Goal: Task Accomplishment & Management: Manage account settings

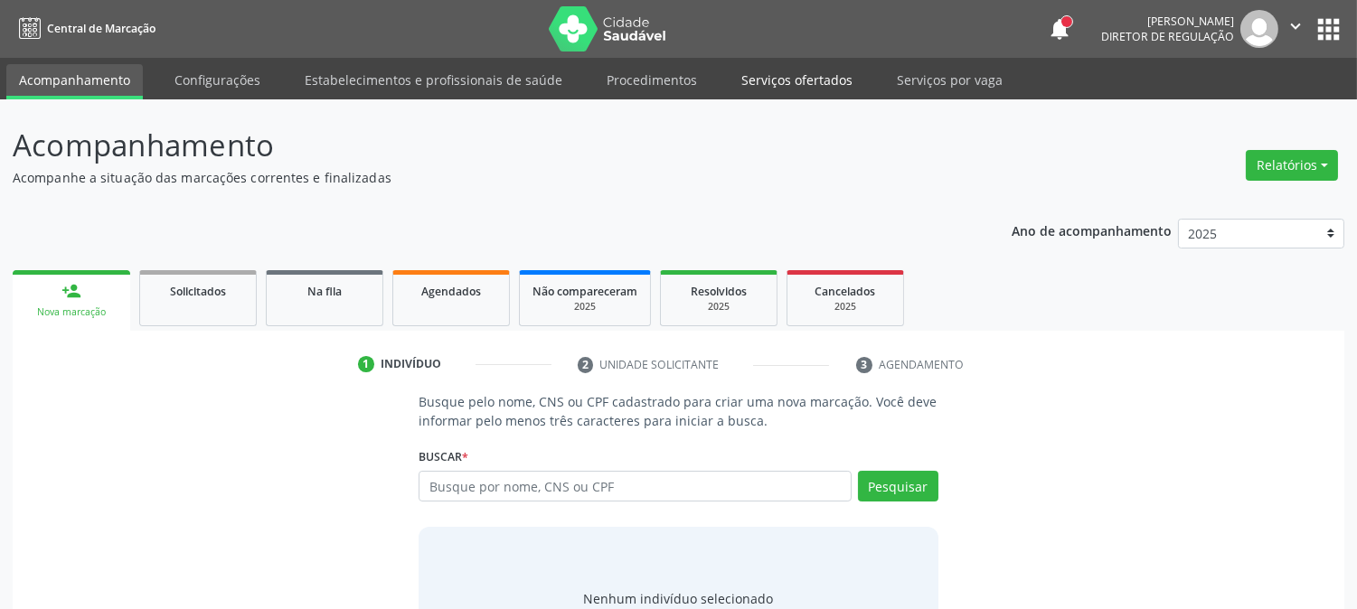
click at [771, 91] on link "Serviços ofertados" at bounding box center [797, 80] width 137 height 32
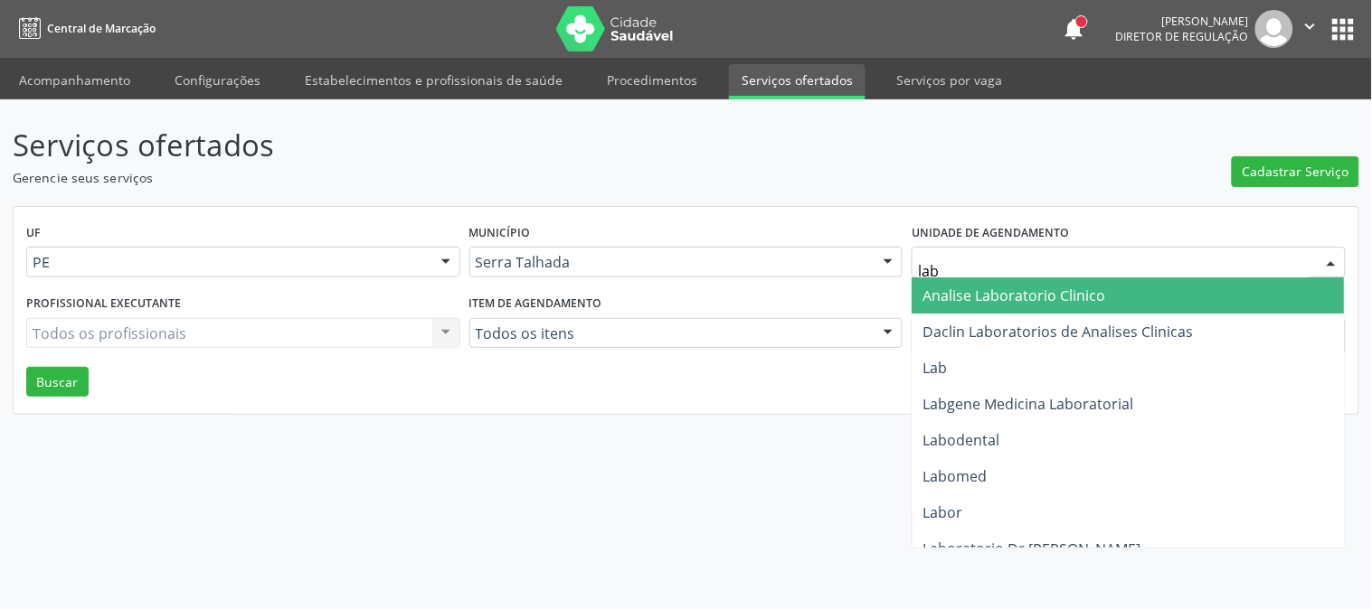
type input "labg"
click at [1009, 288] on span "Labgene Medicina Laboratorial" at bounding box center [1028, 296] width 211 height 20
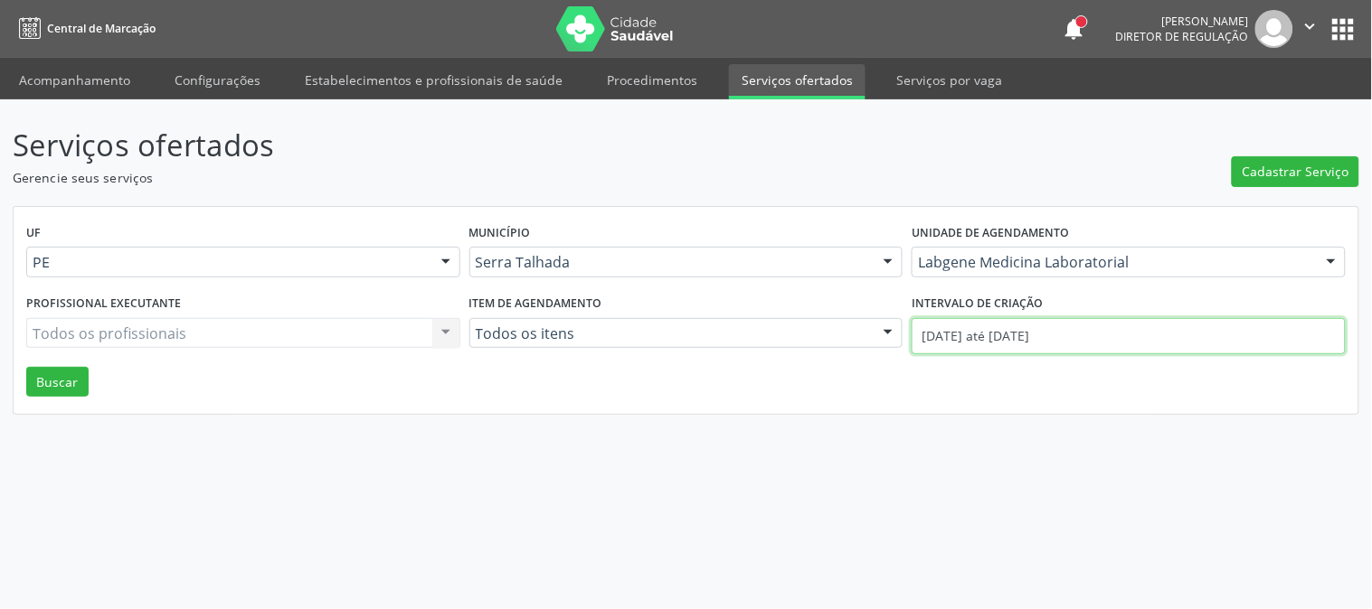
click at [1020, 330] on input "0[DATE] até 2[DATE]" at bounding box center [1128, 336] width 434 height 36
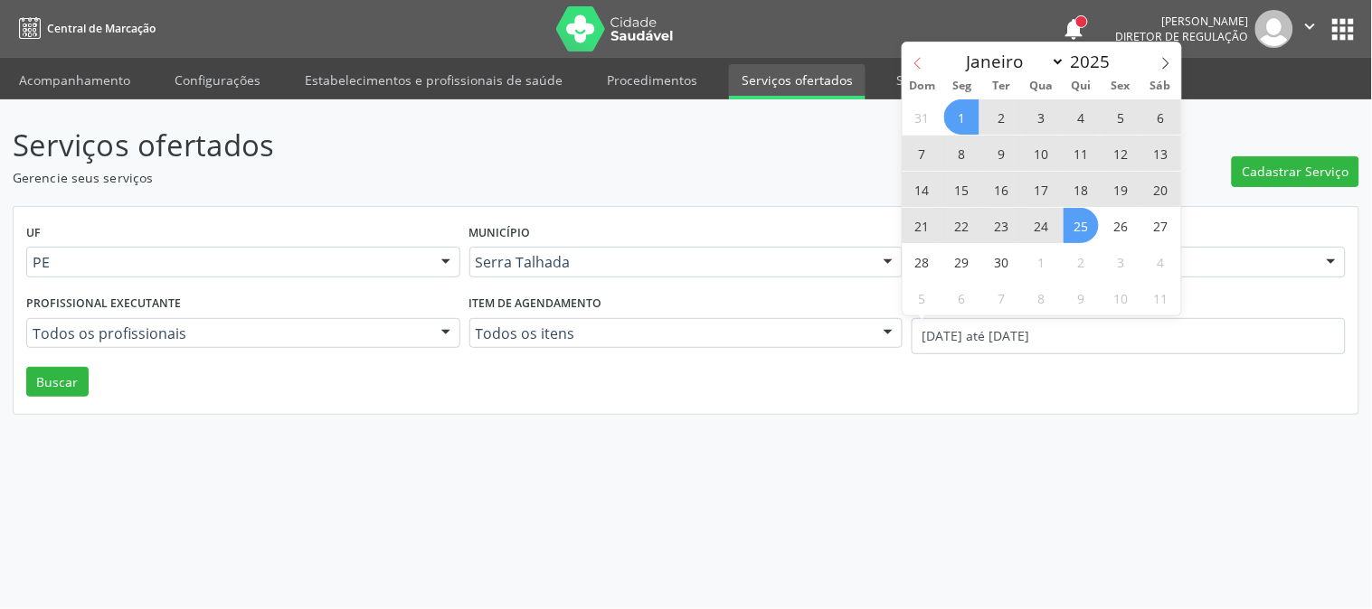
click at [921, 65] on icon at bounding box center [917, 63] width 13 height 13
select select "7"
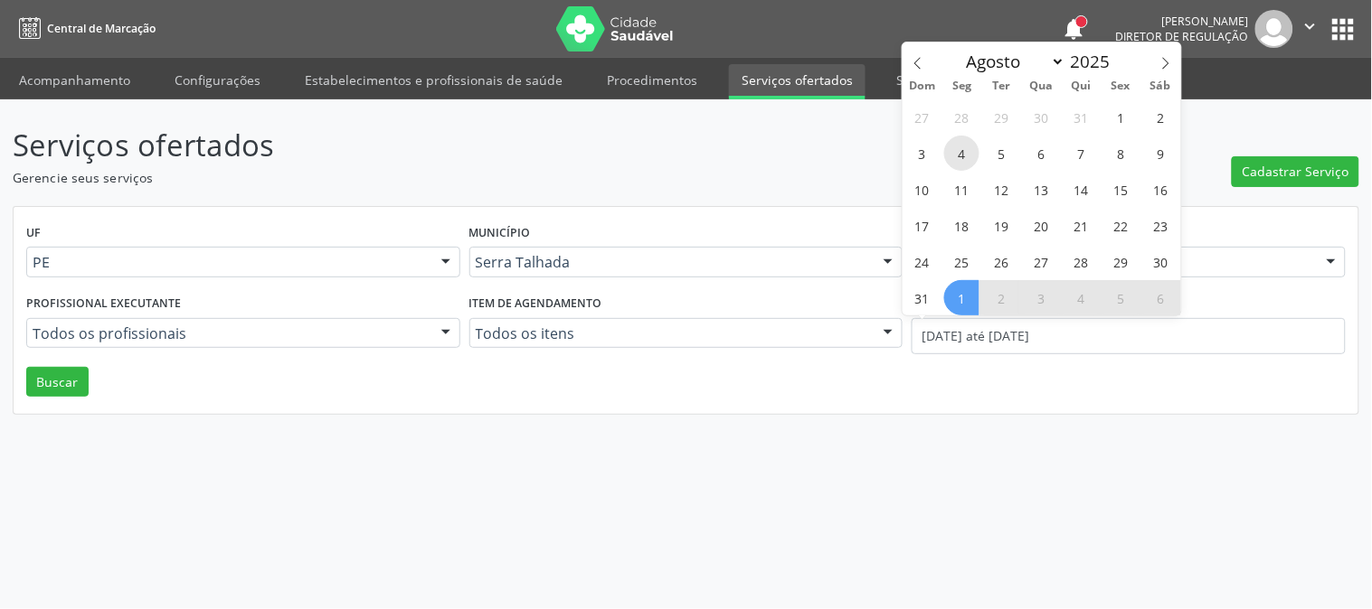
click at [966, 158] on span "4" at bounding box center [961, 153] width 35 height 35
type input "04/08/2025"
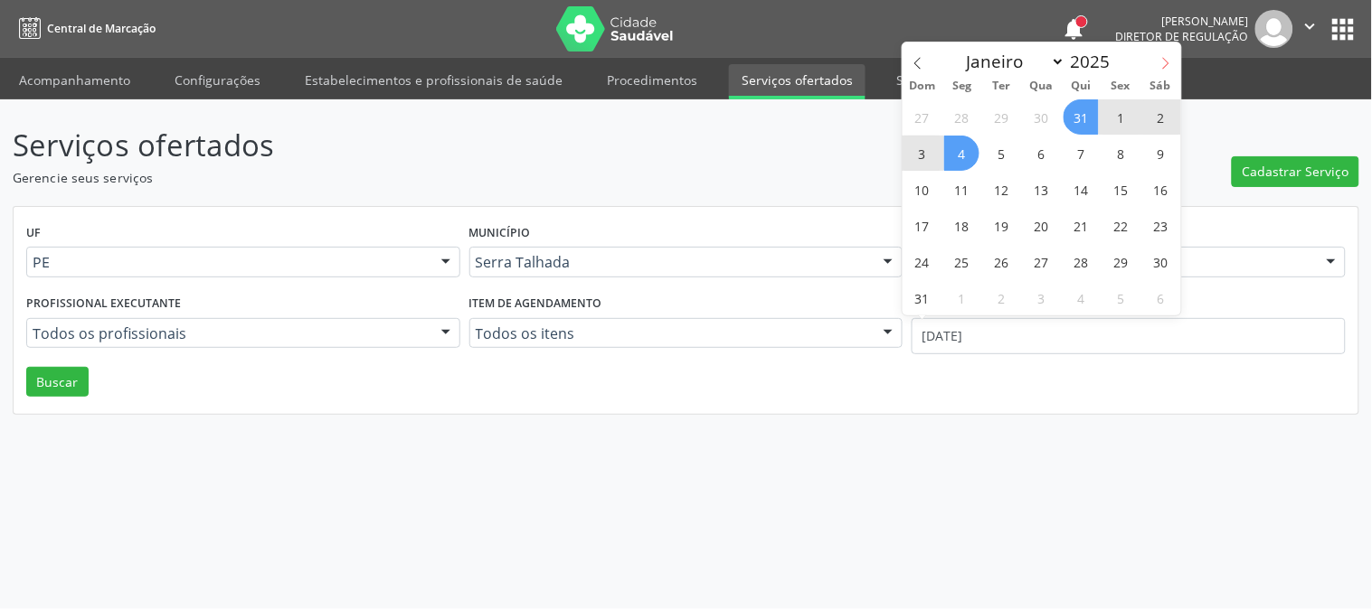
click at [1169, 65] on icon at bounding box center [1165, 63] width 13 height 13
select select "9"
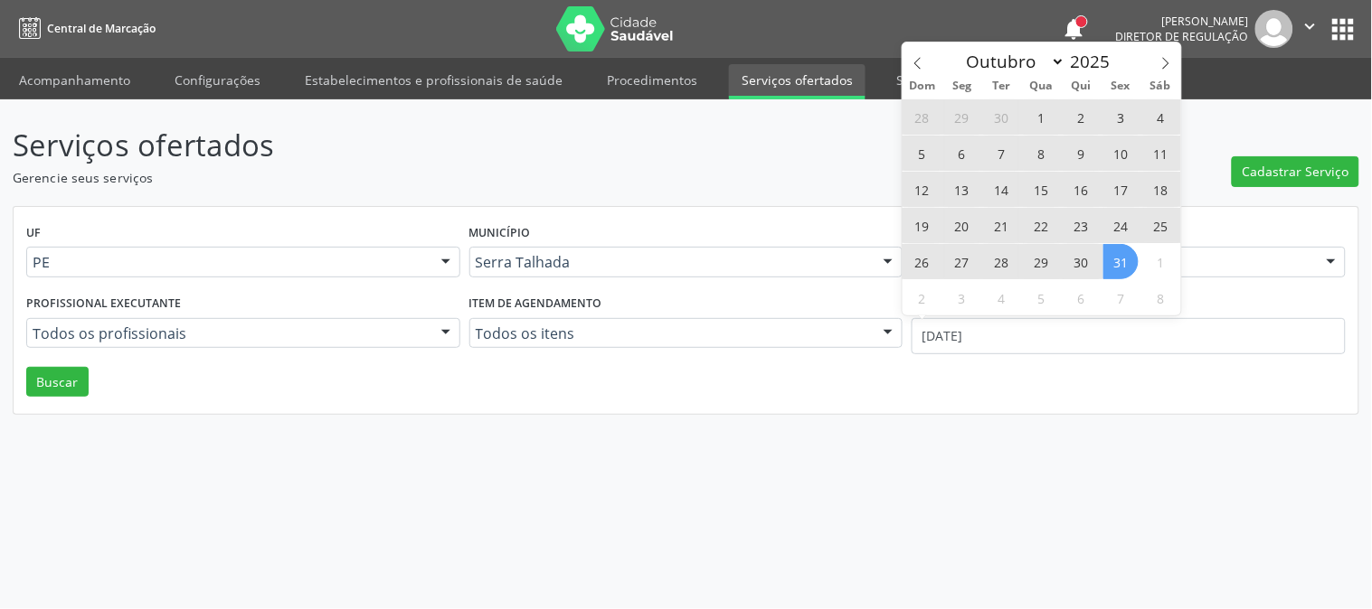
click at [1121, 254] on span "31" at bounding box center [1120, 261] width 35 height 35
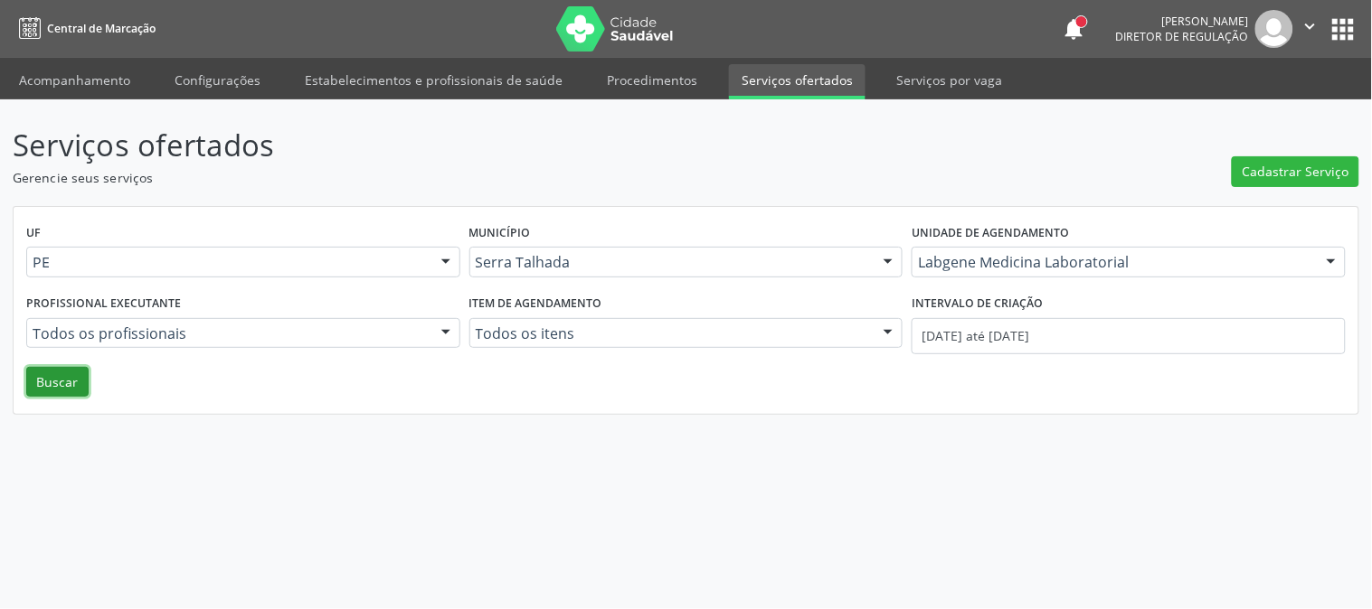
click at [45, 381] on button "Buscar" at bounding box center [57, 382] width 62 height 31
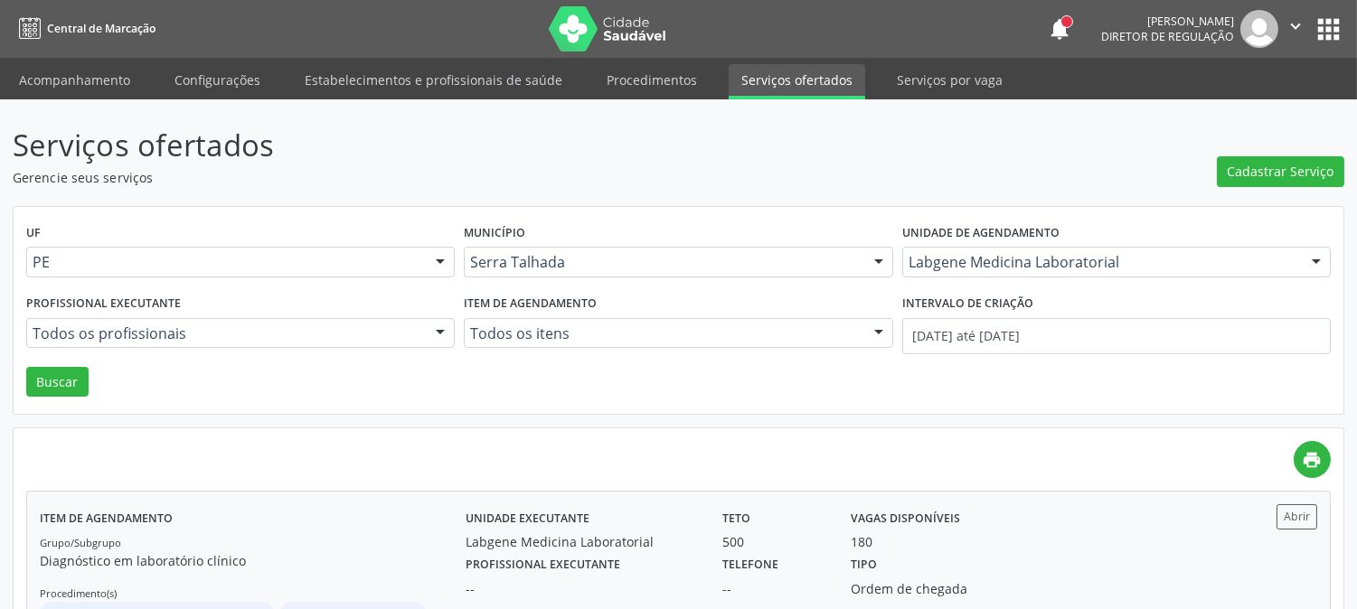
scroll to position [289, 0]
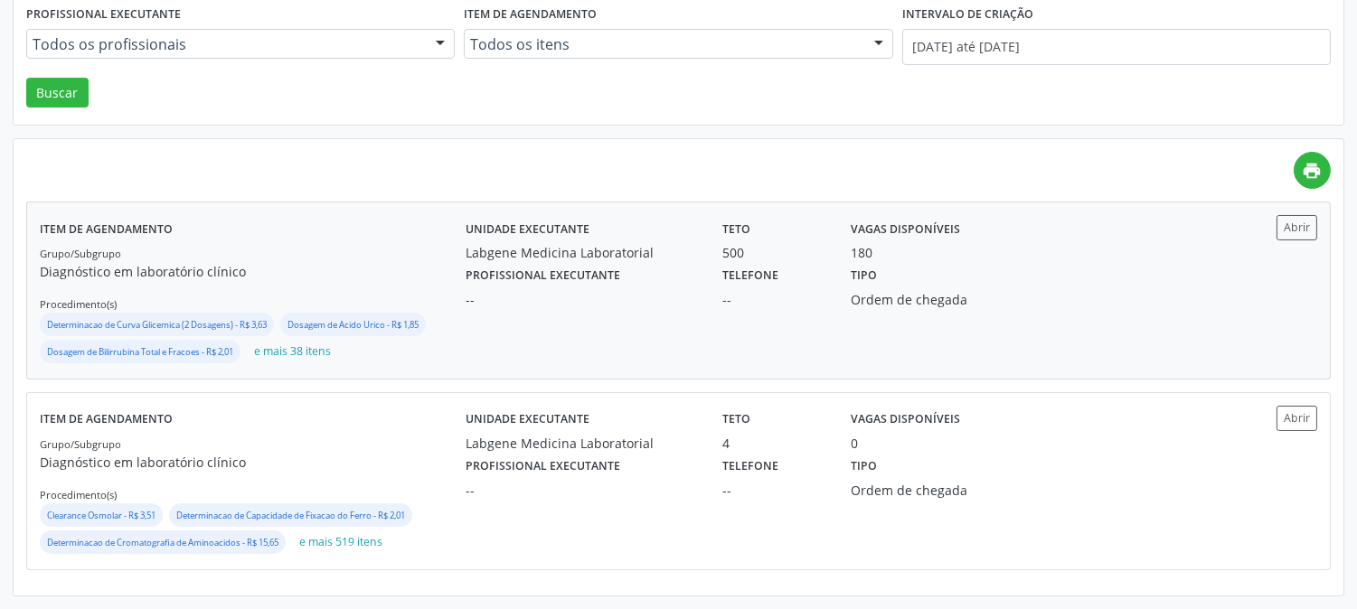
click at [595, 302] on div "--" at bounding box center [581, 299] width 231 height 19
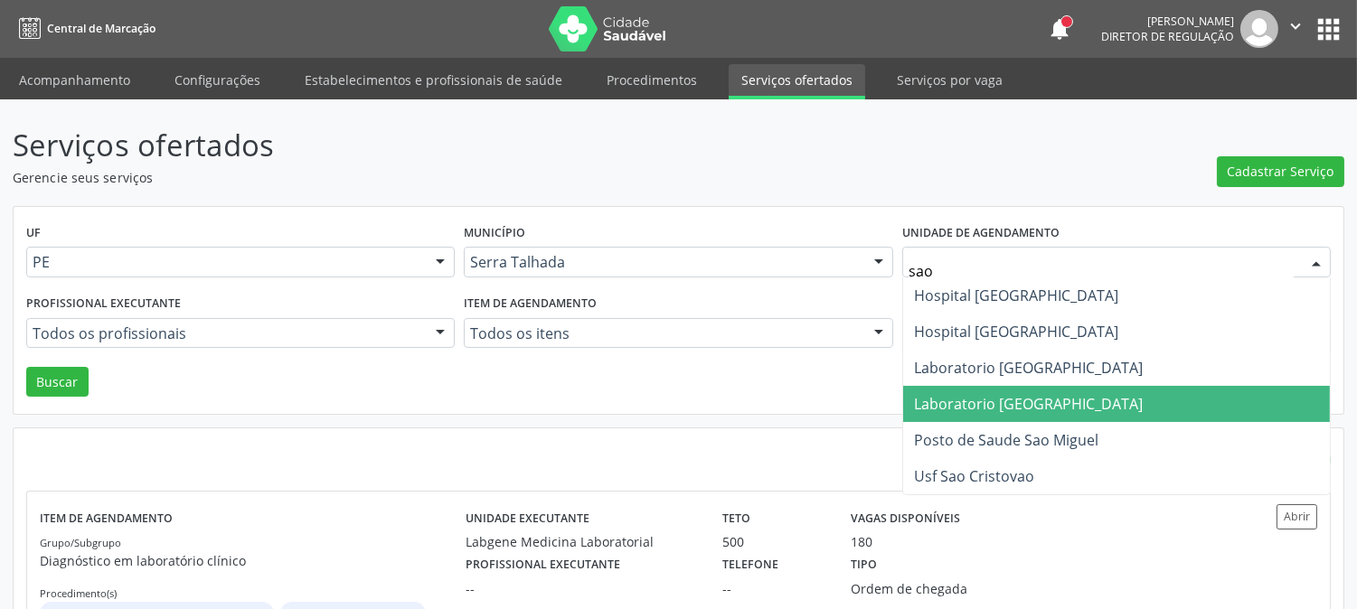
click at [1074, 395] on span "Laboratorio Sao Vicente" at bounding box center [1116, 404] width 427 height 36
type input "sao"
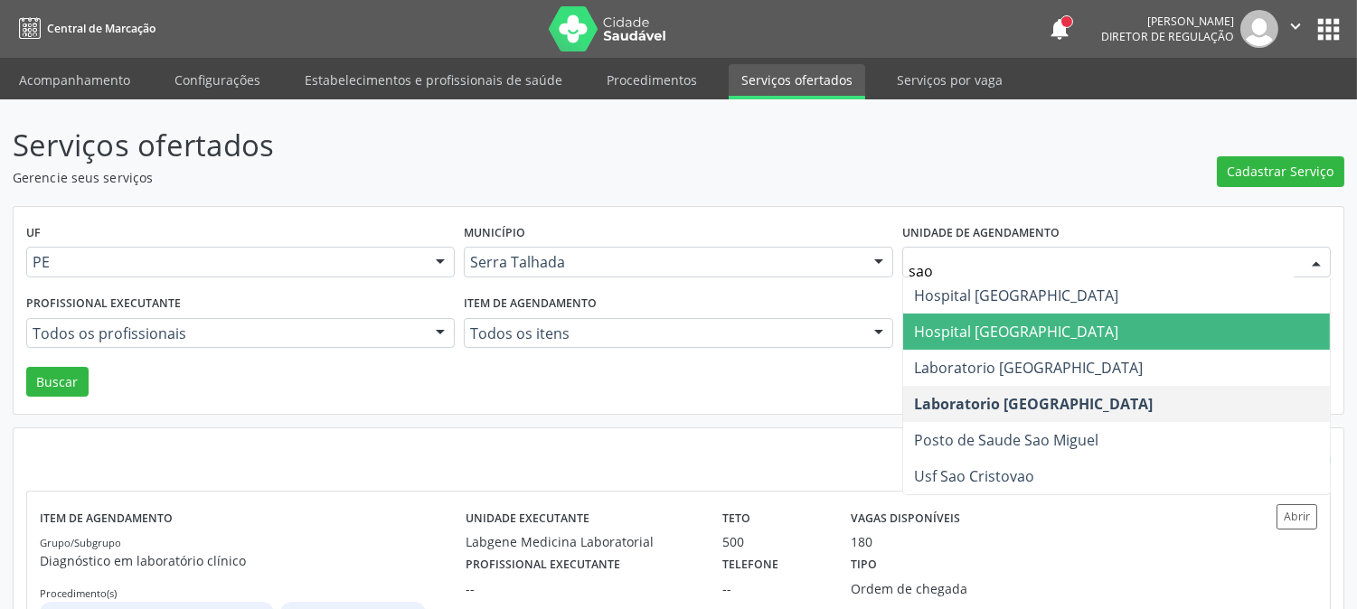
type input "sao f"
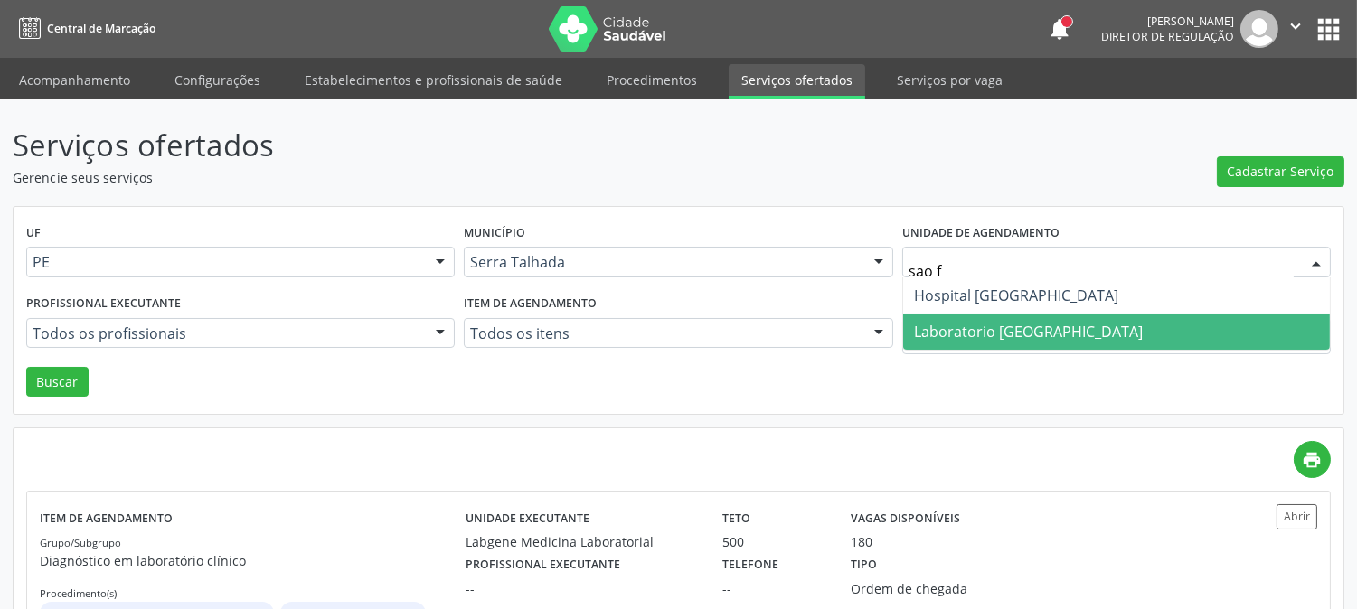
click at [1016, 333] on span "Laboratorio [GEOGRAPHIC_DATA]" at bounding box center [1028, 332] width 229 height 20
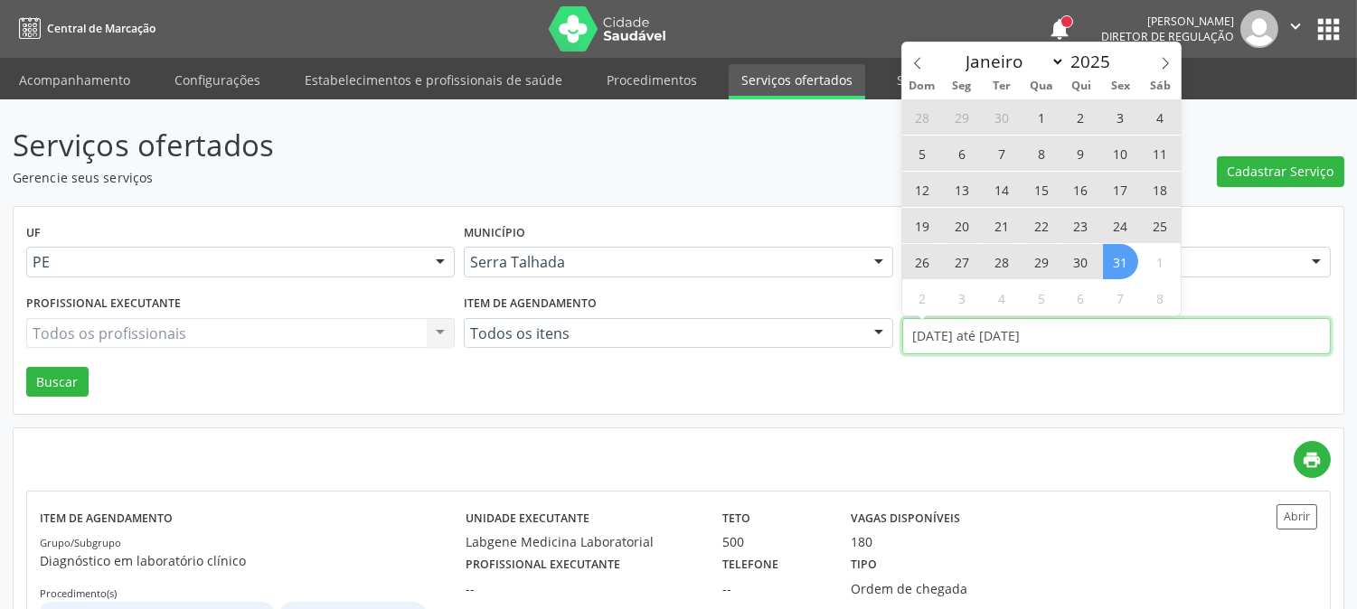
click at [1016, 333] on input "04/08/2025 até 31/10/2025" at bounding box center [1116, 336] width 429 height 36
click at [902, 70] on span at bounding box center [917, 58] width 31 height 31
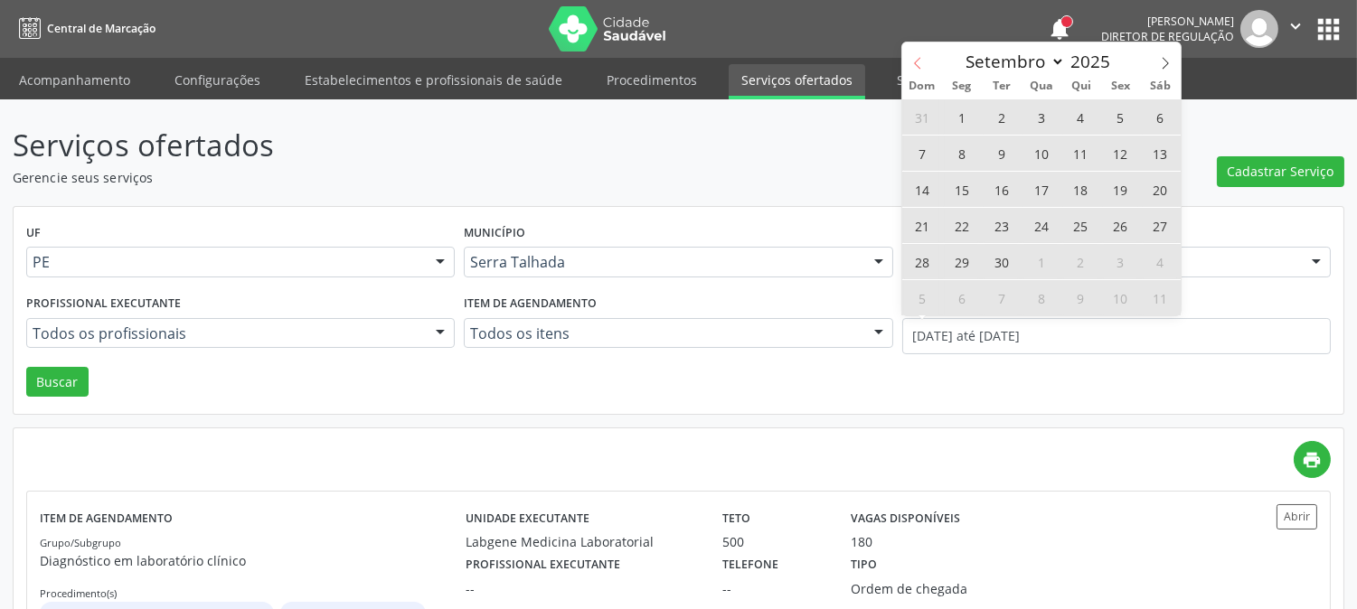
click at [902, 70] on span at bounding box center [917, 58] width 31 height 31
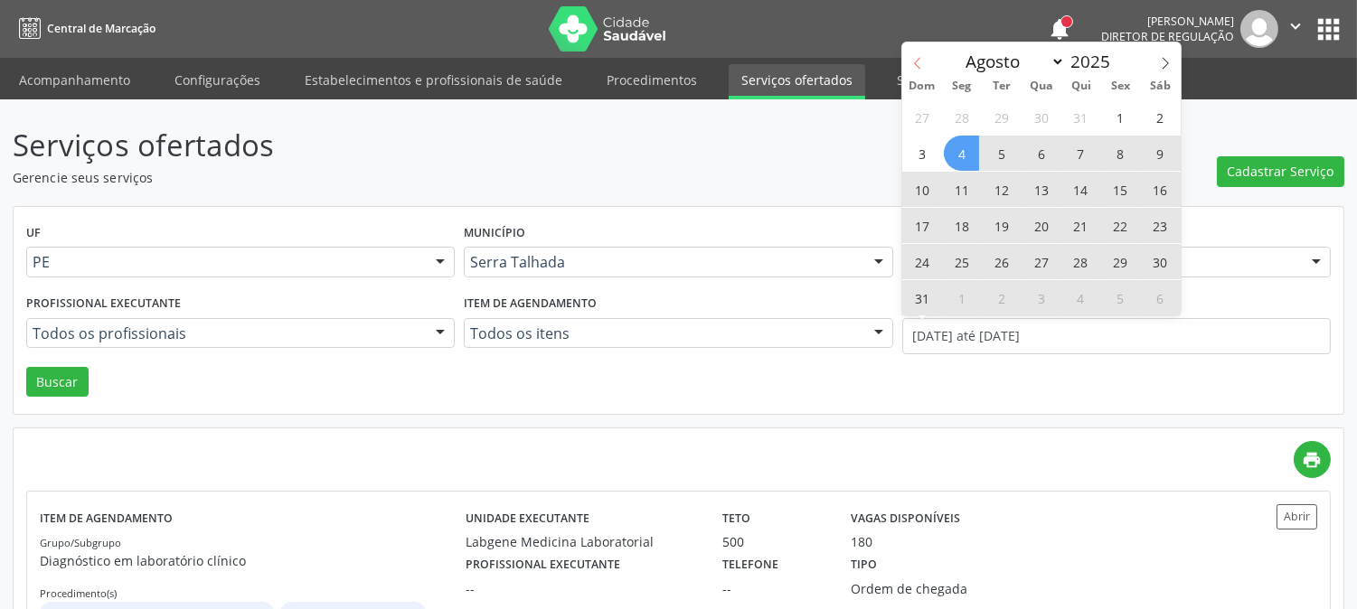
click at [902, 70] on span at bounding box center [917, 58] width 31 height 31
select select "6"
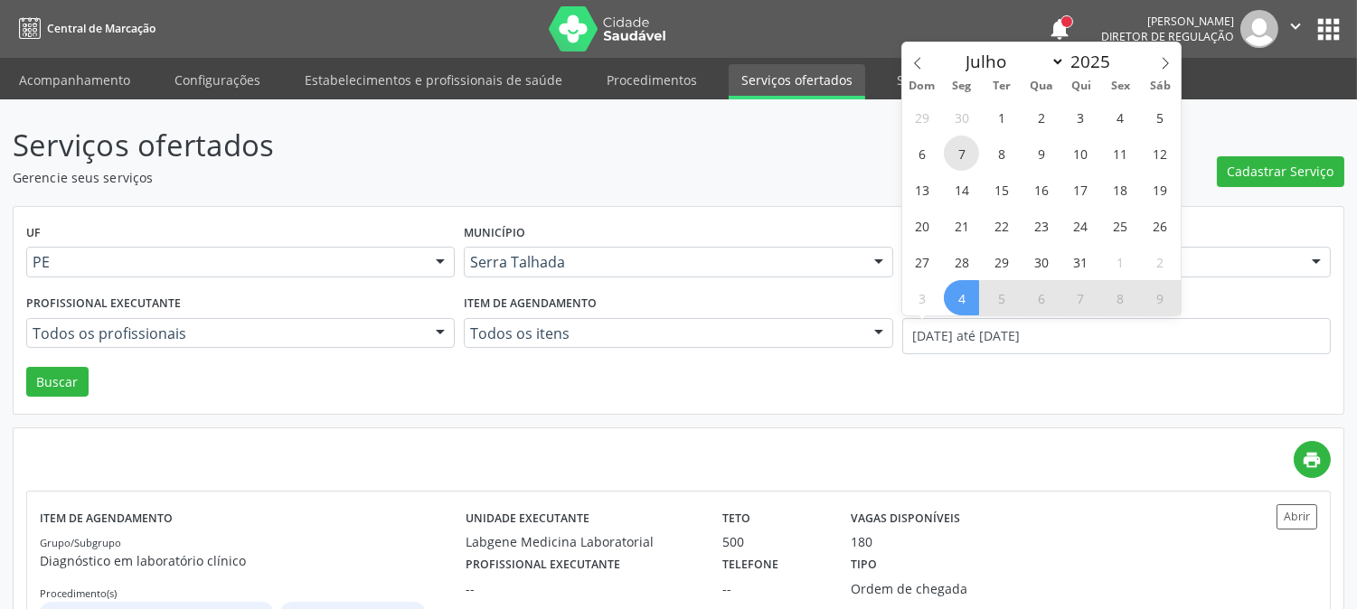
click at [962, 165] on span "7" at bounding box center [961, 153] width 35 height 35
type input "07/07/2025"
select select "6"
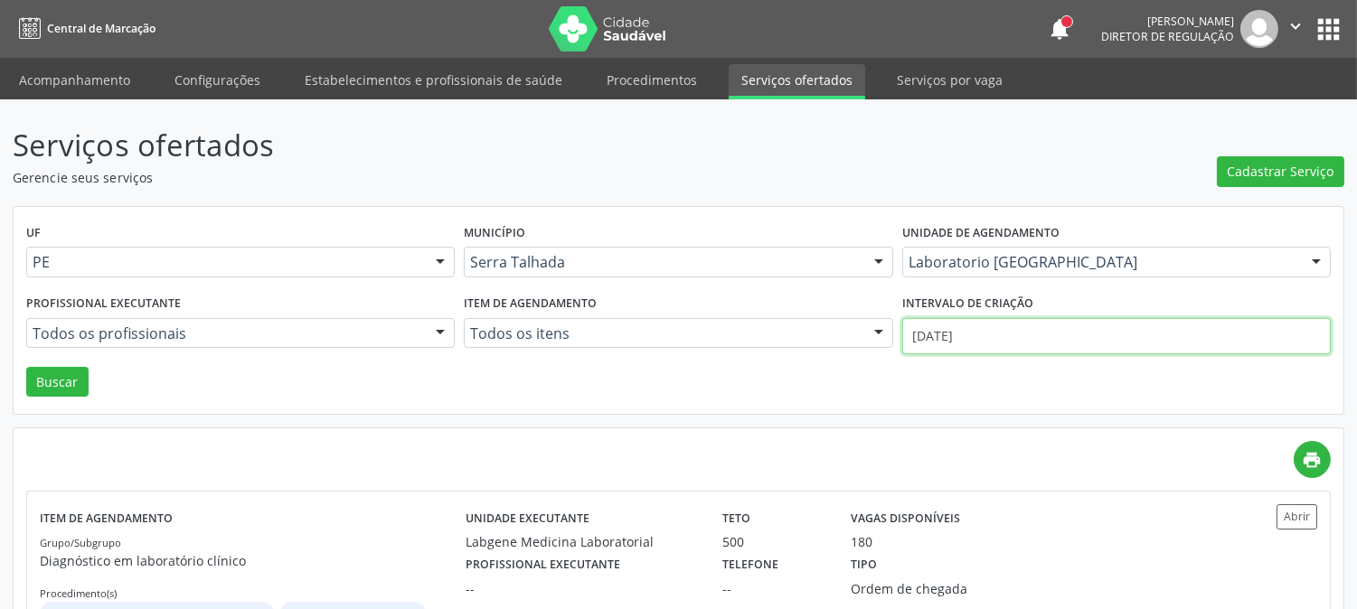
click at [1042, 333] on input "07/07/2025" at bounding box center [1116, 336] width 429 height 36
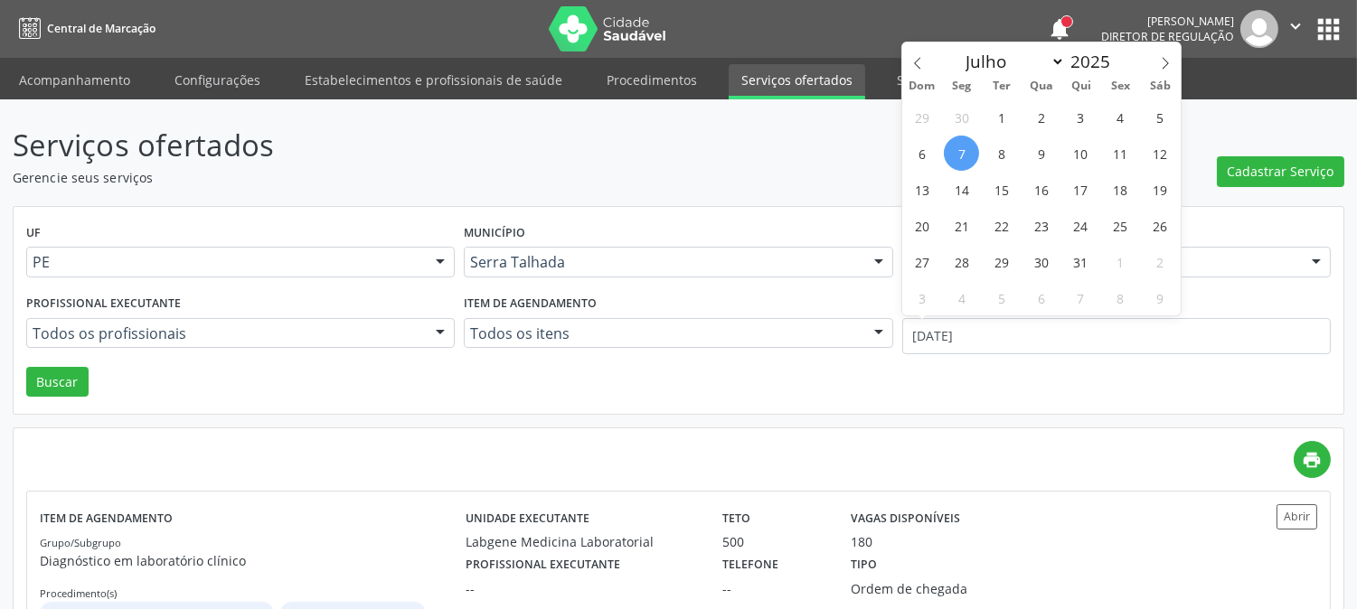
click at [954, 157] on span "7" at bounding box center [961, 153] width 35 height 35
type input "07/07/2025"
click at [1177, 55] on span at bounding box center [1165, 58] width 31 height 31
select select "8"
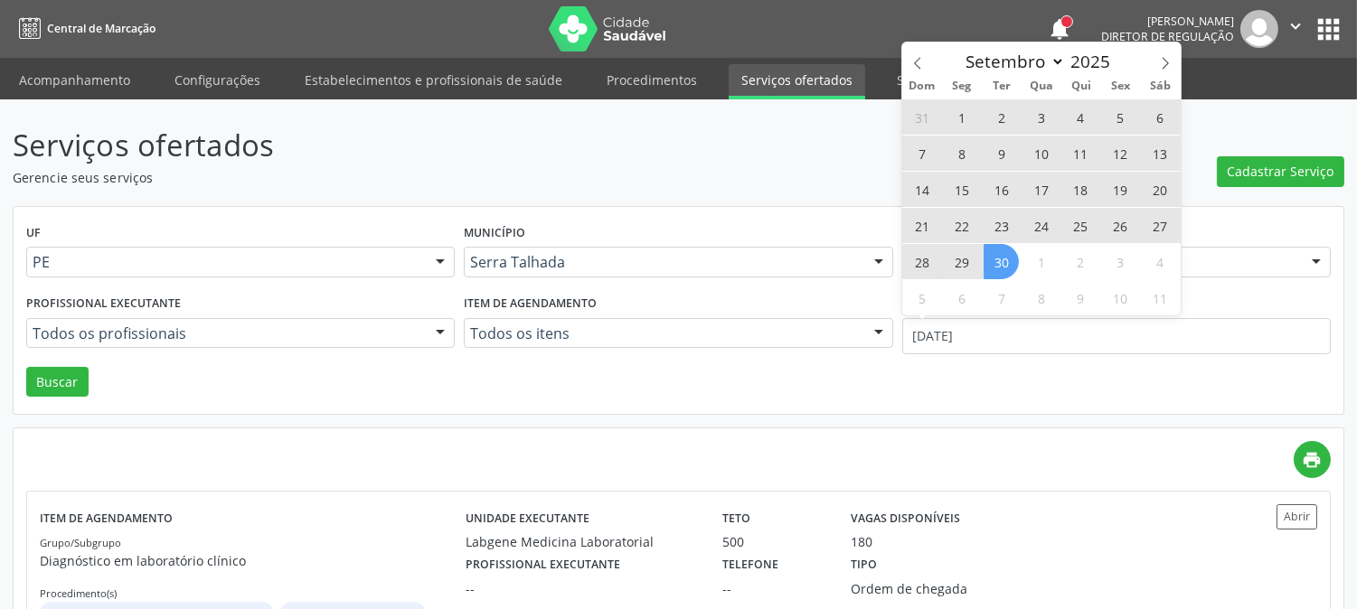
click at [1010, 258] on span "30" at bounding box center [1001, 261] width 35 height 35
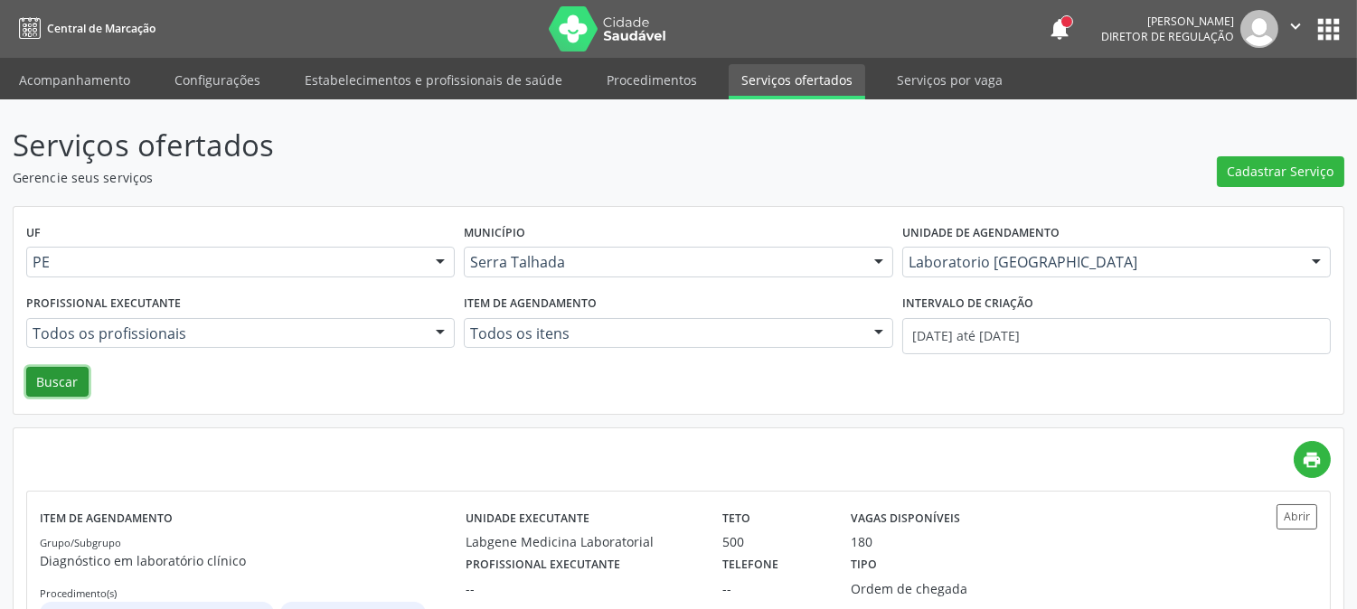
click at [52, 367] on button "Buscar" at bounding box center [57, 382] width 62 height 31
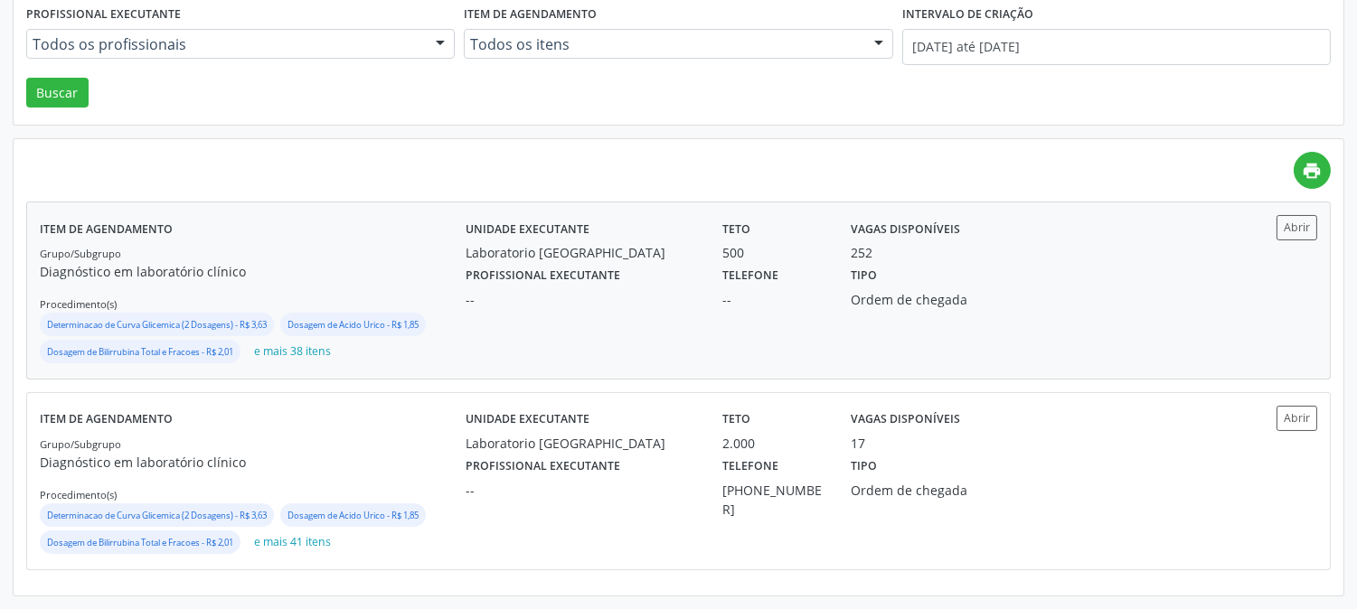
click at [600, 281] on label "Profissional executante" at bounding box center [543, 276] width 155 height 28
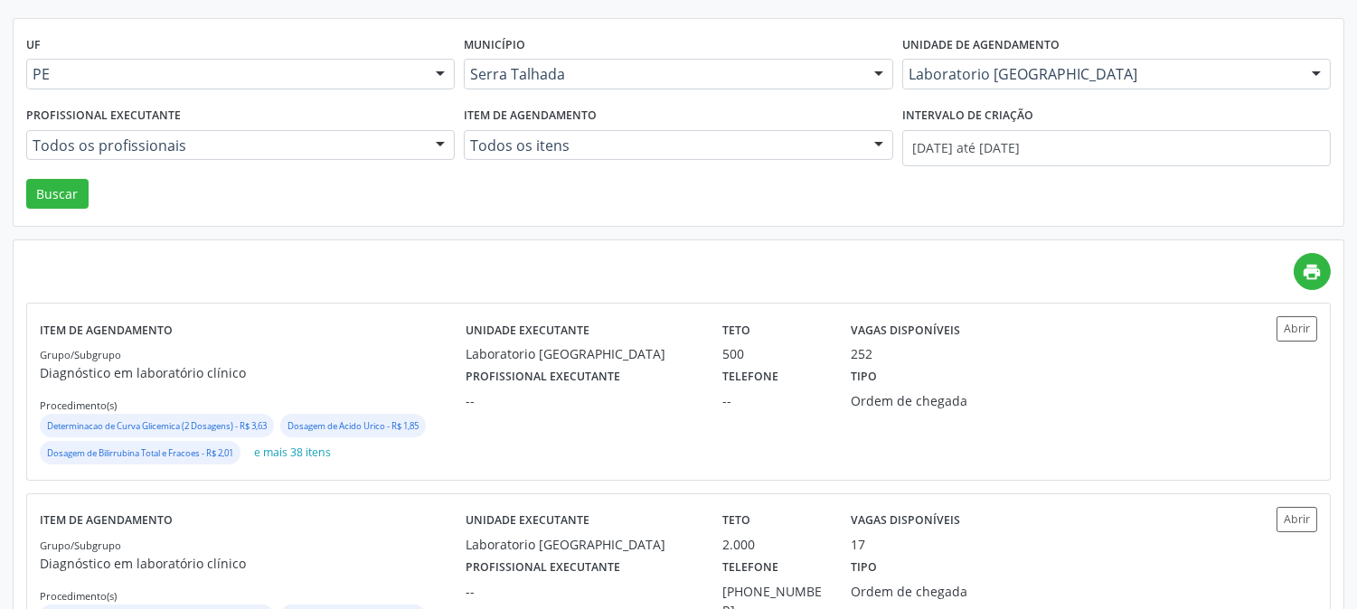
scroll to position [0, 0]
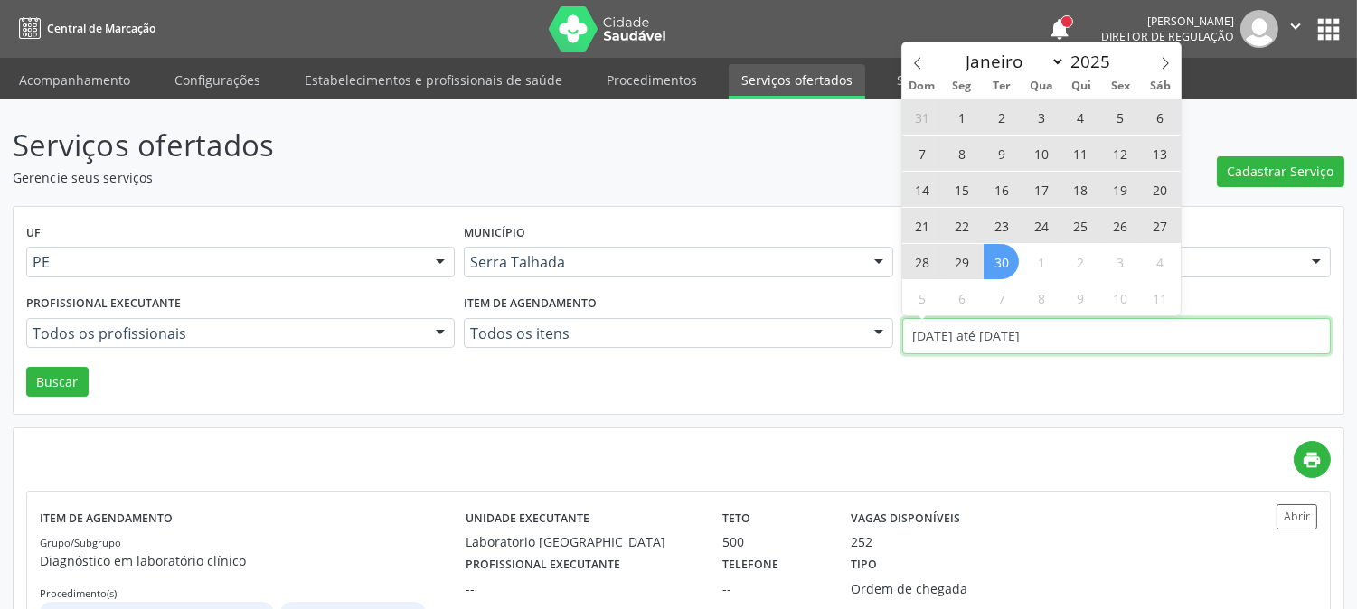
click at [978, 331] on input "07/07/2025 até 30/09/2025" at bounding box center [1116, 336] width 429 height 36
click at [911, 68] on icon at bounding box center [917, 63] width 13 height 13
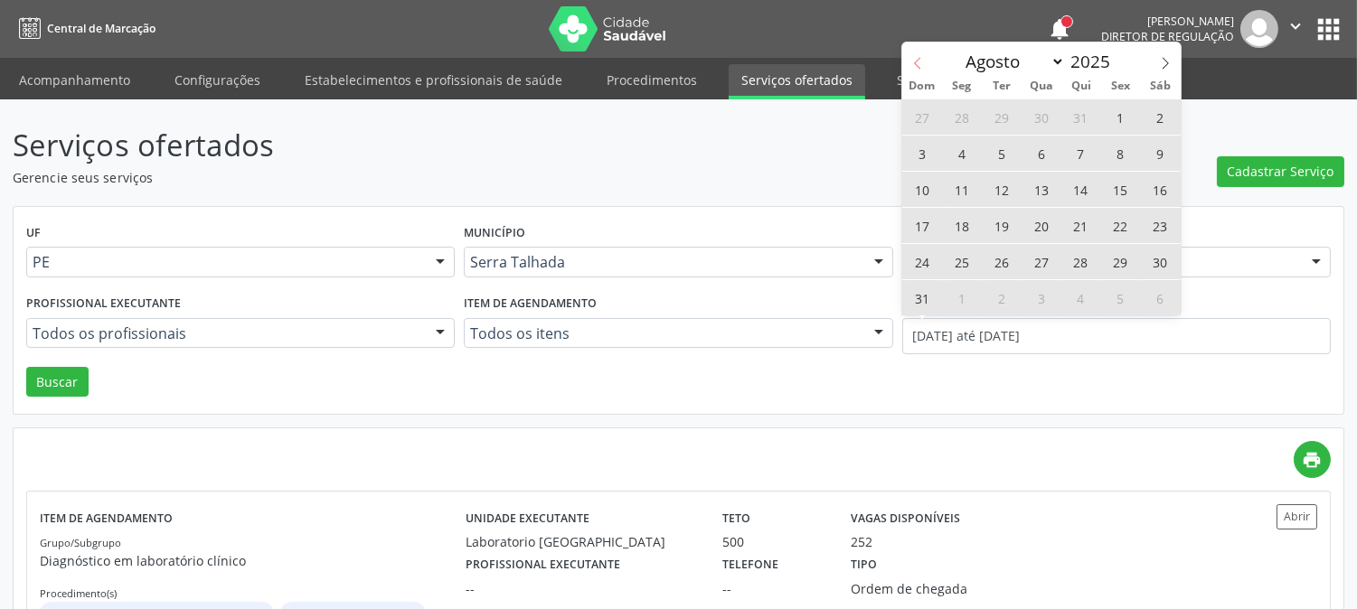
click at [911, 68] on icon at bounding box center [917, 63] width 13 height 13
select select "6"
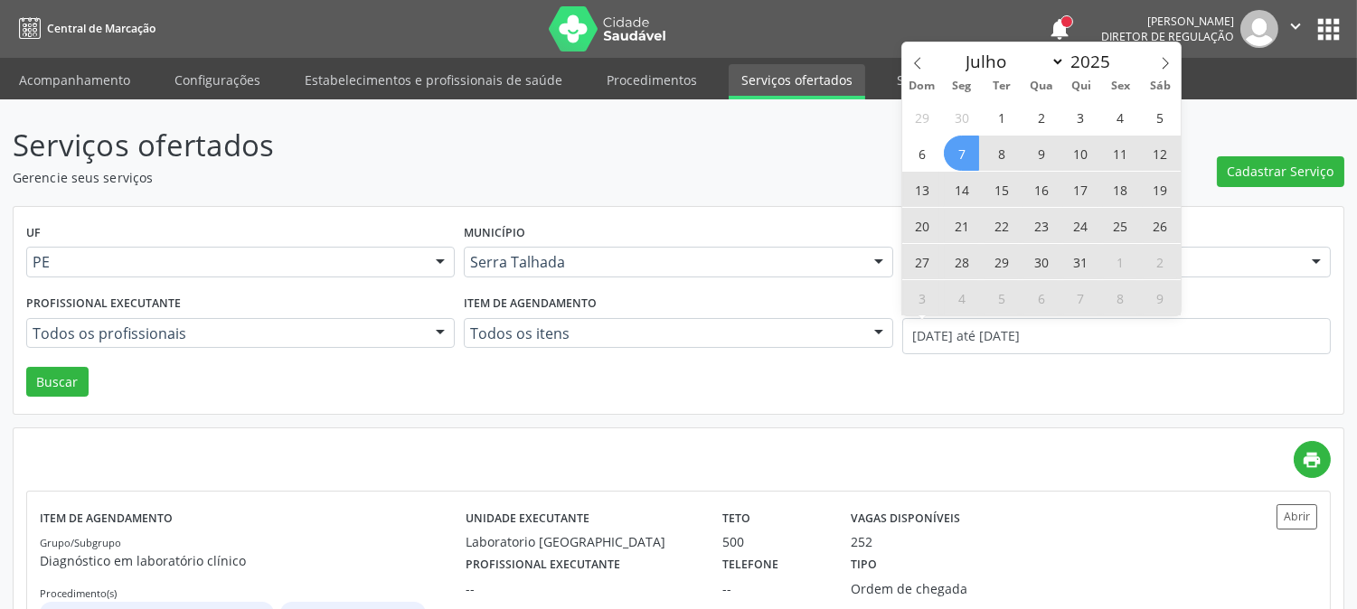
click at [969, 147] on span "7" at bounding box center [961, 153] width 35 height 35
type input "07/07/2025"
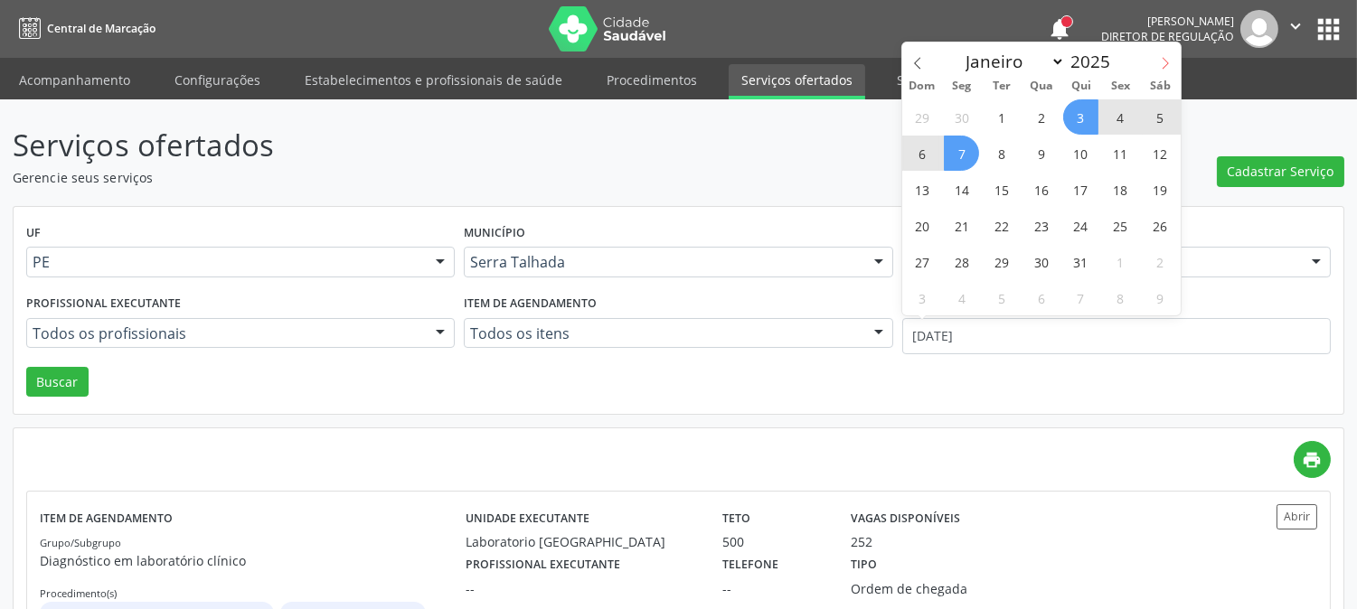
click at [1164, 64] on icon at bounding box center [1165, 63] width 13 height 13
select select "8"
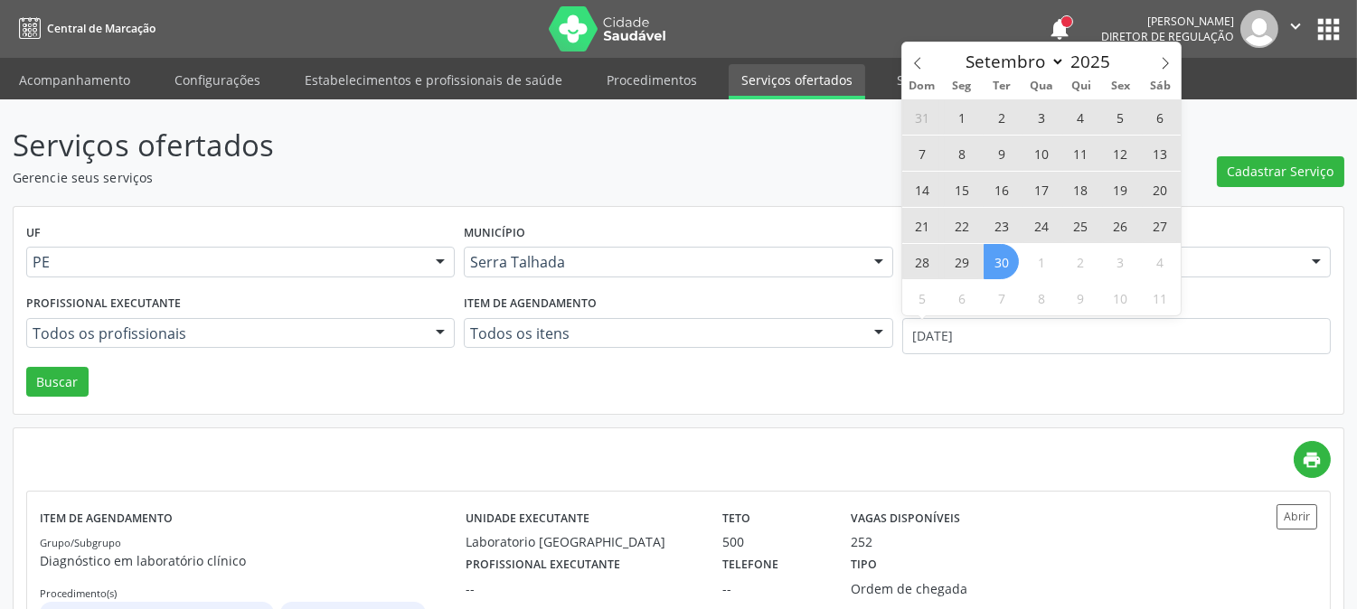
click at [1013, 263] on span "30" at bounding box center [1001, 261] width 35 height 35
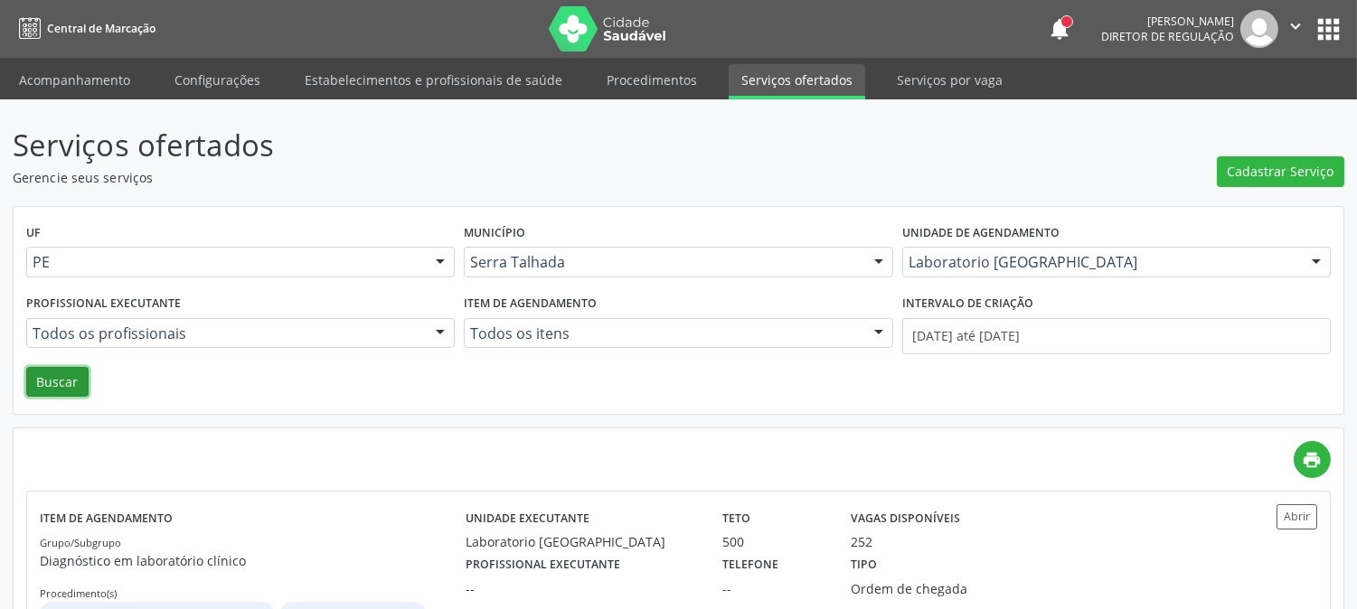
click at [61, 384] on button "Buscar" at bounding box center [57, 382] width 62 height 31
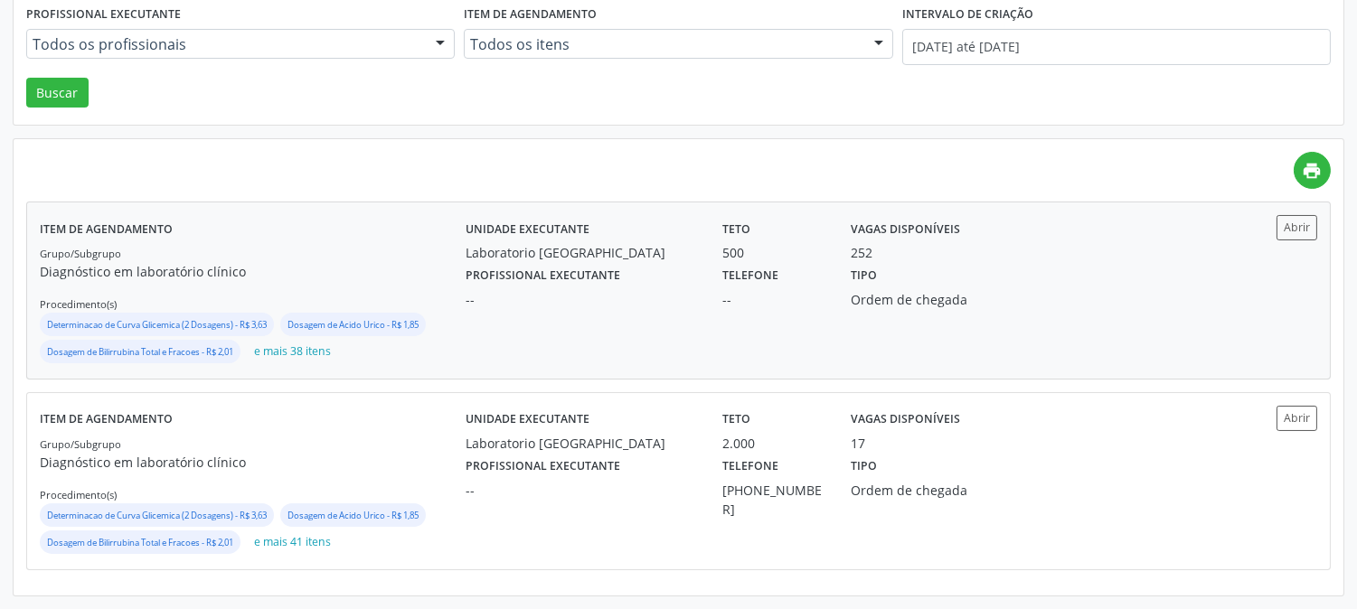
click at [549, 290] on div "--" at bounding box center [581, 299] width 231 height 19
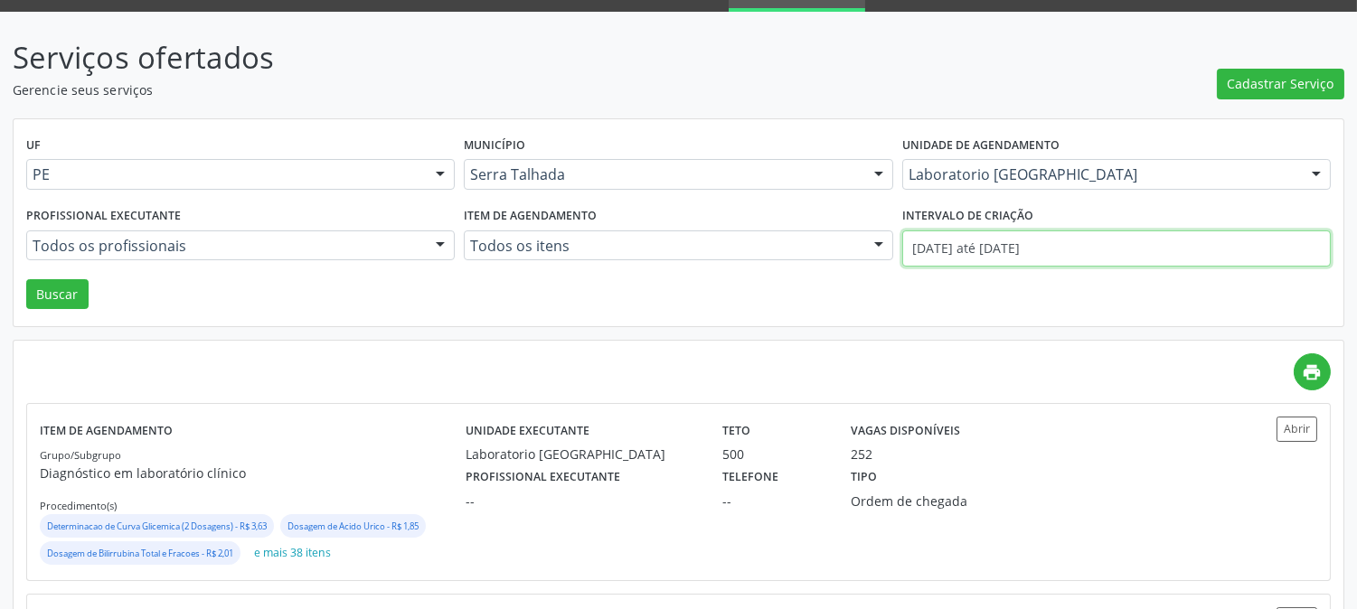
click at [971, 235] on input "07/07/2025 até 30/09/2025" at bounding box center [1116, 249] width 429 height 36
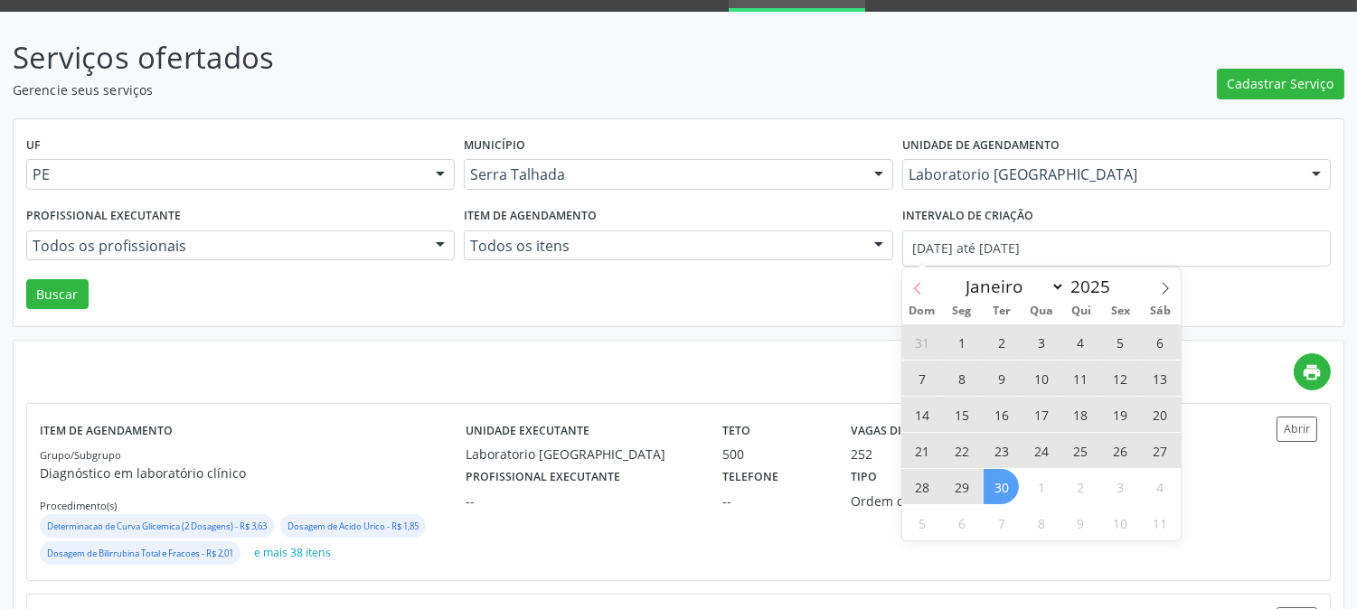
click at [922, 283] on icon at bounding box center [917, 288] width 13 height 13
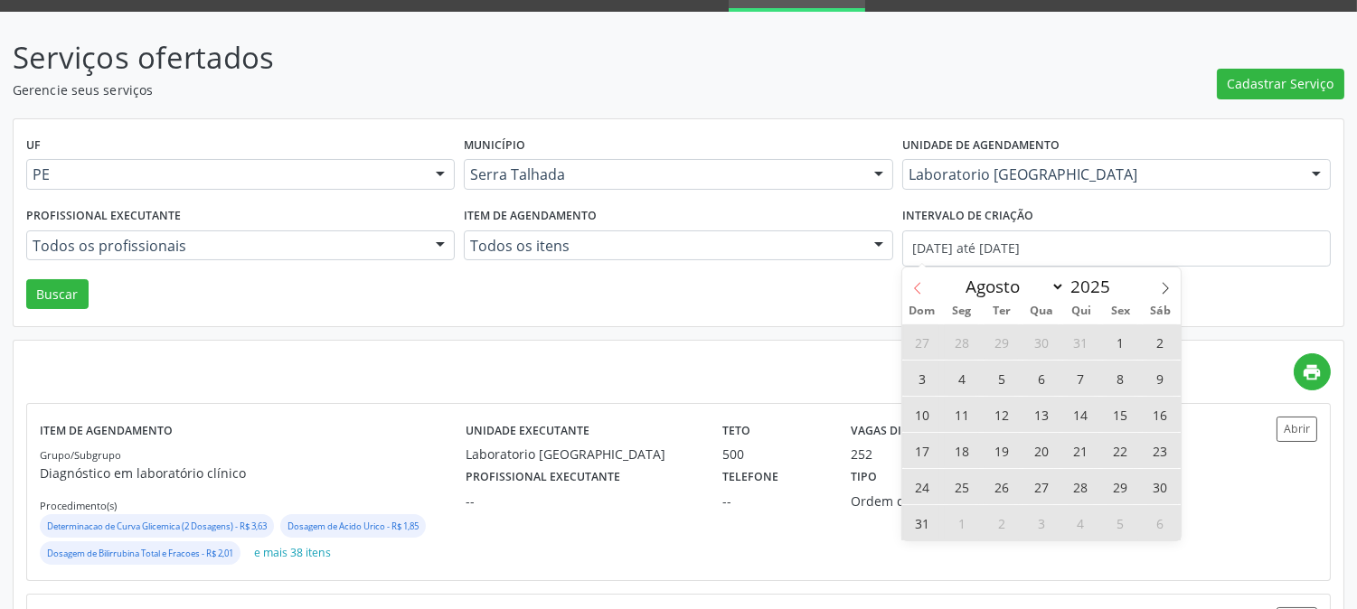
click at [922, 283] on icon at bounding box center [917, 288] width 13 height 13
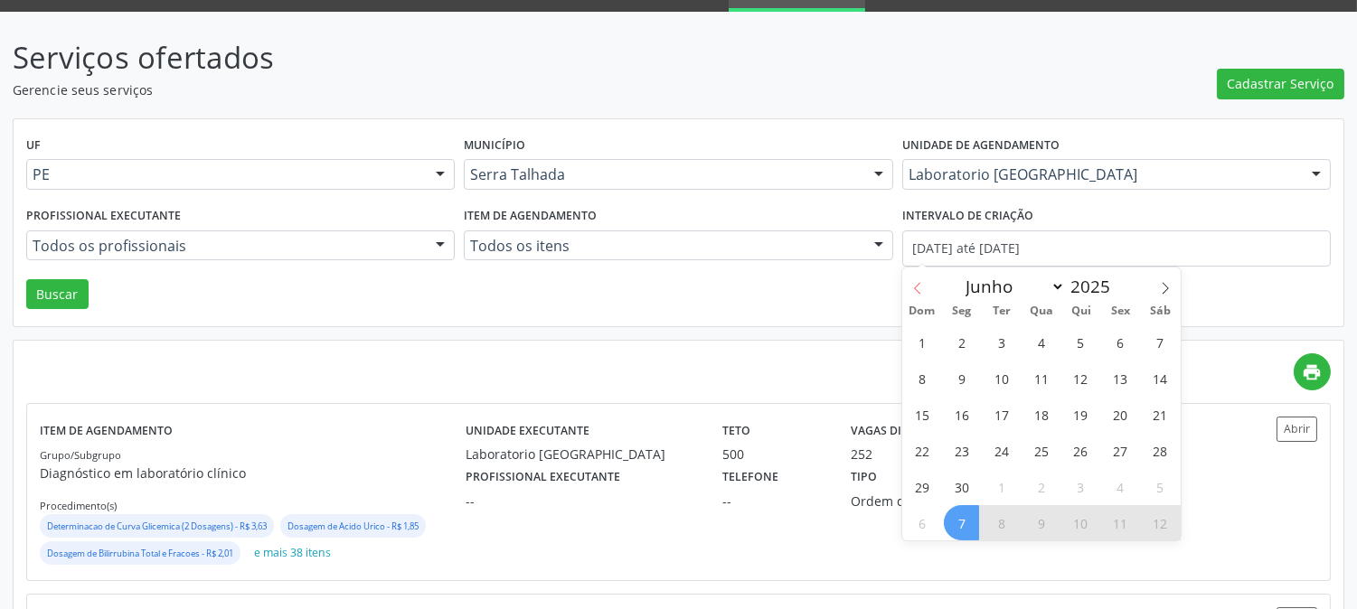
click at [922, 283] on icon at bounding box center [917, 288] width 13 height 13
click at [1174, 287] on span at bounding box center [1165, 283] width 31 height 31
select select "5"
click at [959, 383] on span "9" at bounding box center [961, 378] width 35 height 35
type input "09/06/2025"
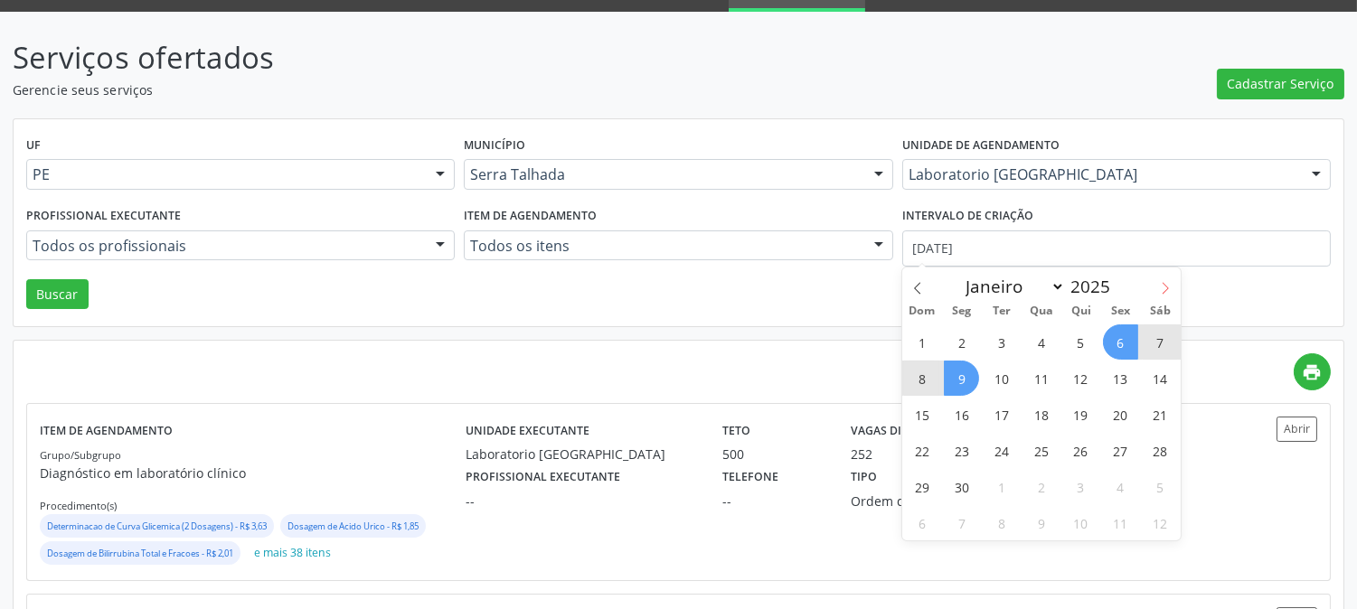
click at [1161, 287] on icon at bounding box center [1165, 288] width 13 height 13
select select "8"
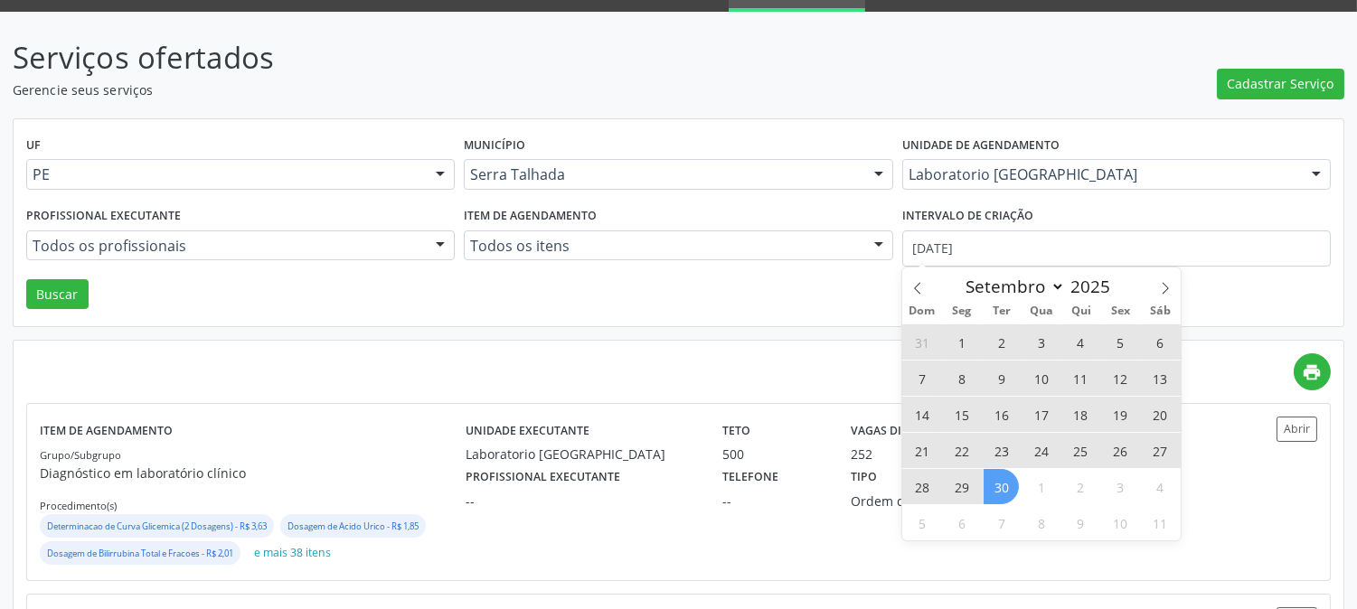
click at [1014, 494] on span "30" at bounding box center [1001, 486] width 35 height 35
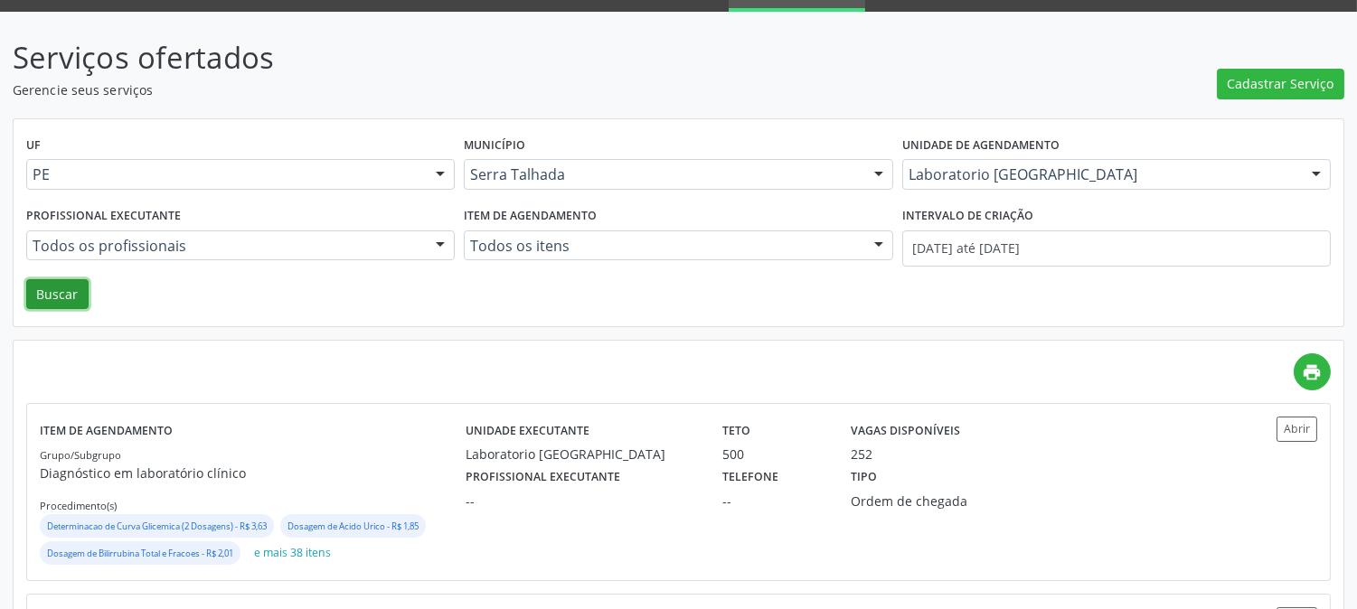
click at [31, 283] on button "Buscar" at bounding box center [57, 294] width 62 height 31
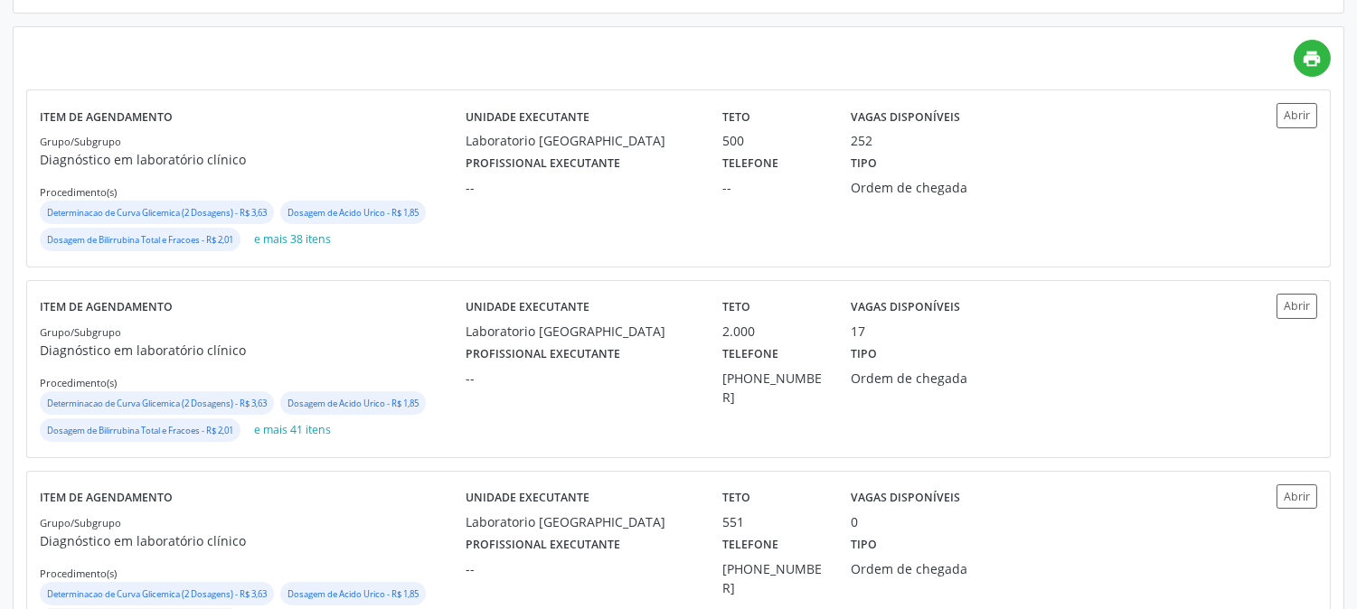
scroll to position [480, 0]
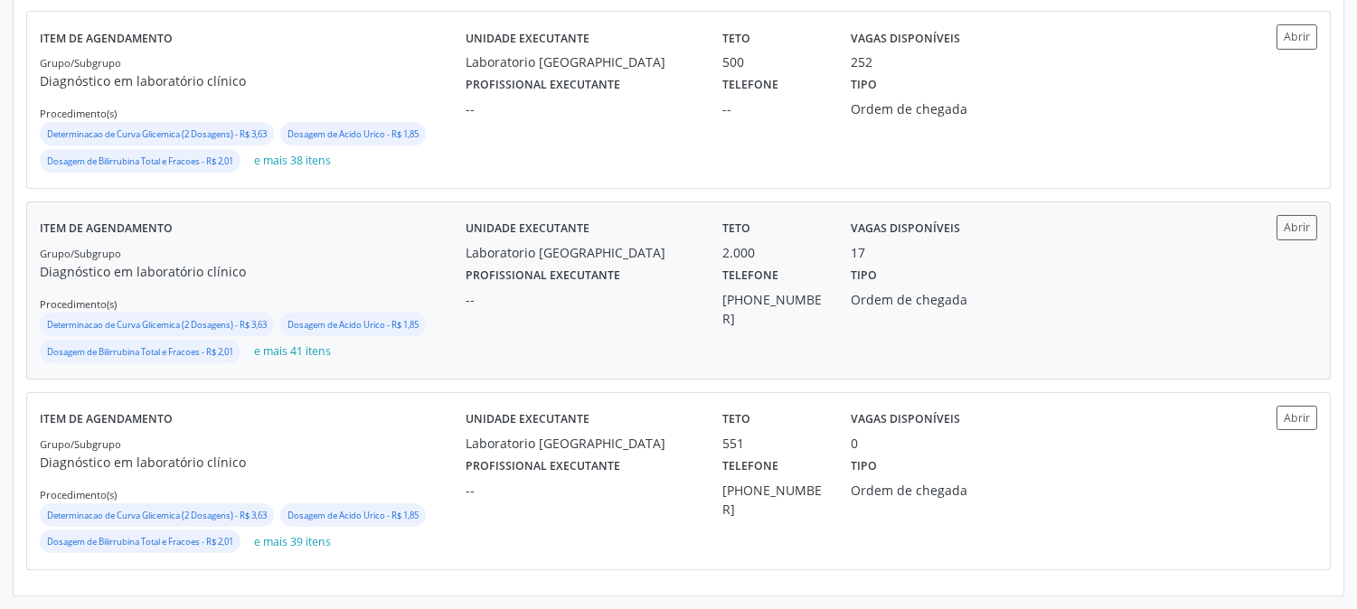
click at [458, 275] on div "Profissional executante --" at bounding box center [581, 295] width 257 height 66
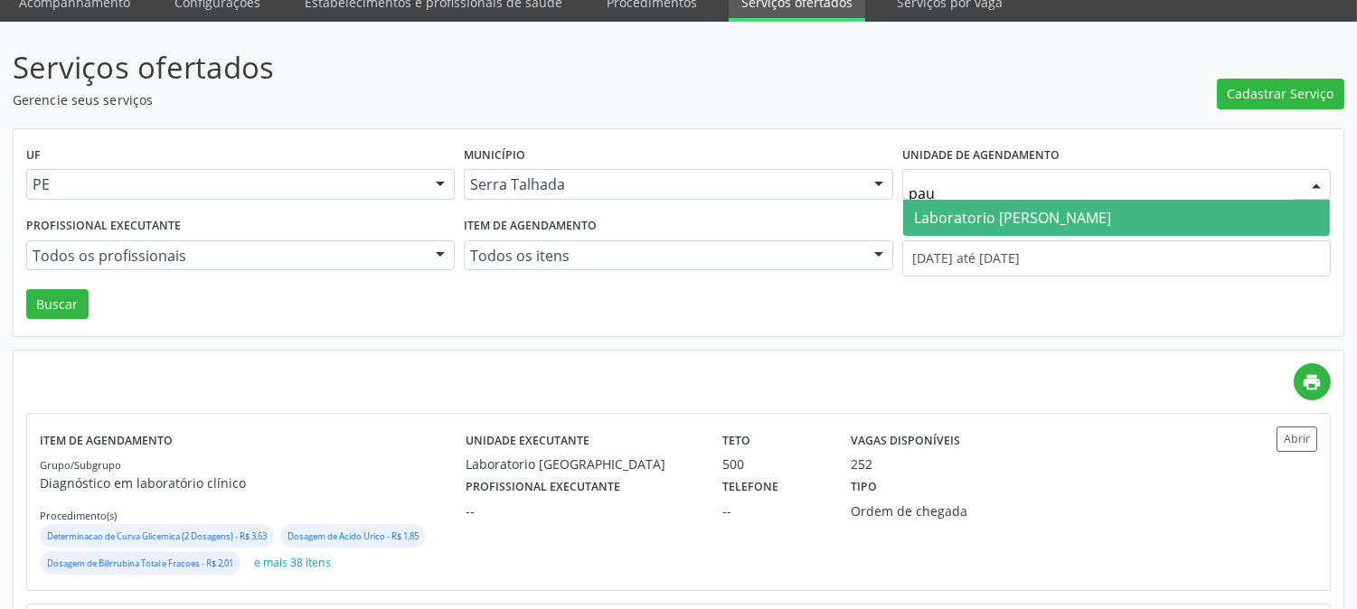
click at [1005, 209] on span "Laboratorio Jose Paulo Terto" at bounding box center [1012, 218] width 197 height 20
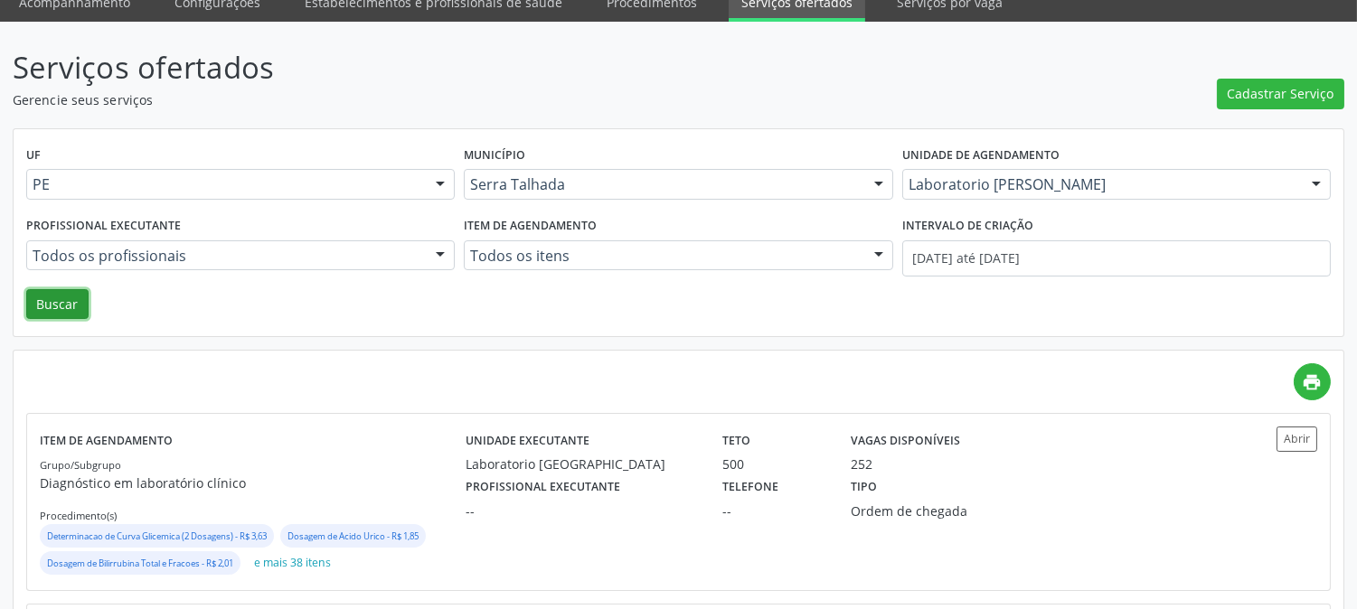
click at [81, 302] on button "Buscar" at bounding box center [57, 304] width 62 height 31
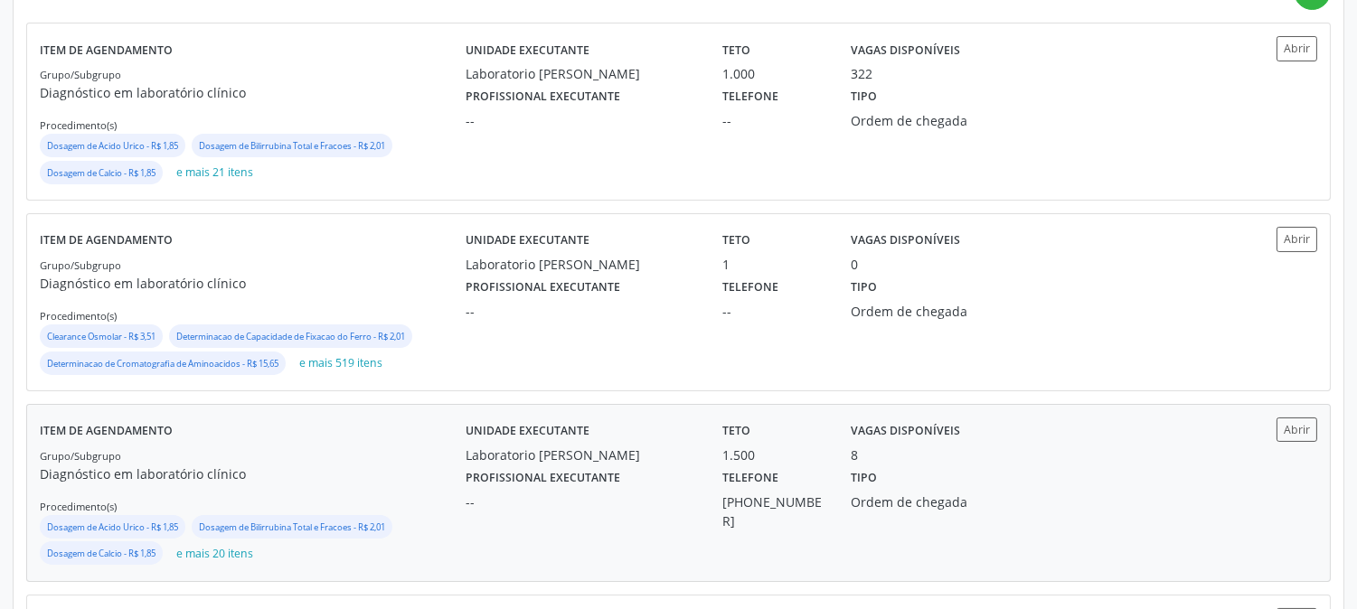
scroll to position [268, 0]
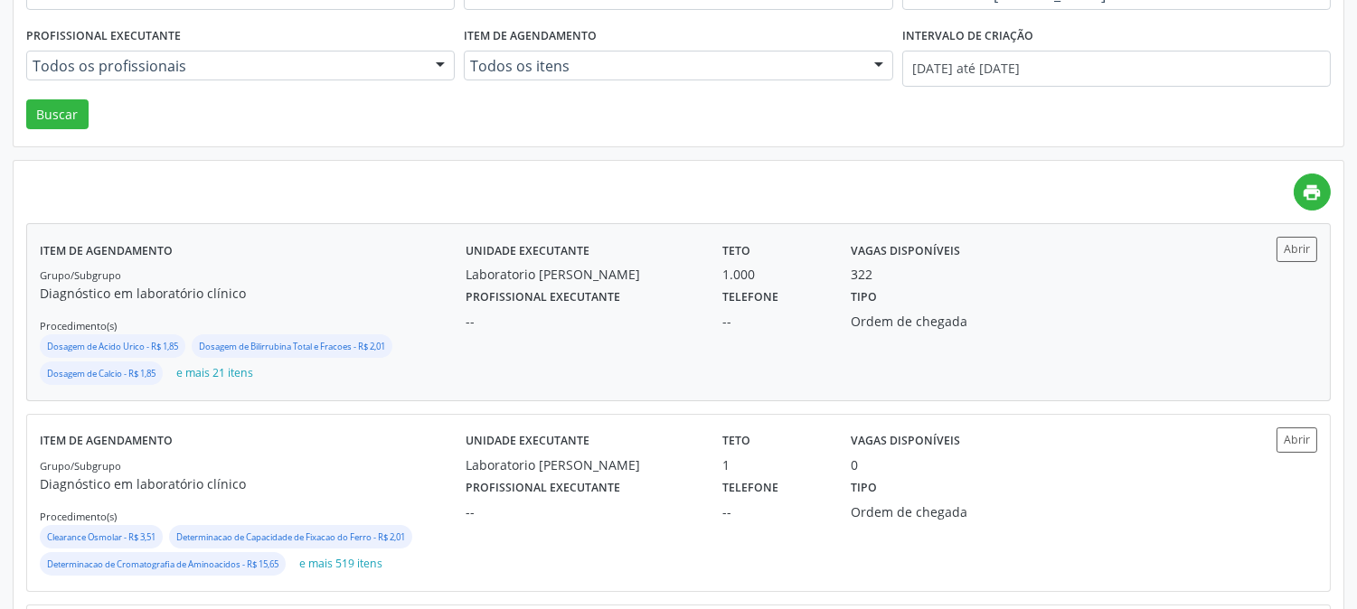
click at [683, 326] on div "--" at bounding box center [581, 321] width 231 height 19
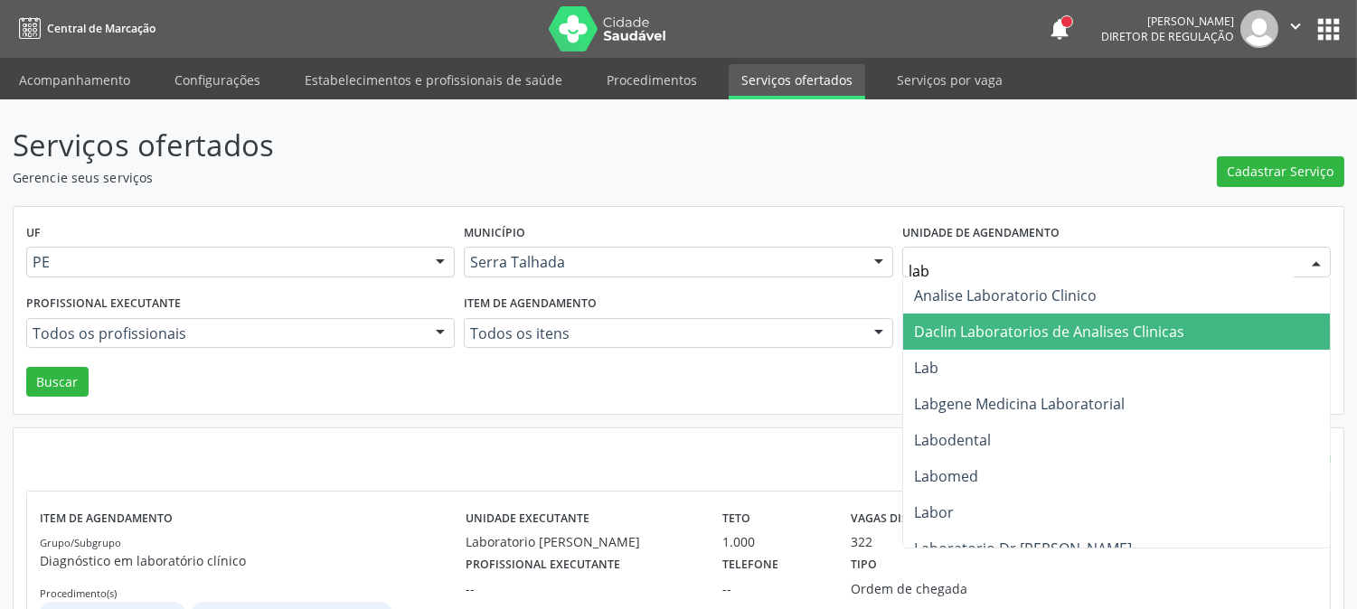
type input "labg"
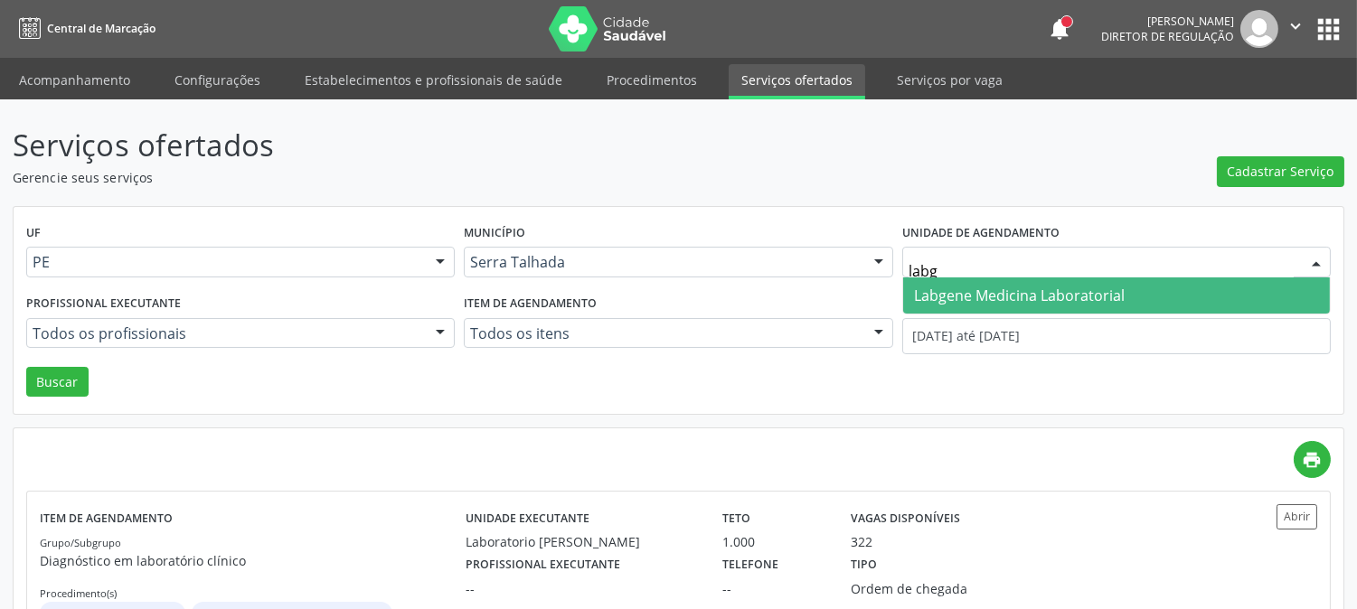
click at [1006, 281] on span "Labgene Medicina Laboratorial" at bounding box center [1116, 296] width 427 height 36
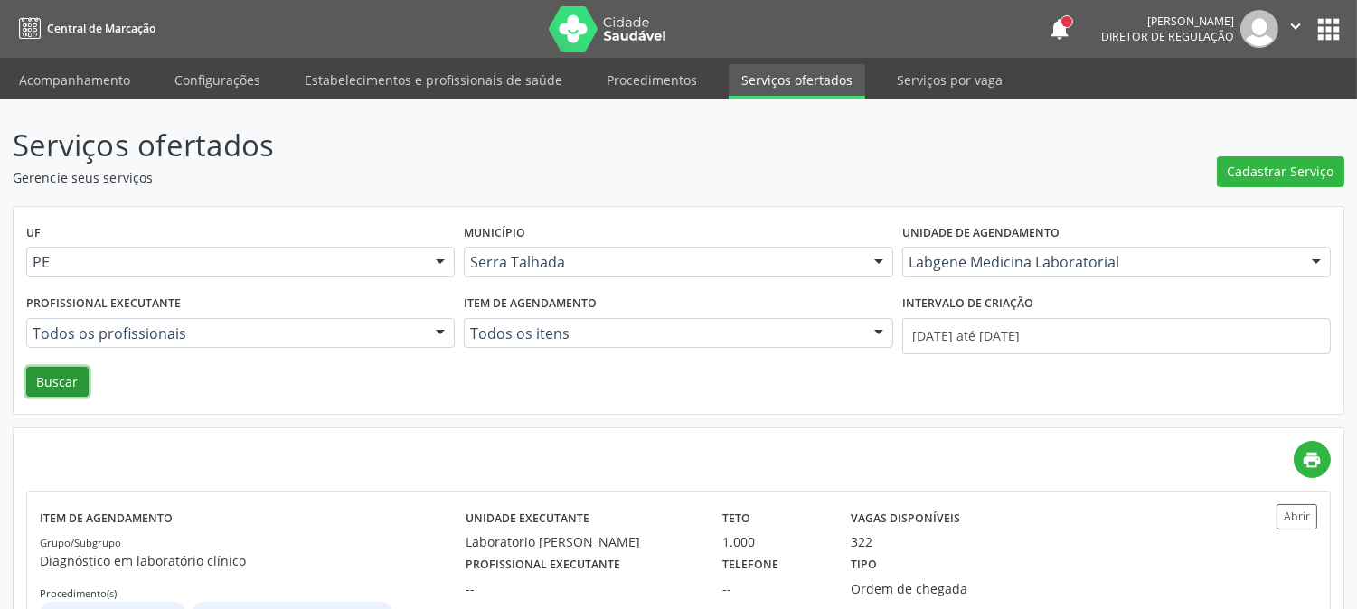
click at [78, 373] on button "Buscar" at bounding box center [57, 382] width 62 height 31
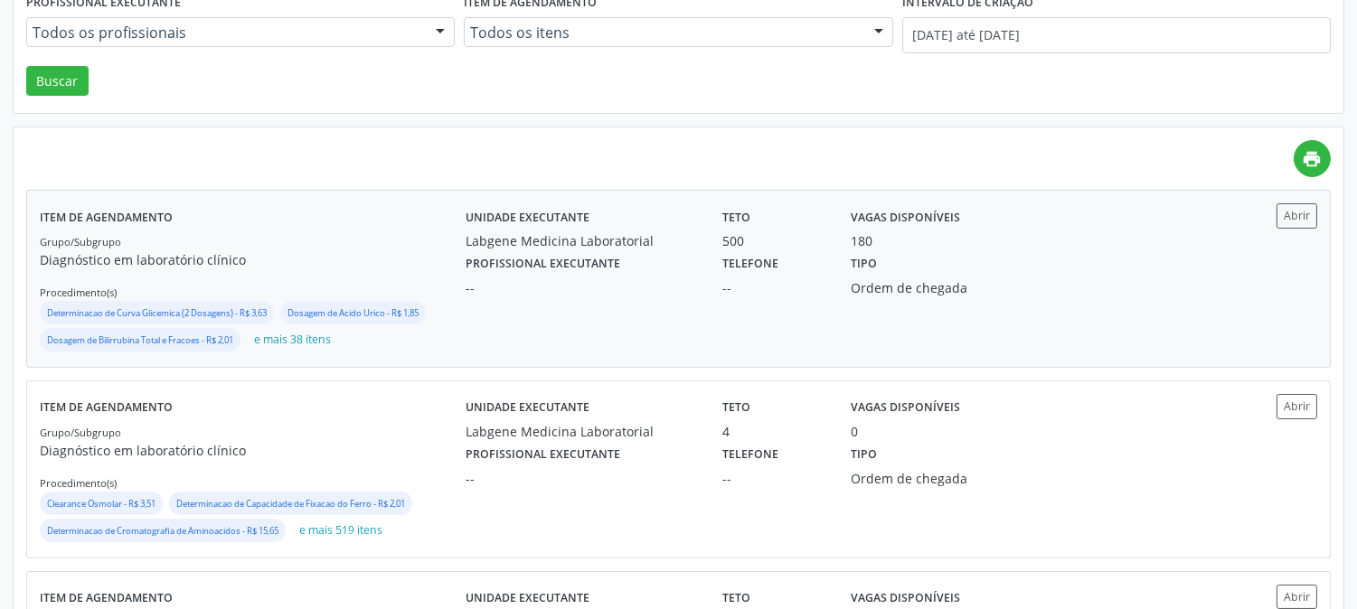
click at [618, 300] on div "Unidade executante Labgene Medicina Laboratorial Teto 500 Vagas disponíveis 180…" at bounding box center [838, 278] width 745 height 151
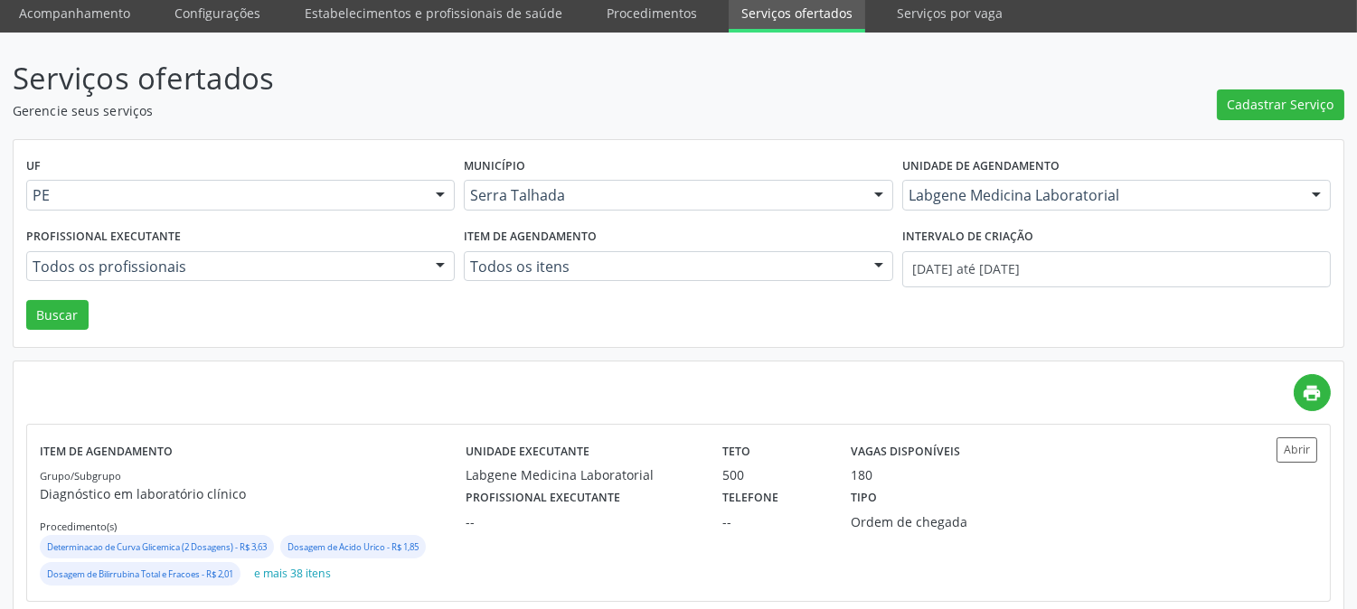
scroll to position [0, 0]
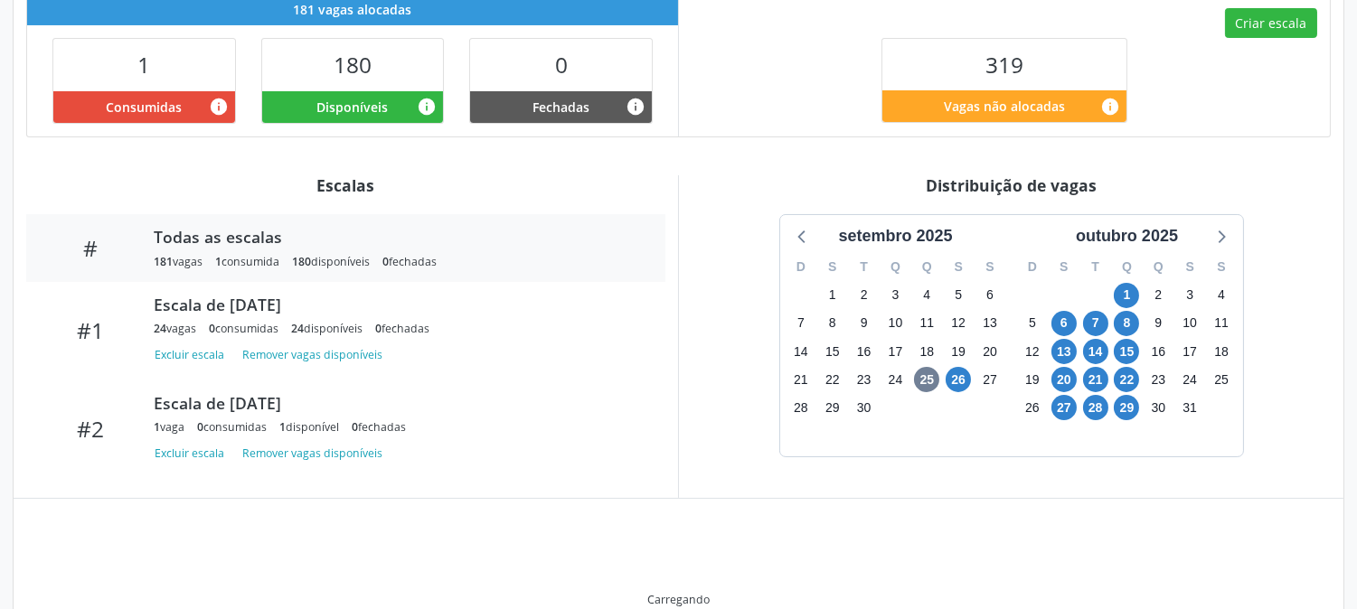
scroll to position [496, 0]
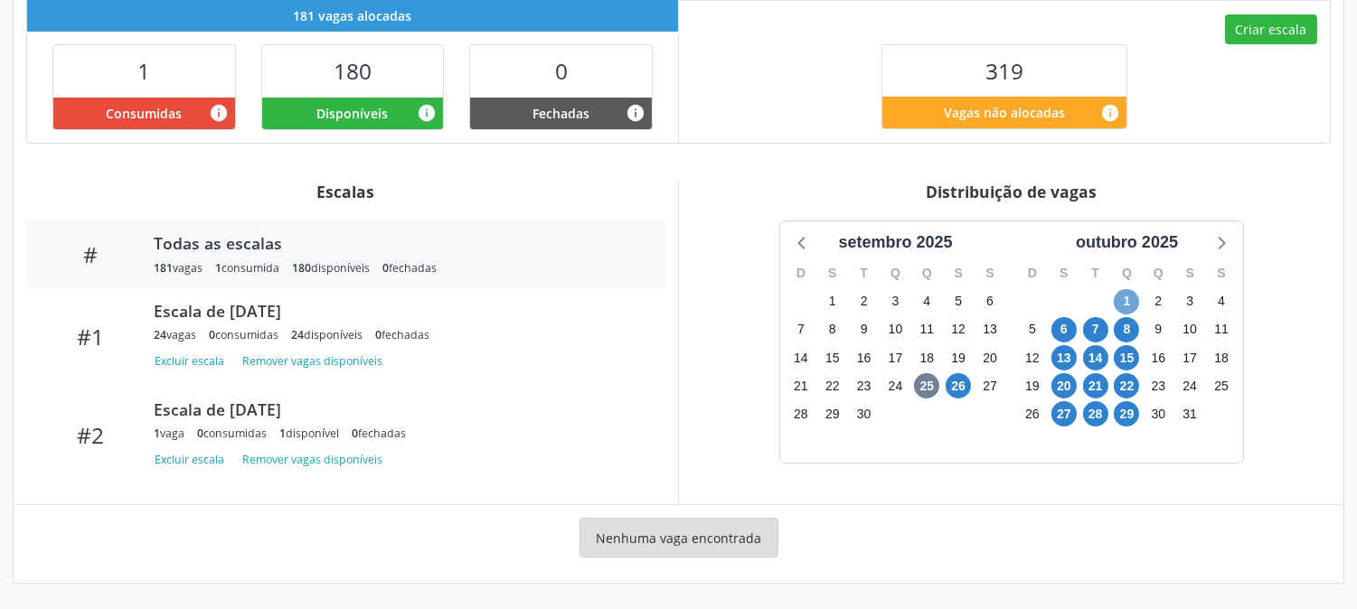
click at [1124, 293] on span "1" at bounding box center [1126, 301] width 25 height 25
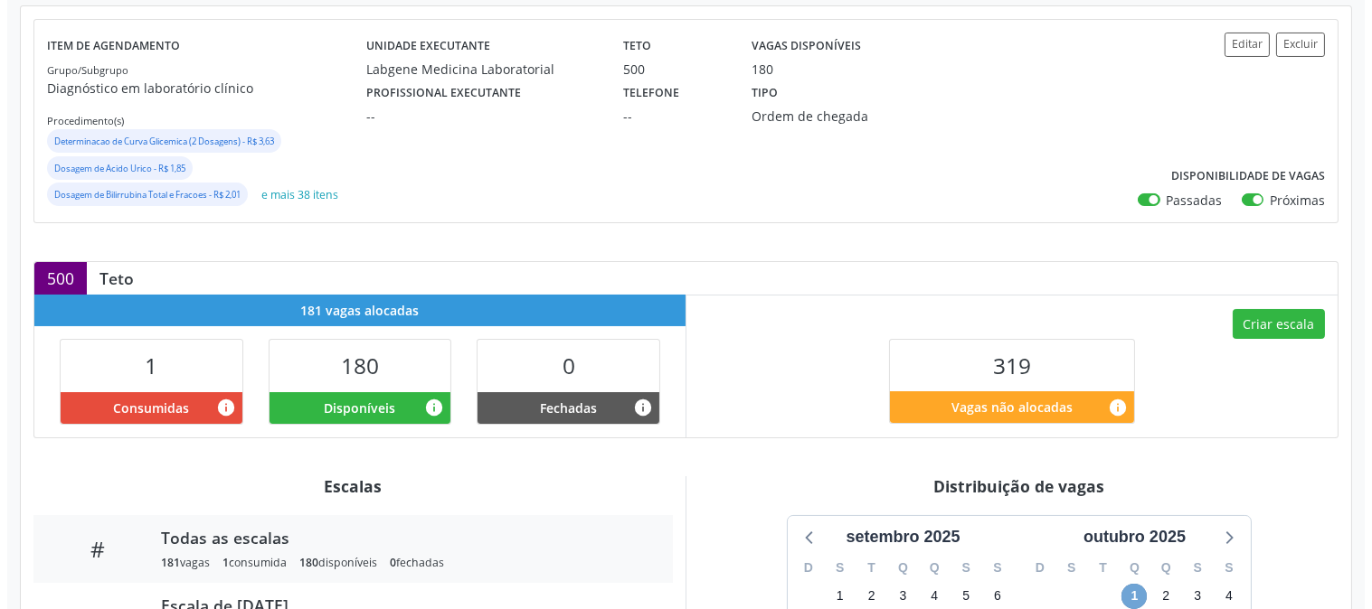
scroll to position [0, 0]
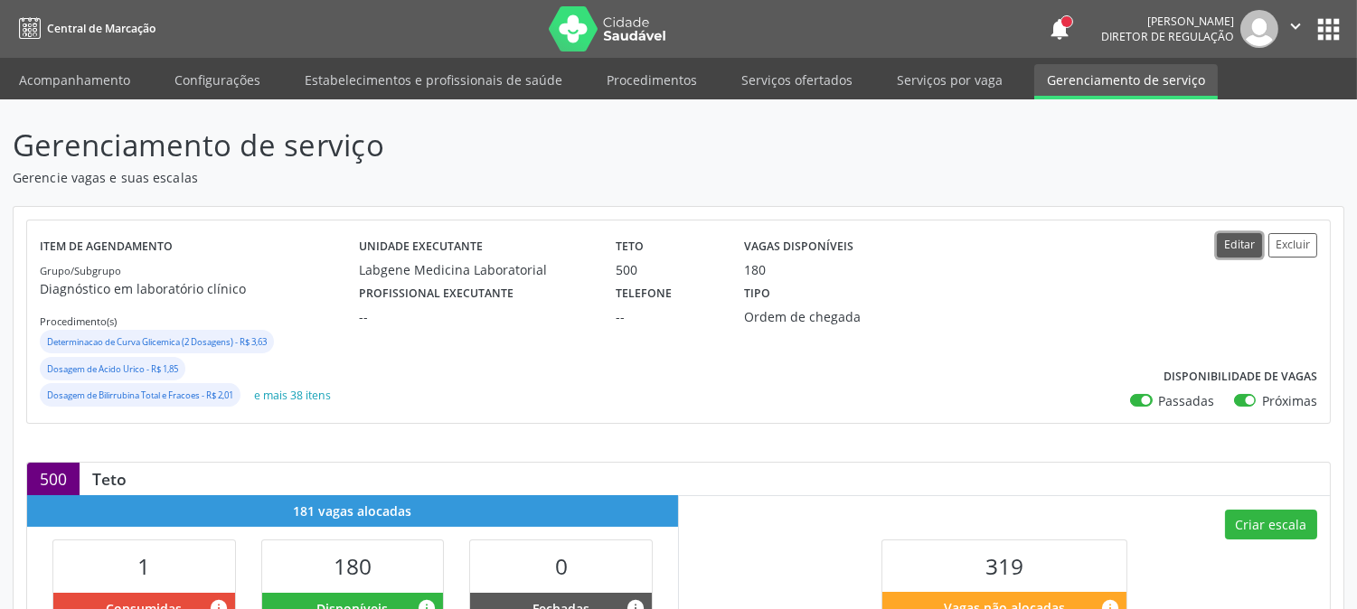
click at [1245, 246] on button "Editar" at bounding box center [1239, 245] width 45 height 24
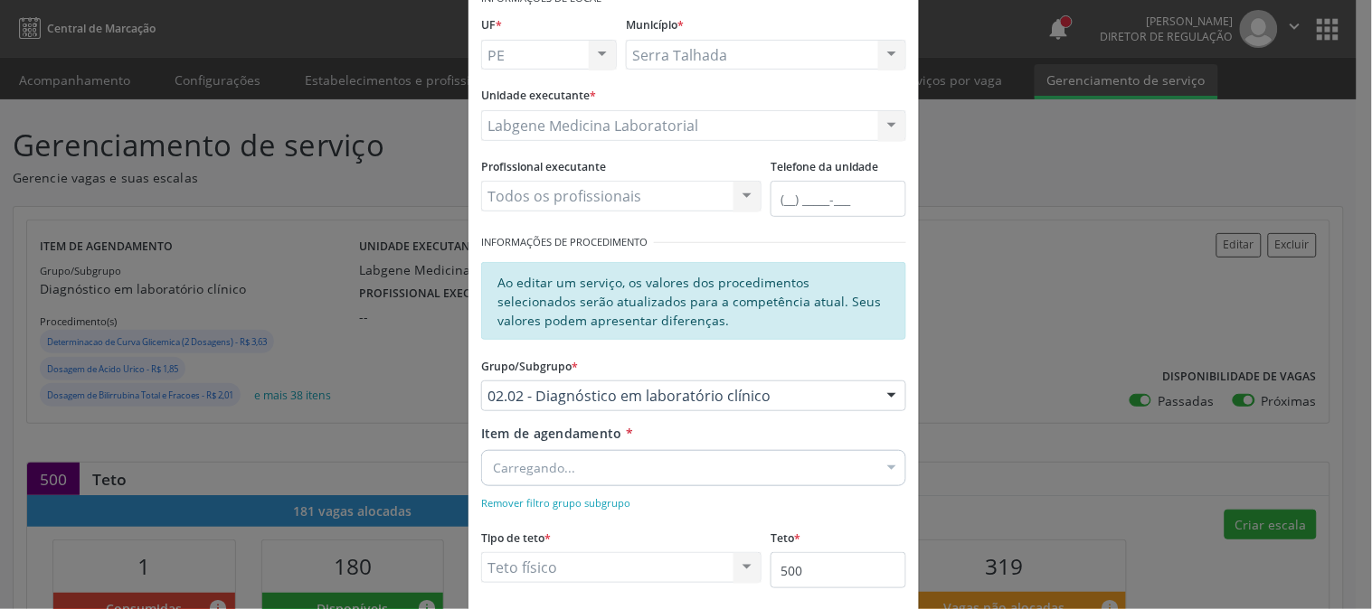
scroll to position [201, 0]
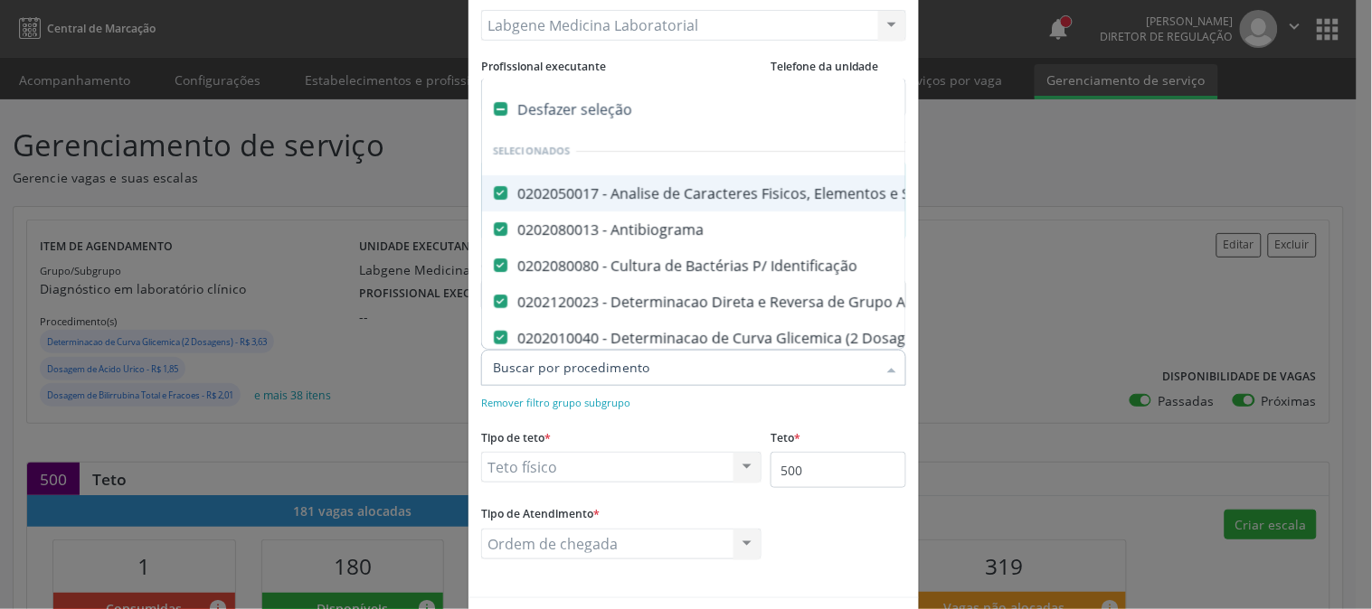
type input "c"
checkbox Hemoglobina "false"
checkbox Completo "false"
checkbox Anticitomegalovirus "false"
checkbox Antitoxoplasma "false"
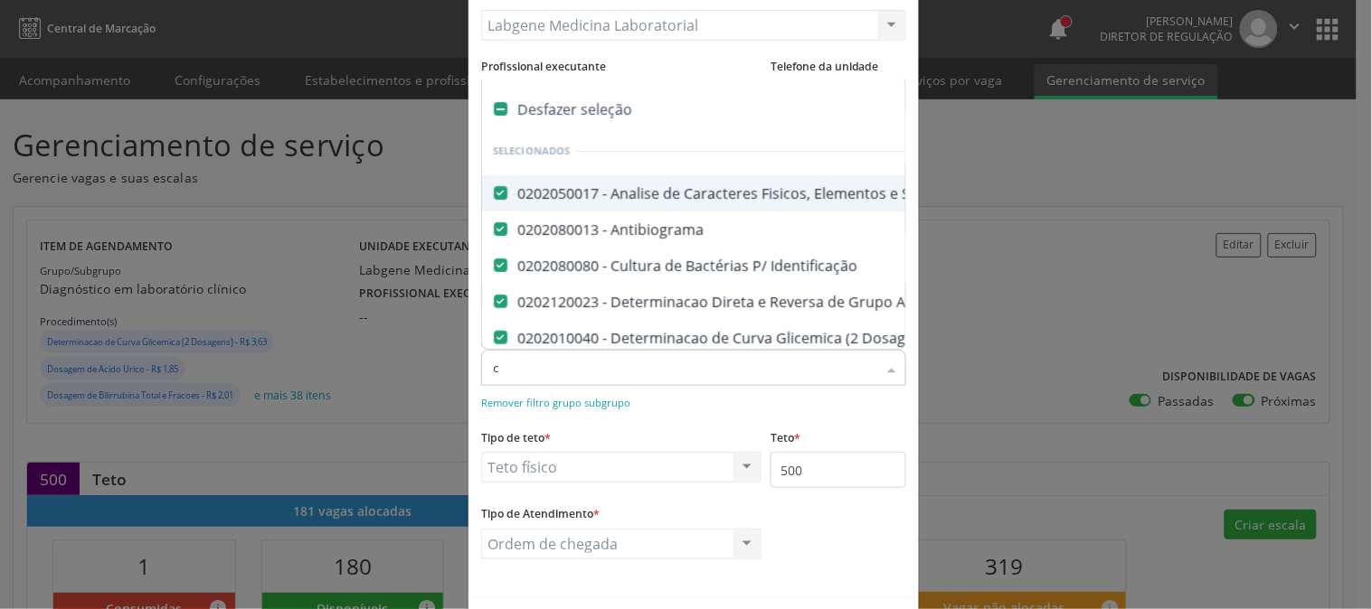
checkbox Rubeola "false"
checkbox Anticitomegalovirus "false"
checkbox Antitoxoplasma "false"
checkbox Rubeola "false"
checkbox Fraco\) "false"
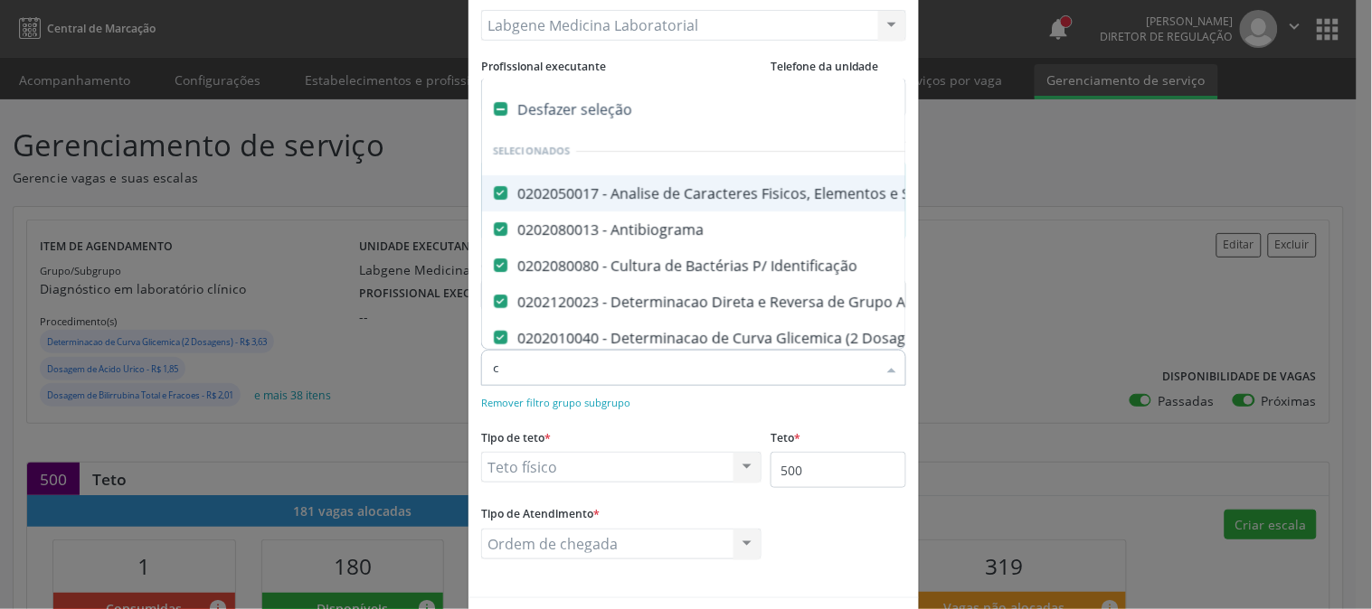
checkbox Parasitas "false"
checkbox \(Tia\) "false"
type input "co"
checkbox Reativa "false"
checkbox \(T4\) "false"
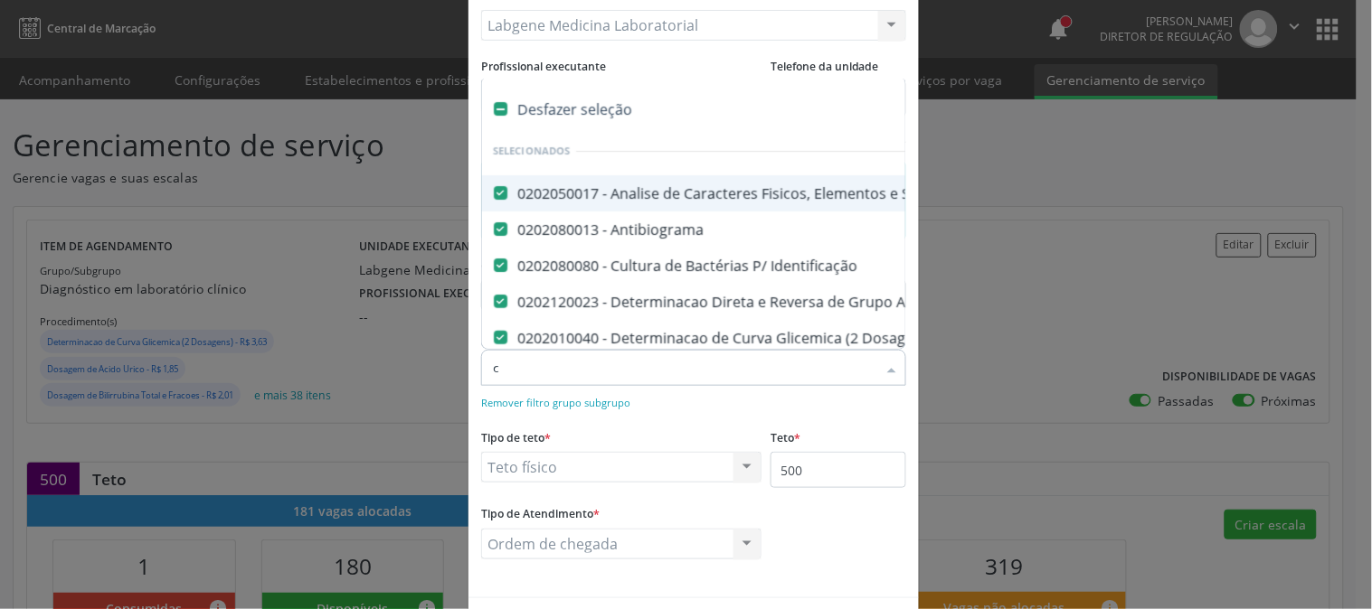
checkbox Livre\) "false"
checkbox \(Tgo\) "false"
checkbox \(Tgp\) "false"
checkbox Triglicerideos "false"
checkbox \(T3\) "false"
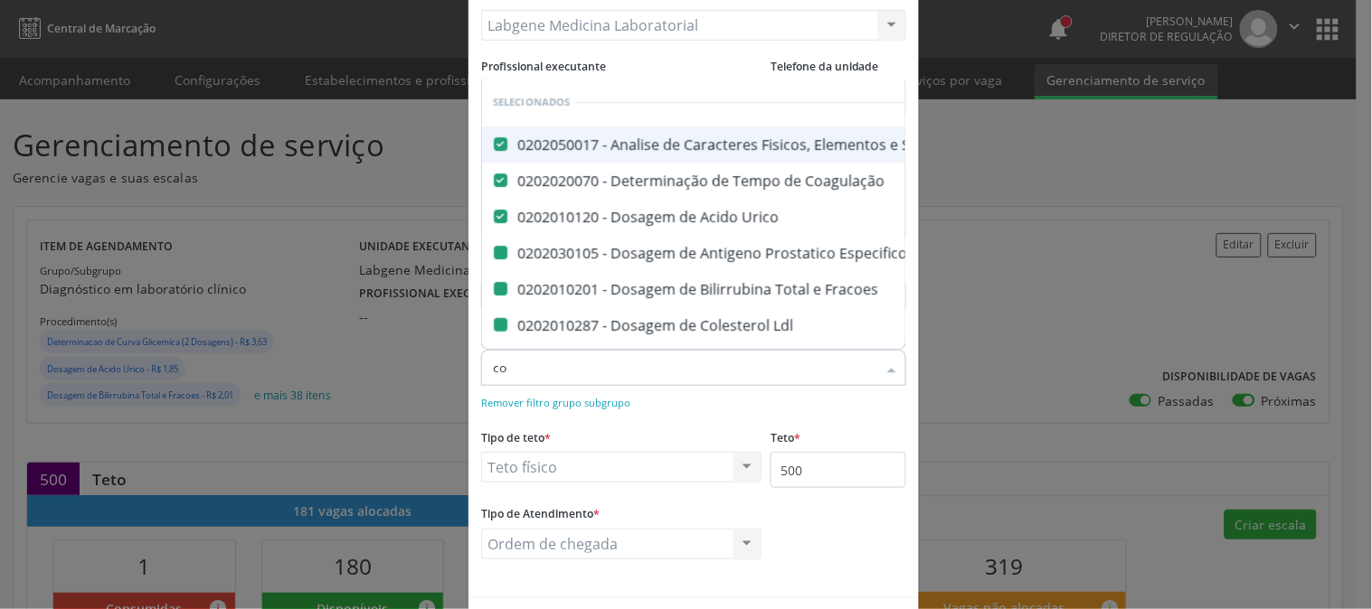
type input "col"
checkbox \(Psa\) "false"
checkbox Fracoes "false"
checkbox Ldl "false"
checkbox Total "false"
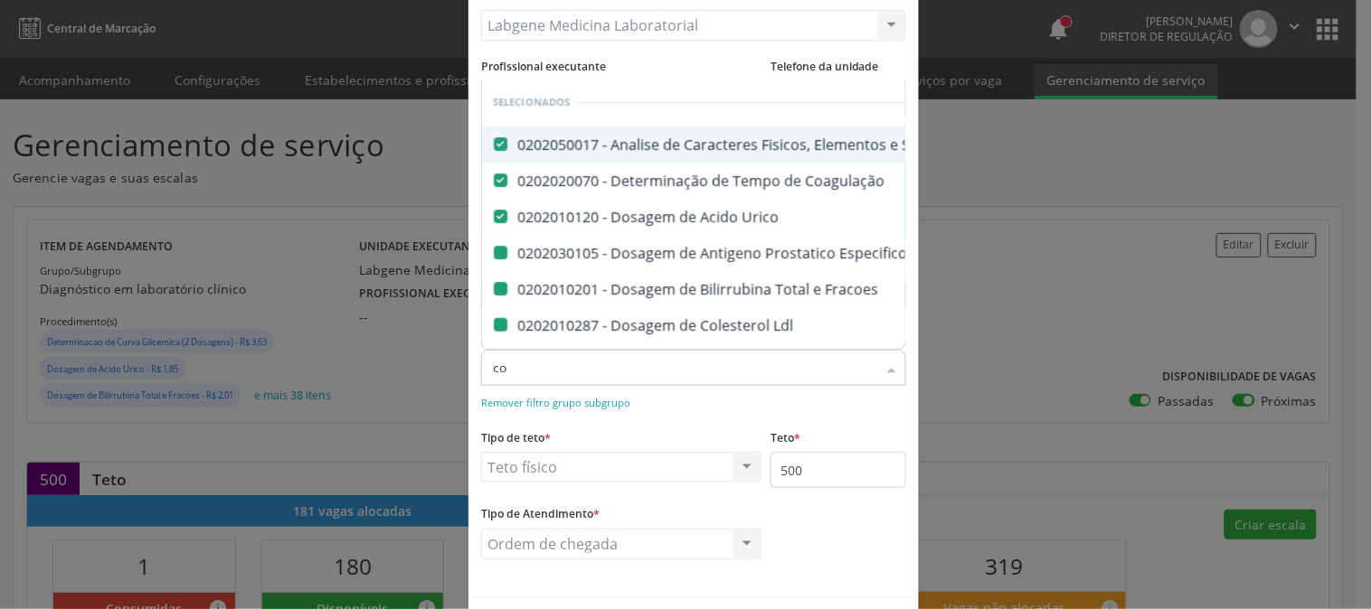
checkbox Serico "false"
checkbox Glicose "false"
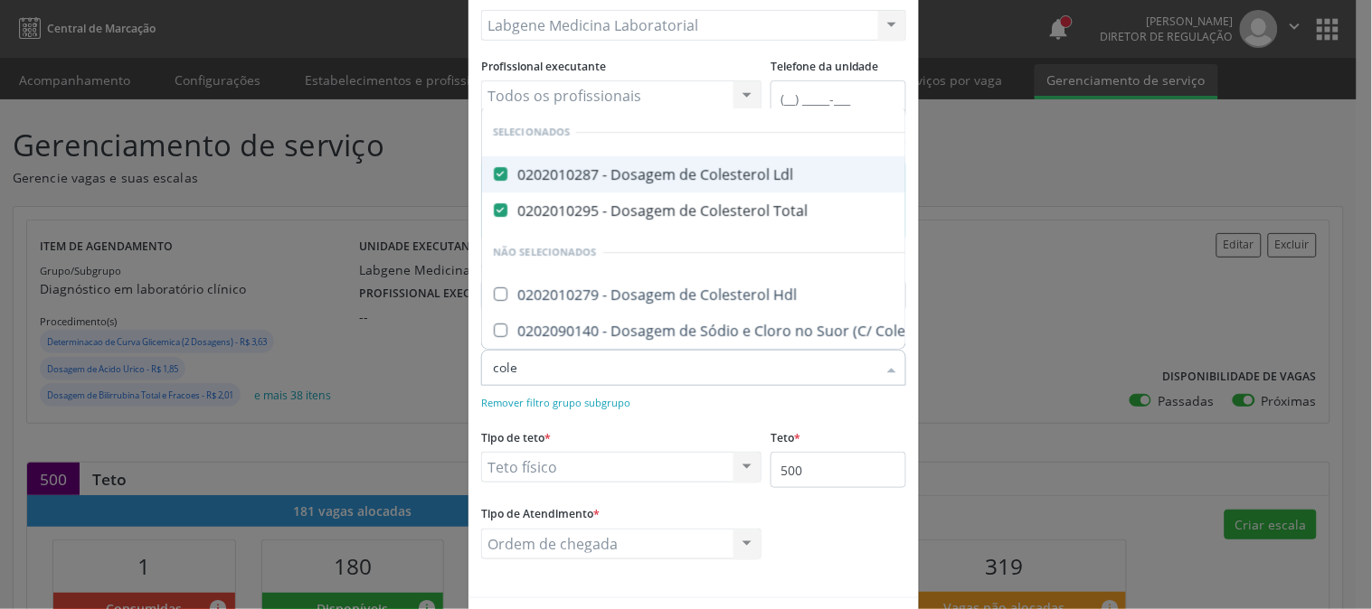
type input "coles"
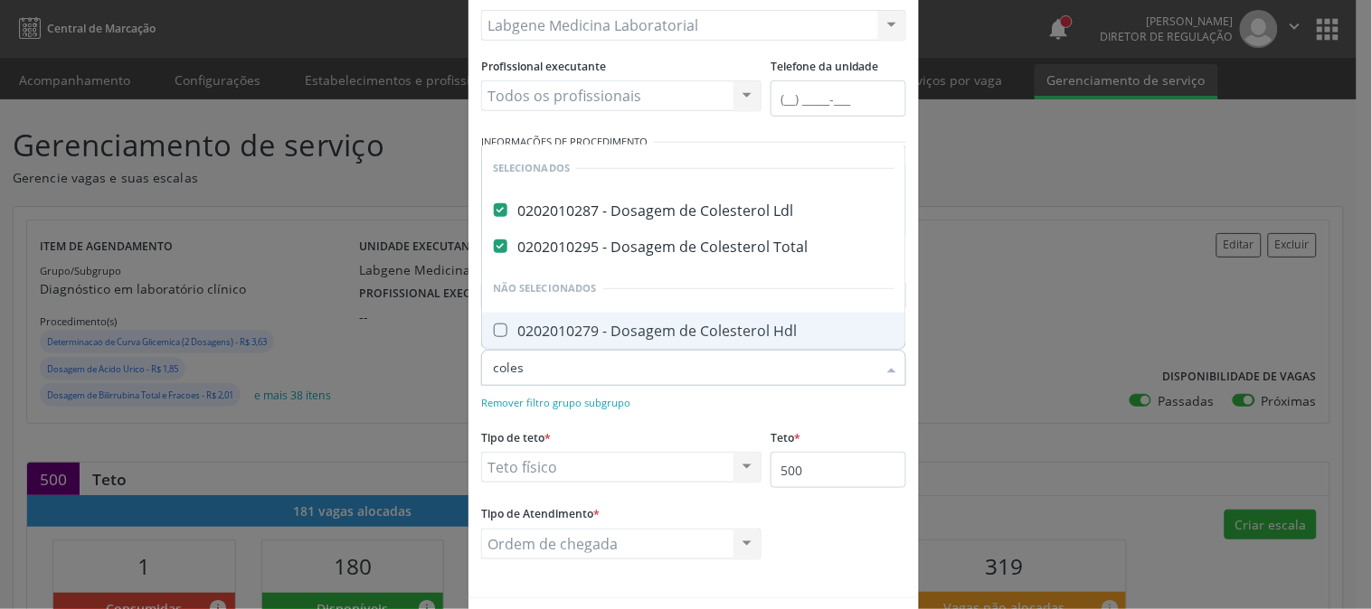
click at [666, 335] on div "0202010279 - Dosagem de Colesterol Hdl" at bounding box center [693, 331] width 401 height 14
checkbox Hdl "true"
drag, startPoint x: 556, startPoint y: 365, endPoint x: 432, endPoint y: 366, distance: 123.9
click at [432, 366] on div "Editar Serviço × Informações de Local UF * PE PE Nenhum resultado encontrado pa…" at bounding box center [686, 304] width 1372 height 609
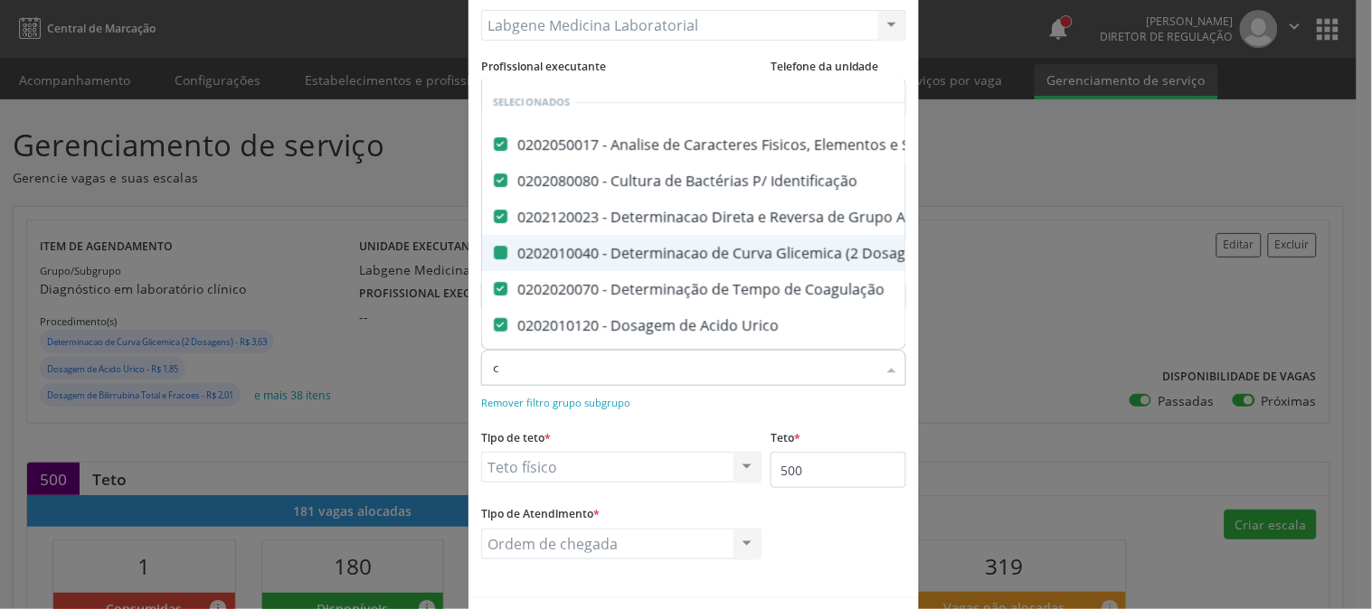
type input "cr"
checkbox Dosagens\) "false"
checkbox Coagulação "false"
checkbox Urico "false"
checkbox \(Psa\) "false"
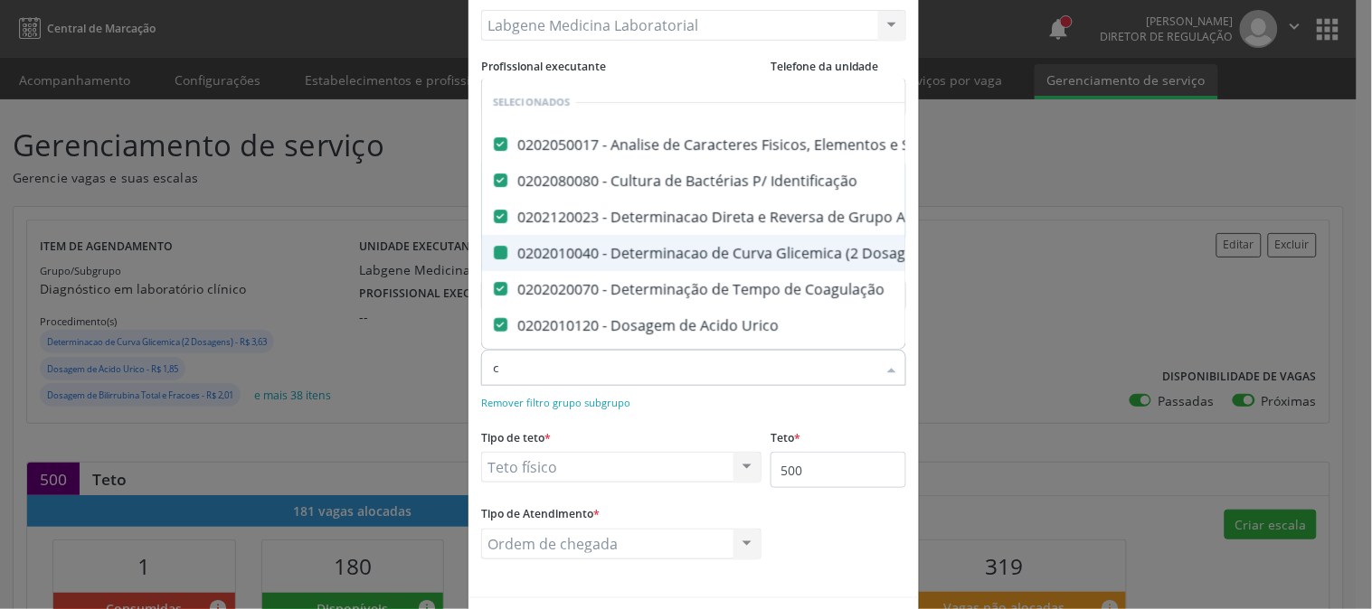
checkbox Fracoes "false"
checkbox Calcio "false"
checkbox Ldl "false"
checkbox Total "false"
checkbox Creatinina "false"
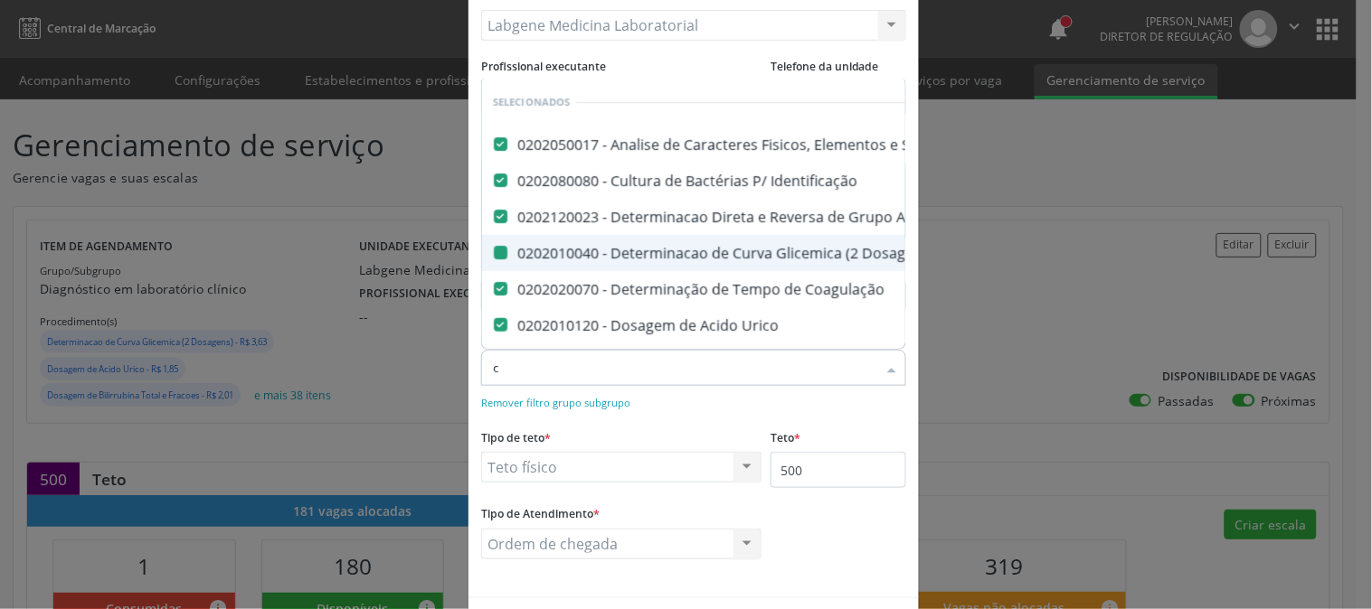
checkbox Serico "false"
checkbox Glicose "false"
checkbox Hcg\) "false"
checkbox Glicosilada "false"
checkbox Reativa "false"
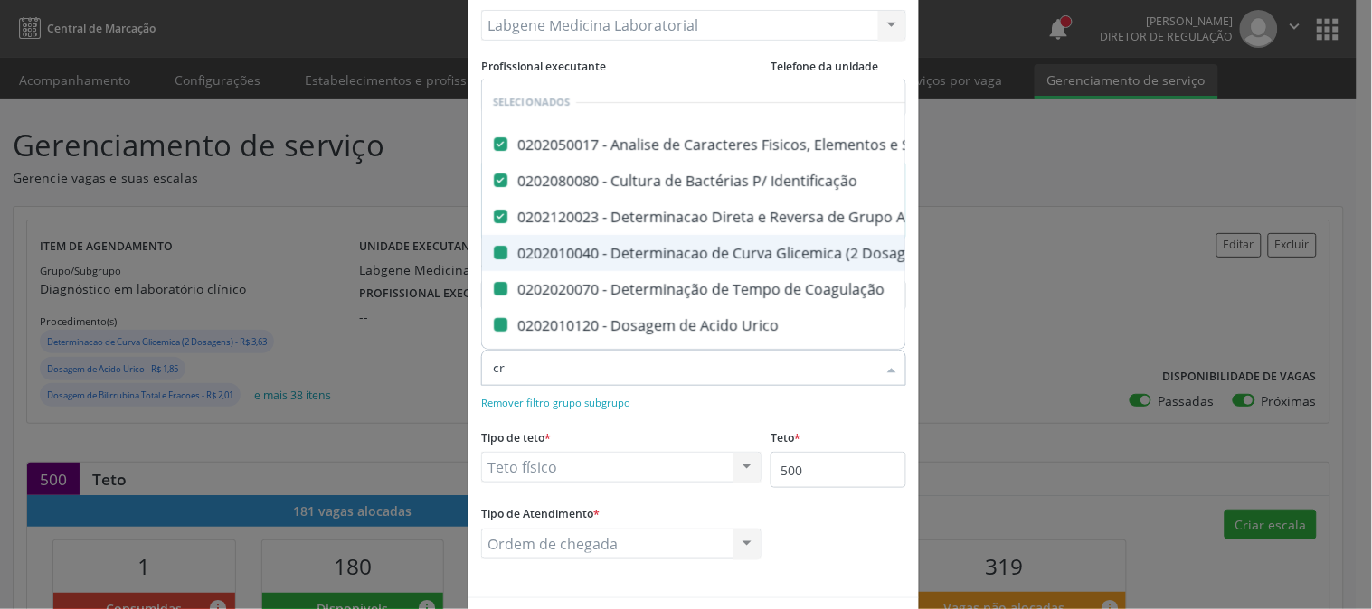
checkbox \(Tgo\) "false"
checkbox \(Tgp\) "false"
checkbox Triglicerideos "false"
checkbox Completo "false"
checkbox Anticitomegalovirus "false"
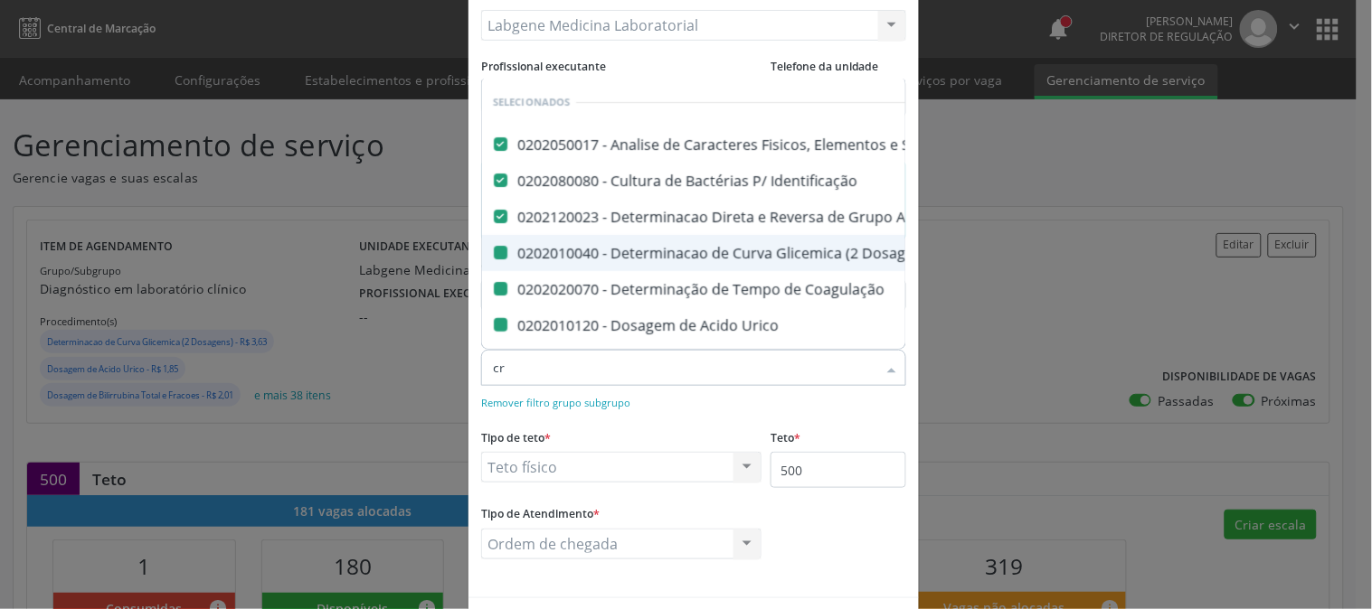
checkbox Antitoxoplasma "false"
checkbox Rubeola "false"
checkbox Anticitomegalovirus "false"
checkbox Antitoxoplasma "false"
checkbox Rubeola "false"
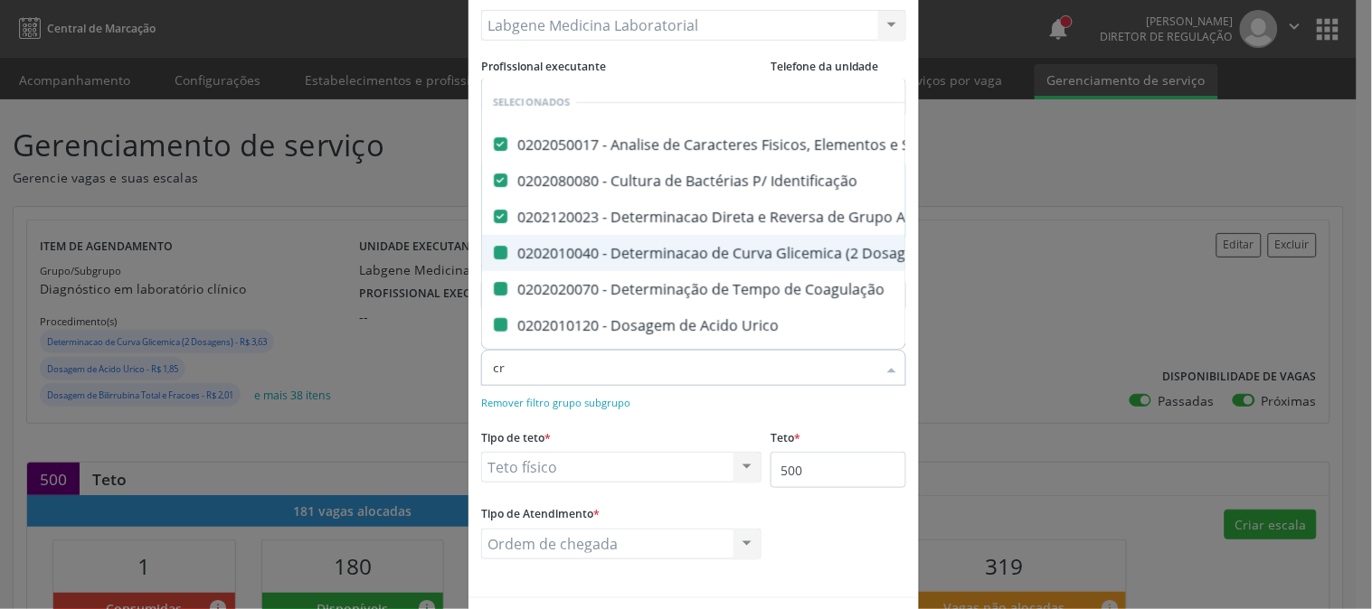
checkbox Fraco\) "false"
checkbox Parasitas "false"
checkbox Abo "false"
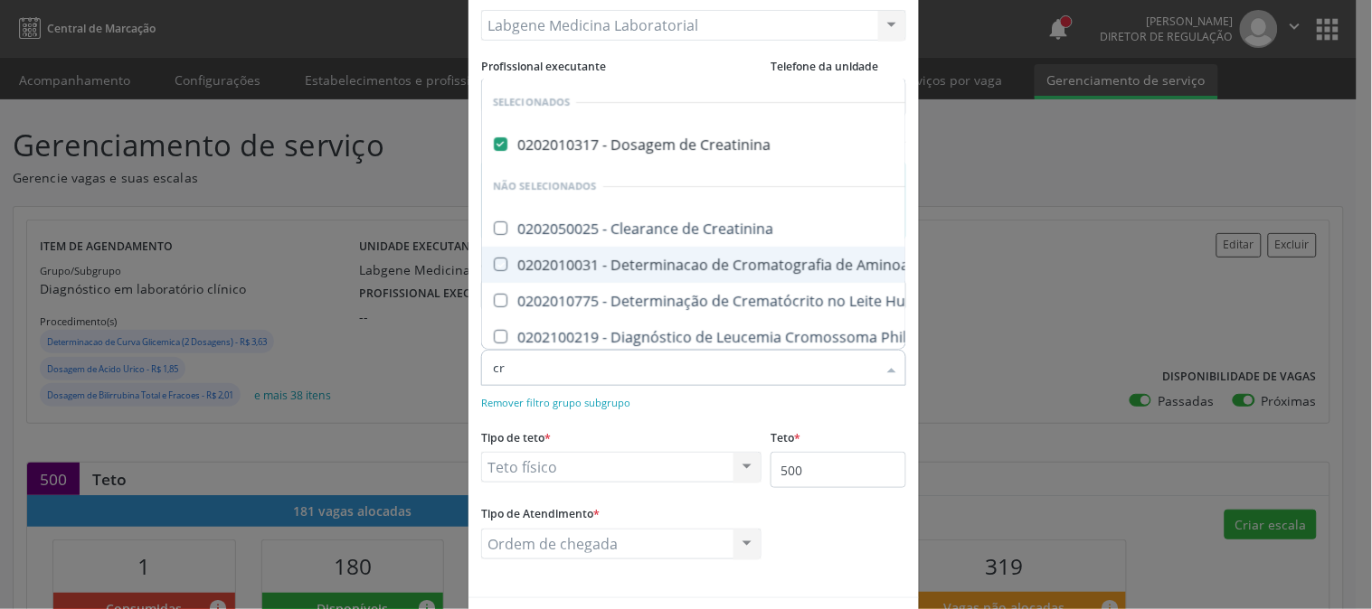
type input "c"
checkbox Aminoacidos "true"
checkbox Ordenhado "true"
checkbox Molecular "true"
checkbox Alfa-2-Macroglobulina "true"
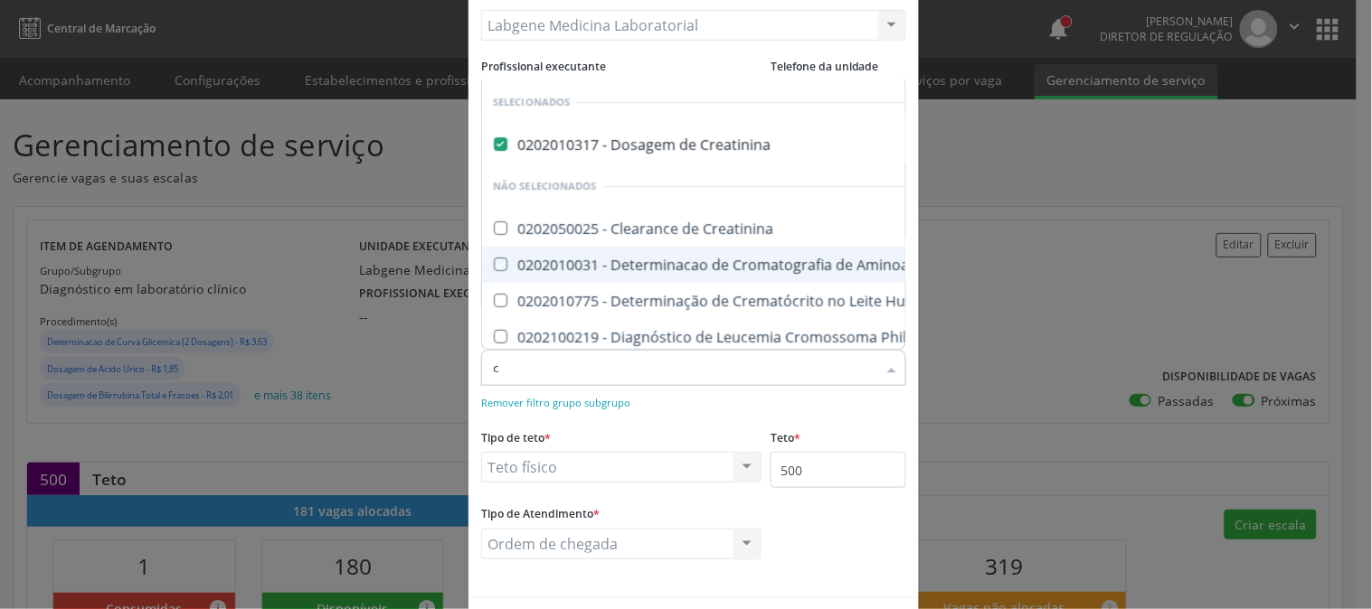
checkbox Beta-2-Microglobulina "true"
checkbox Amniótico "true"
checkbox \(Cpk\) "true"
checkbox Mb "true"
checkbox Creatinina "true"
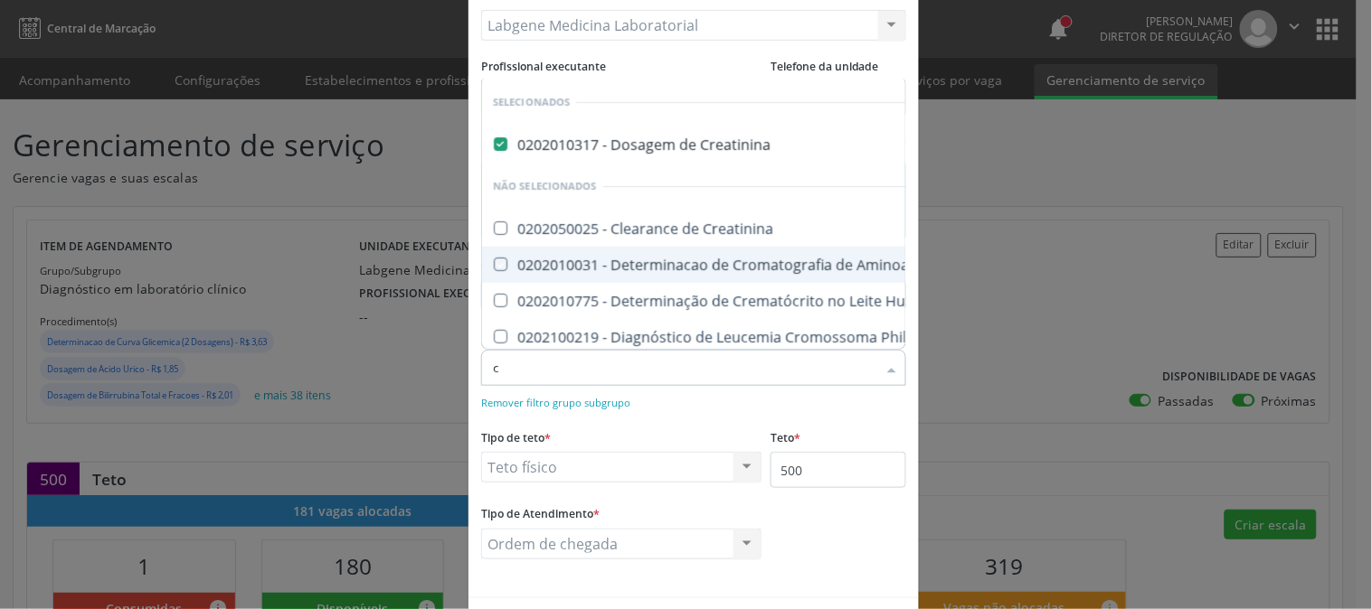
checkbox Crioaglutinina "true"
checkbox \(Hgh\) "true"
checkbox Urina "true"
checkbox Hematocrito\) "true"
checkbox \(Direto\) "true"
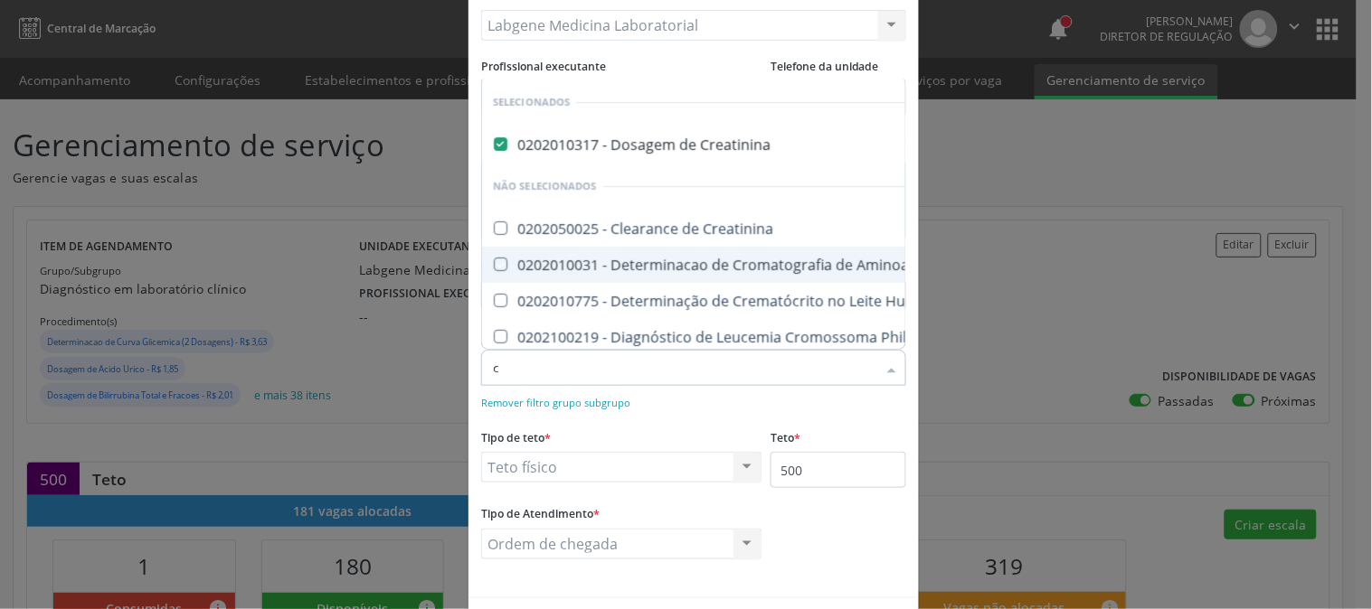
checkbox Hematocrito "true"
checkbox Micro-Organismos "true"
checkbox Array-Cgh "true"
checkbox Quantitativa "true"
checkbox Delgada\) "true"
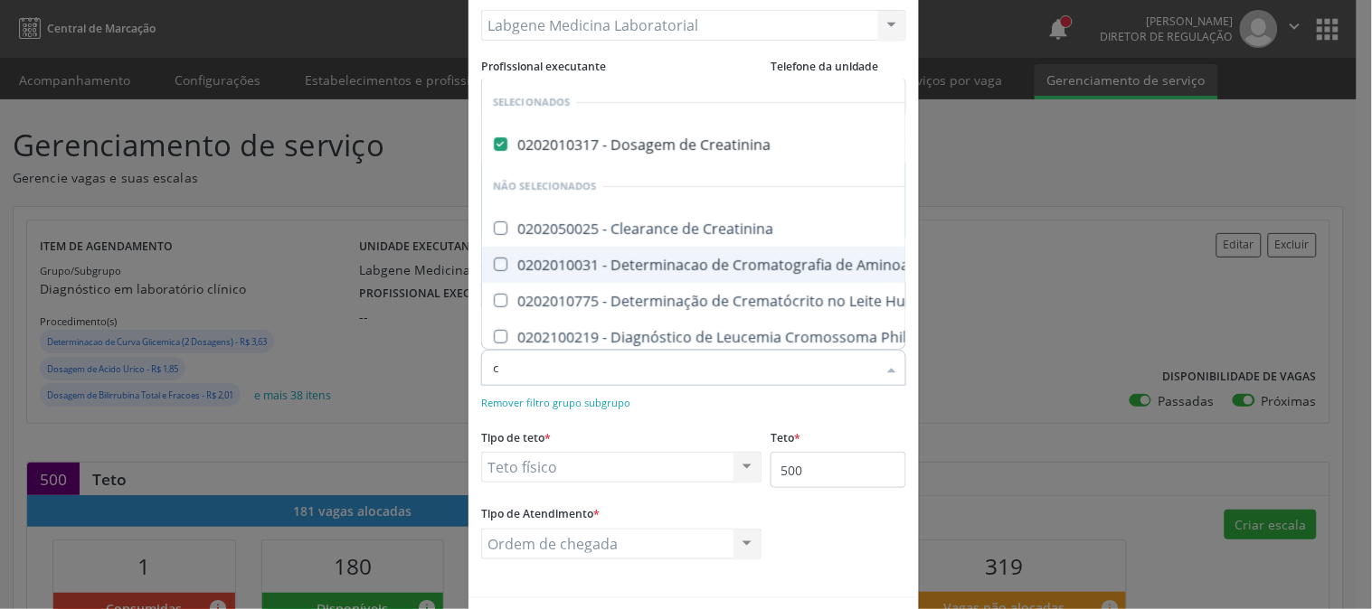
checkbox Metilação "true"
checkbox Delgada\) "true"
checkbox Cromatografia\) "true"
checkbox Antimicrossomas "true"
checkbox Cruzi "true"
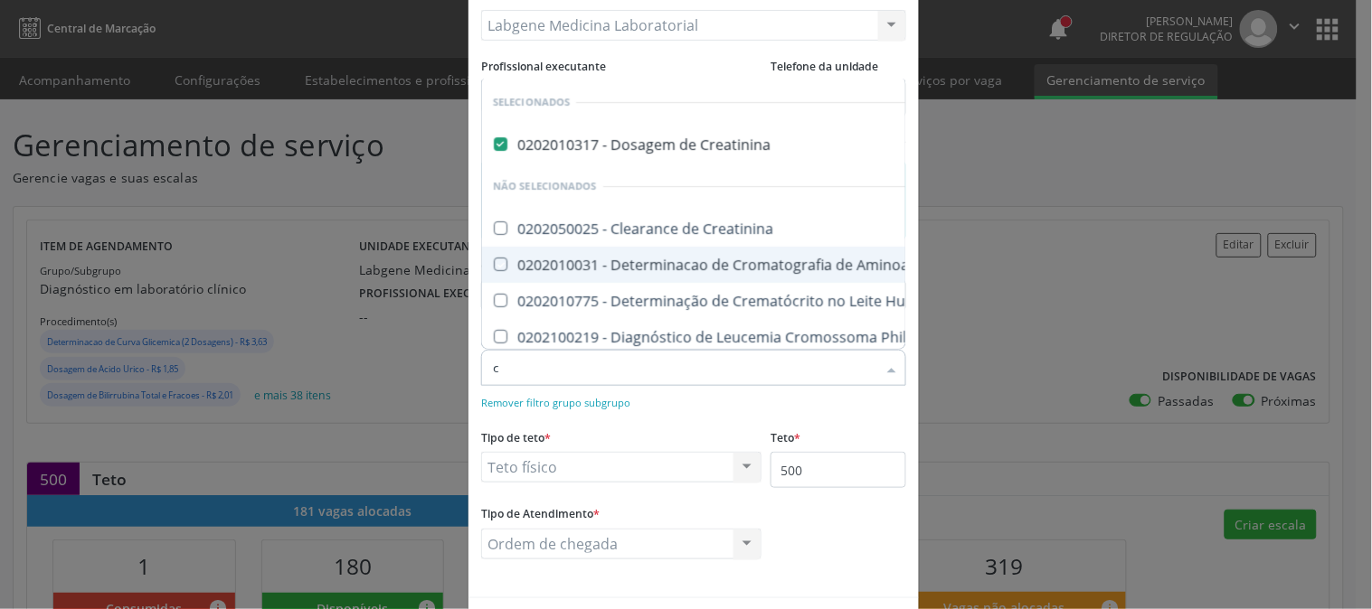
checkbox Cruzi "true"
checkbox Crioglobulinas "true"
checkbox Polarizada "true"
checkbox Macroprolactina "true"
checkbox Imunofluorescencia\) "true"
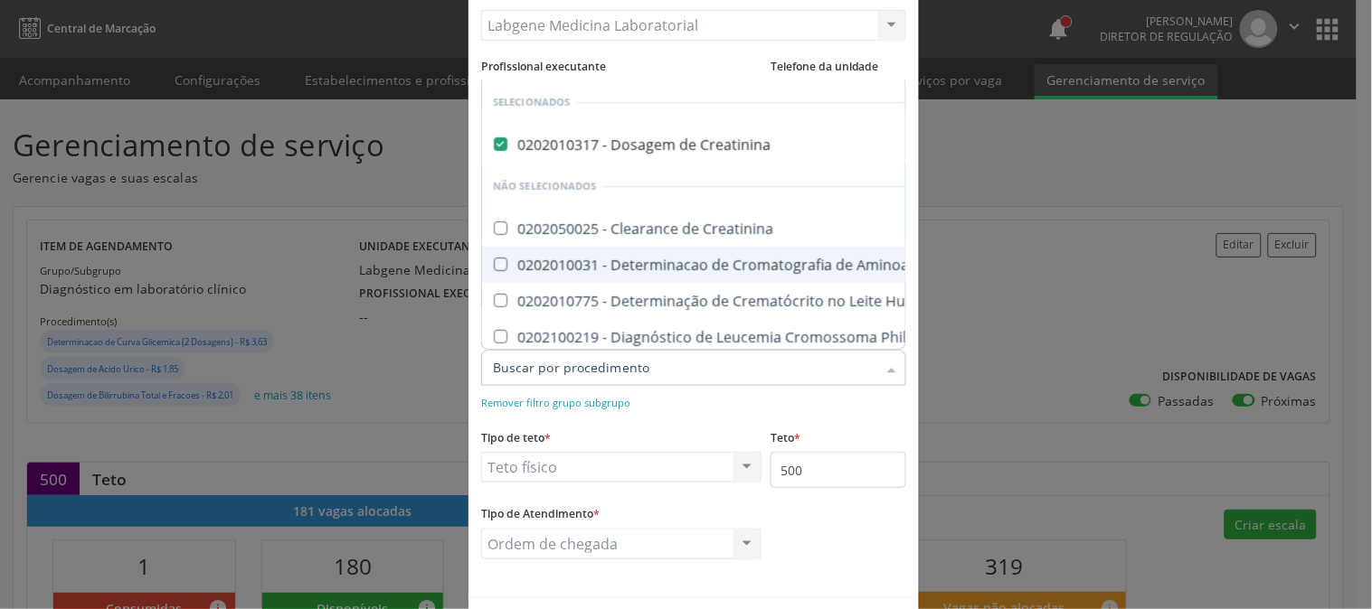
checkbox Coliformes "true"
checkbox Molecular "true"
checkbox Fecal "true"
checkbox Amostras "true"
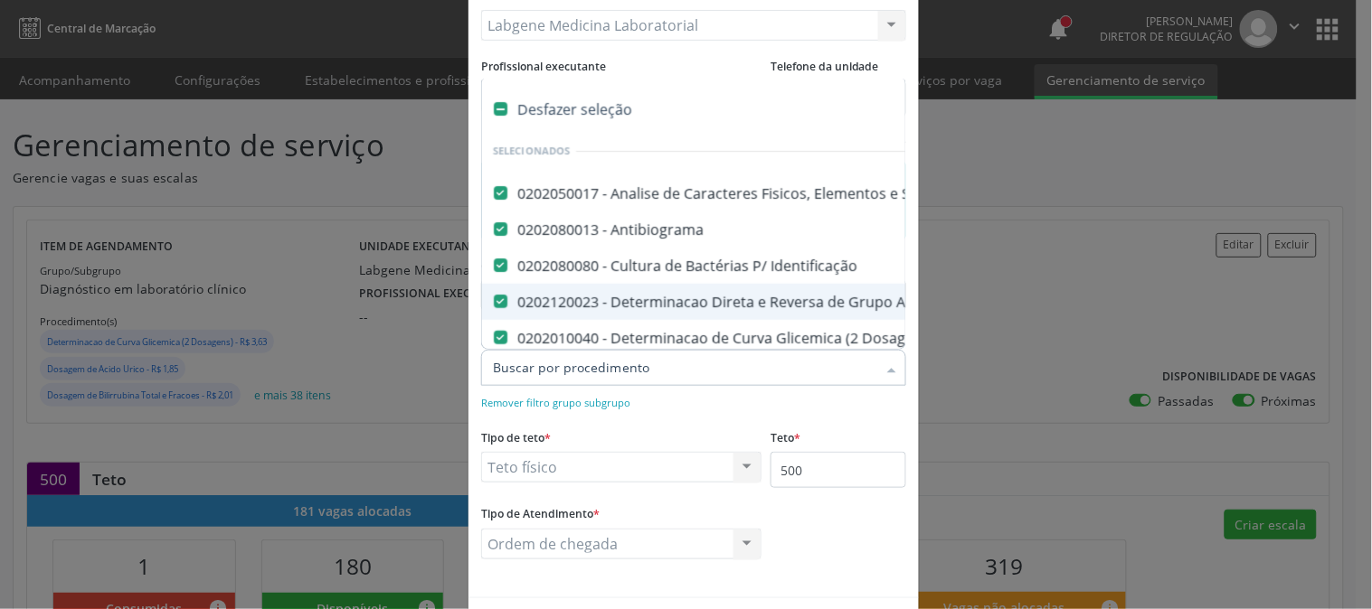
type input "g"
checkbox Antitoxoplasma "false"
checkbox Rubeola "false"
checkbox Fraco\) "false"
checkbox Parasitas "false"
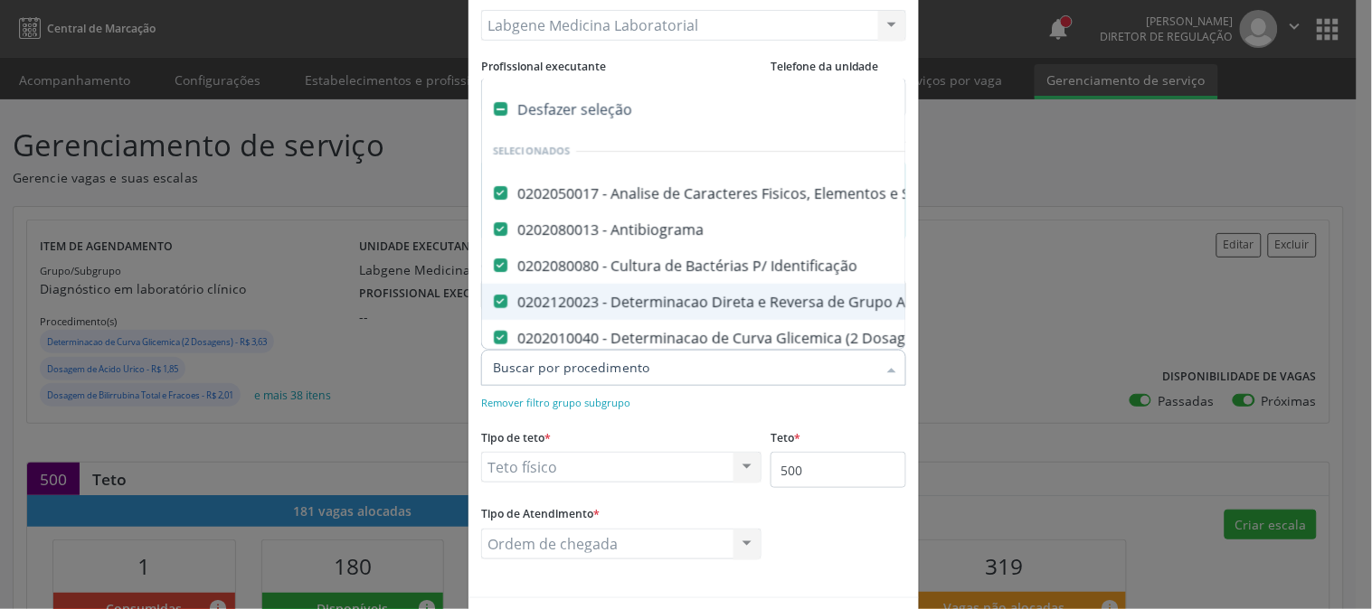
checkbox \(Tia\) "false"
checkbox Ala-Desidratase "true"
checkbox Hdl "false"
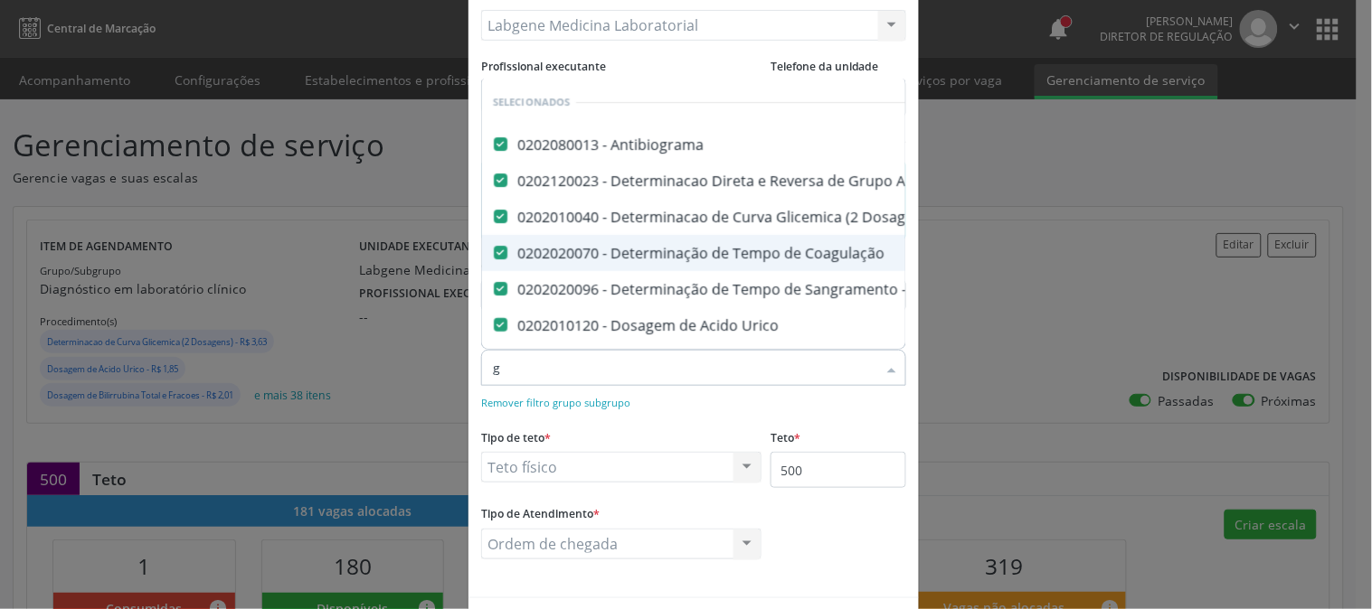
type input "gl"
checkbox Total "false"
checkbox Creatinina "false"
checkbox Serico "false"
checkbox Gt\) "false"
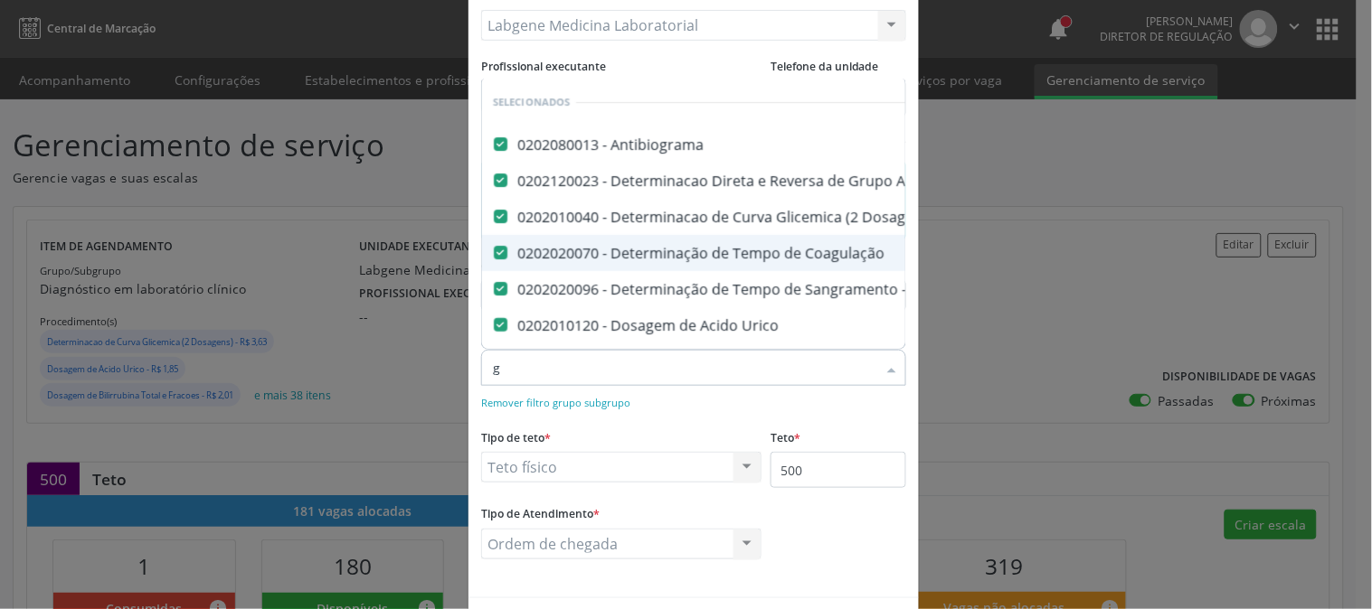
checkbox Glicose "false"
checkbox Hcg\) "false"
checkbox Glicosilada "false"
checkbox \(Tsh\) "false"
checkbox Reativa "false"
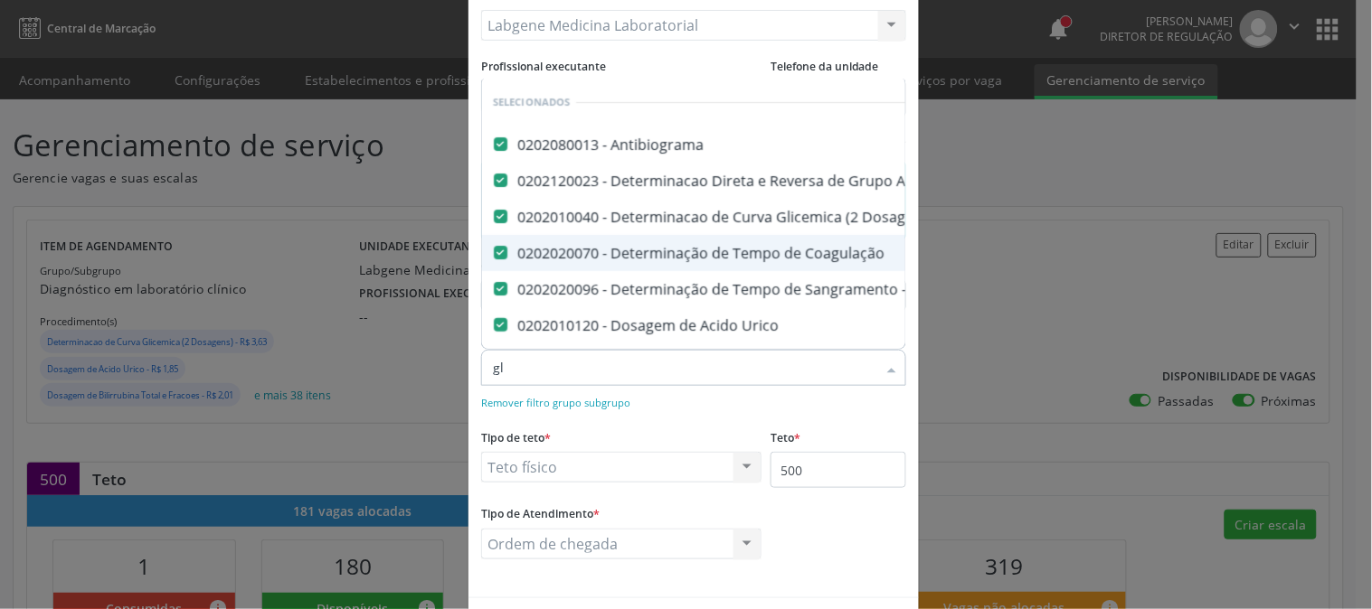
checkbox \(T4\) "false"
checkbox Livre\) "false"
checkbox \(Tgo\) "false"
checkbox \(Tgp\) "false"
checkbox Triglicerideos "false"
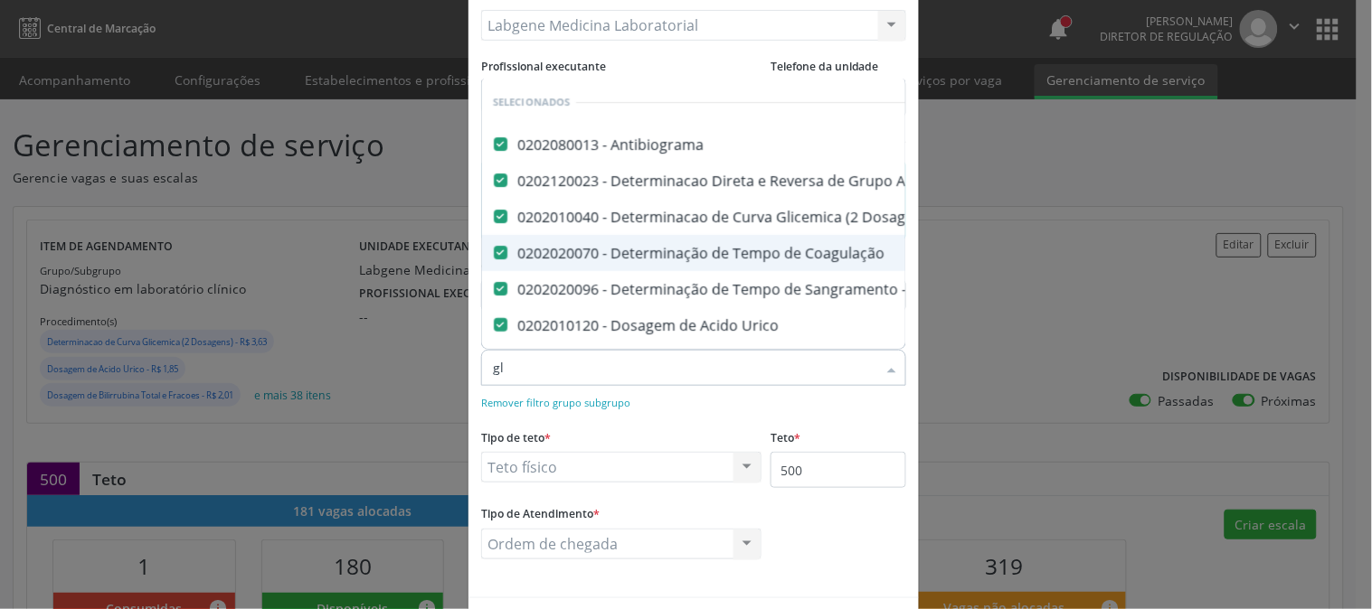
checkbox \(T3\) "false"
checkbox Ureia "false"
checkbox Hemoglobina "false"
checkbox Completo "false"
checkbox Anticitomegalovirus "false"
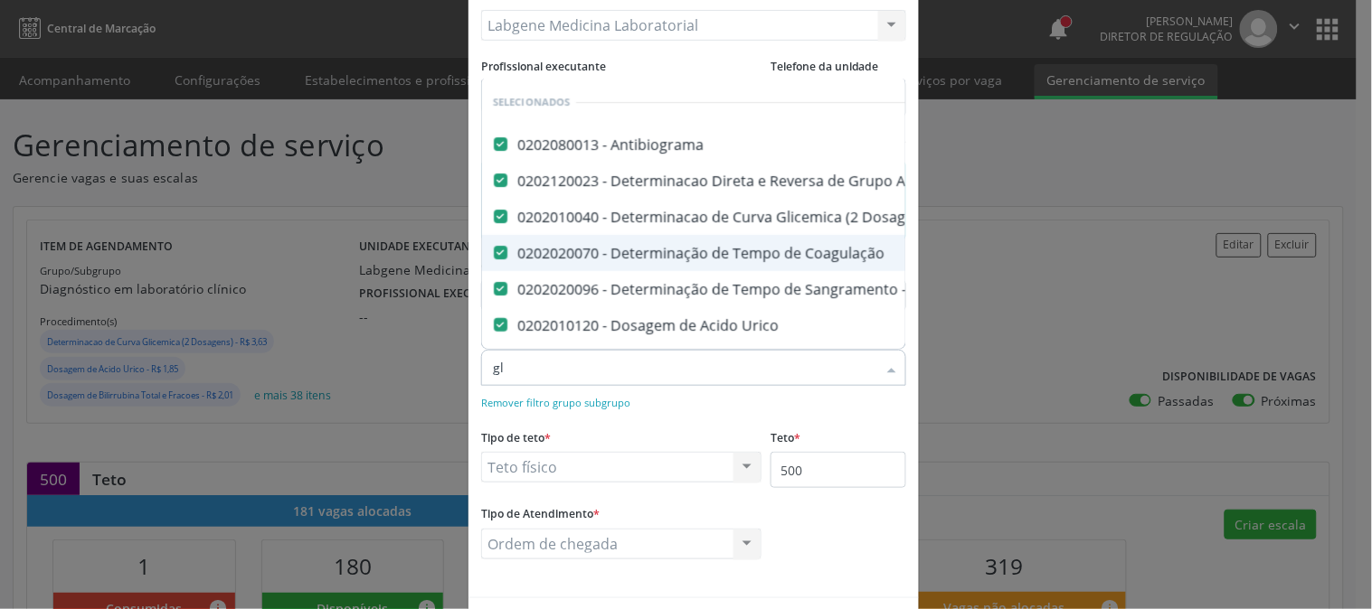
checkbox Rubeola "false"
checkbox Anticitomegalovirus "false"
checkbox Antitoxoplasma "false"
checkbox Rubeola "false"
checkbox \(Tia\) "false"
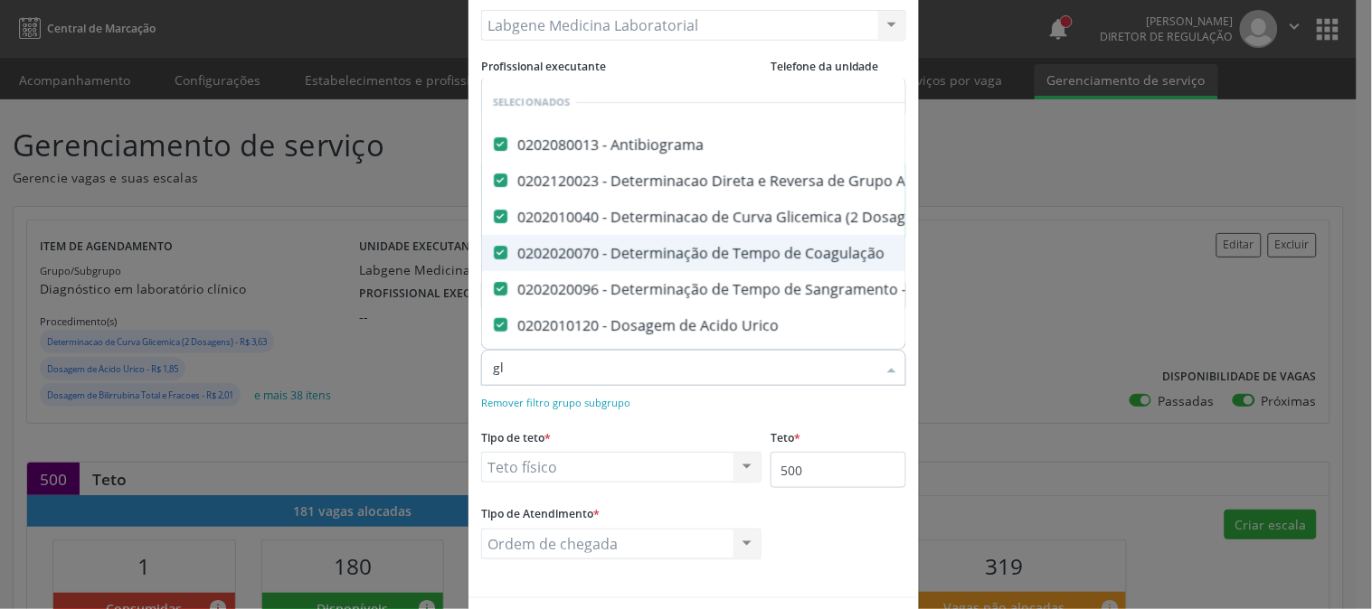
checkbox Antitoxoplasma "false"
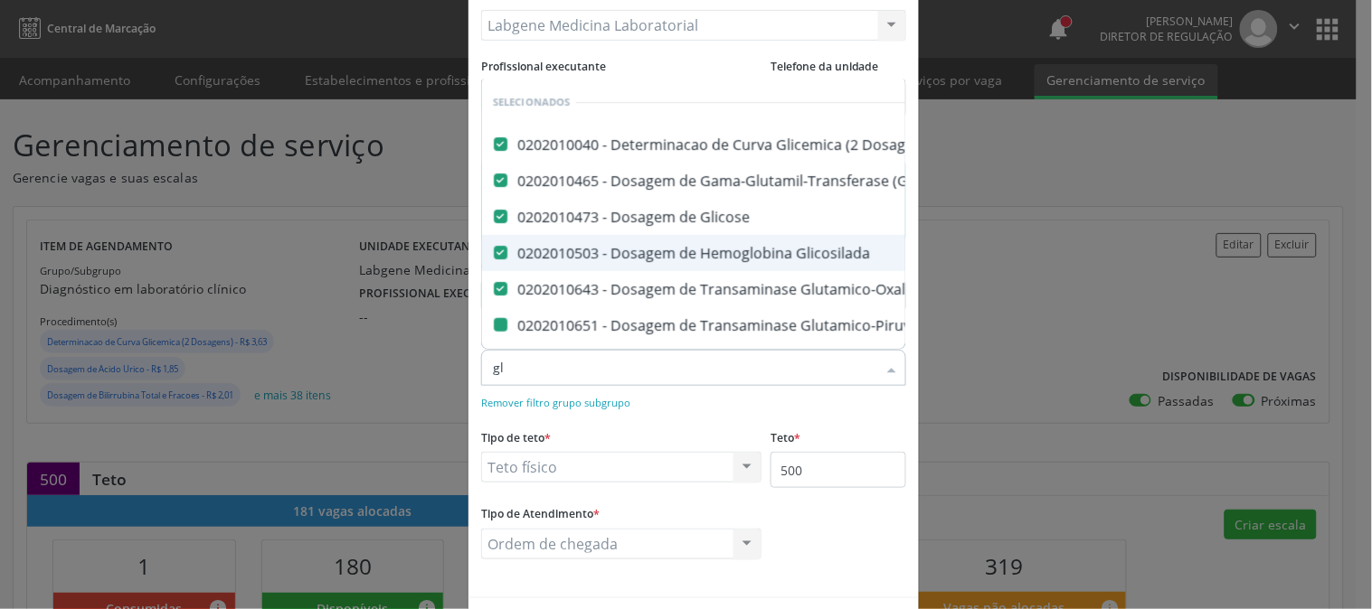
type input "gli"
checkbox \(Tgp\) "false"
checkbox Triglicerideos "false"
checkbox Hemoglobina "false"
checkbox \(Tia\) "false"
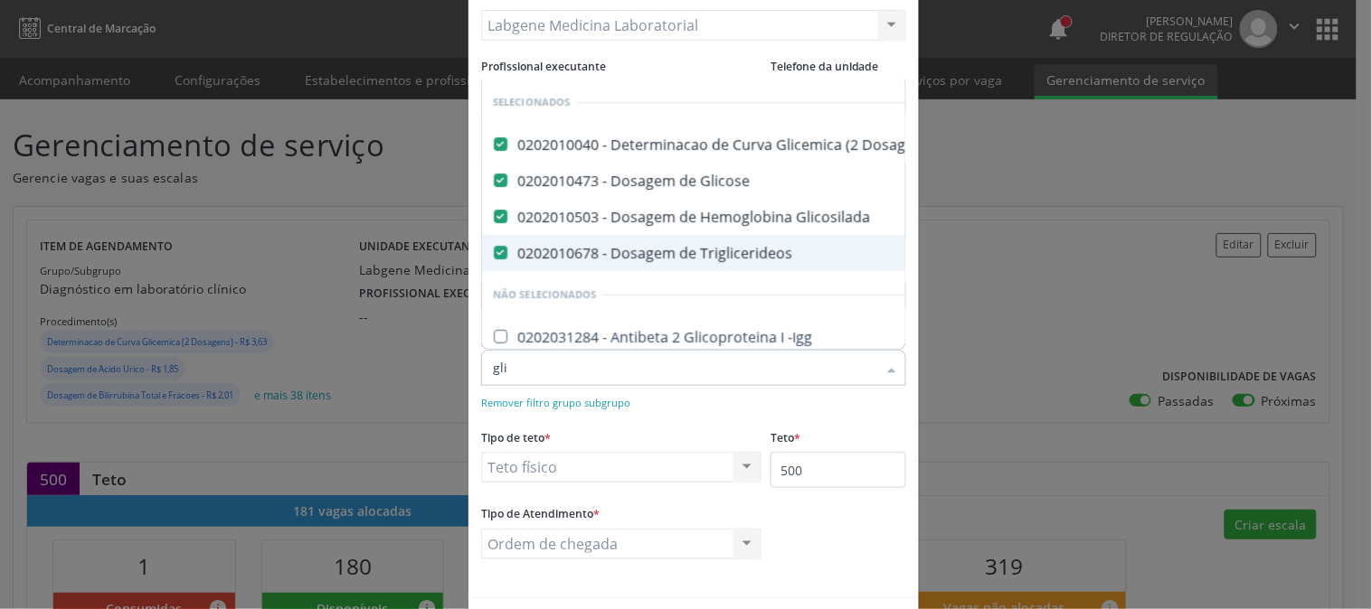
type input "gl"
checkbox -Igg "true"
checkbox Dosagens\) "true"
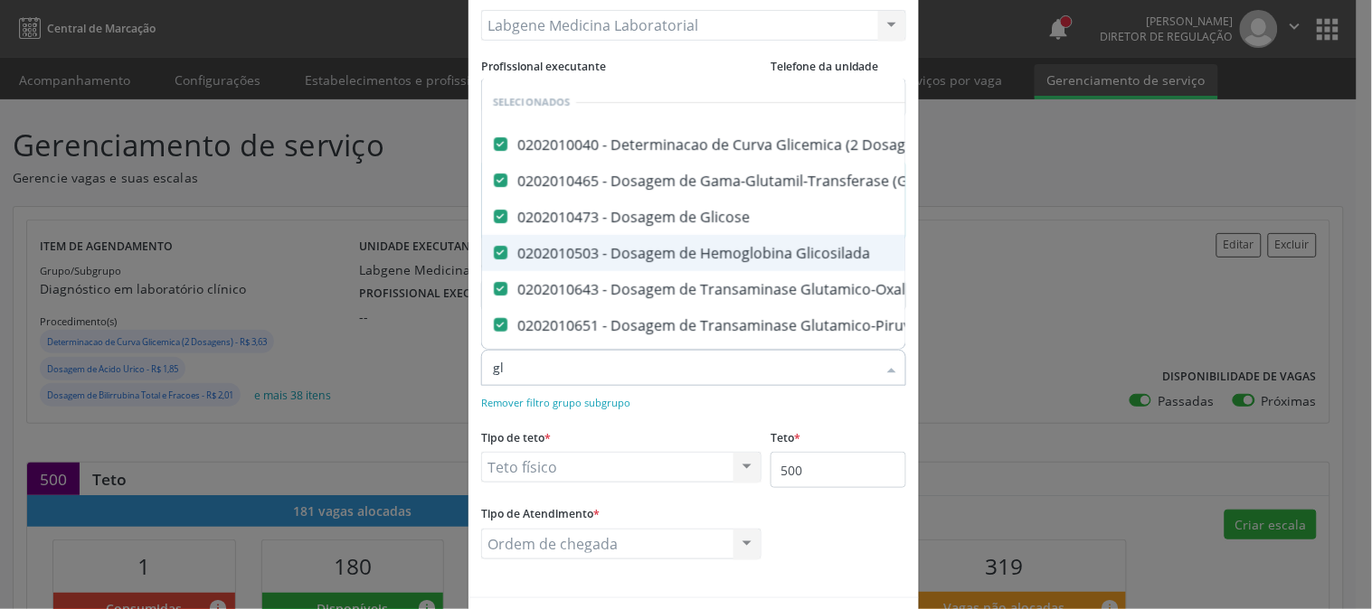
type input "g"
checkbox -Igg "true"
checkbox Líquor "true"
checkbox \(Confirmatorio\) "true"
checkbox Tardio\) "true"
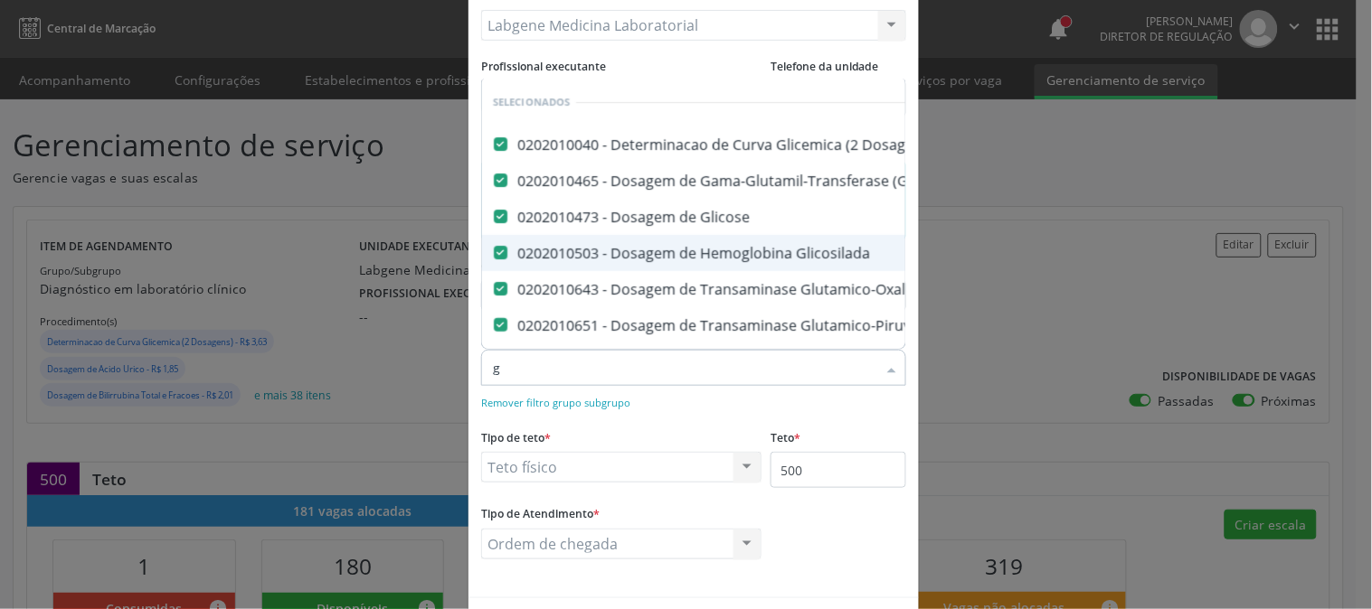
checkbox Dosagens\) "true"
checkbox Globular "true"
checkbox Sulfo-Hemoglobina "true"
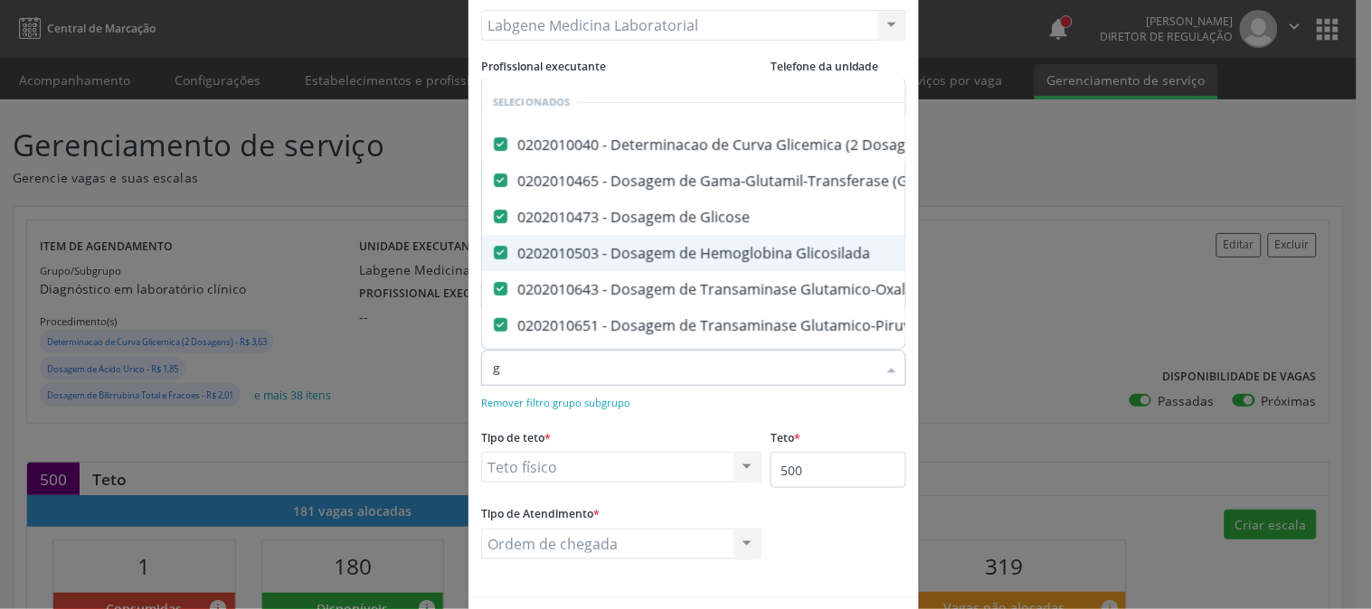
checkbox Euglobulina "true"
checkbox Noturna "true"
checkbox Acida "true"
checkbox Alfa-2-Macroglobulina "true"
checkbox Aminoglicosideos "true"
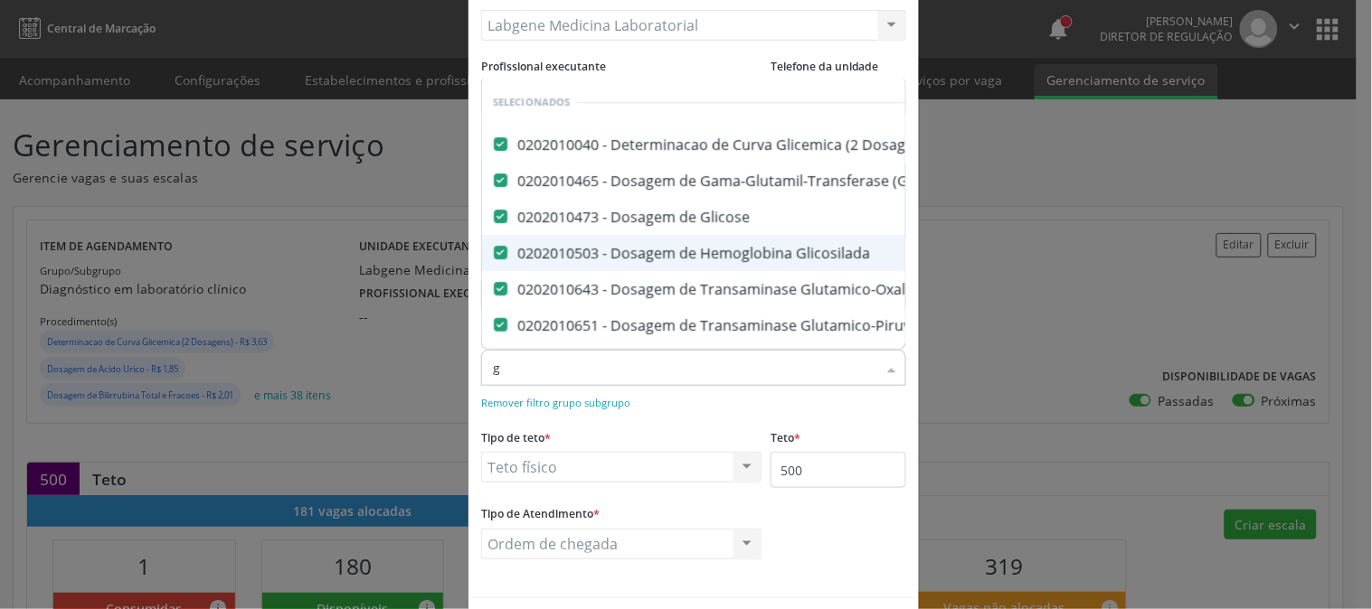
checkbox Igm "true"
checkbox Igg "true"
checkbox Iga "true"
checkbox Beta-2-Microglobulina "true"
checkbox Carboxi-Hemoglobina "true"
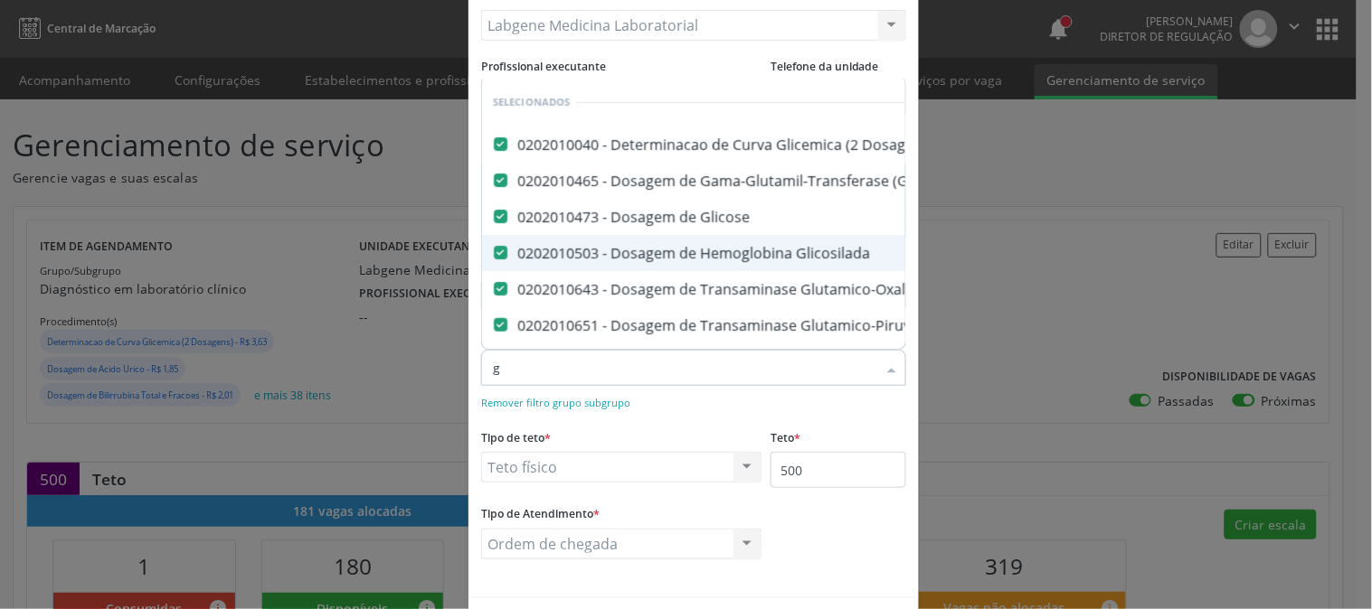
checkbox Crioaglutinina "true"
checkbox Glutamica "true"
checkbox Pezinho\) "true"
checkbox Derrames "true"
checkbox Desidrogenase "true"
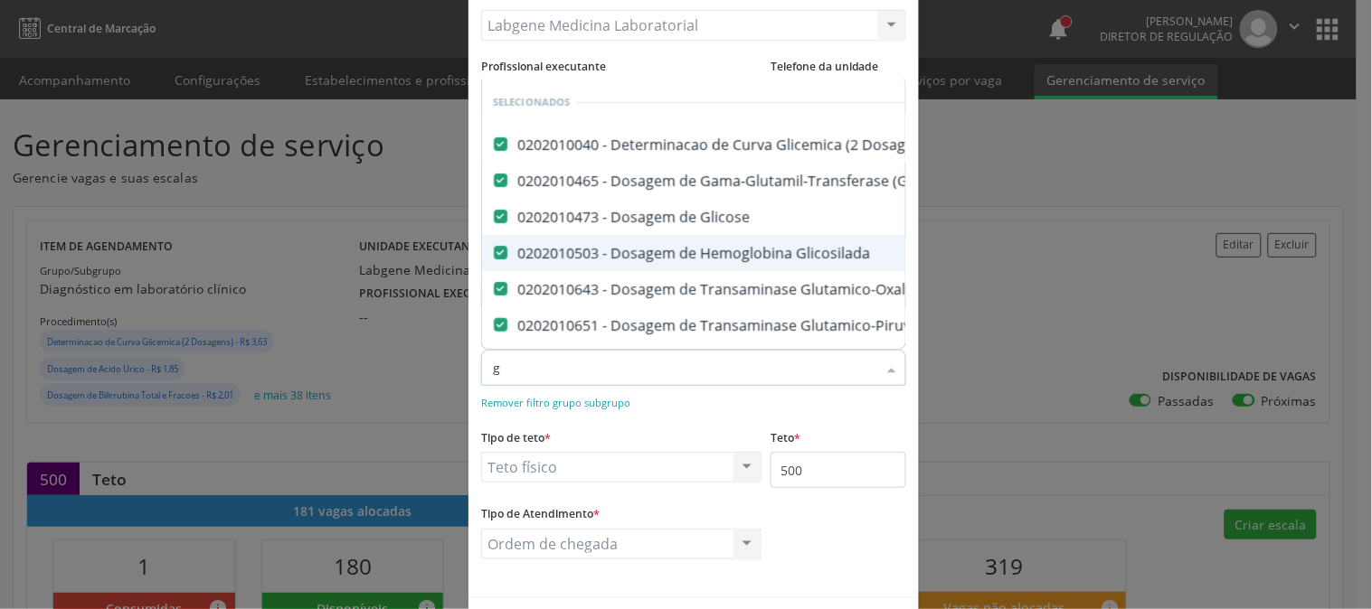
checkbox Tiroxina "true"
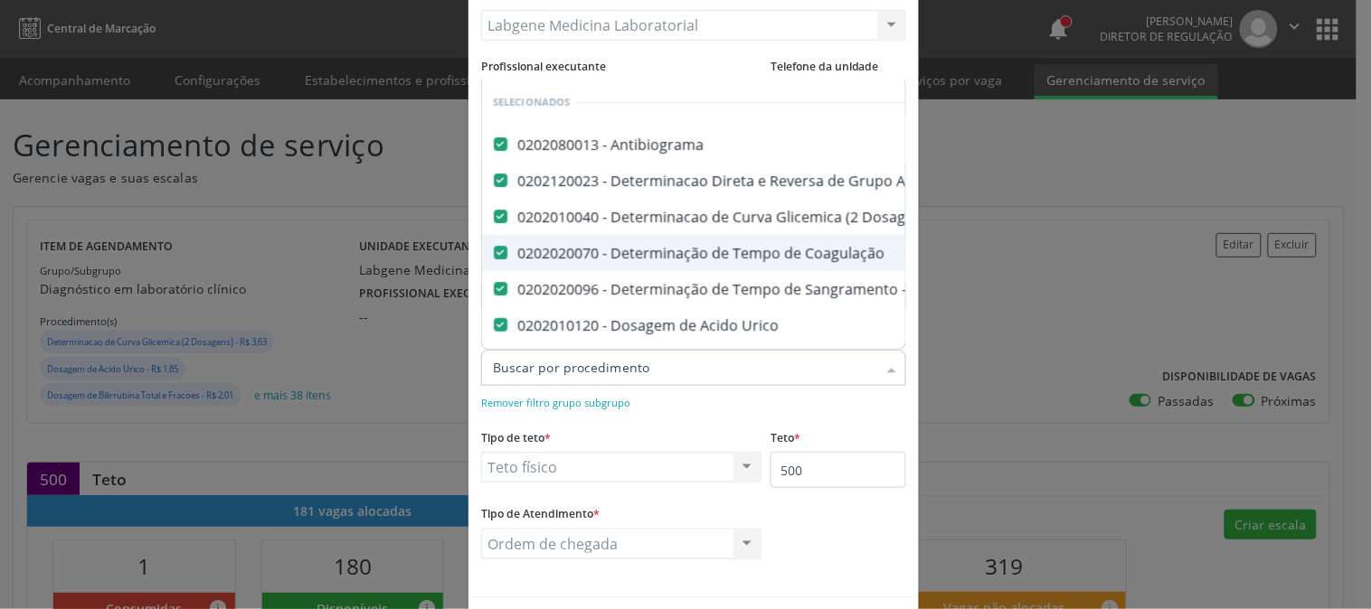
checkbox Adenograma "true"
checkbox -Igg "true"
checkbox Minima "true"
checkbox \(Diagnóstica\) "true"
checkbox \(Gram\) "true"
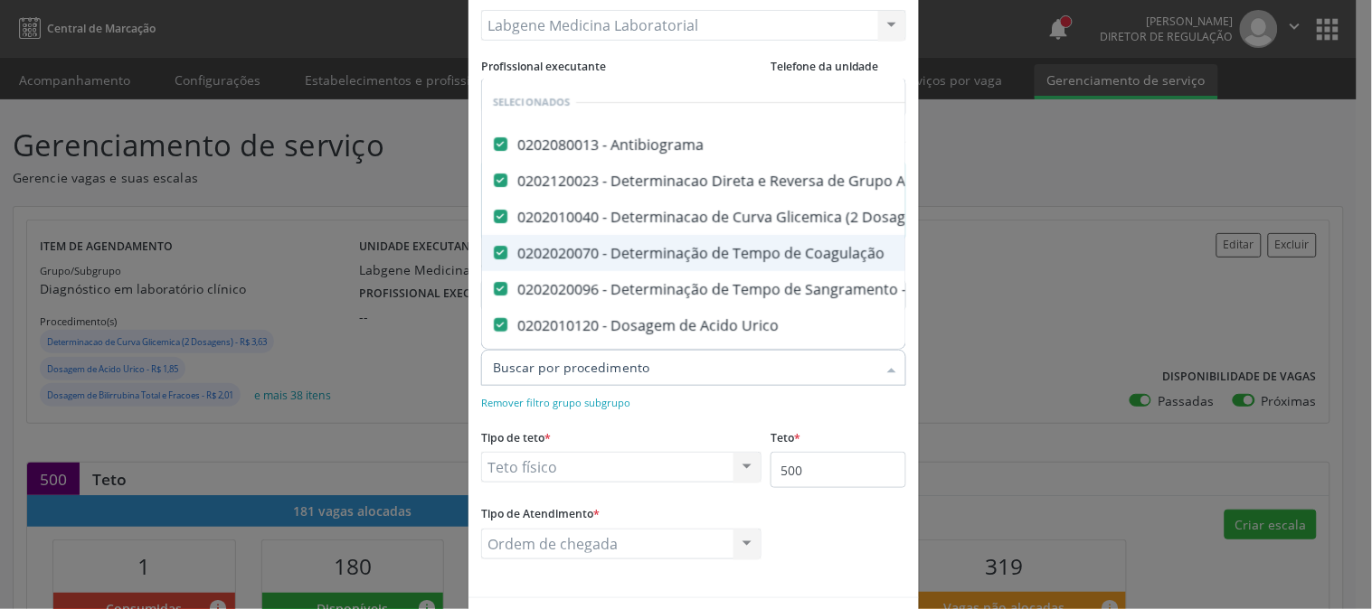
checkbox Hdl "false"
checkbox Folato "true"
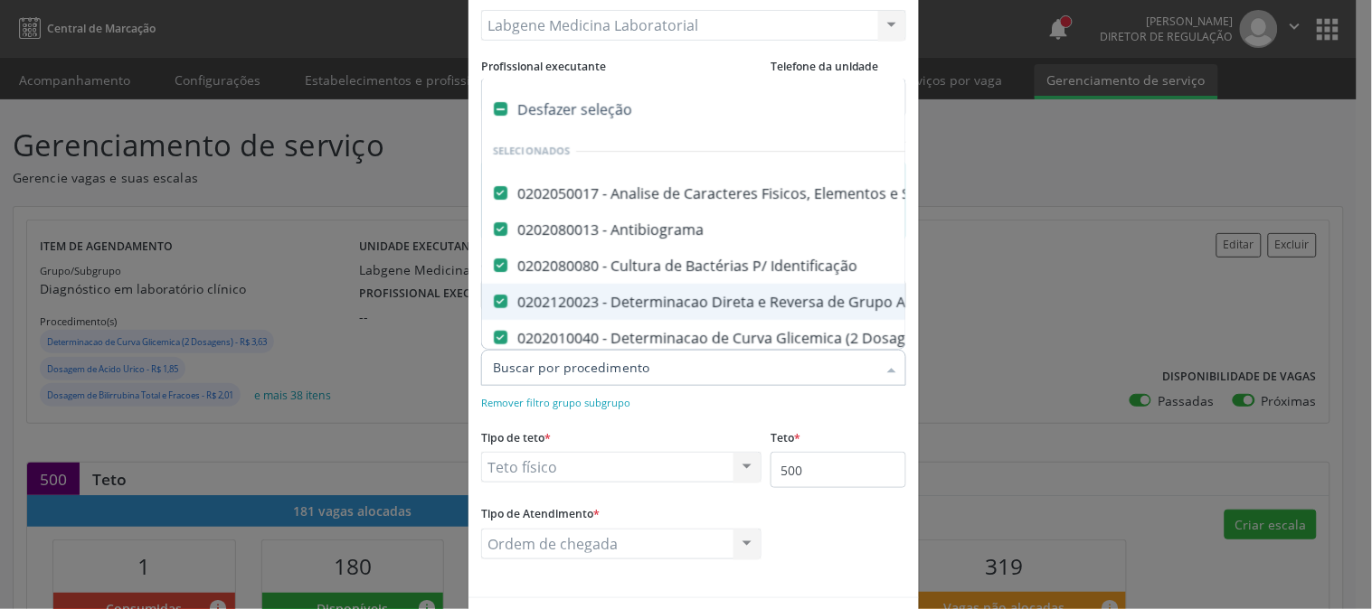
type input "t"
checkbox Antitoxoplasma "false"
checkbox Rubeola "false"
checkbox Fraco\) "false"
checkbox Parasitas "false"
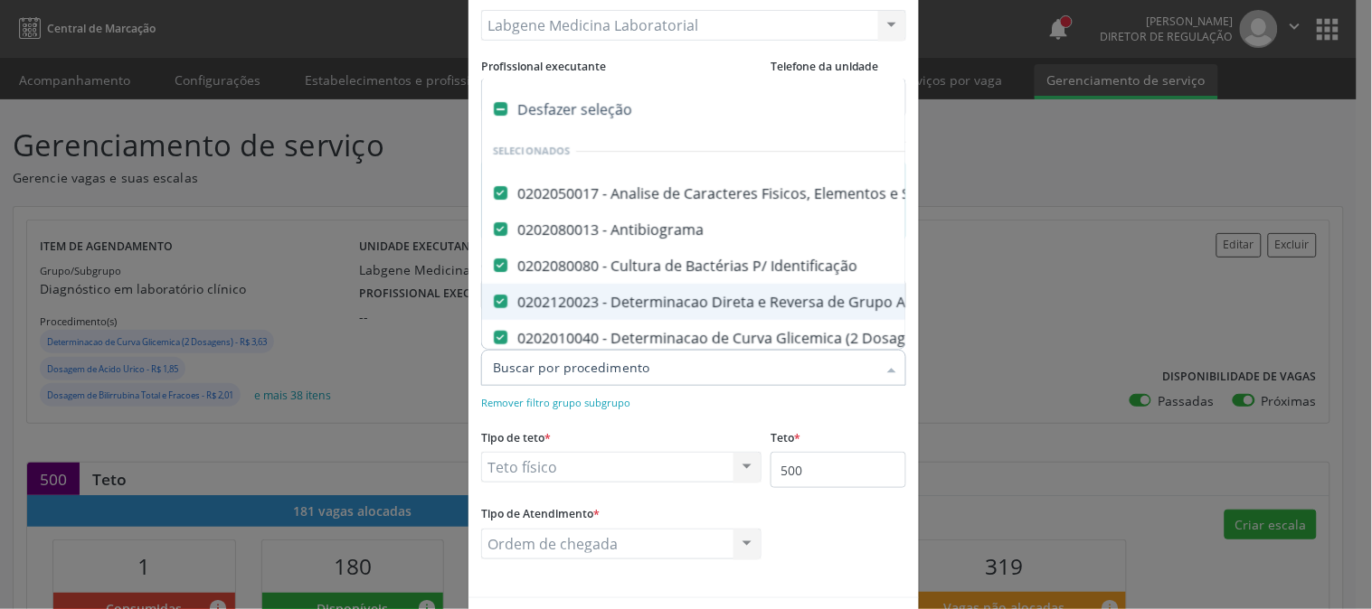
checkbox \(Tia\) "false"
checkbox Alfa-Fetoproteina "true"
checkbox Hdl "false"
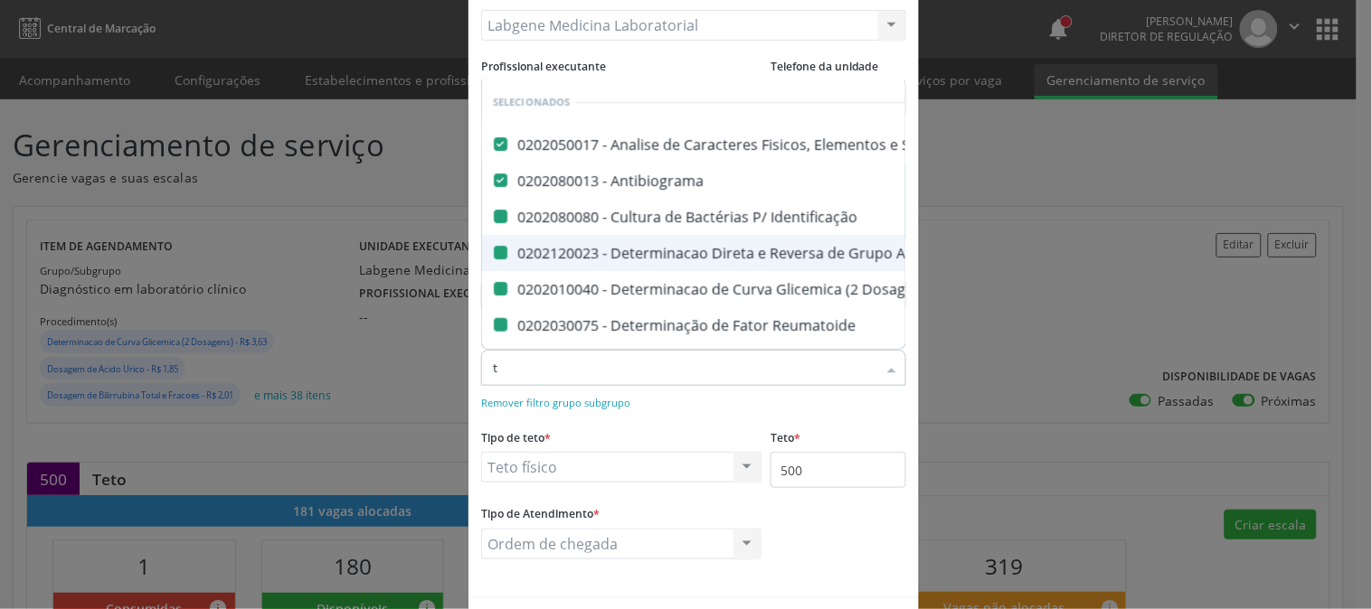
type input "ts"
checkbox Abo "false"
checkbox Reumatoide "false"
checkbox Coagulação "false"
checkbox Identificação "false"
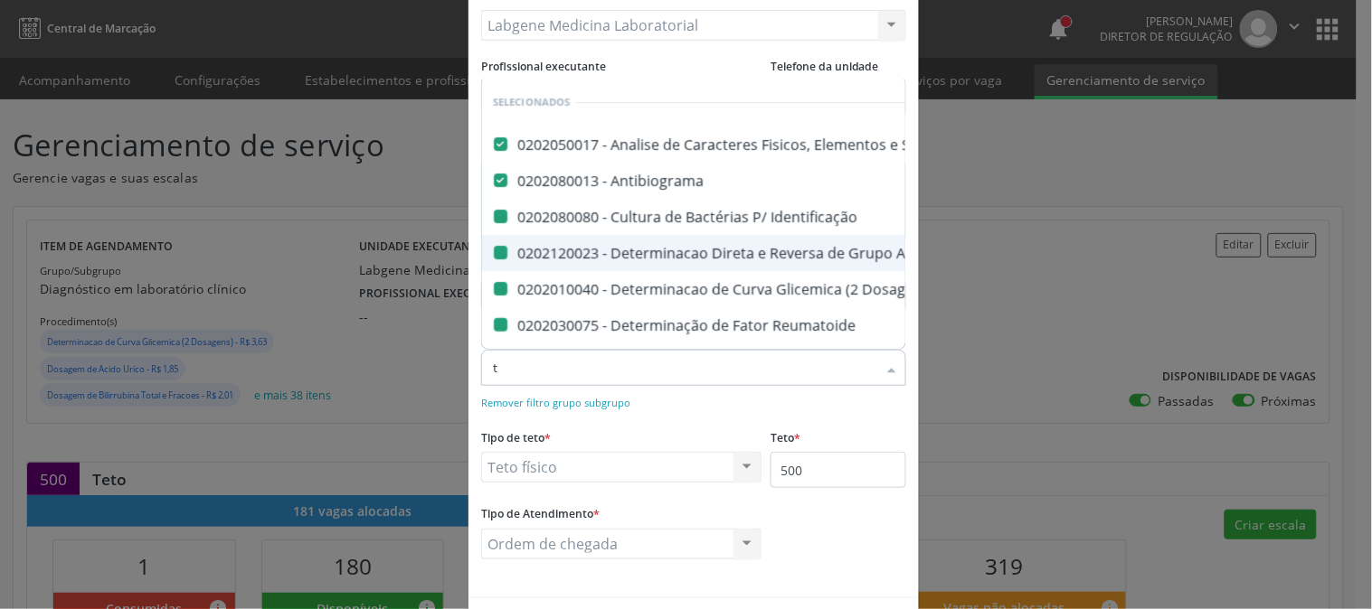
checkbox Dosagens\) "false"
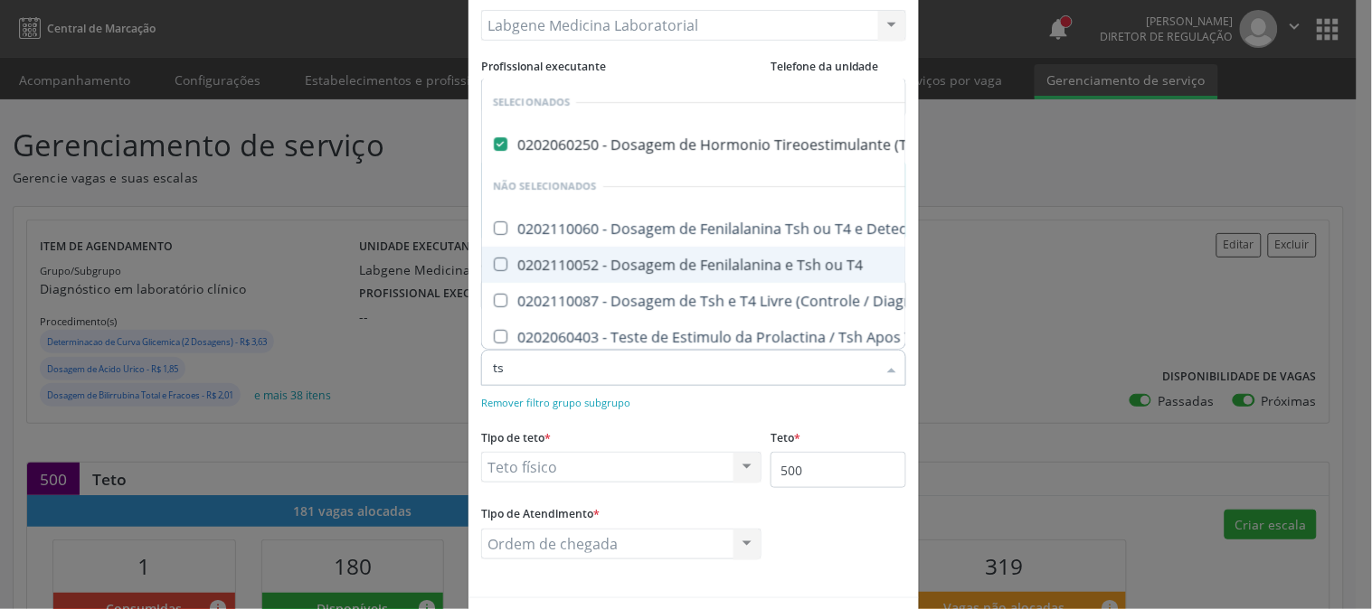
type input "t"
checkbox T4 "true"
checkbox Trh "true"
checkbox Pezinho\) "true"
checkbox Tardio\) "true"
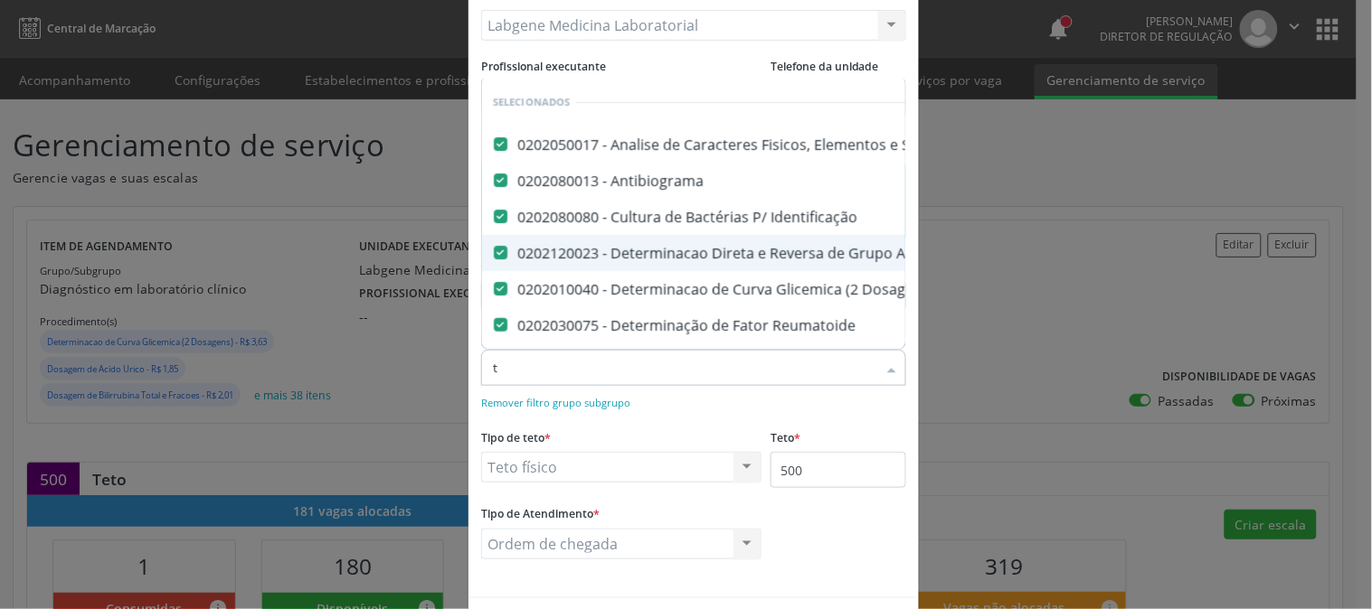
checkbox \(Dornic\) "true"
checkbox -Igg "true"
checkbox Minima "true"
checkbox Blot "true"
checkbox \(Hanseníase\) "true"
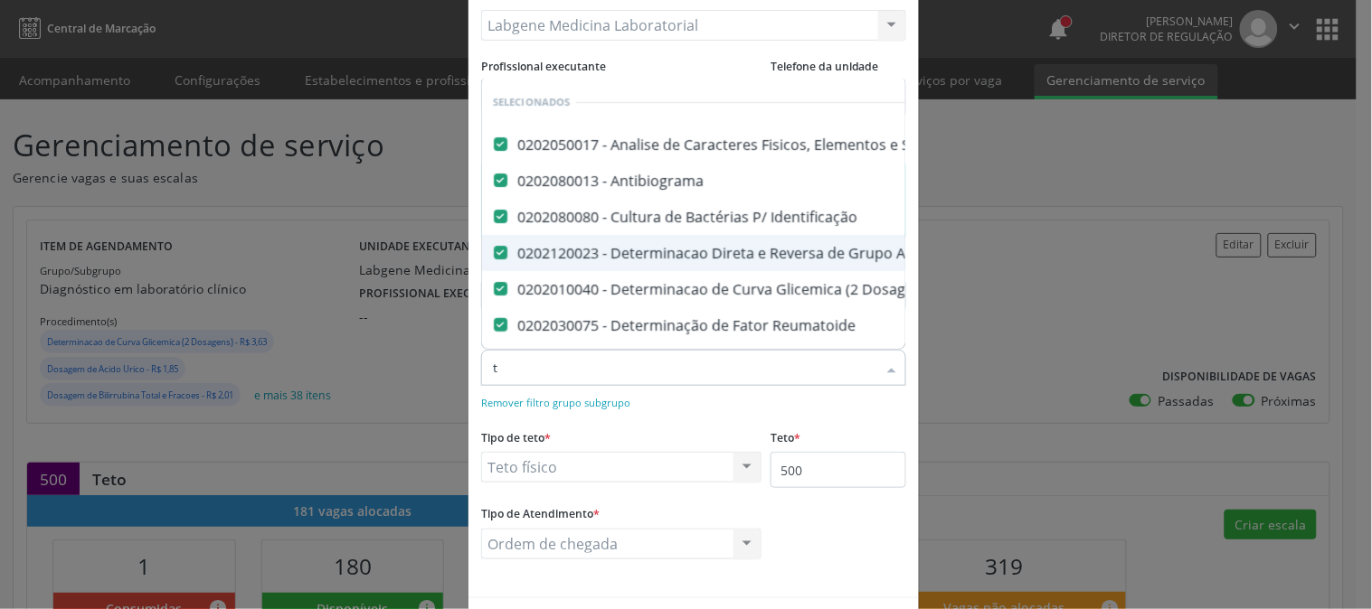
checkbox Hdl "false"
checkbox Tardio\) "true"
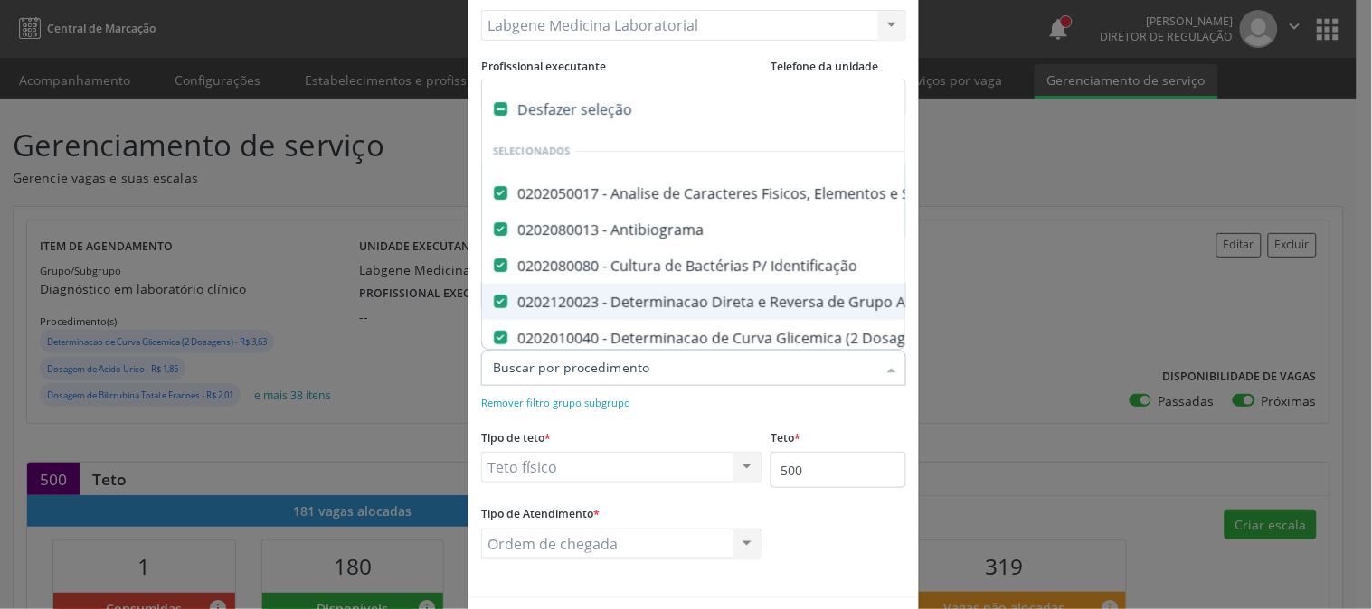
type input "t"
checkbox Antitoxoplasma "false"
checkbox Rubeola "false"
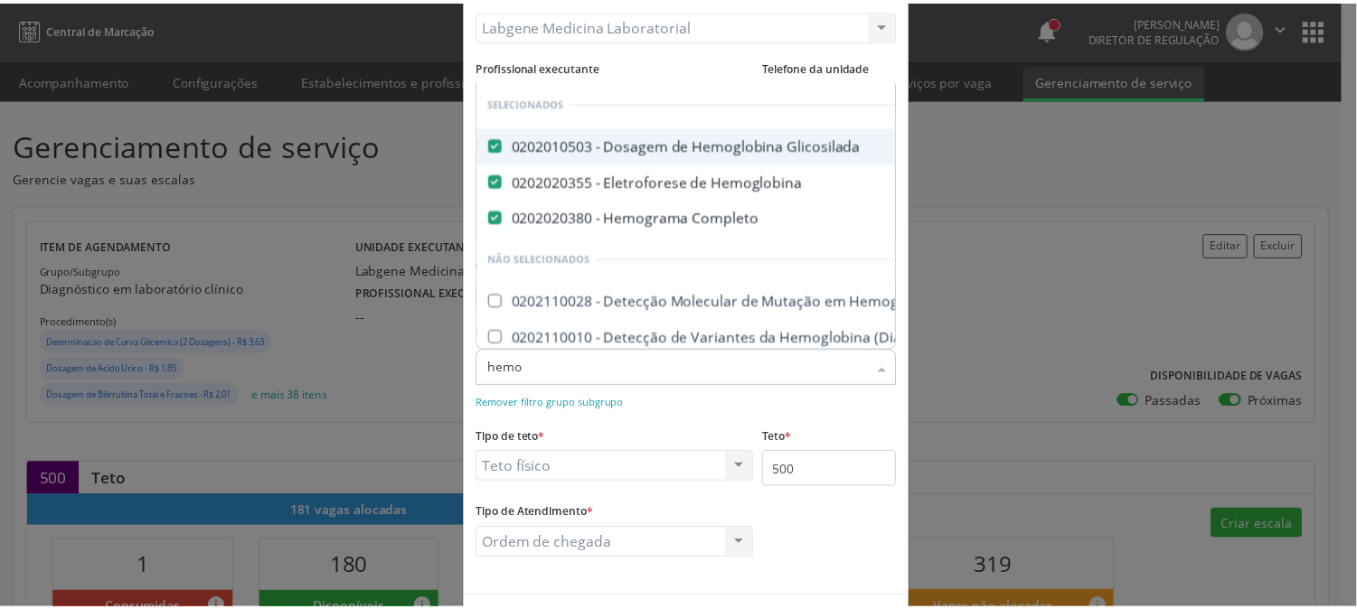
scroll to position [268, 0]
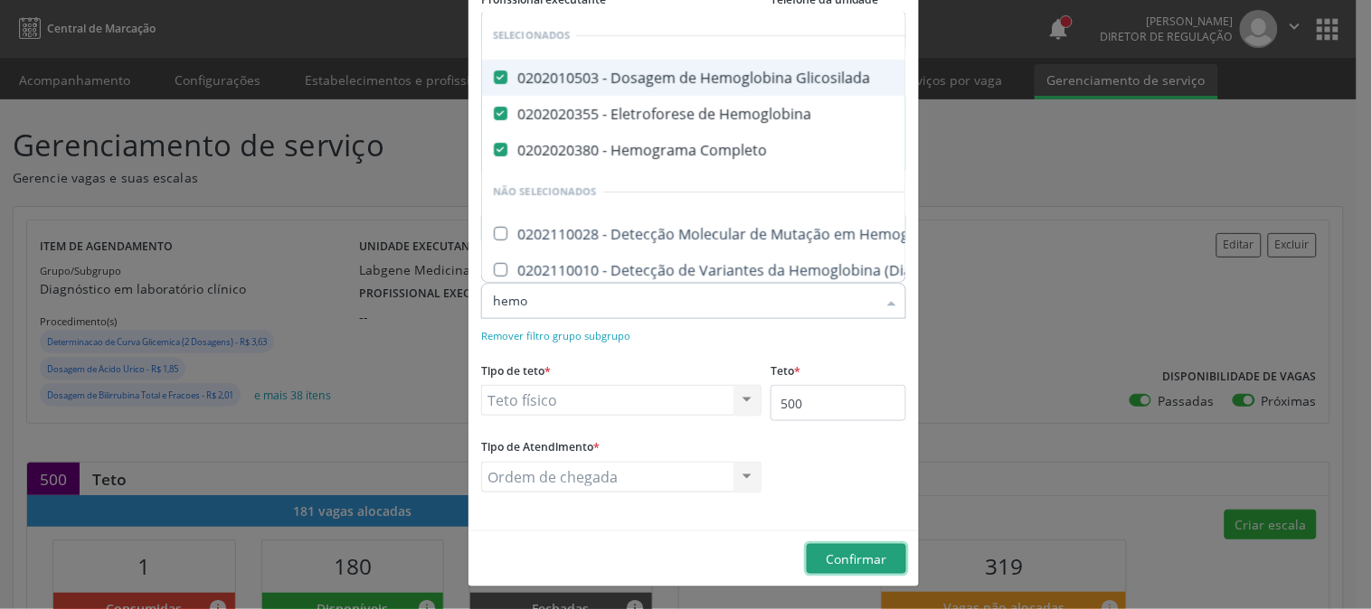
click at [864, 554] on span "Confirmar" at bounding box center [856, 559] width 61 height 17
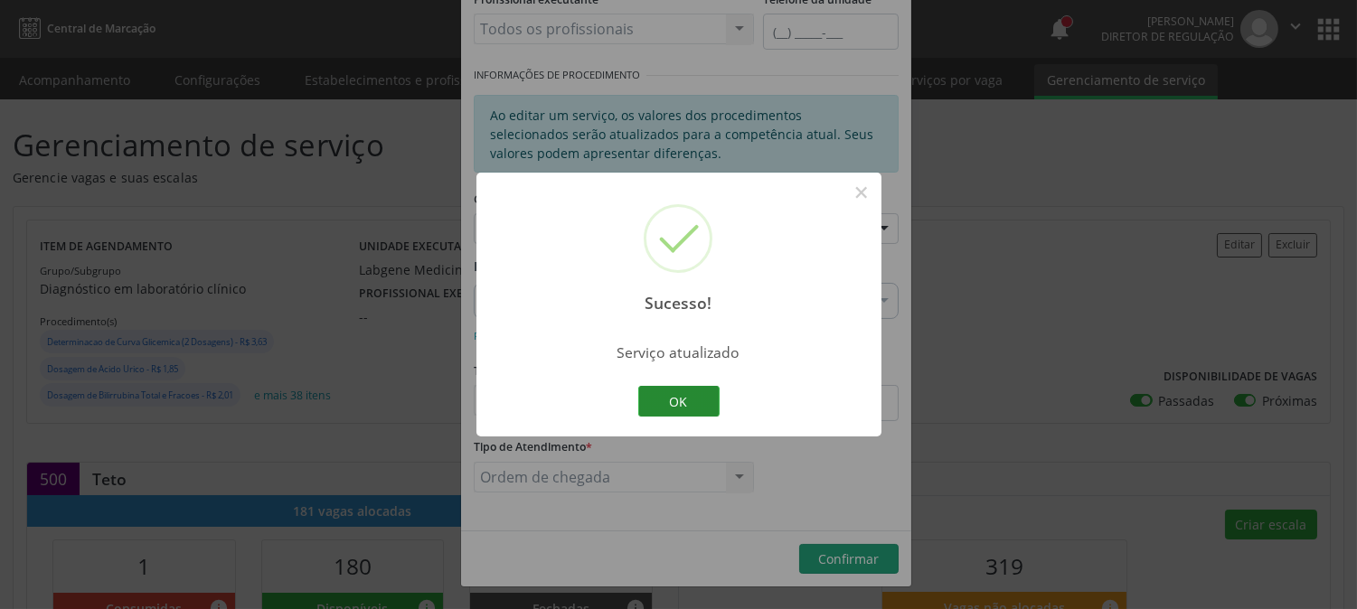
click at [696, 395] on button "OK" at bounding box center [678, 401] width 81 height 31
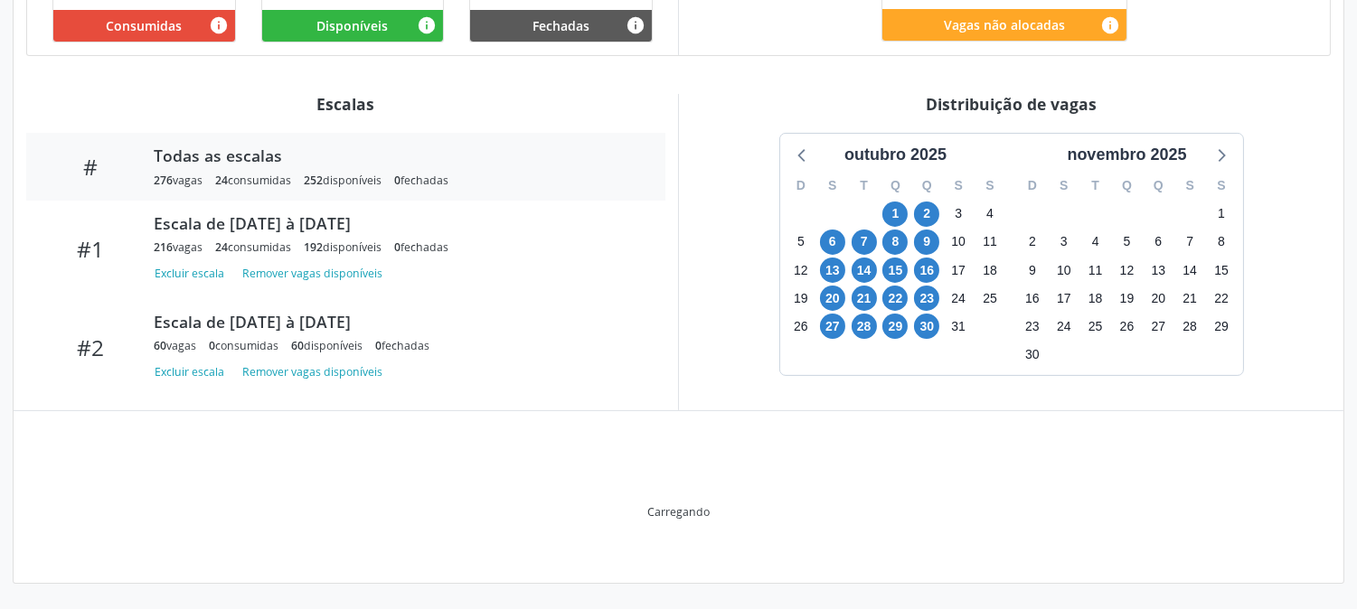
scroll to position [490, 0]
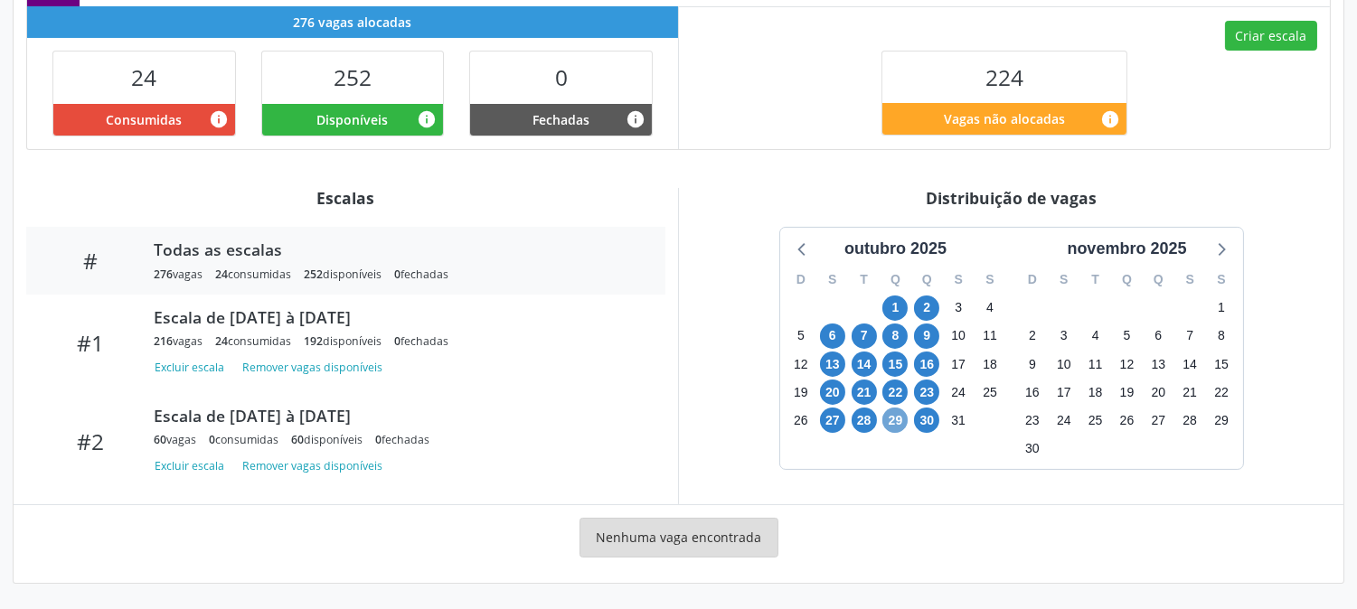
click at [887, 420] on span "29" at bounding box center [895, 420] width 25 height 25
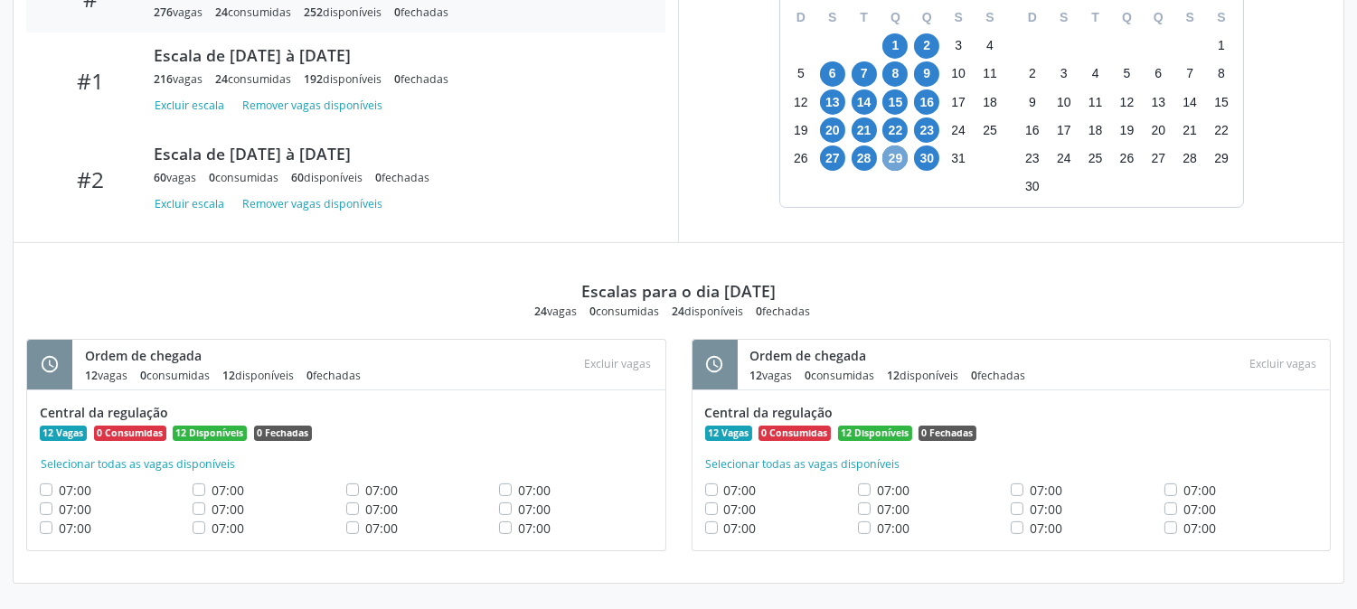
scroll to position [651, 0]
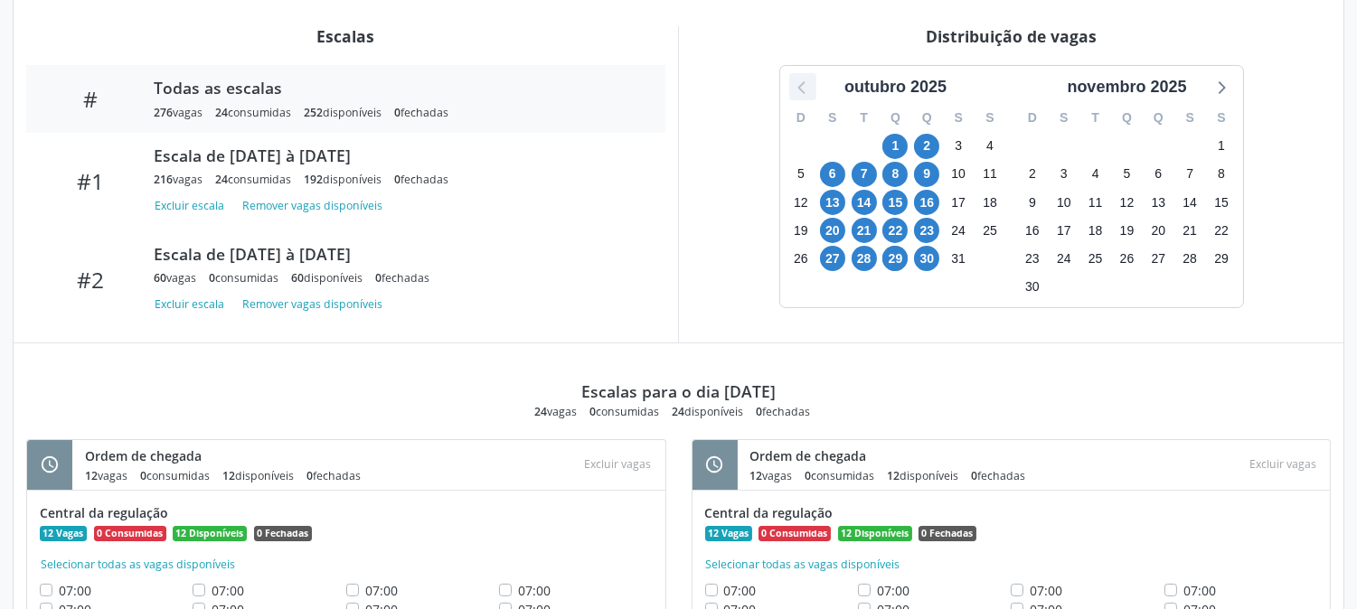
click at [806, 97] on icon at bounding box center [803, 87] width 24 height 24
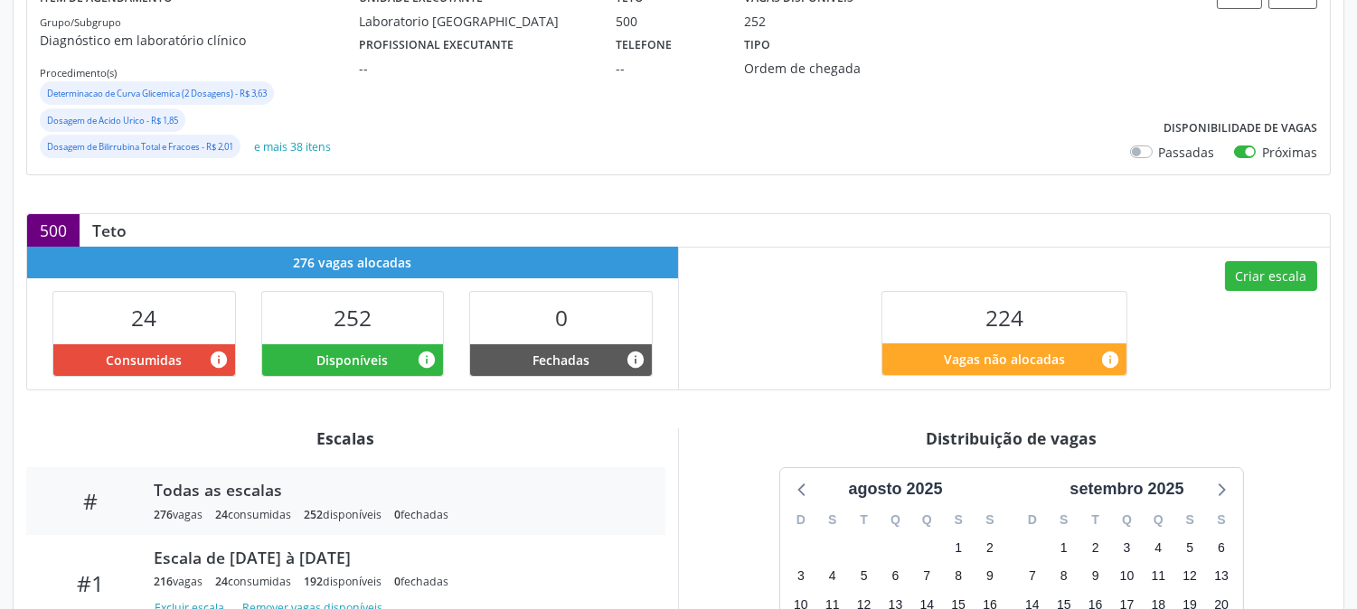
scroll to position [0, 0]
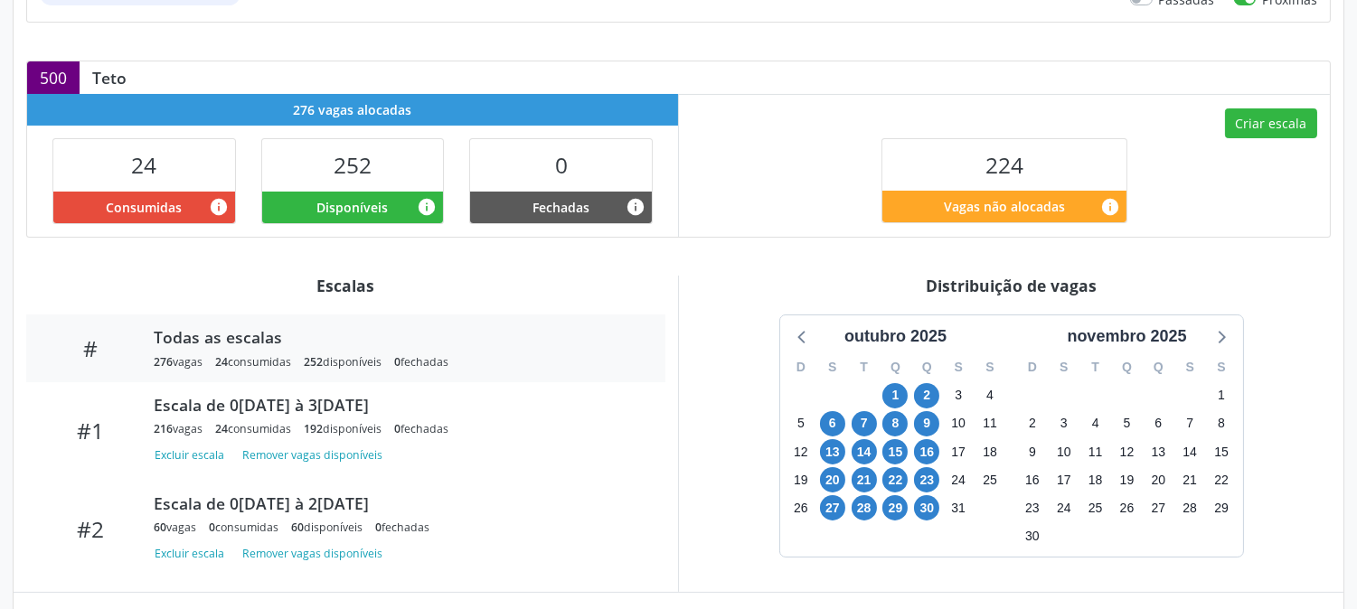
scroll to position [490, 0]
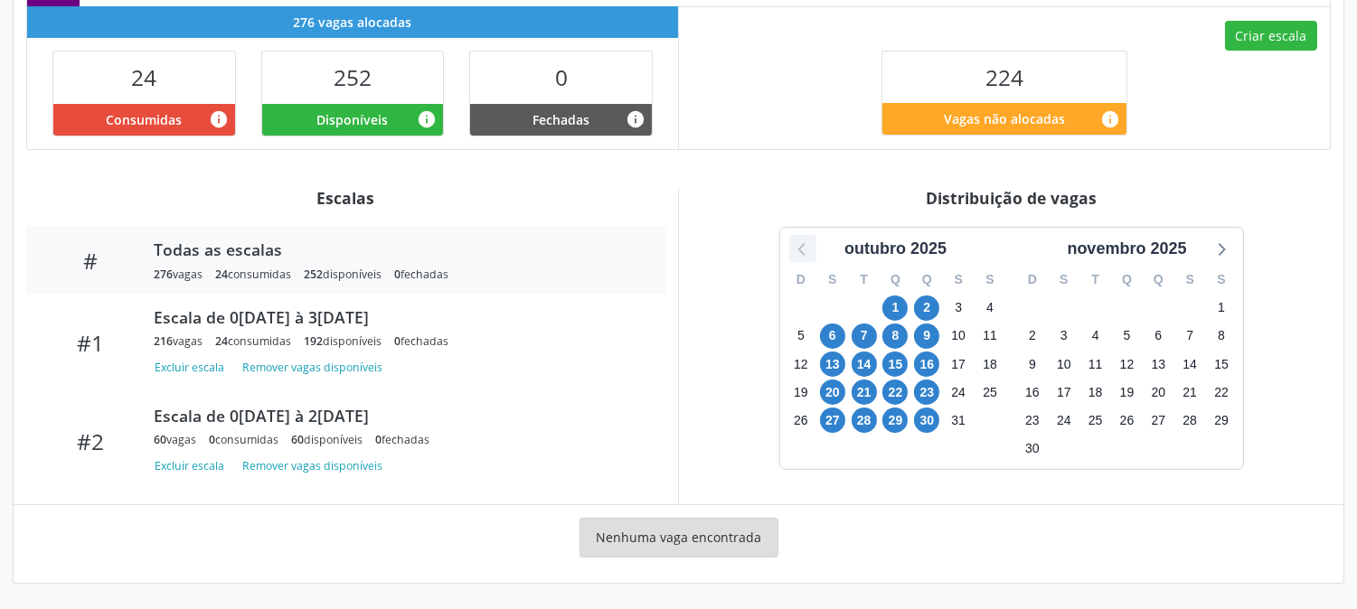
click at [808, 256] on icon at bounding box center [803, 249] width 24 height 24
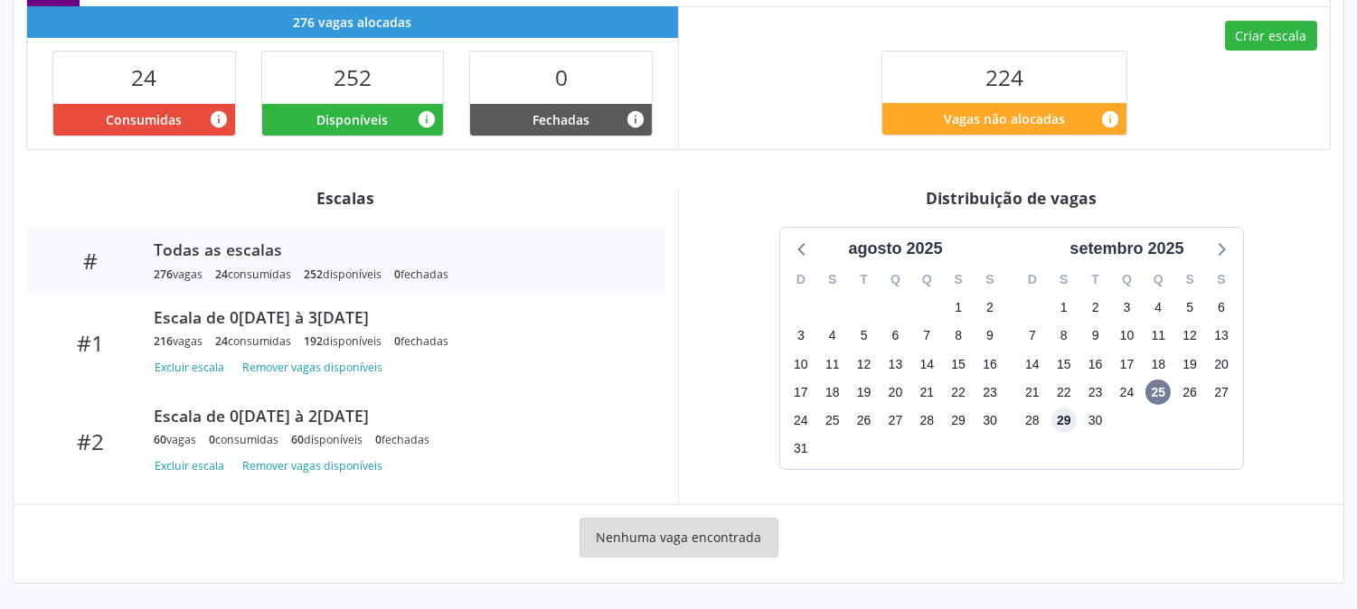
click at [1053, 420] on span "29" at bounding box center [1064, 420] width 25 height 25
click at [1059, 420] on span "29" at bounding box center [1064, 420] width 25 height 25
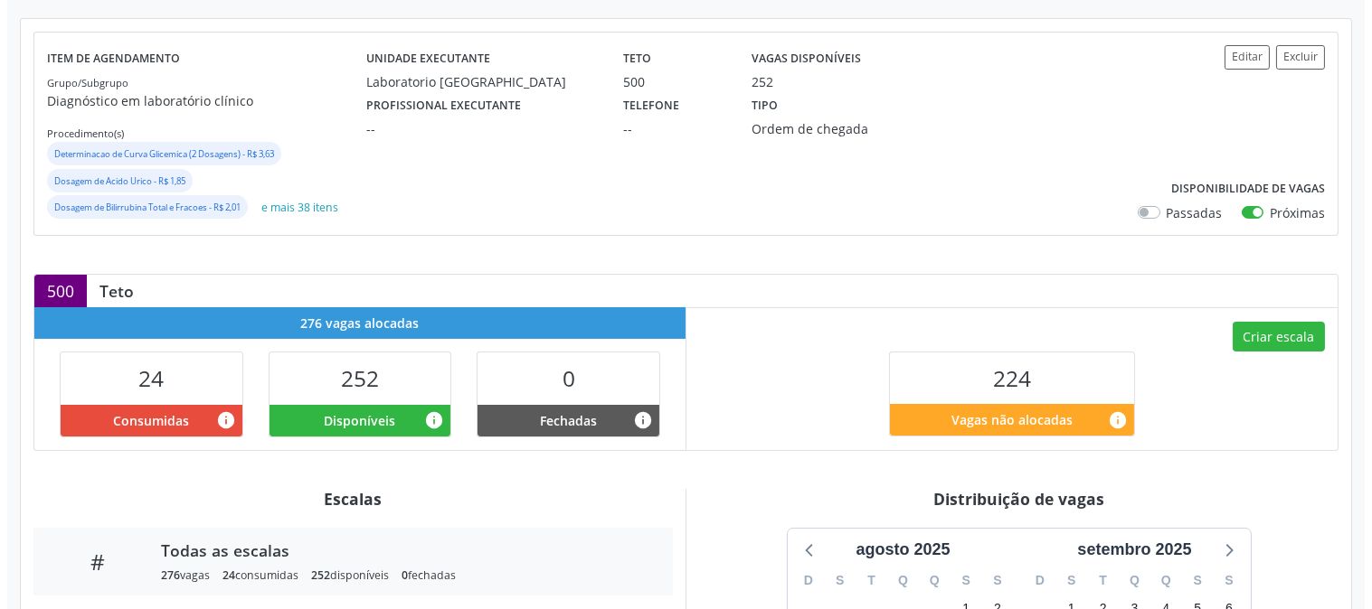
scroll to position [0, 0]
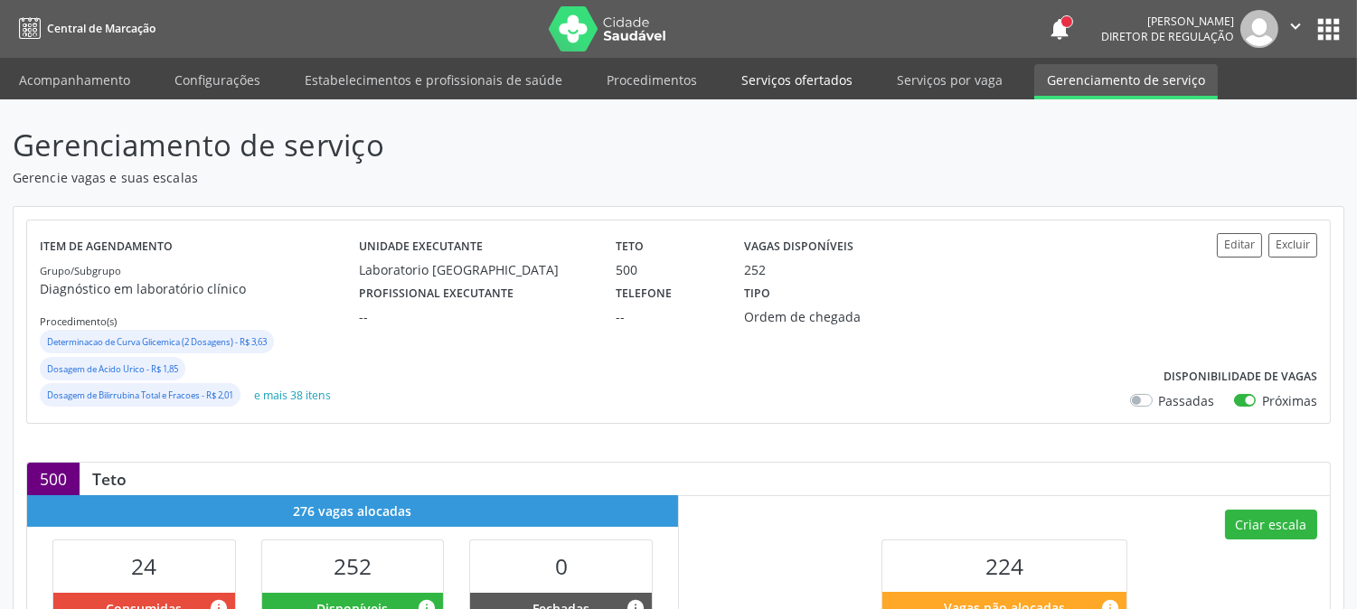
click at [763, 88] on link "Serviços ofertados" at bounding box center [797, 80] width 137 height 32
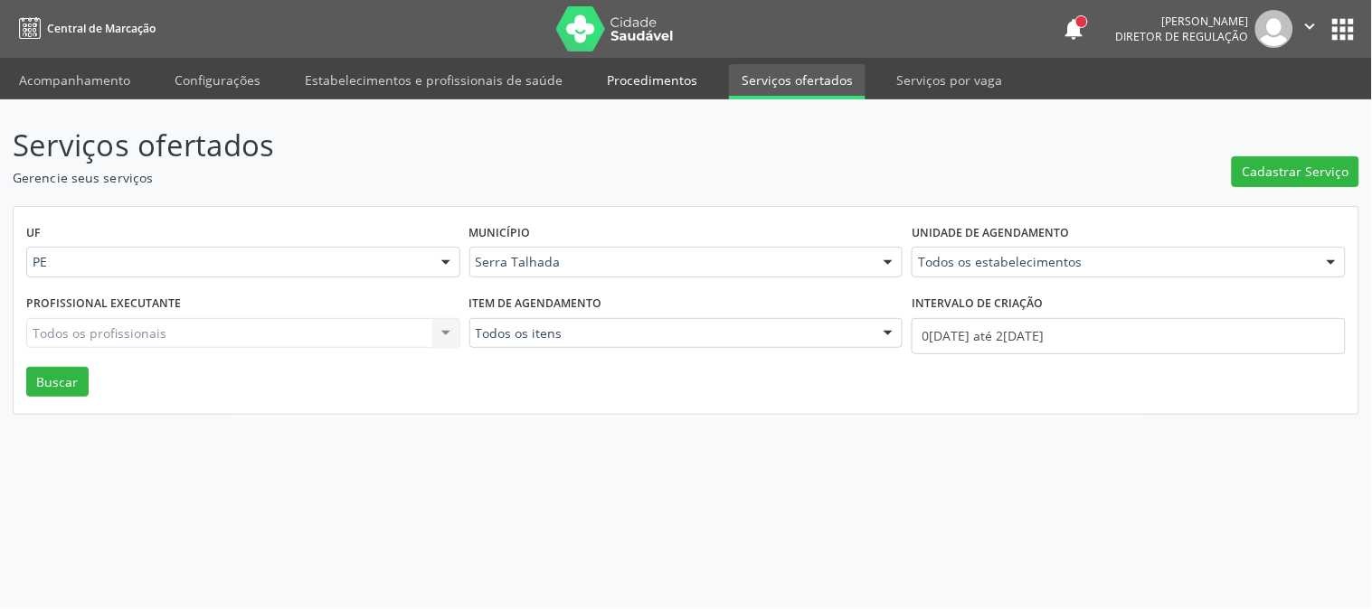
click at [658, 86] on link "Procedimentos" at bounding box center [652, 80] width 116 height 32
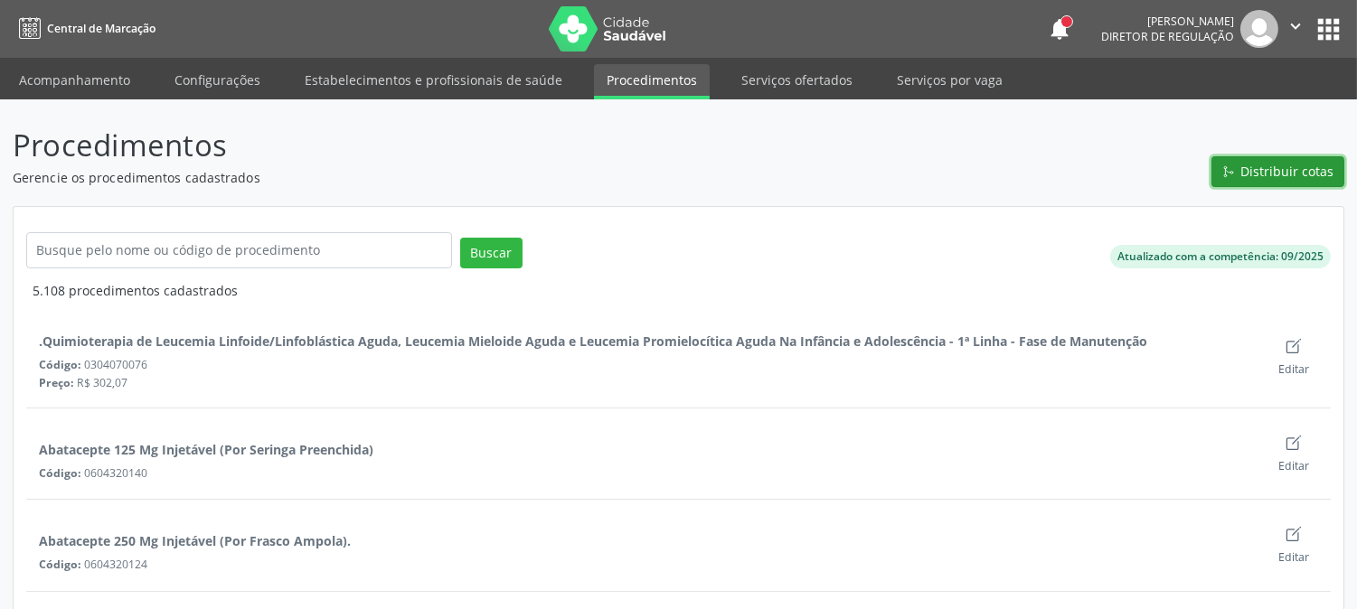
click at [1302, 172] on span "Distribuir cotas" at bounding box center [1288, 171] width 93 height 19
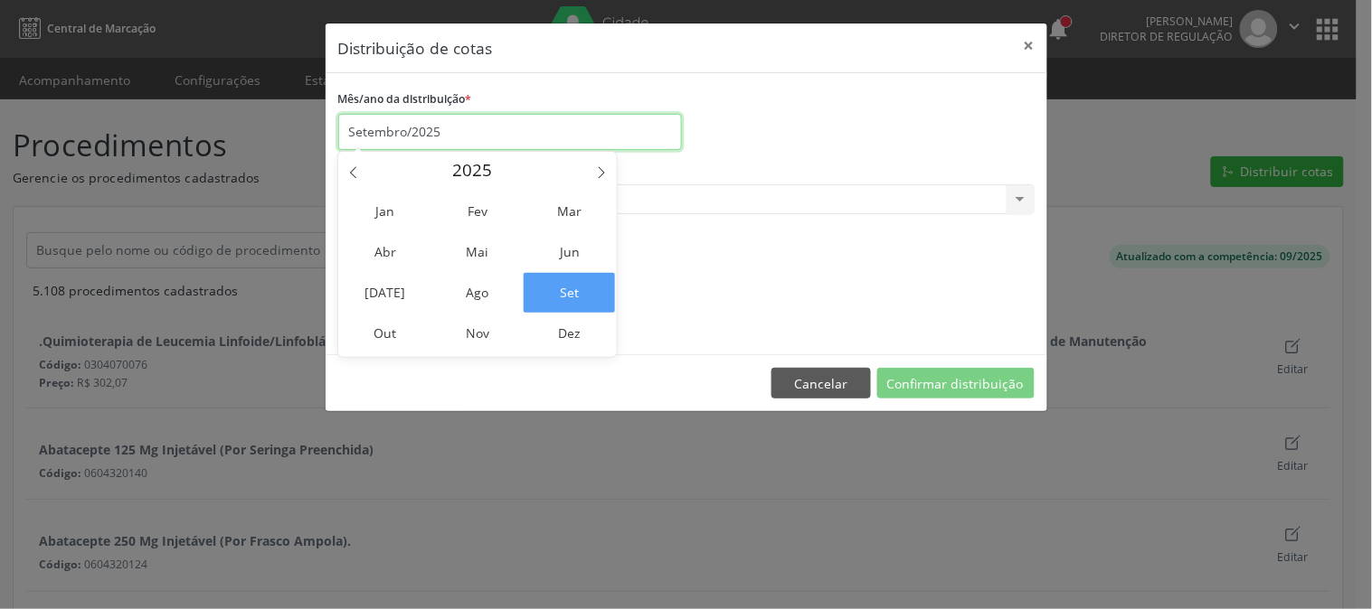
click at [580, 138] on input "Setembro/2025" at bounding box center [510, 132] width 344 height 36
click at [386, 331] on span "Out" at bounding box center [385, 334] width 91 height 40
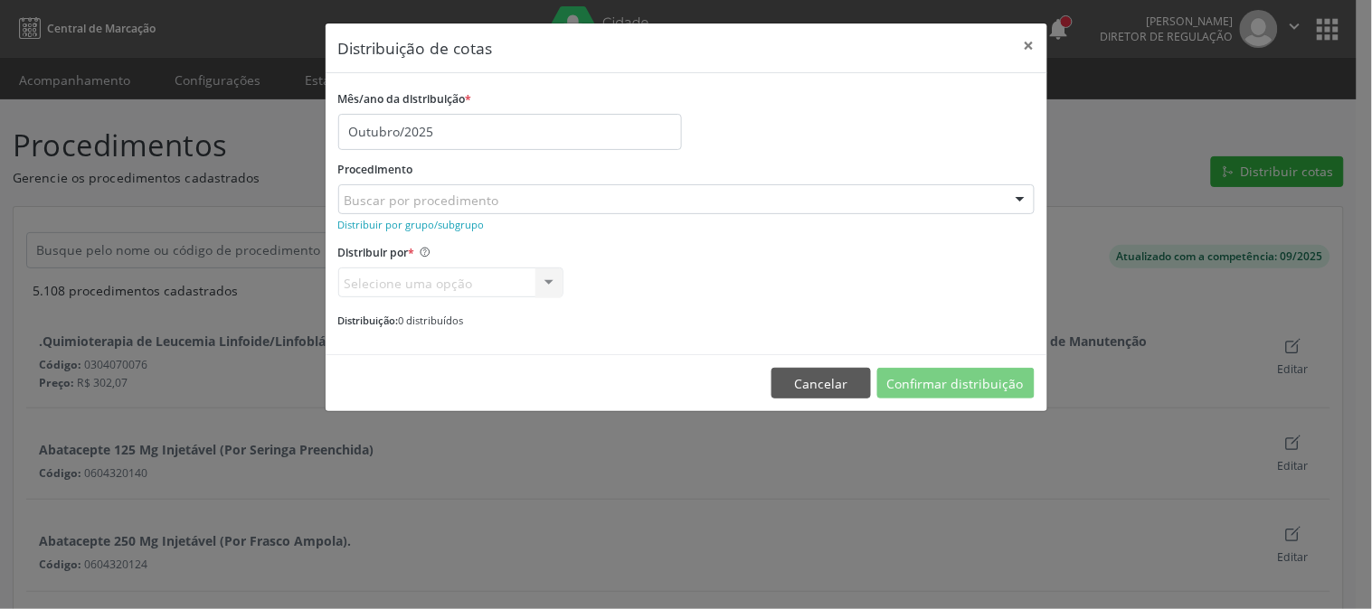
click at [854, 200] on div "Buscar por procedimento" at bounding box center [686, 199] width 696 height 31
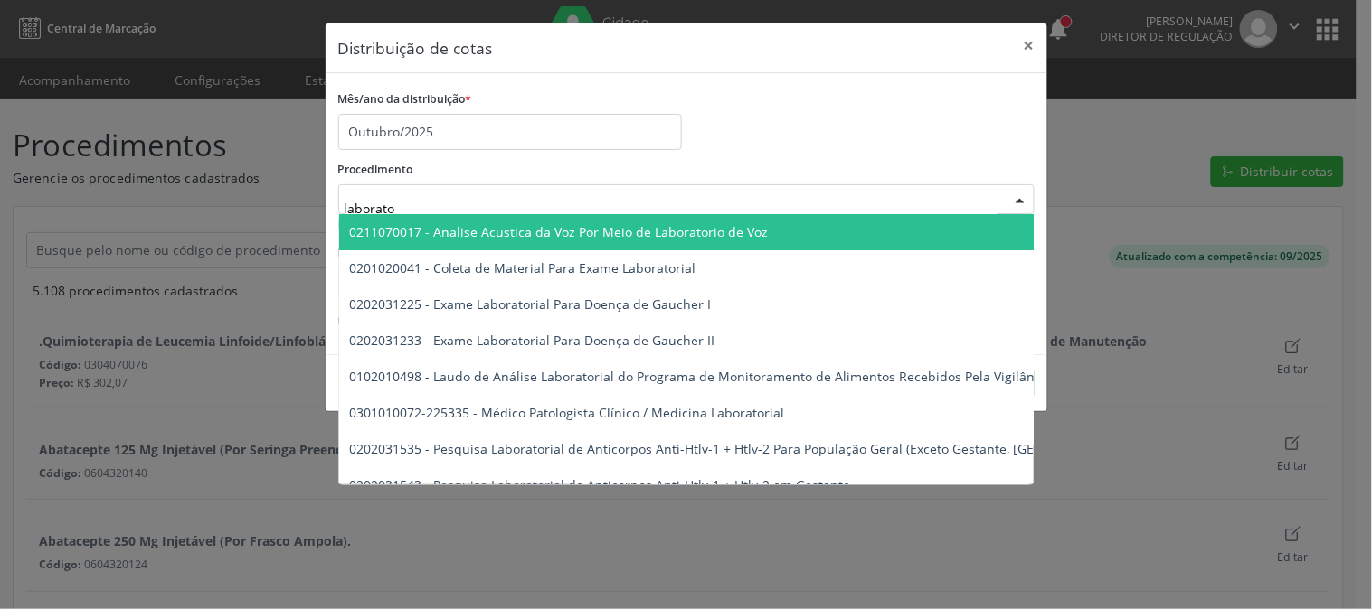
type input "laborator"
click at [851, 176] on div "Procedimento laborator 0211070017 - Analise Acustica da Voz Por Meio de Laborat…" at bounding box center [686, 185] width 696 height 58
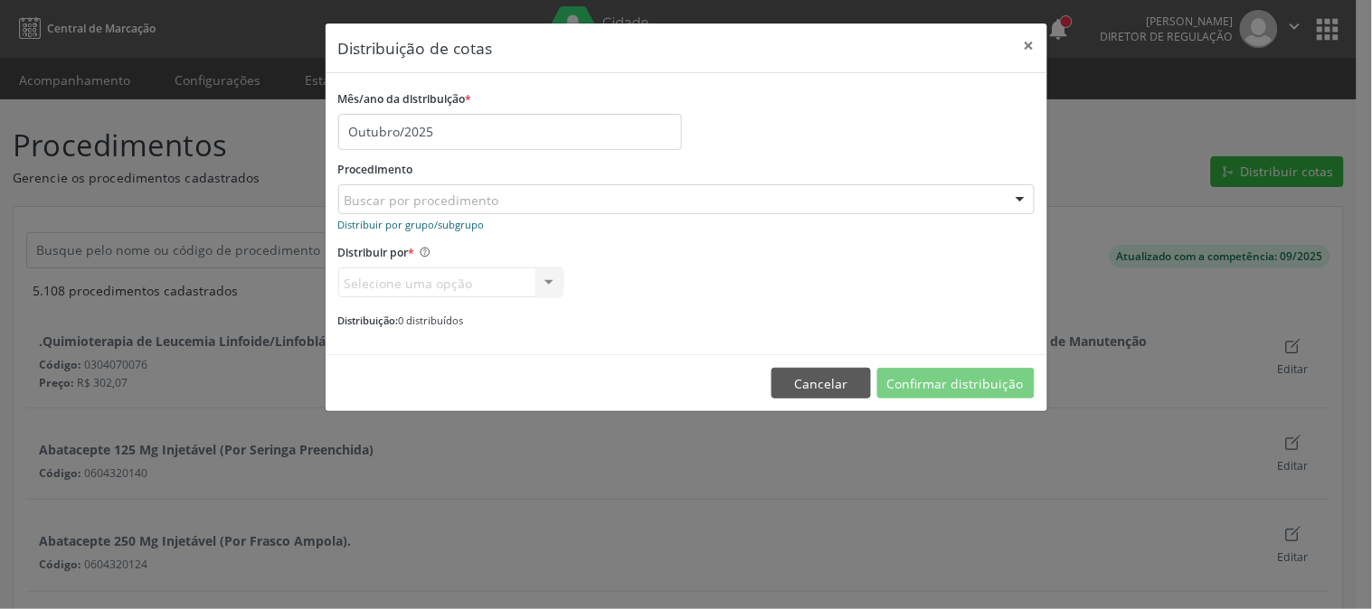
click at [456, 228] on small "Distribuir por grupo/subgrupo" at bounding box center [411, 225] width 146 height 14
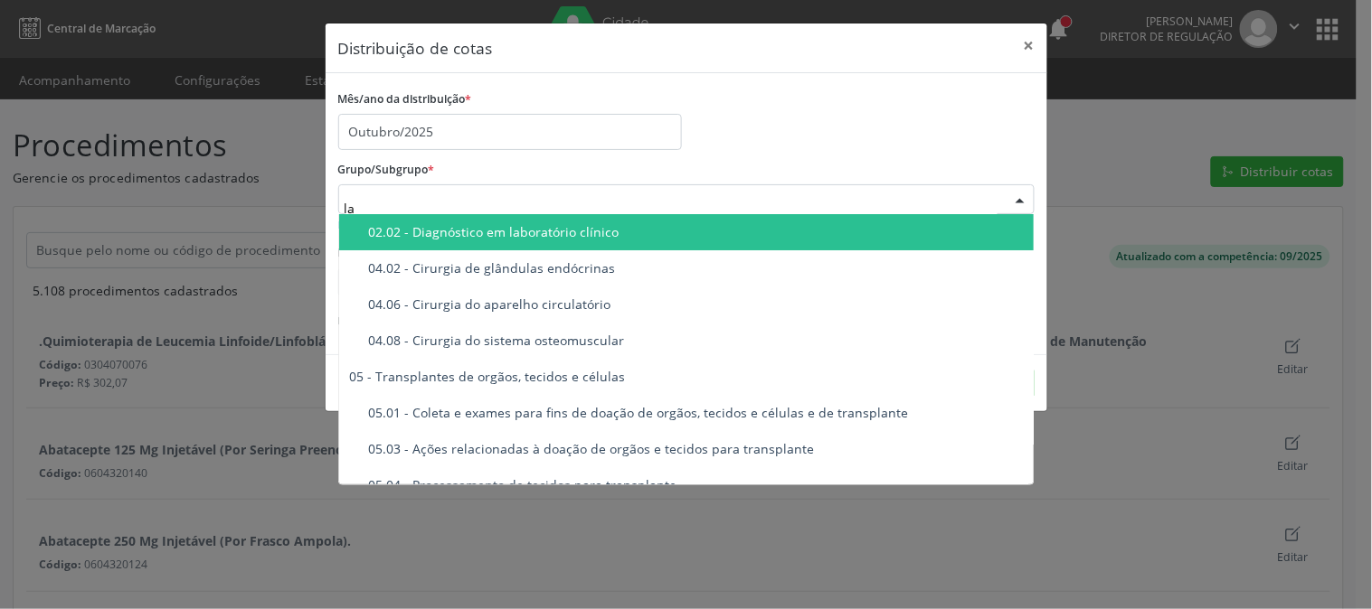
type input "lab"
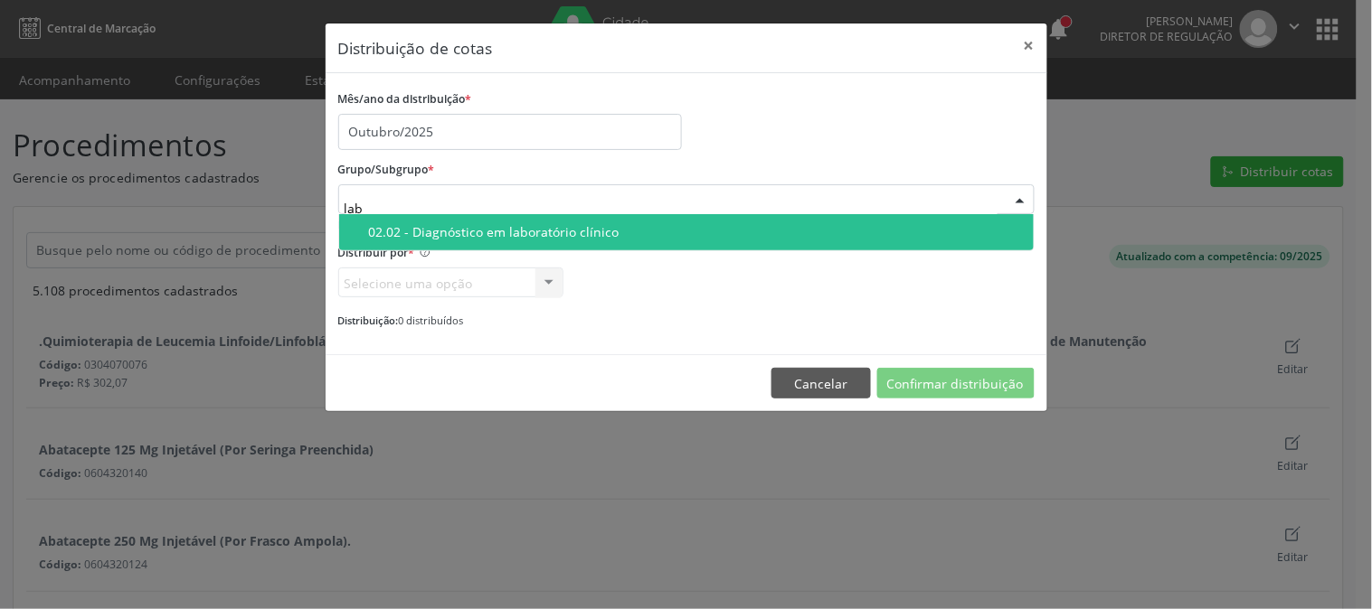
click at [499, 235] on div "02.02 - Diagnóstico em laboratório clínico" at bounding box center [696, 232] width 654 height 14
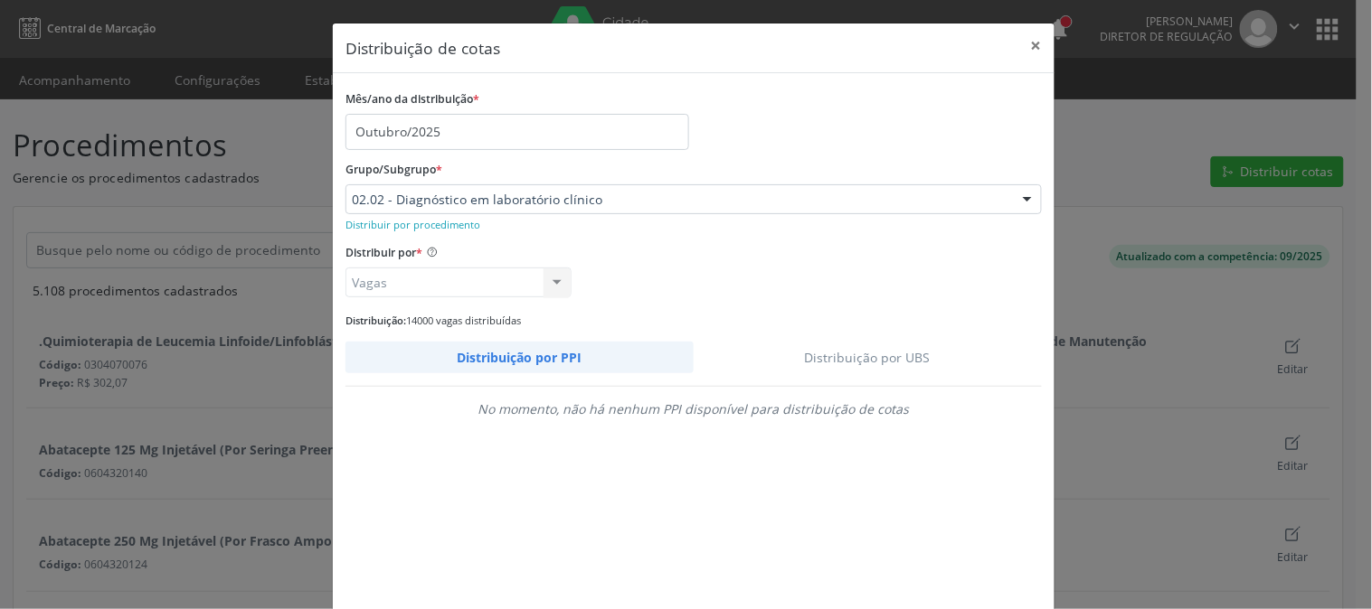
click at [893, 347] on link "Distribuição por UBS" at bounding box center [868, 358] width 349 height 32
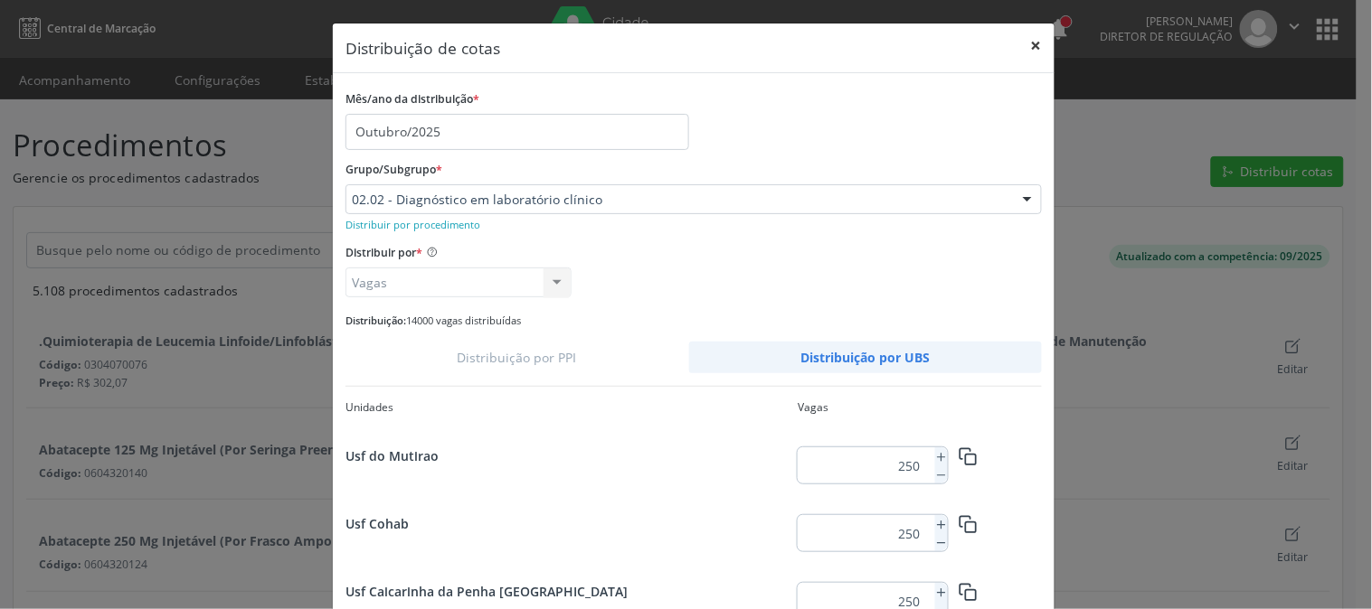
click at [1025, 52] on button "×" at bounding box center [1036, 46] width 36 height 44
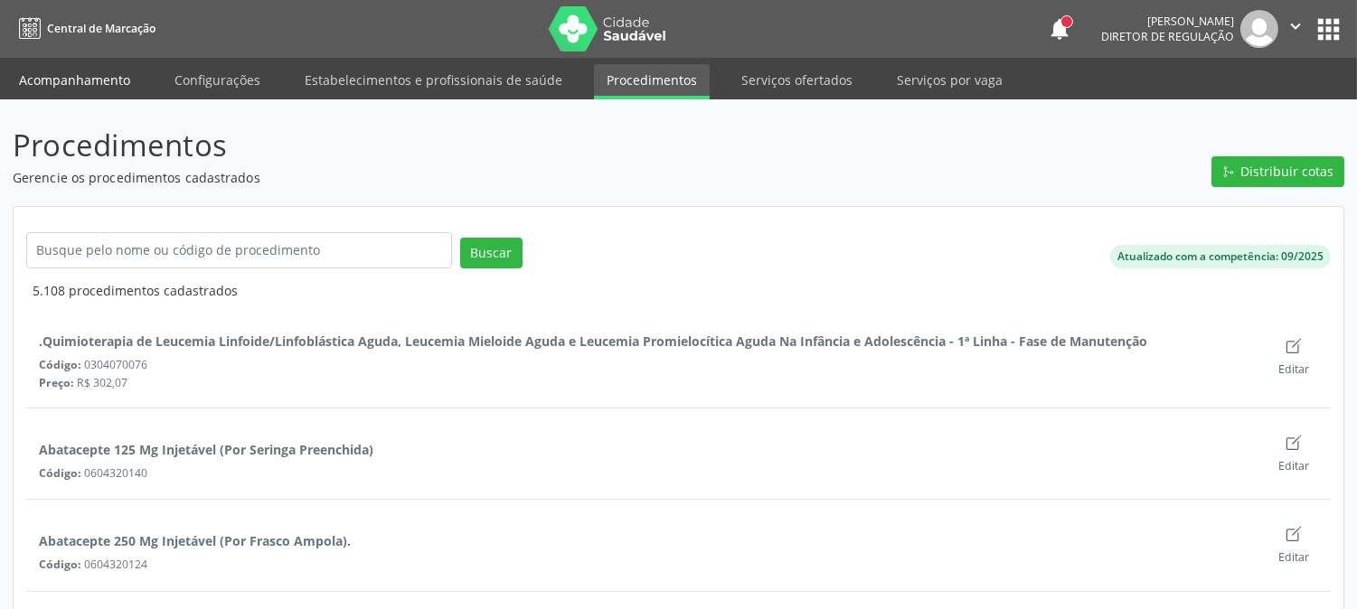
click at [131, 77] on link "Acompanhamento" at bounding box center [74, 80] width 137 height 32
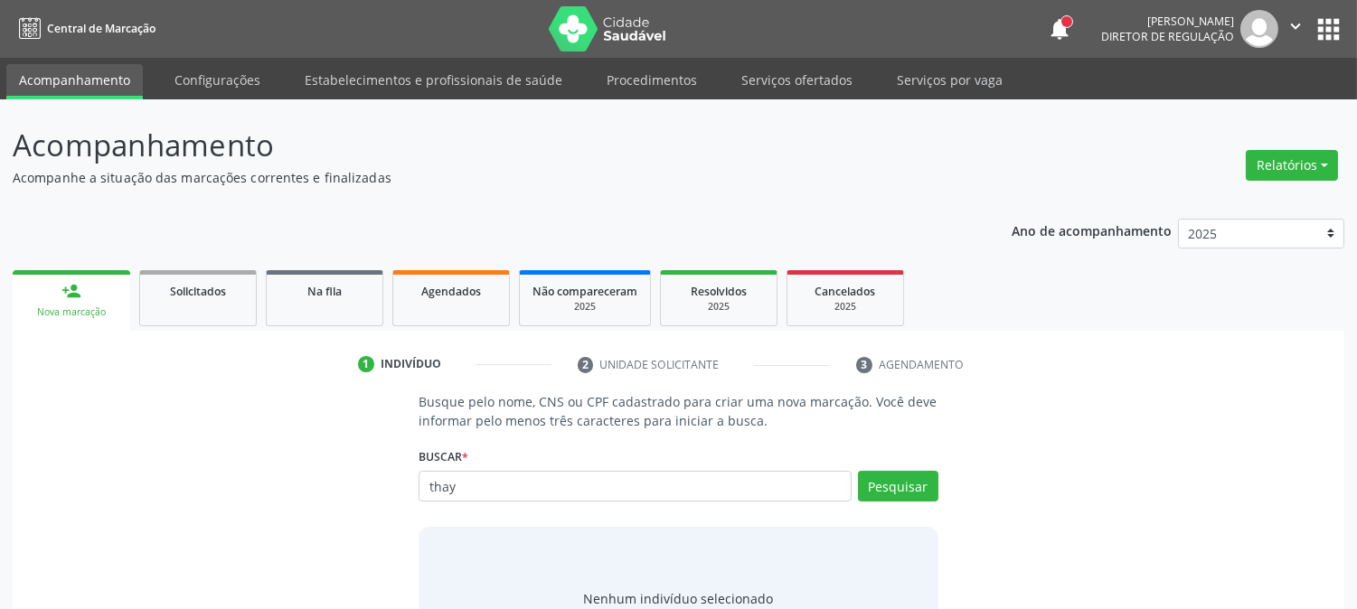
type input "thay"
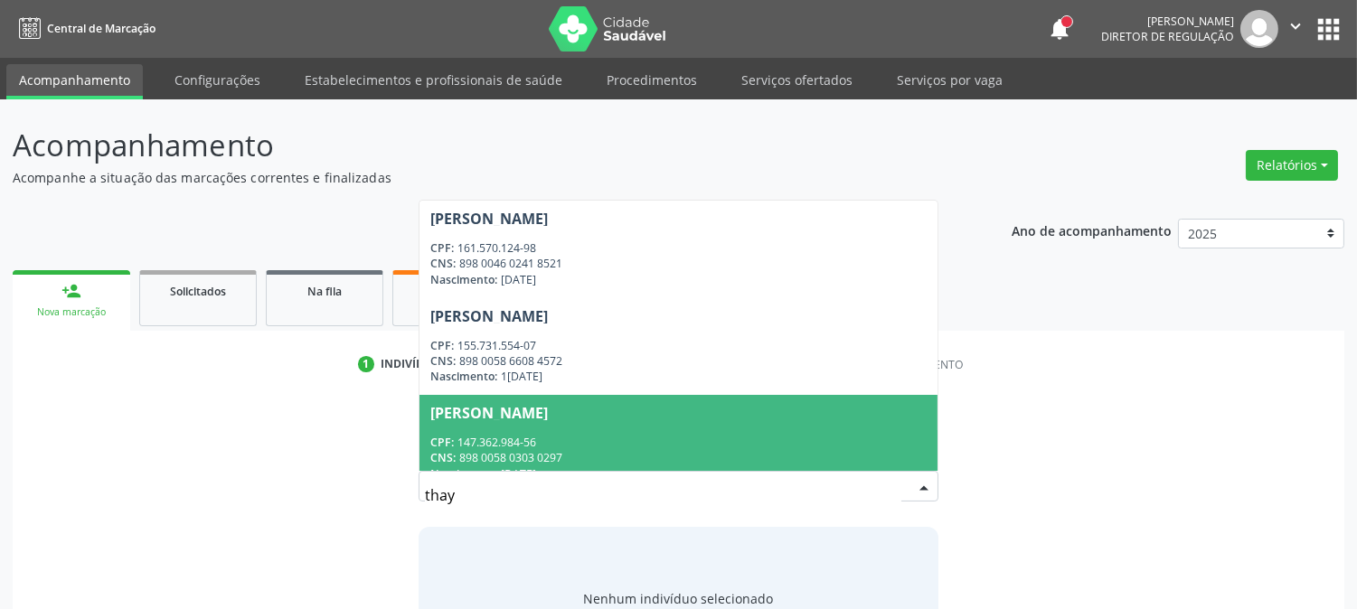
click at [520, 444] on div "CPF: 147.362.984-56" at bounding box center [678, 442] width 496 height 15
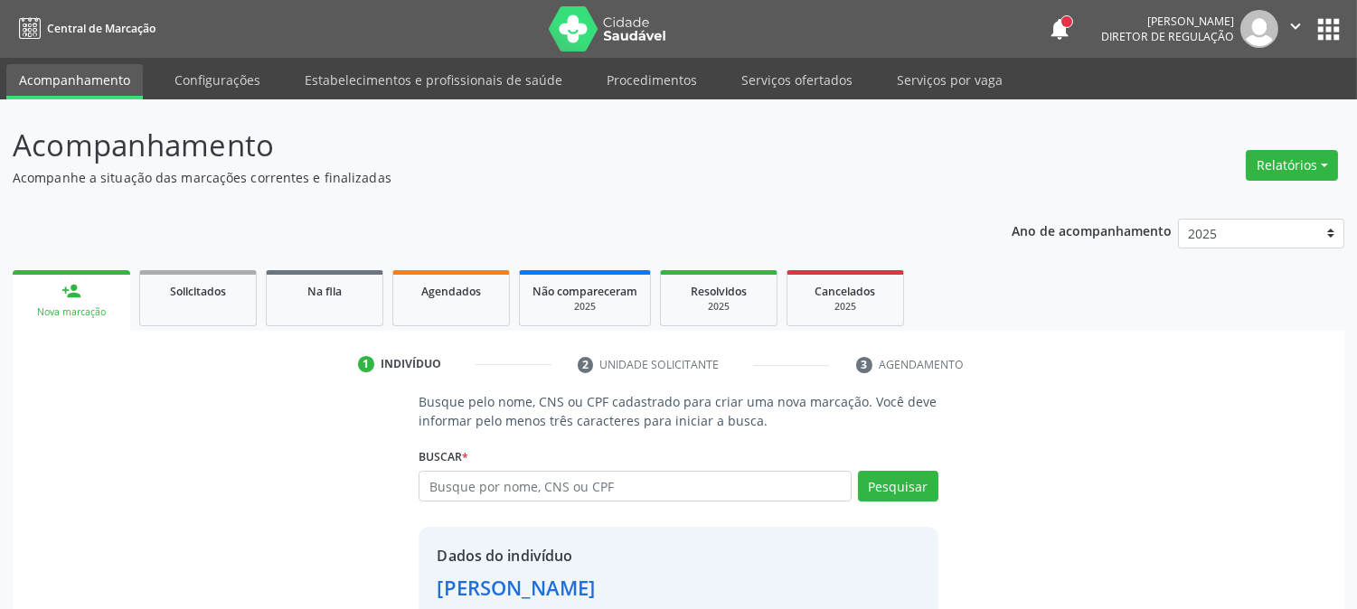
scroll to position [114, 0]
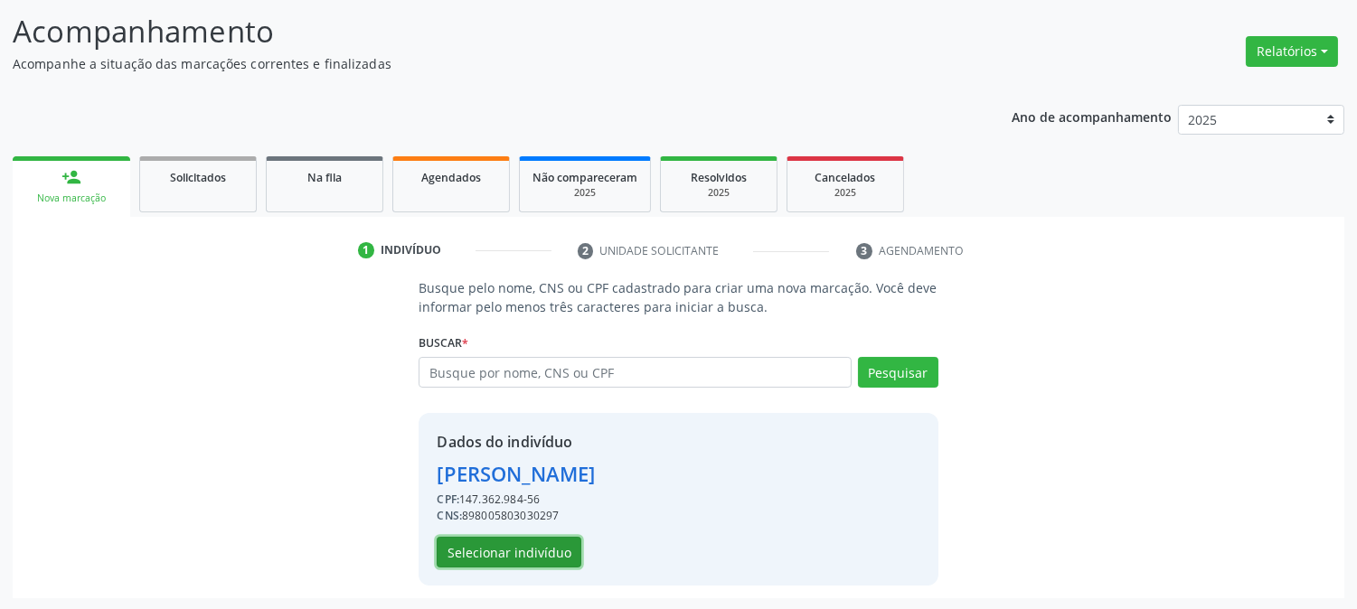
click at [507, 539] on button "Selecionar indivíduo" at bounding box center [509, 552] width 145 height 31
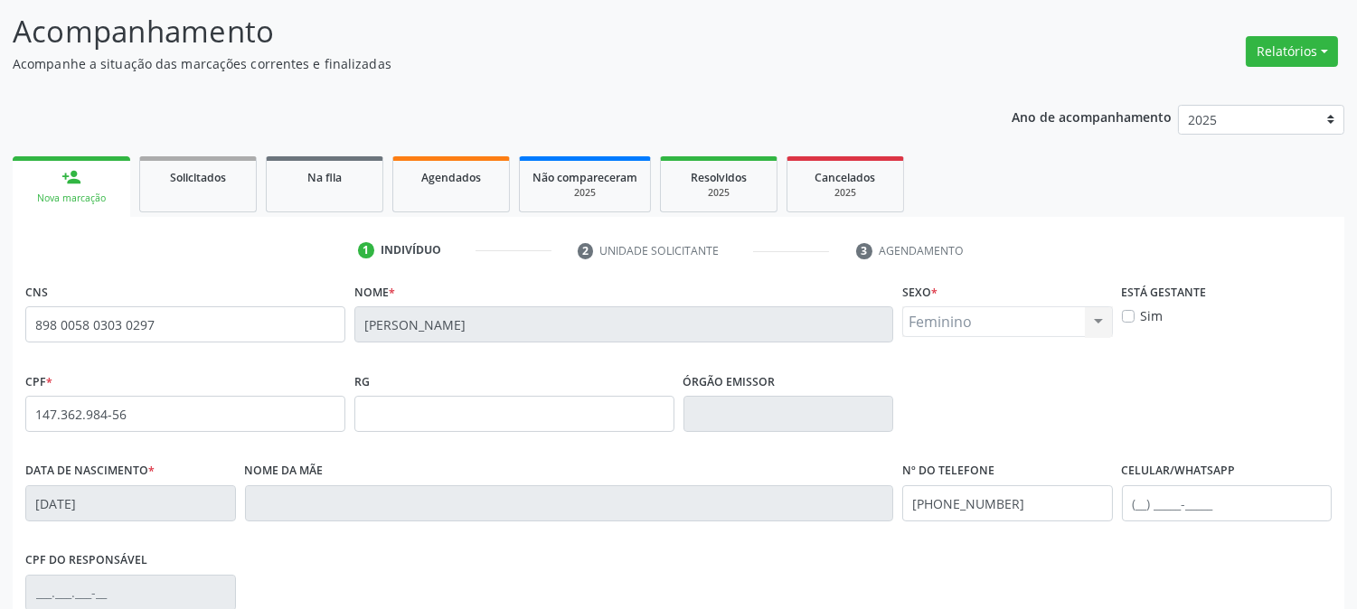
scroll to position [369, 0]
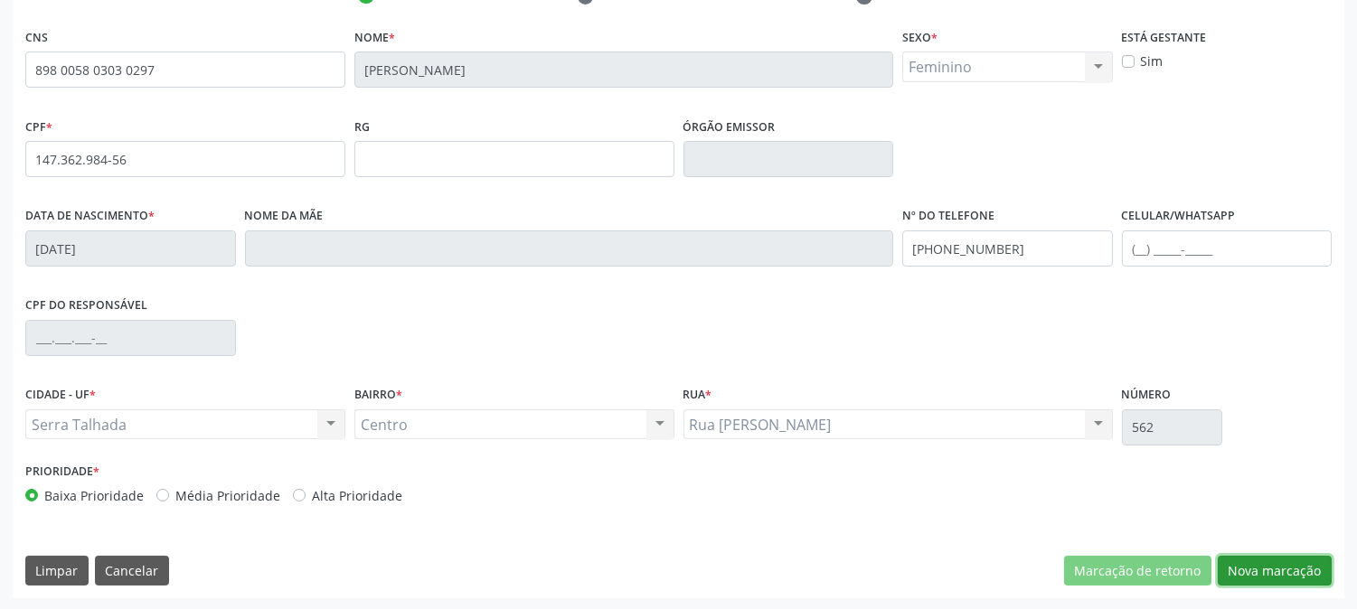
click at [1242, 556] on button "Nova marcação" at bounding box center [1275, 571] width 114 height 31
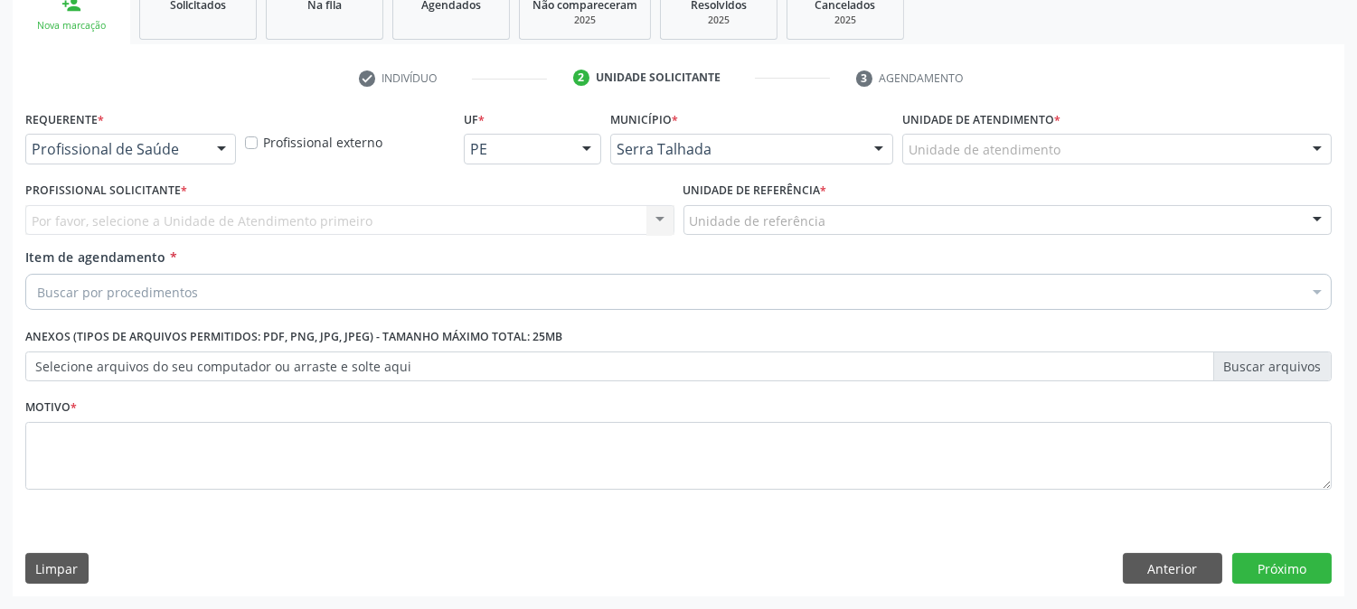
scroll to position [286, 0]
click at [199, 154] on div "Profissional de Saúde" at bounding box center [130, 150] width 211 height 31
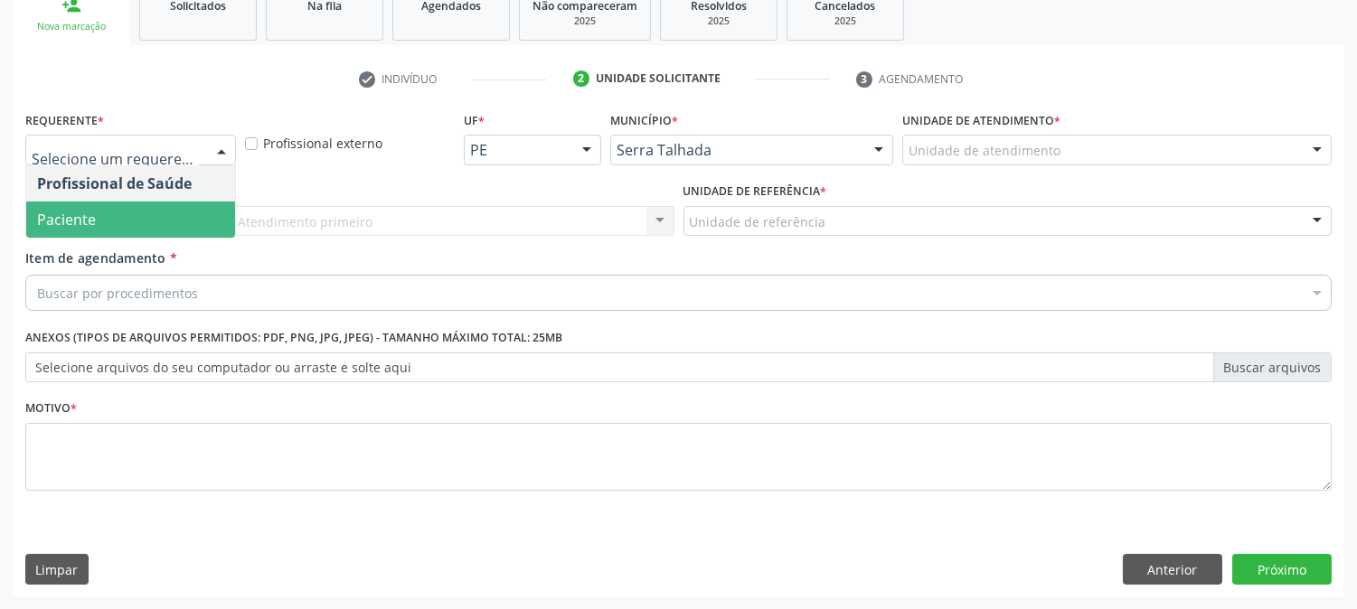
click at [188, 210] on span "Paciente" at bounding box center [130, 220] width 209 height 36
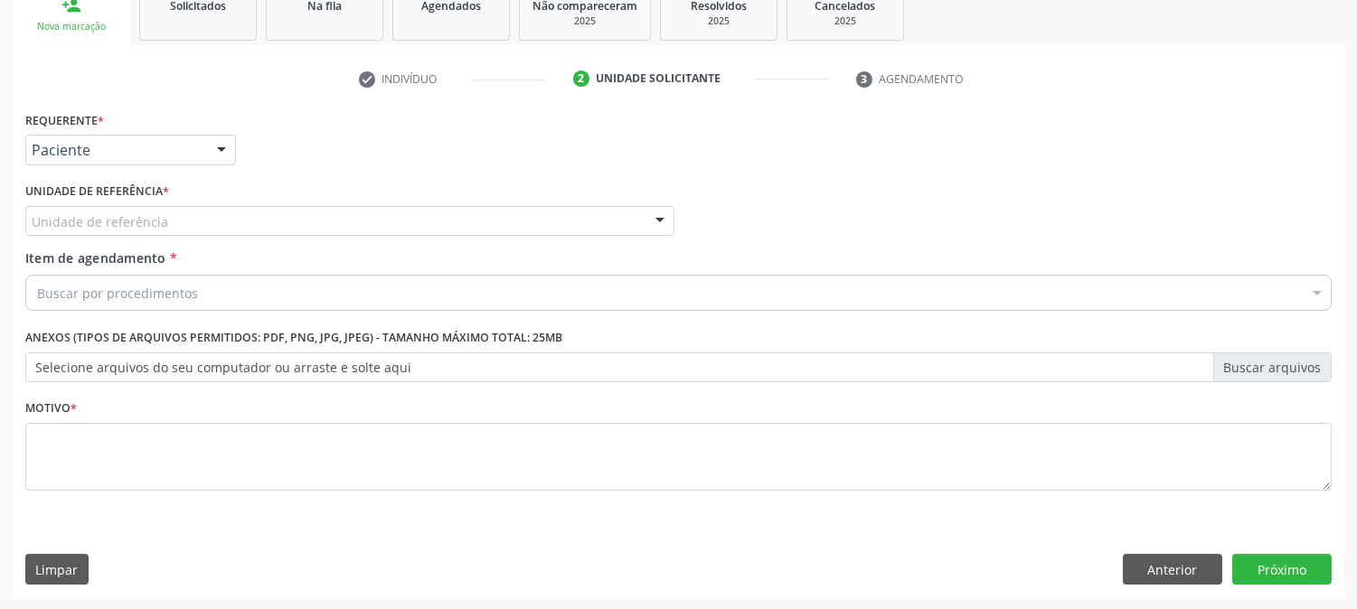
click at [222, 213] on div "Unidade de referência" at bounding box center [349, 221] width 649 height 31
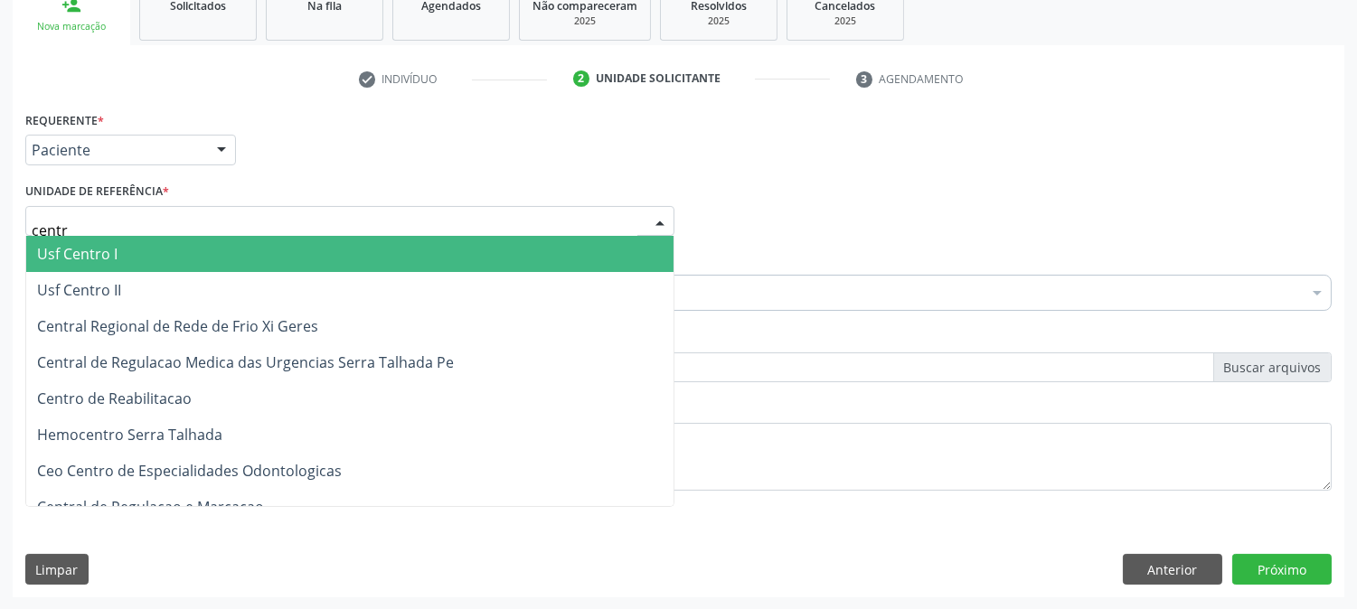
type input "centro"
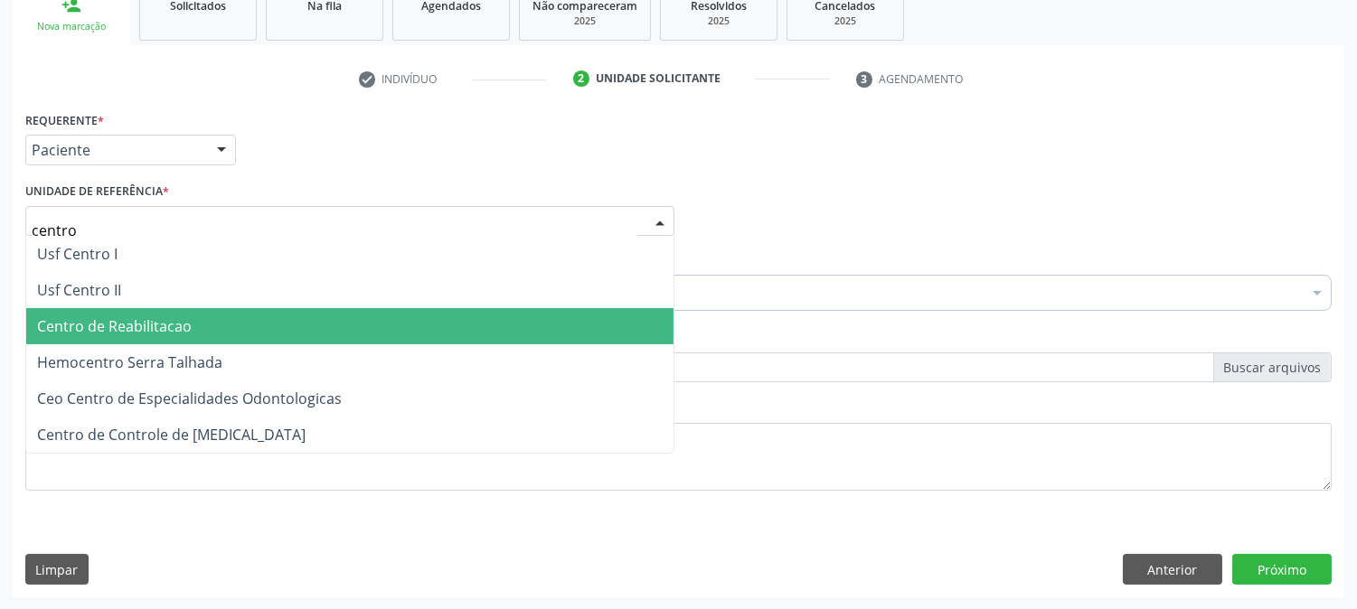
click at [206, 311] on span "Centro de Reabilitacao" at bounding box center [349, 326] width 647 height 36
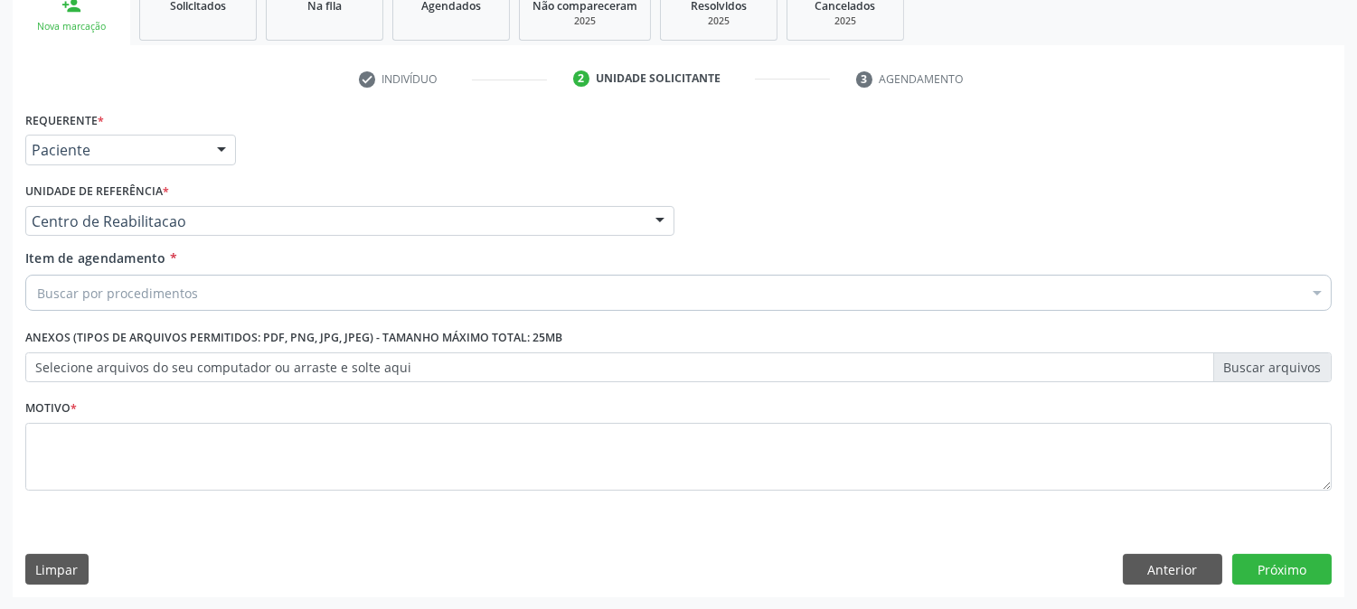
click at [200, 285] on div "Buscar por procedimentos" at bounding box center [678, 293] width 1307 height 36
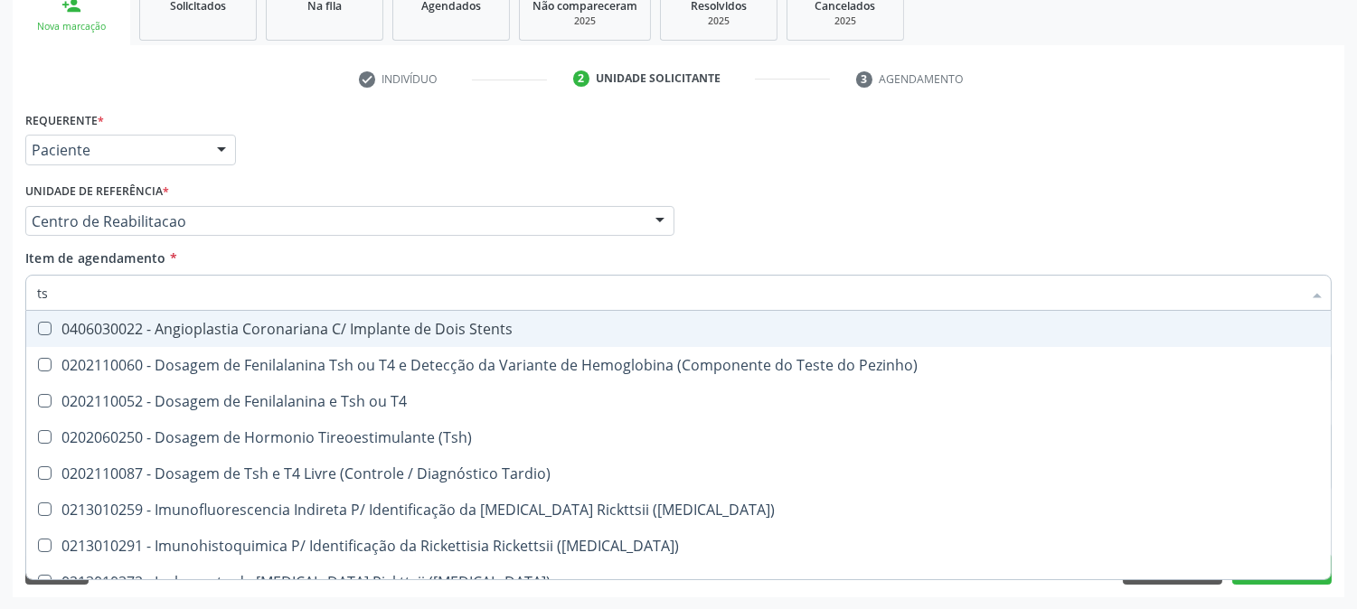
type input "tsh"
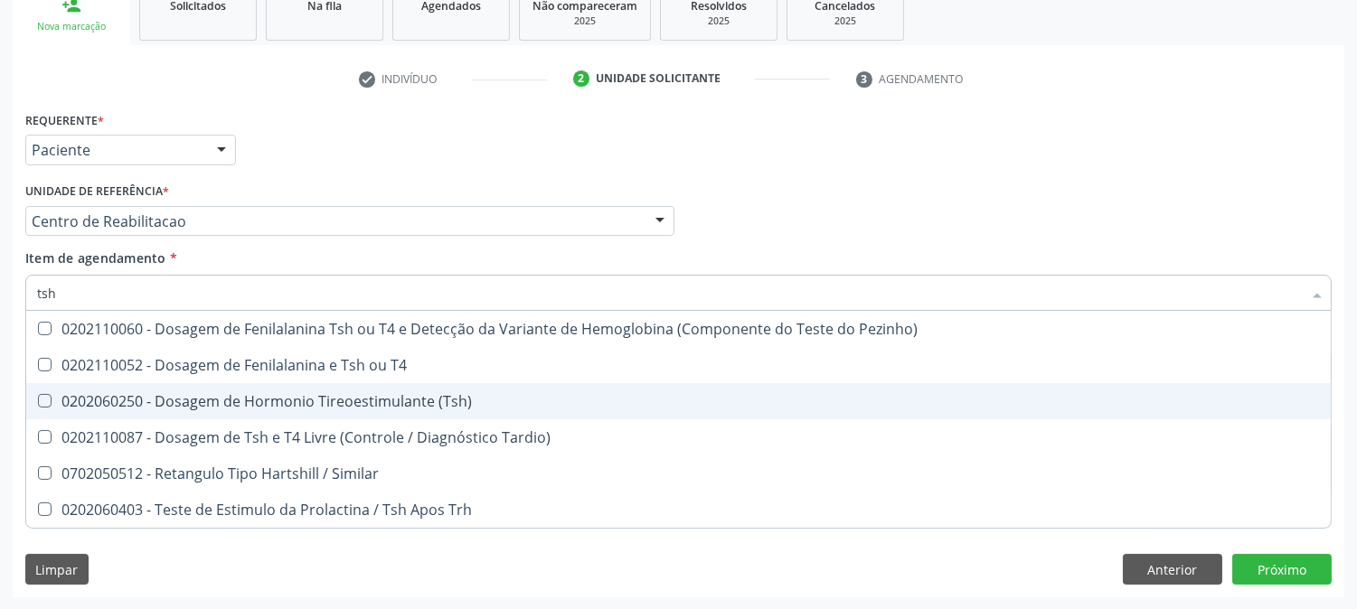
click at [260, 399] on div "0202060250 - Dosagem de Hormonio Tireoestimulante (Tsh)" at bounding box center [678, 401] width 1283 height 14
checkbox \(Tsh\) "true"
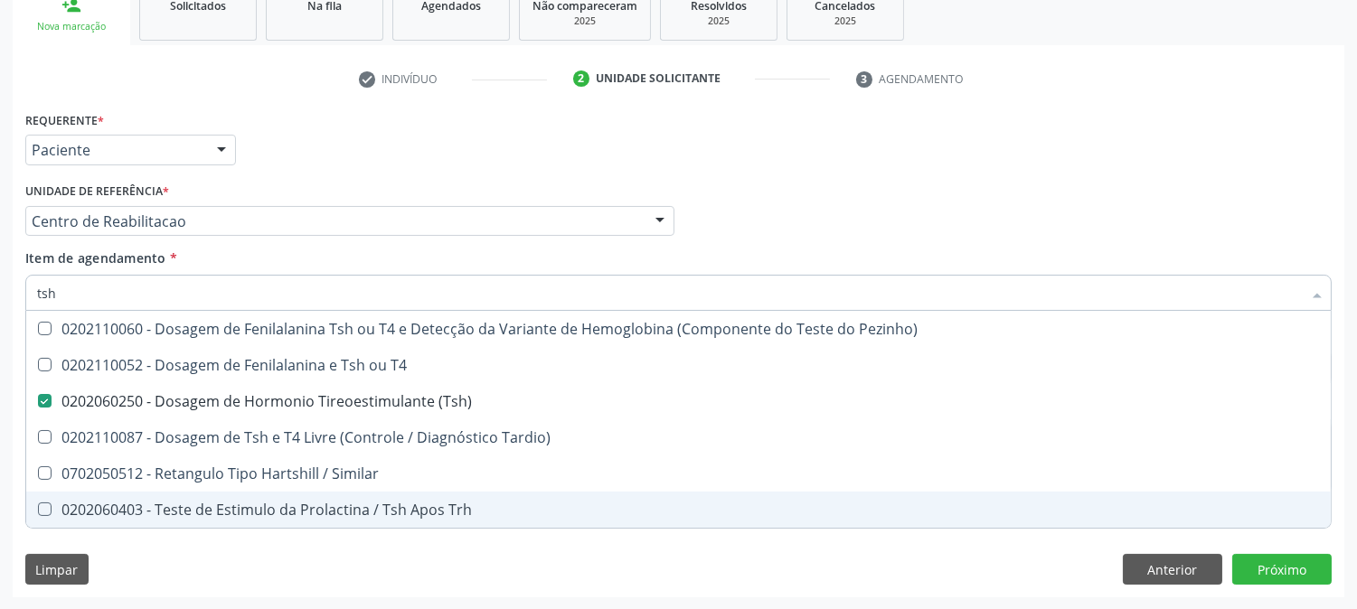
click at [326, 568] on div "Requerente * Paciente Profissional de Saúde Paciente Nenhum resultado encontrad…" at bounding box center [679, 352] width 1332 height 491
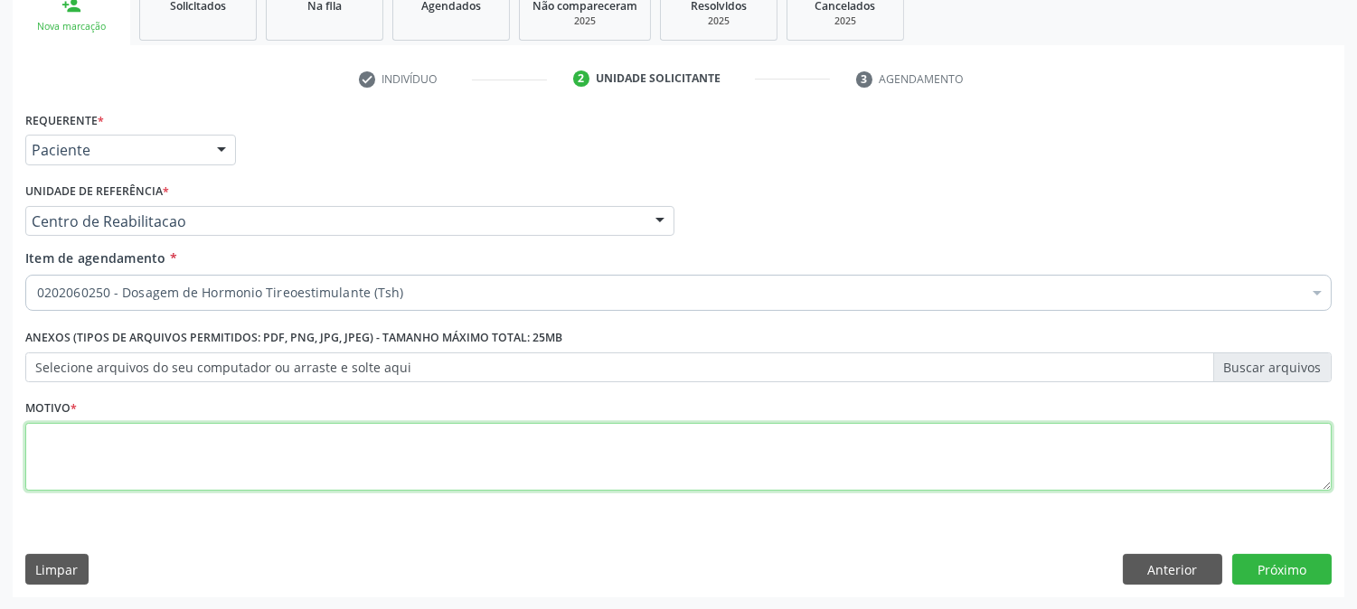
click at [540, 449] on textarea at bounding box center [678, 457] width 1307 height 69
type textarea "."
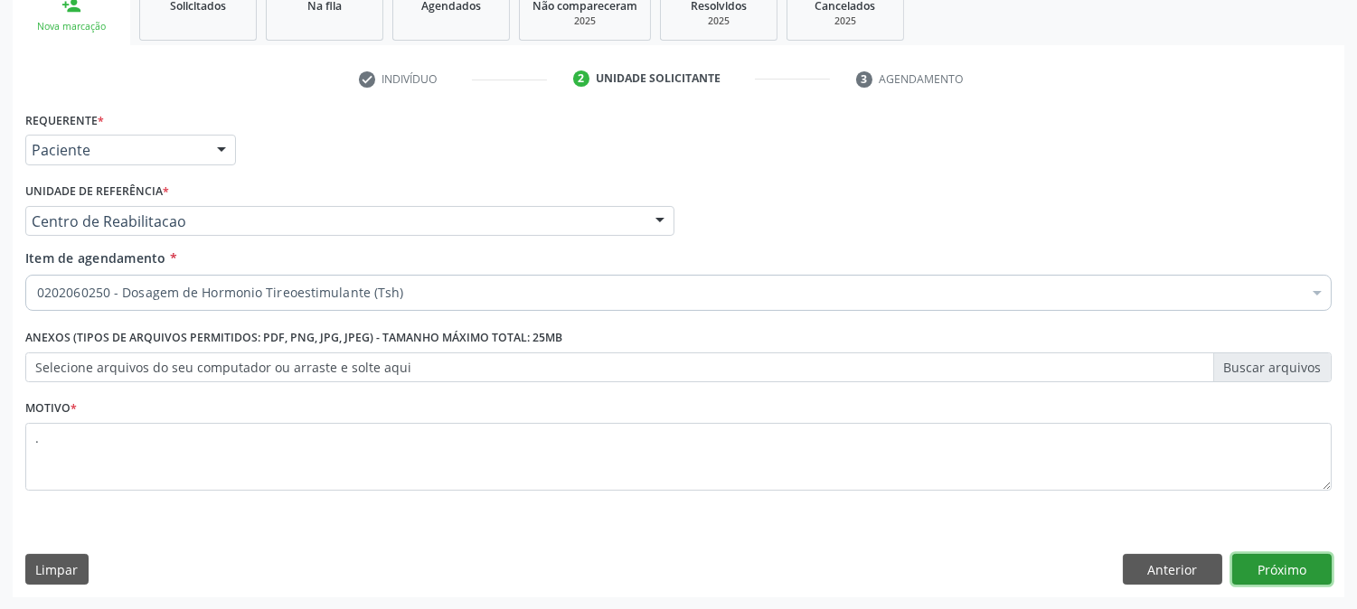
click at [1304, 566] on button "Próximo" at bounding box center [1282, 569] width 99 height 31
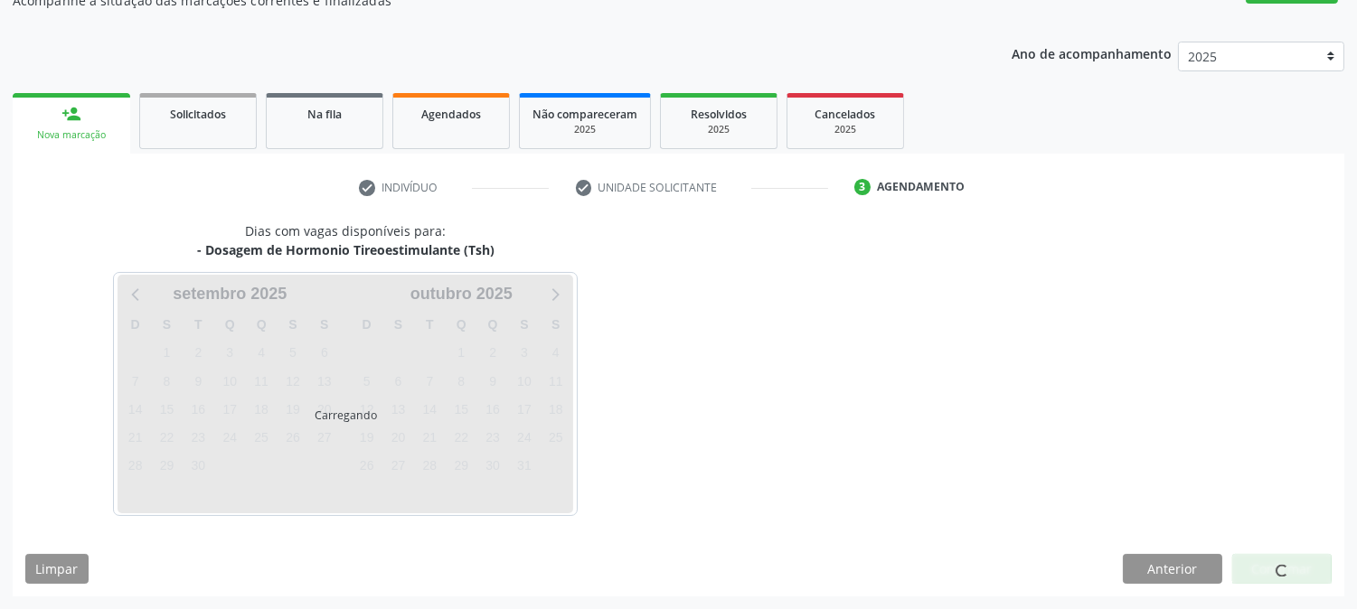
scroll to position [176, 0]
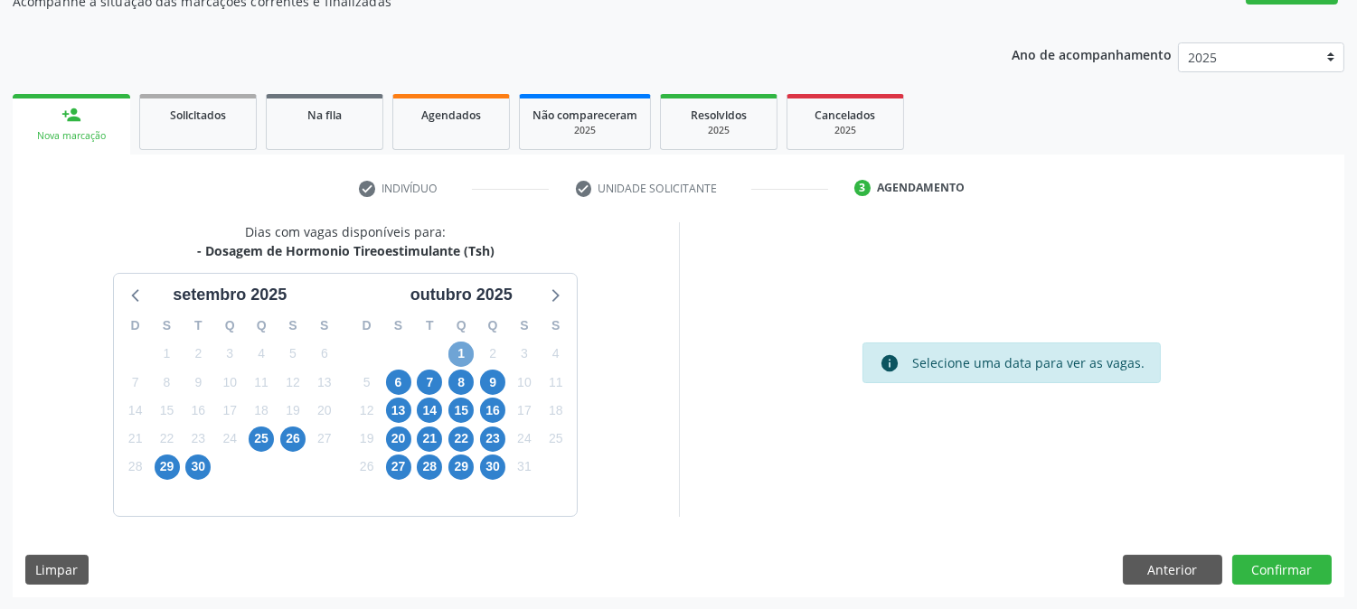
click at [458, 353] on span "1" at bounding box center [461, 354] width 25 height 25
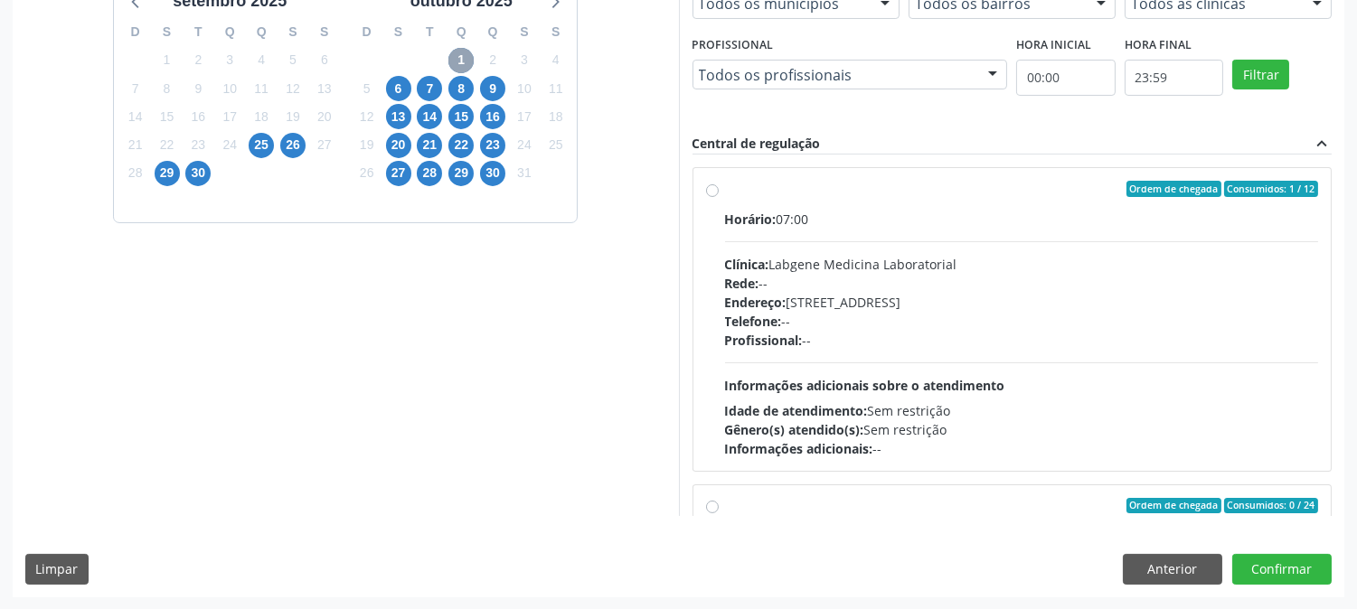
scroll to position [0, 0]
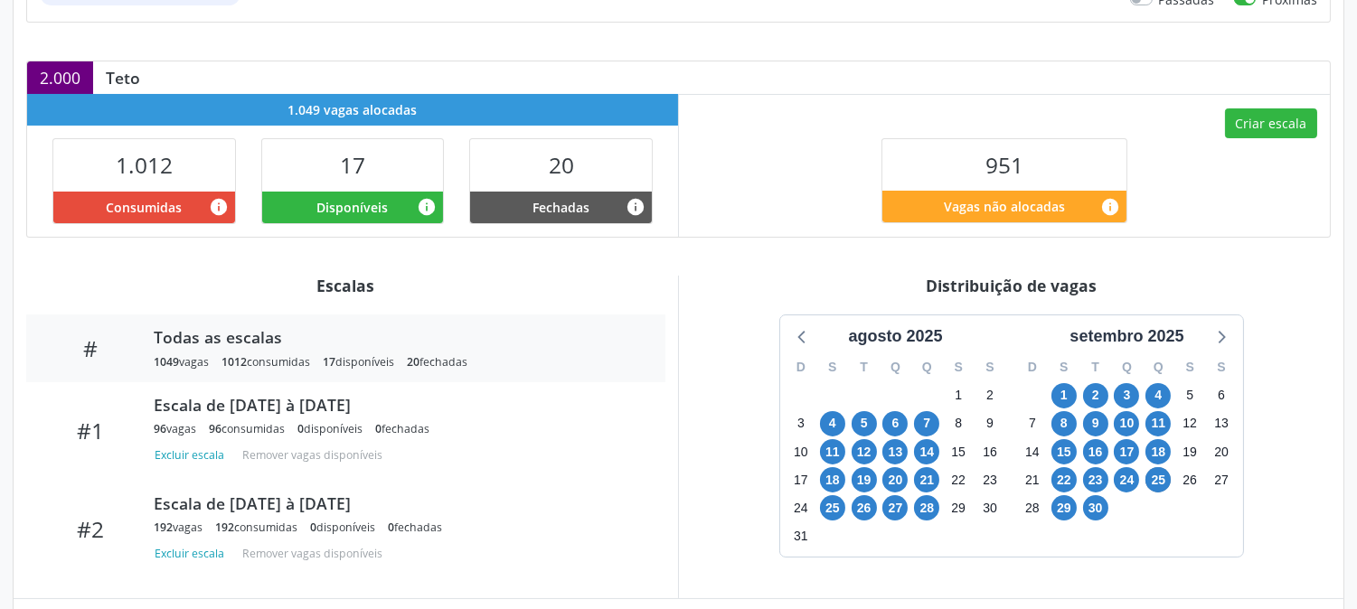
scroll to position [703, 0]
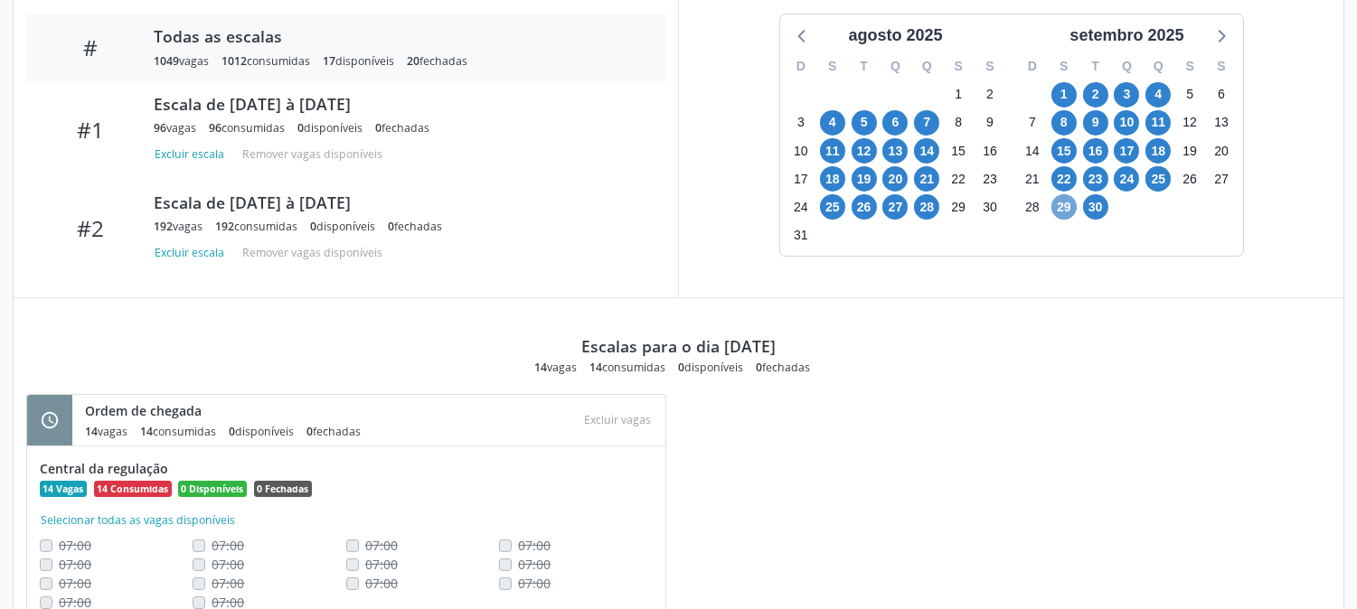
click at [1064, 214] on span "29" at bounding box center [1064, 206] width 25 height 25
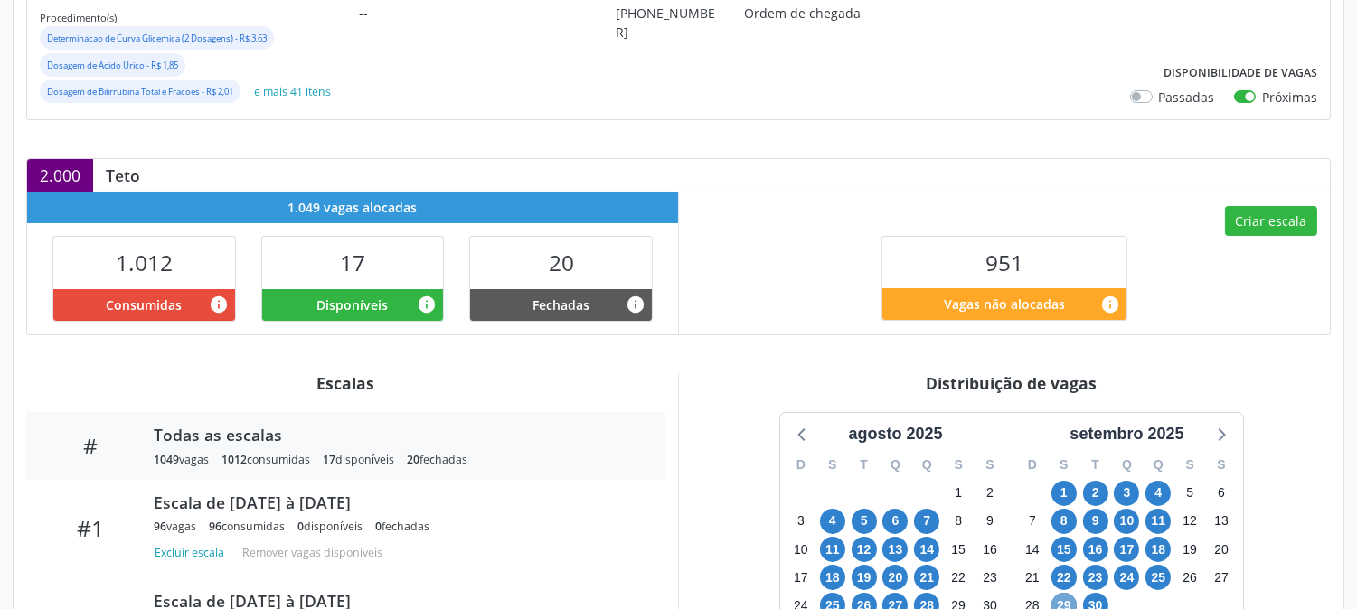
scroll to position [0, 0]
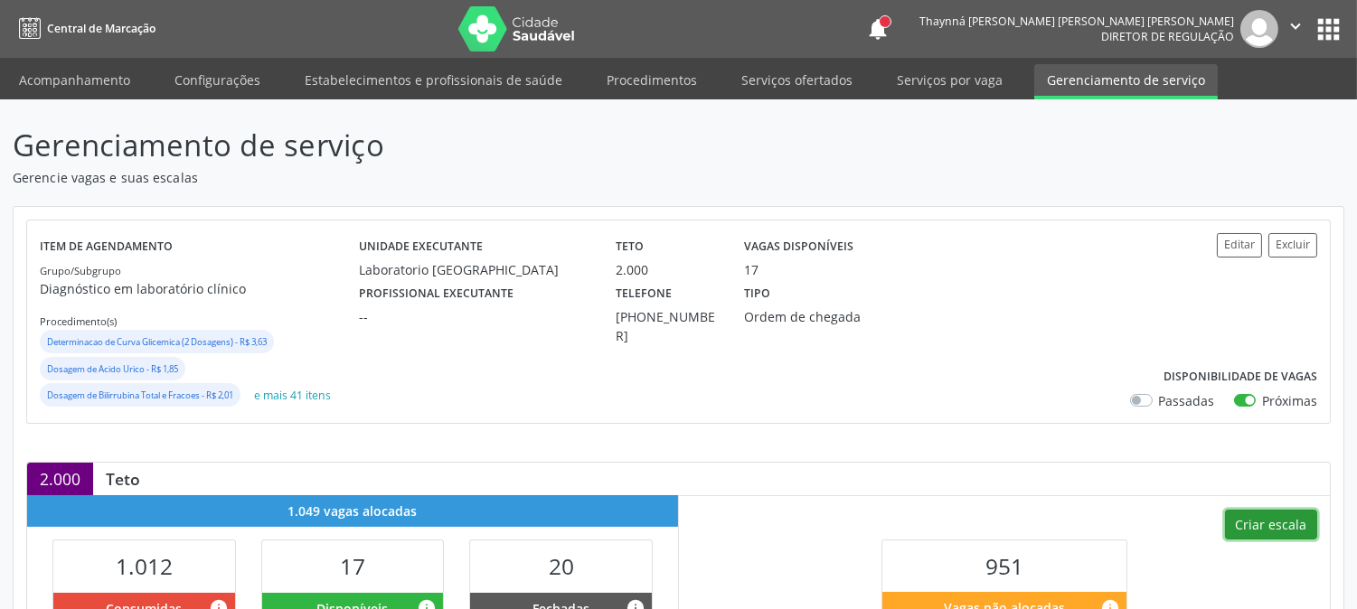
click at [1266, 526] on button "Criar escala" at bounding box center [1271, 525] width 92 height 31
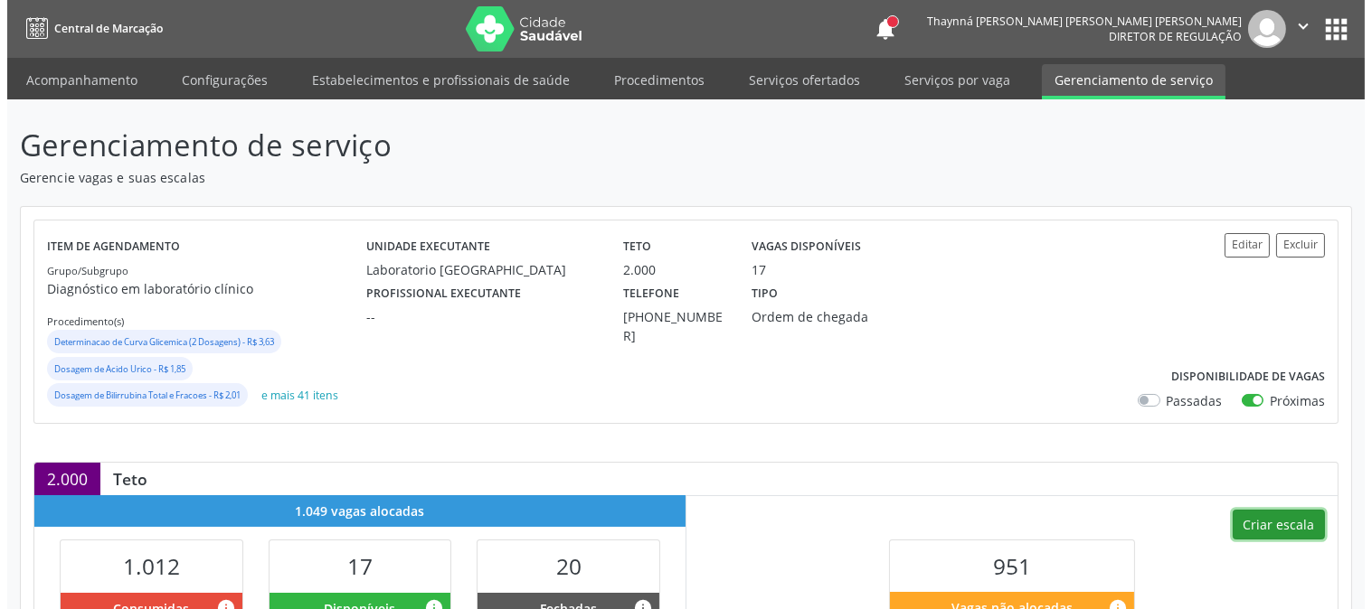
scroll to position [100, 0]
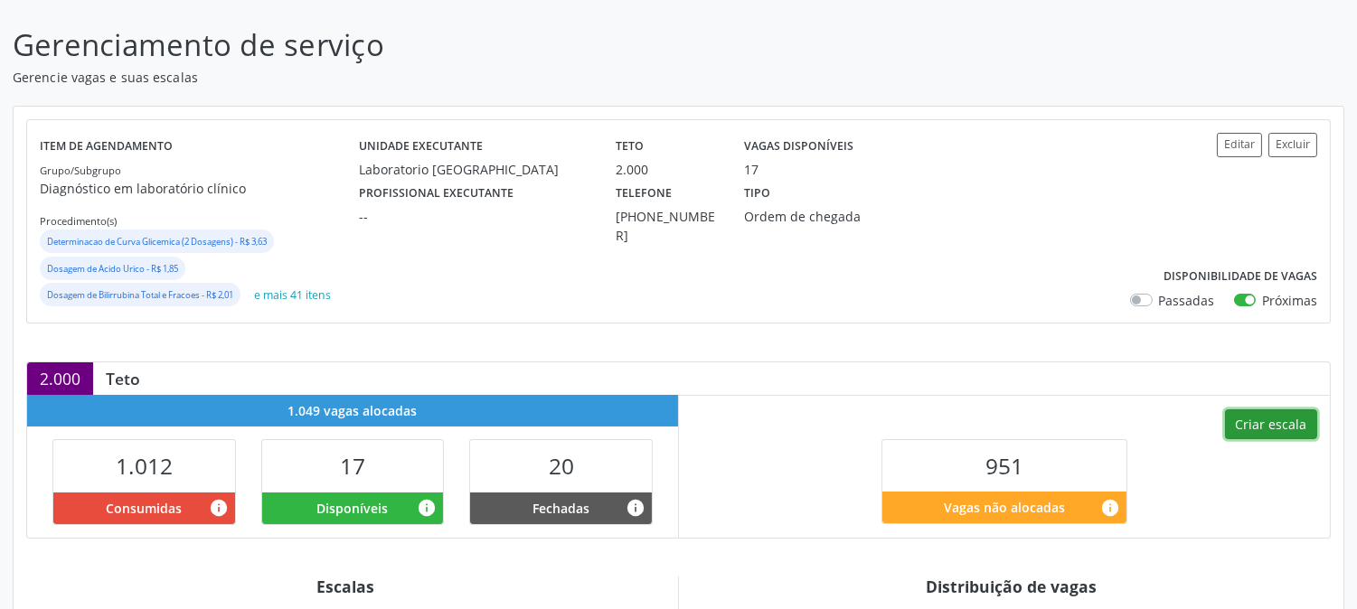
click at [1281, 430] on button "Criar escala" at bounding box center [1271, 425] width 92 height 31
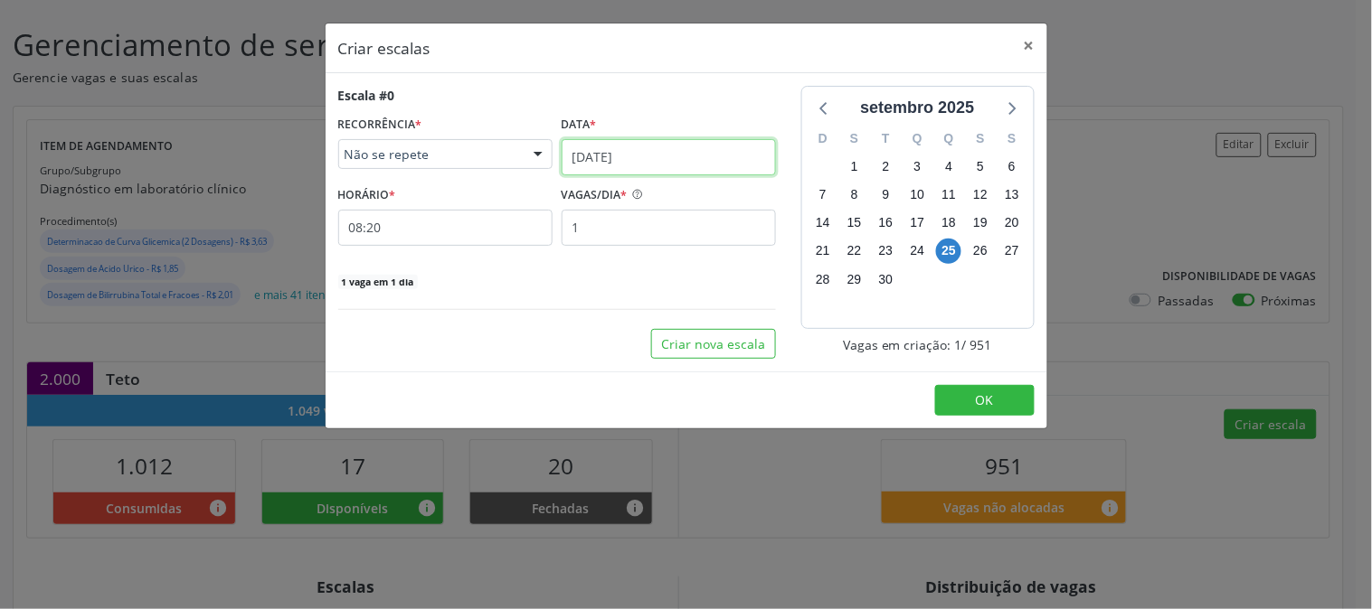
click at [615, 164] on input "[DATE]" at bounding box center [669, 157] width 214 height 36
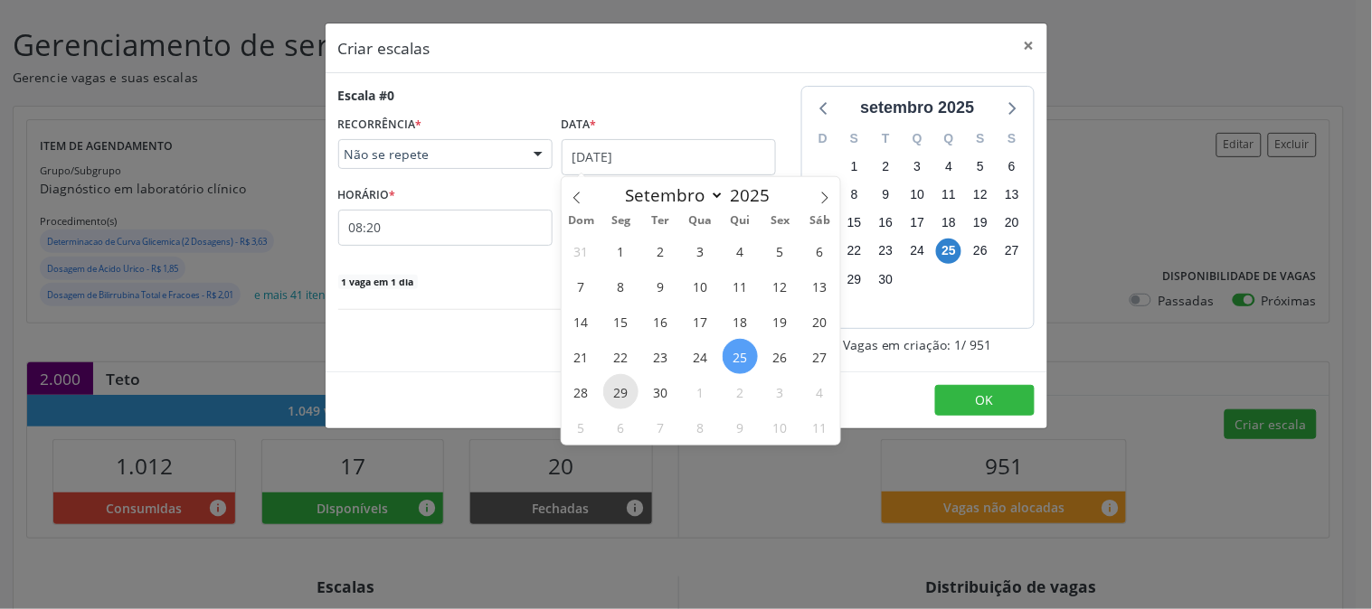
click at [621, 392] on span "29" at bounding box center [620, 391] width 35 height 35
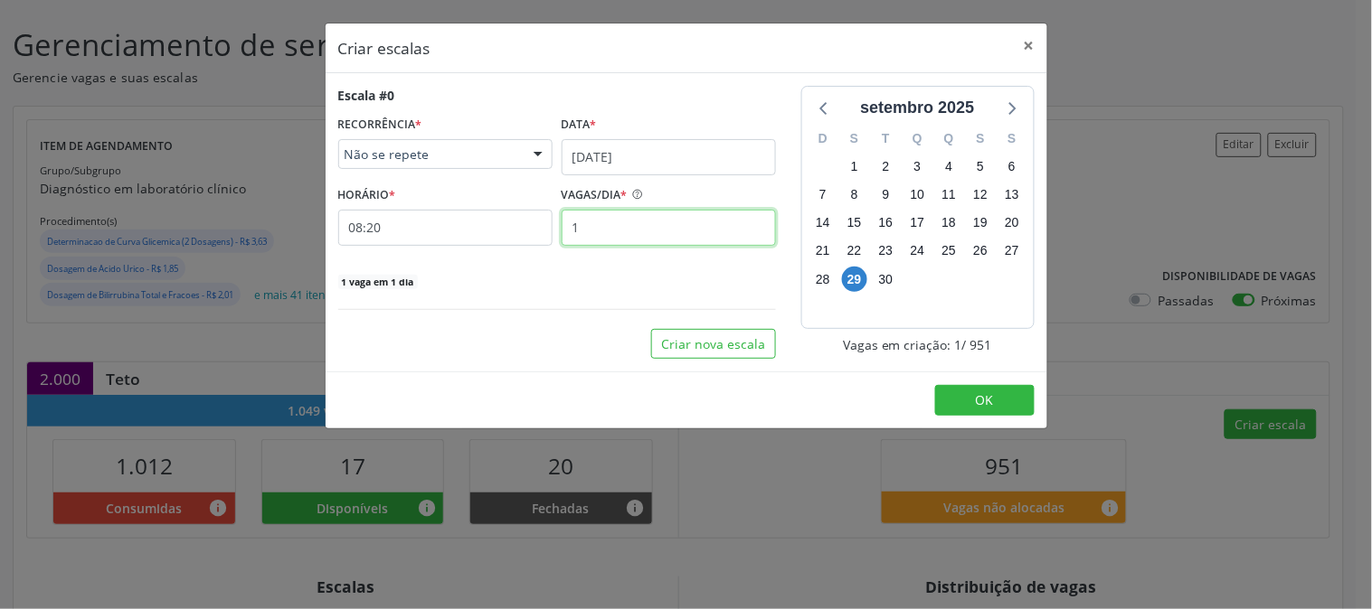
click at [617, 245] on input "1" at bounding box center [669, 228] width 214 height 36
type input "10"
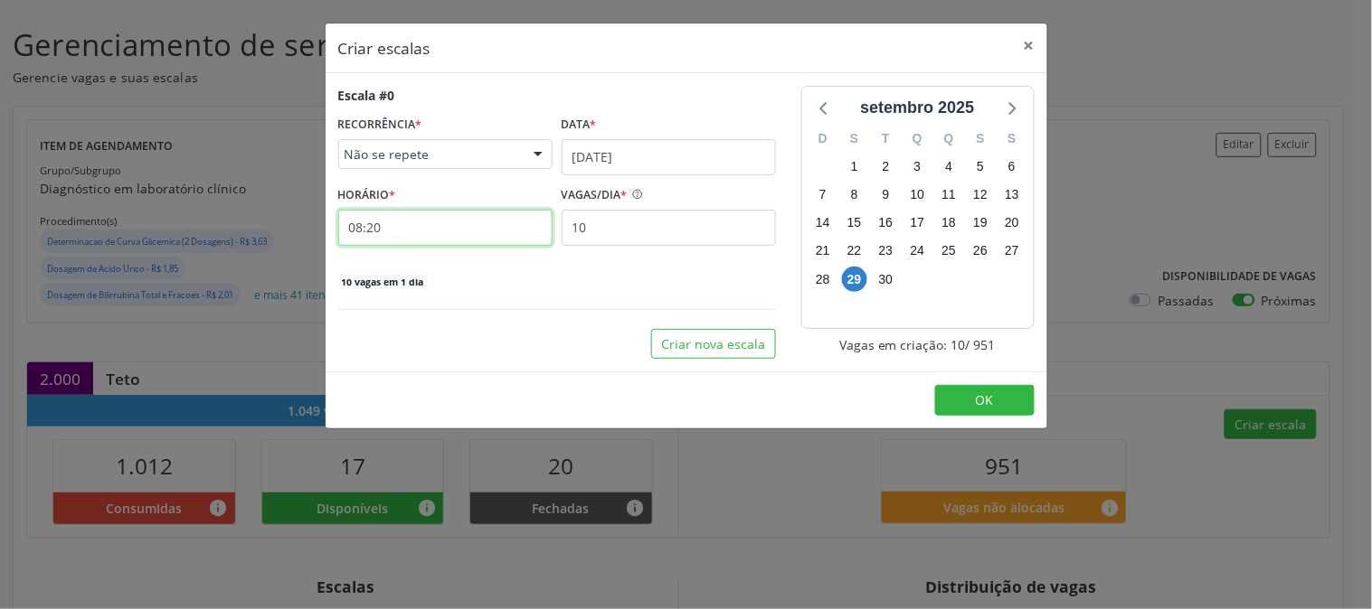
click at [461, 223] on input "08:20" at bounding box center [445, 228] width 214 height 36
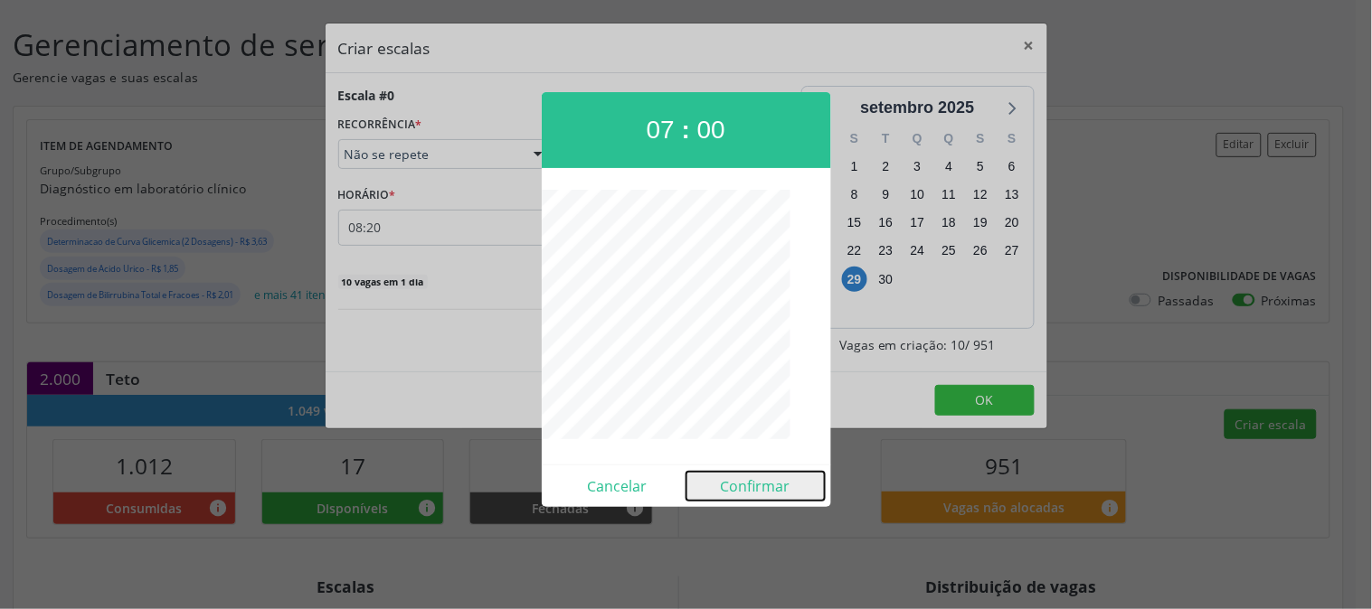
click at [730, 486] on button "Confirmar" at bounding box center [755, 486] width 138 height 29
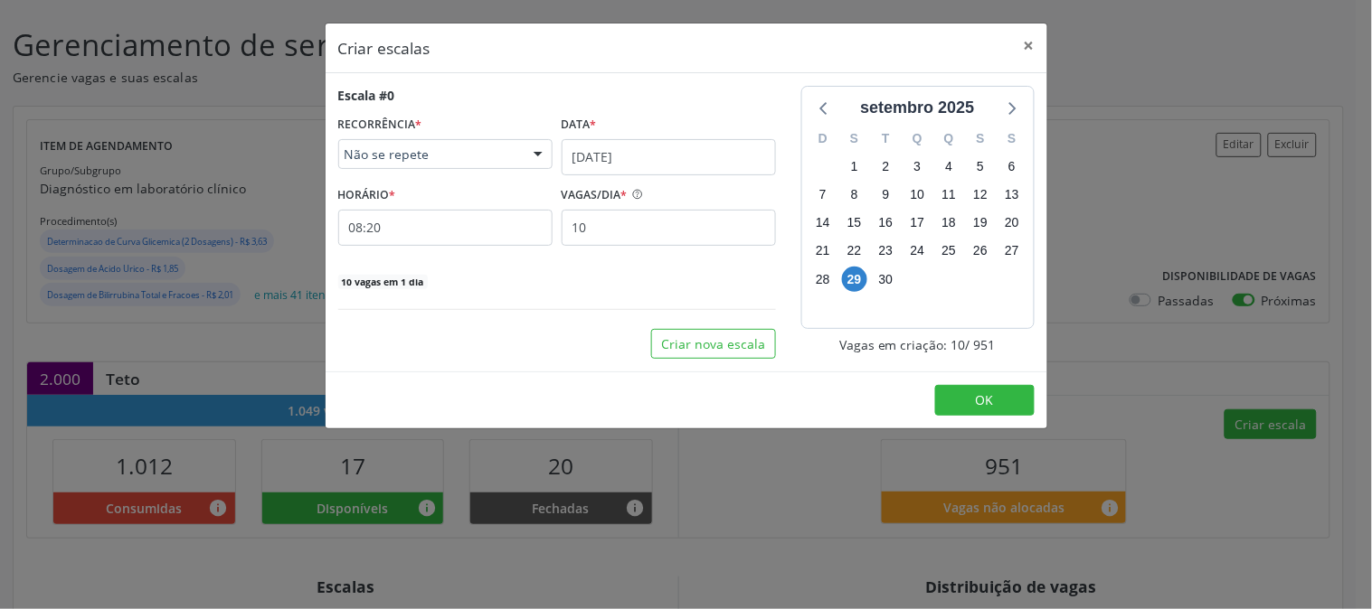
type input "07:00"
click at [960, 405] on button "OK" at bounding box center [984, 400] width 99 height 31
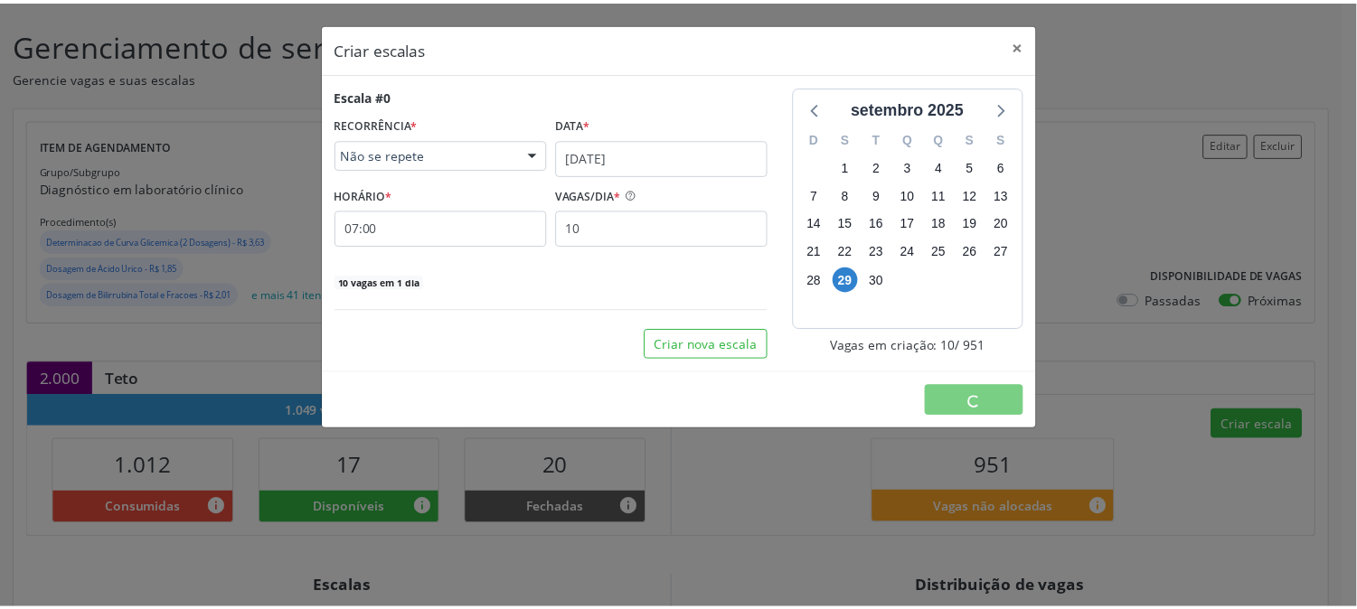
scroll to position [0, 0]
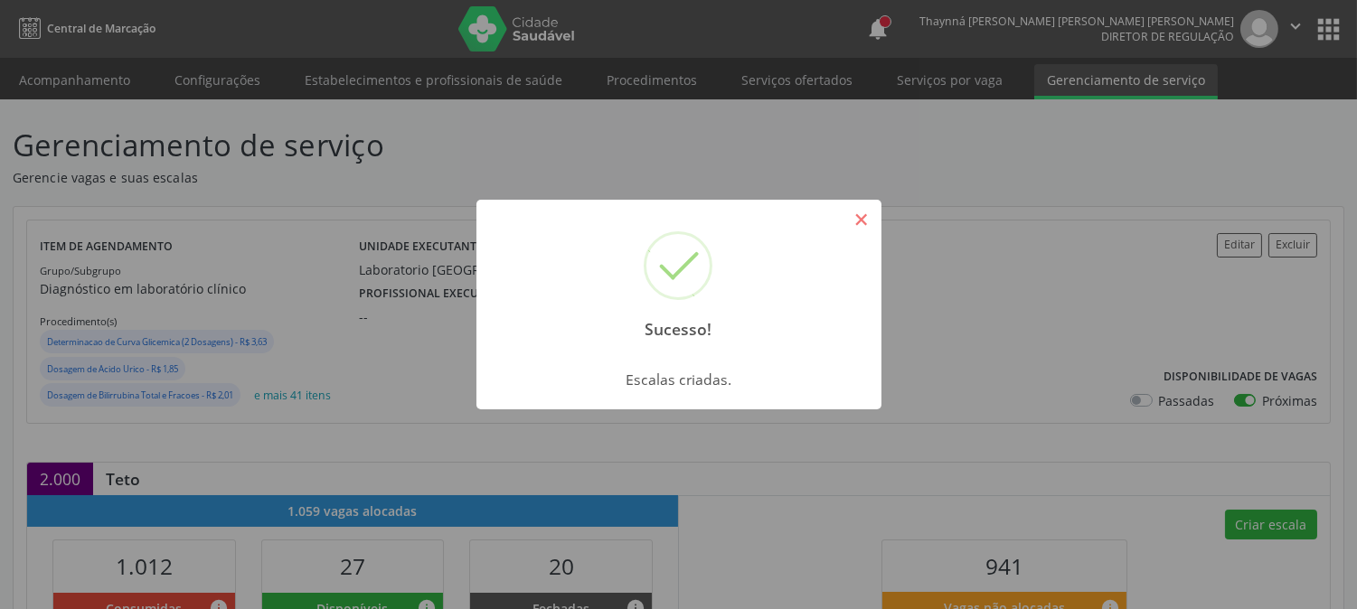
click at [846, 221] on button "×" at bounding box center [861, 219] width 31 height 31
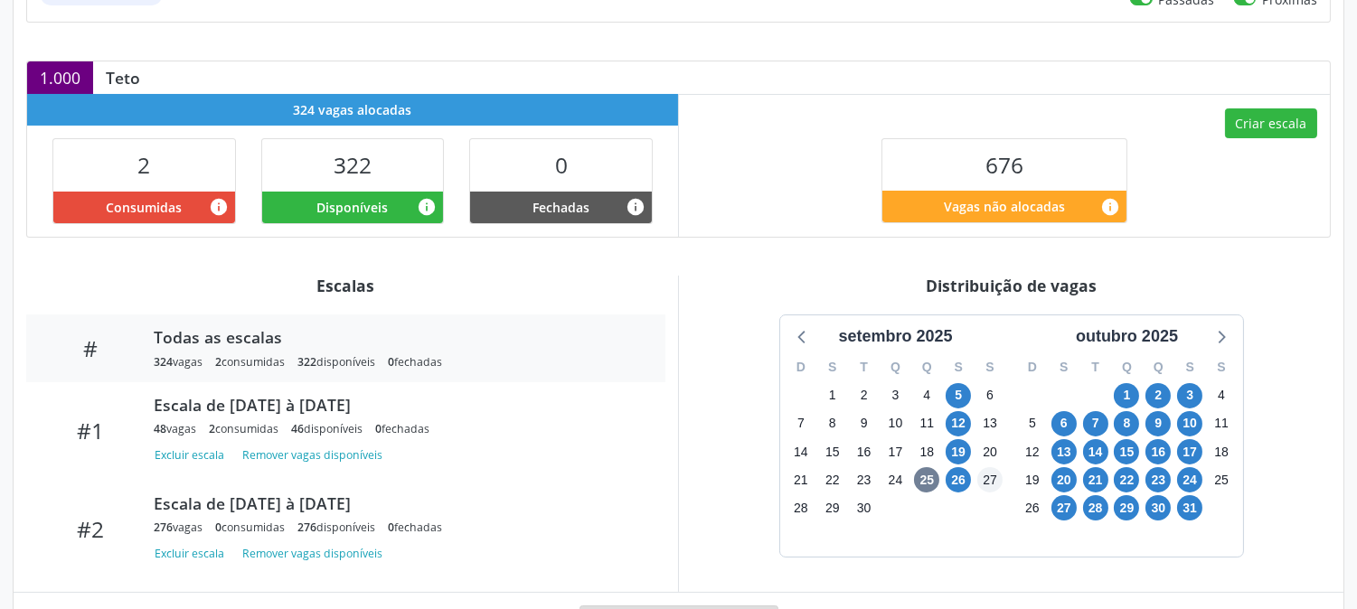
scroll to position [490, 0]
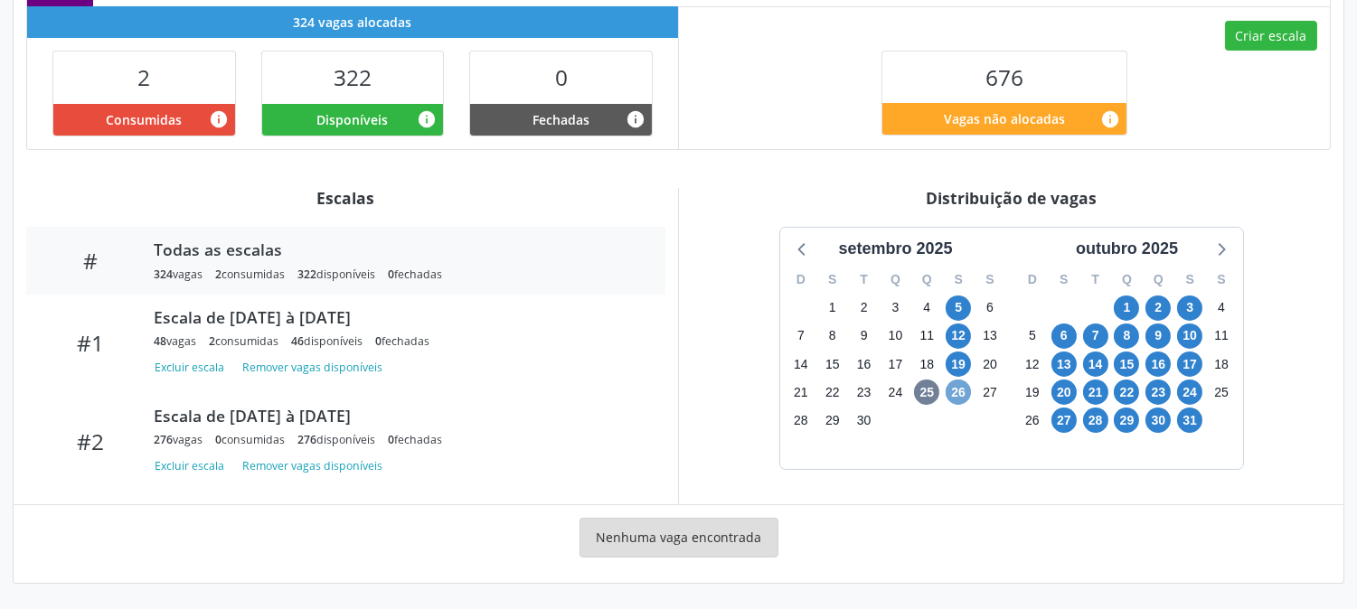
click at [959, 395] on span "26" at bounding box center [958, 392] width 25 height 25
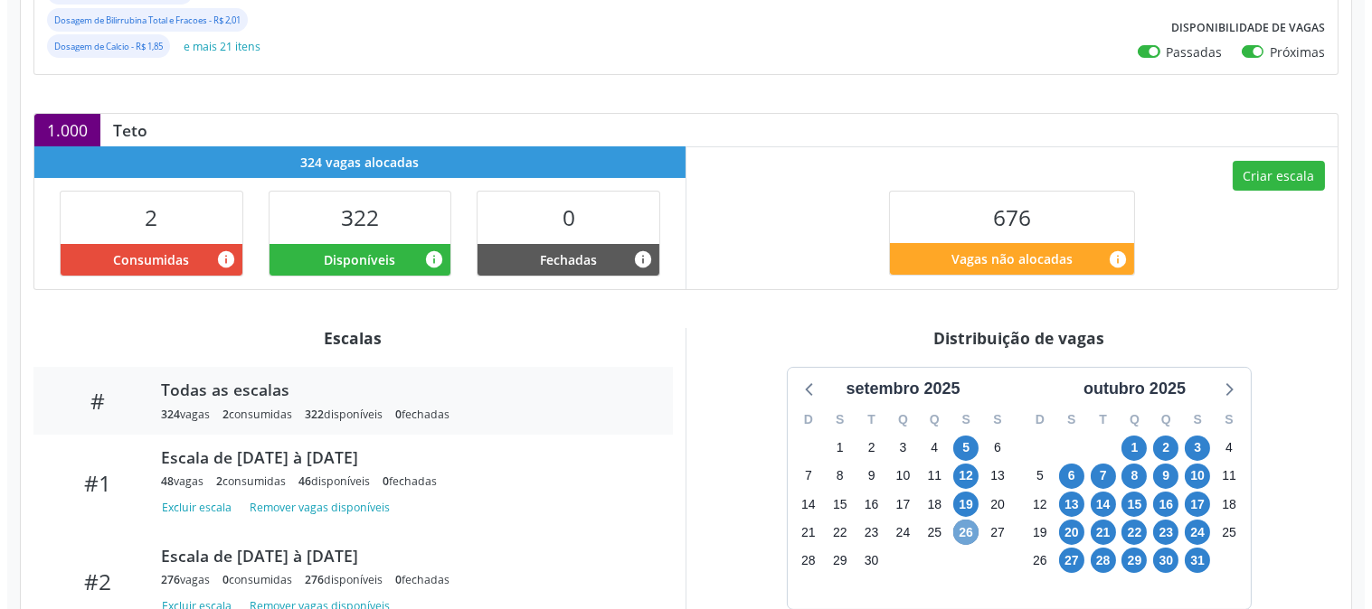
scroll to position [249, 0]
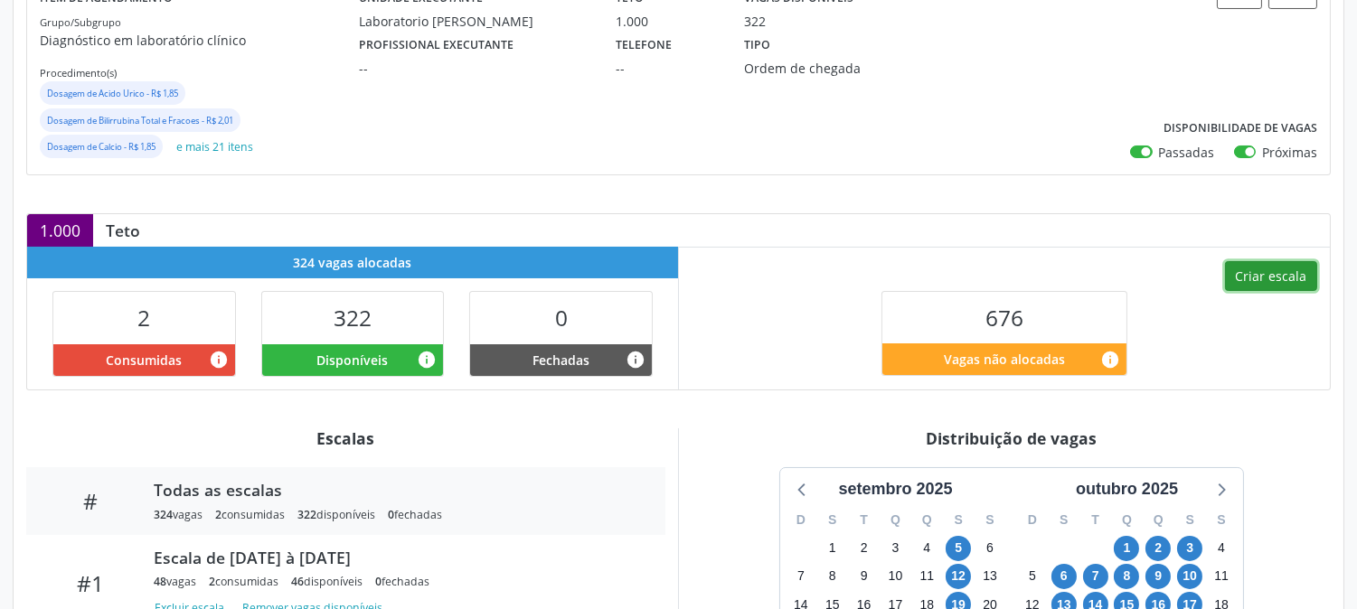
click at [1261, 276] on button "Criar escala" at bounding box center [1271, 276] width 92 height 31
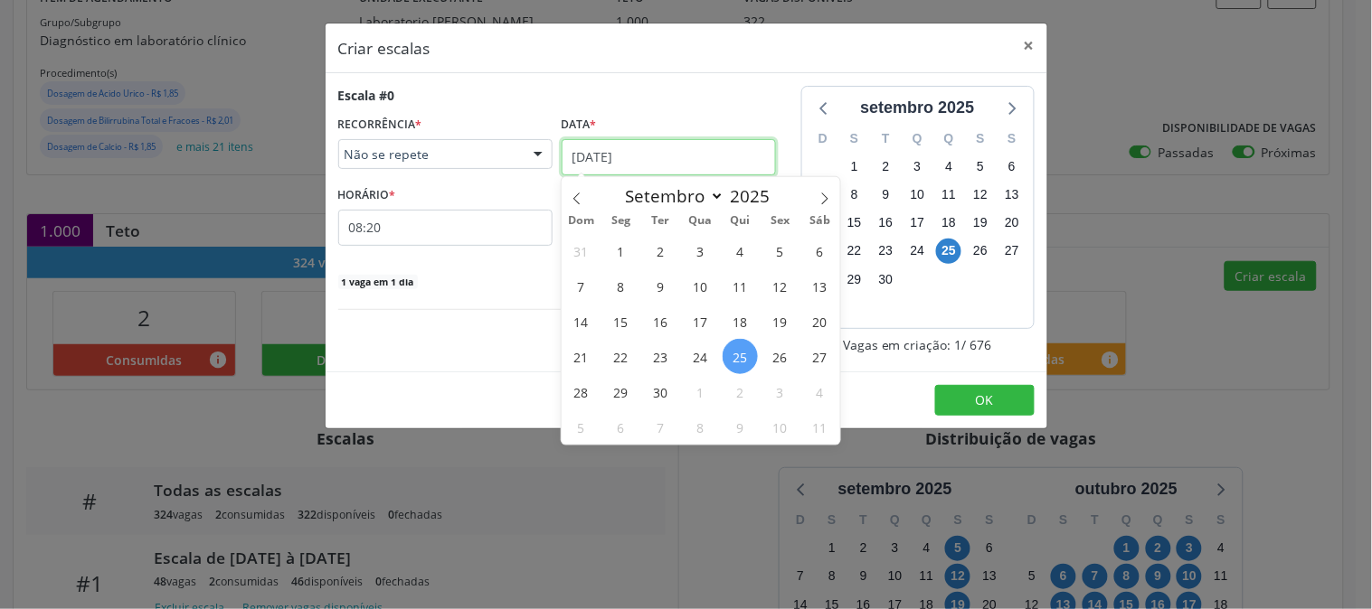
click at [708, 164] on input "25/09/2025" at bounding box center [669, 157] width 214 height 36
click at [630, 391] on span "29" at bounding box center [620, 391] width 35 height 35
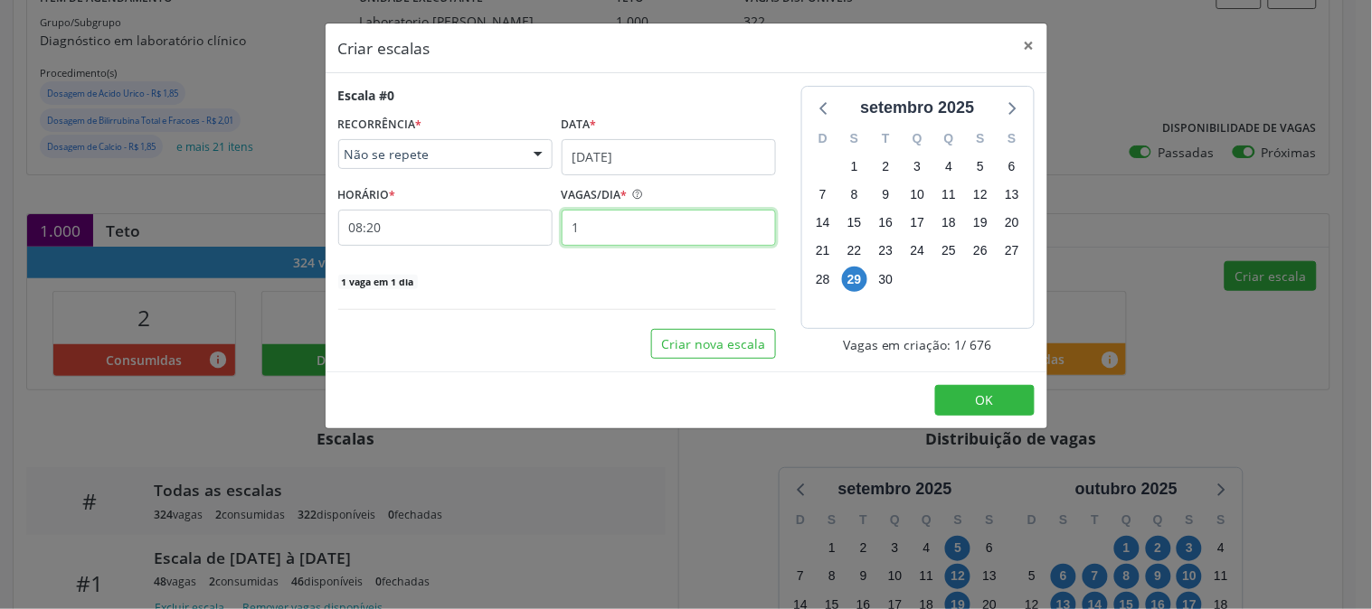
click at [630, 233] on input "1" at bounding box center [669, 228] width 214 height 36
type input "20"
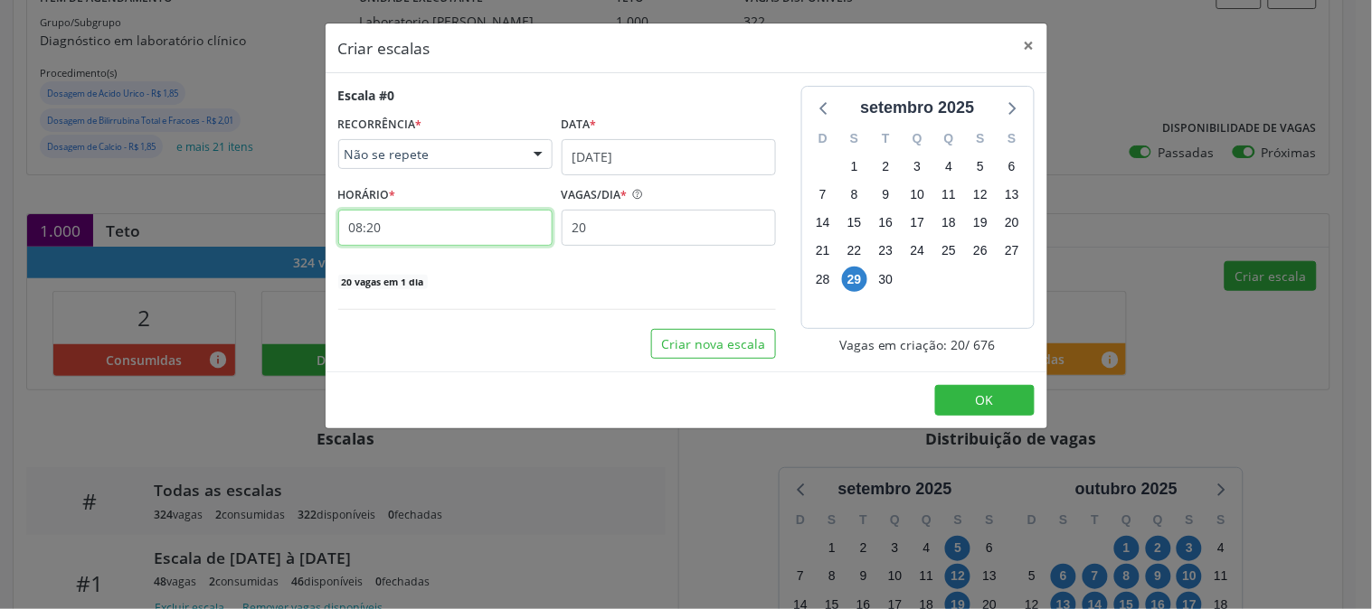
click at [529, 235] on input "08:20" at bounding box center [445, 228] width 214 height 36
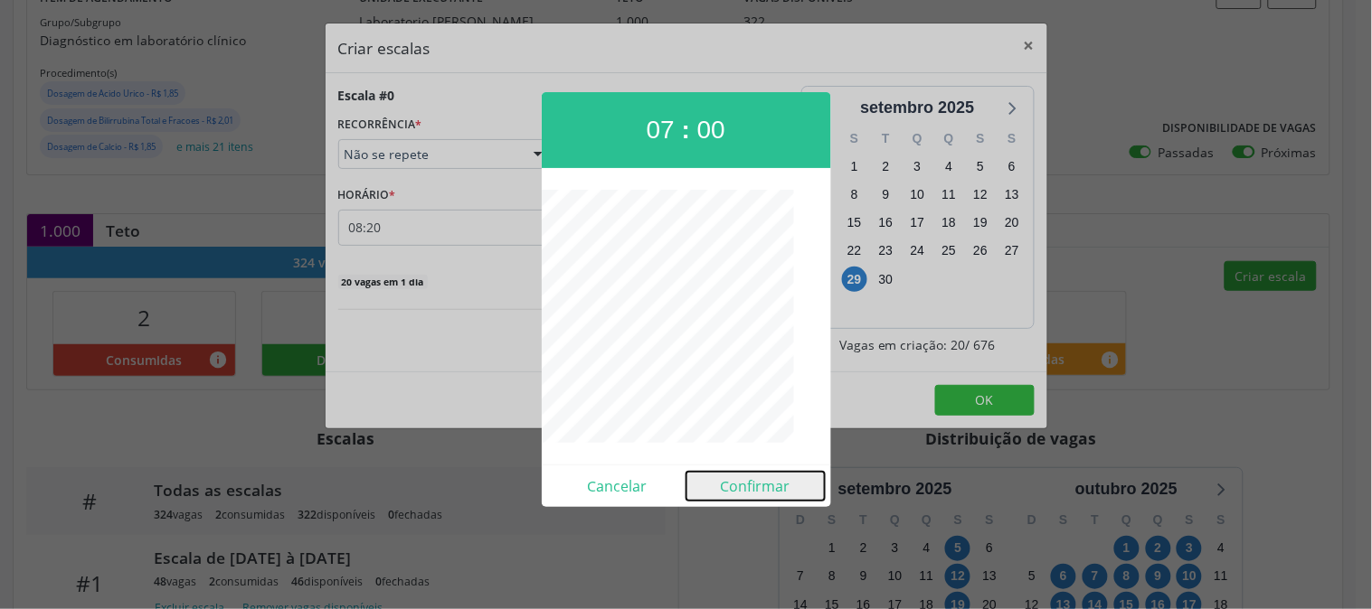
click at [760, 489] on button "Confirmar" at bounding box center [755, 486] width 138 height 29
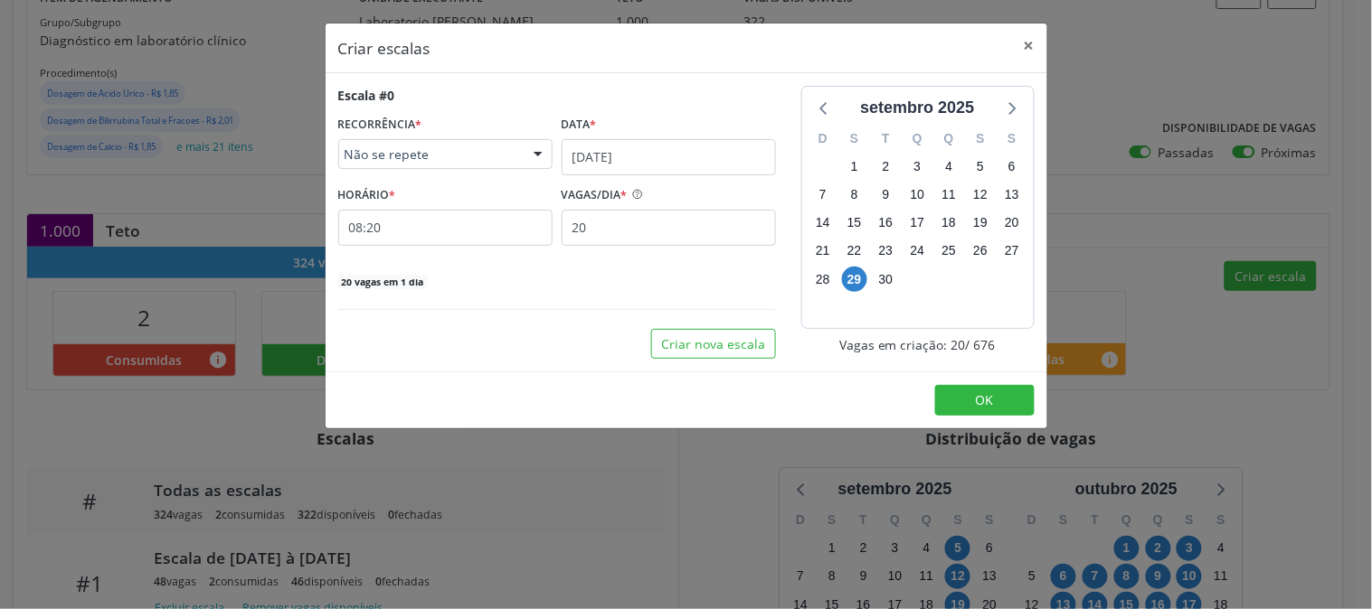
type input "07:00"
click at [977, 408] on span "OK" at bounding box center [985, 400] width 18 height 17
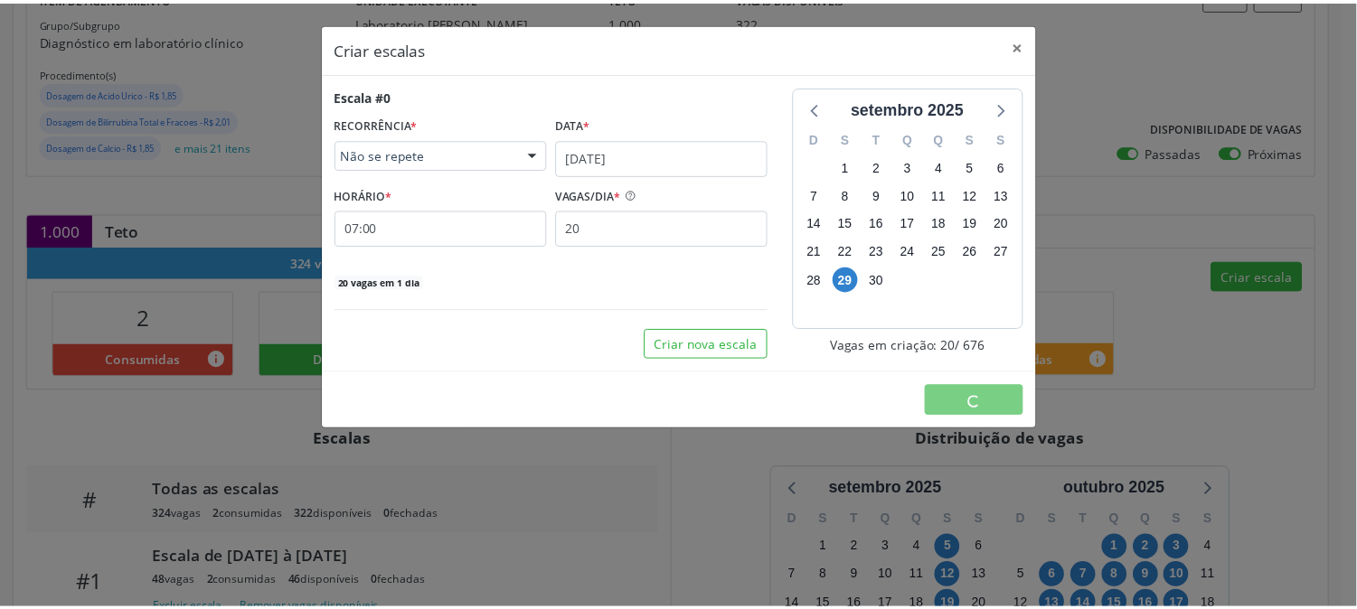
scroll to position [0, 0]
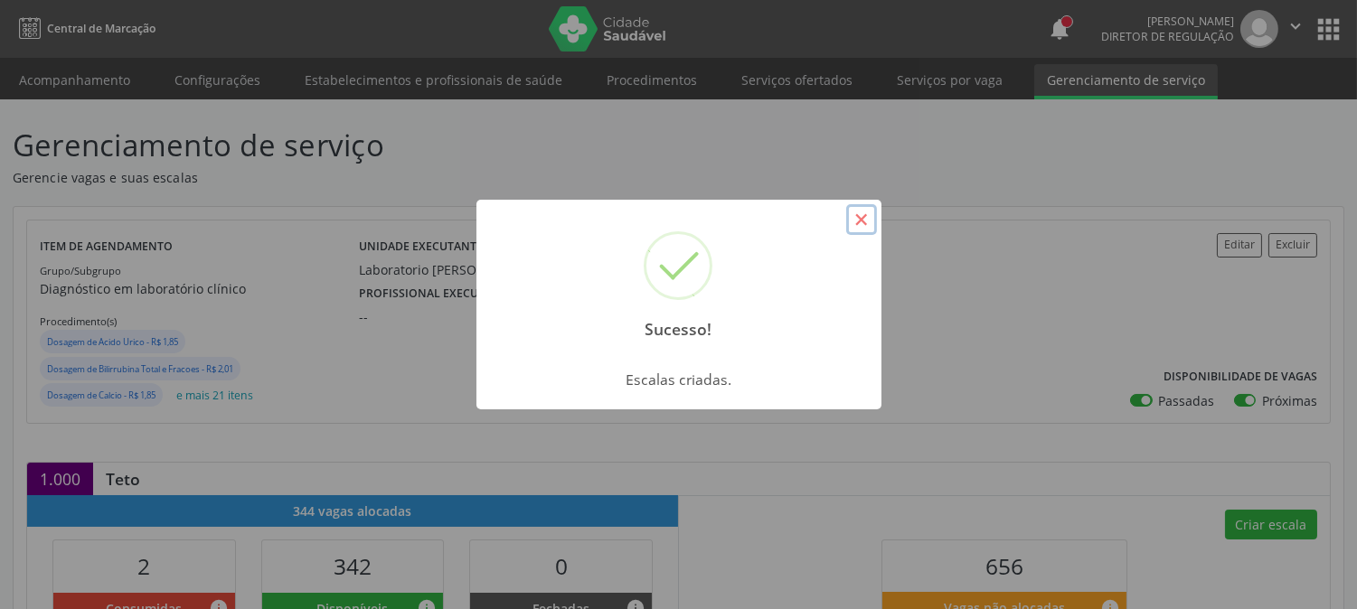
click at [857, 214] on button "×" at bounding box center [861, 219] width 31 height 31
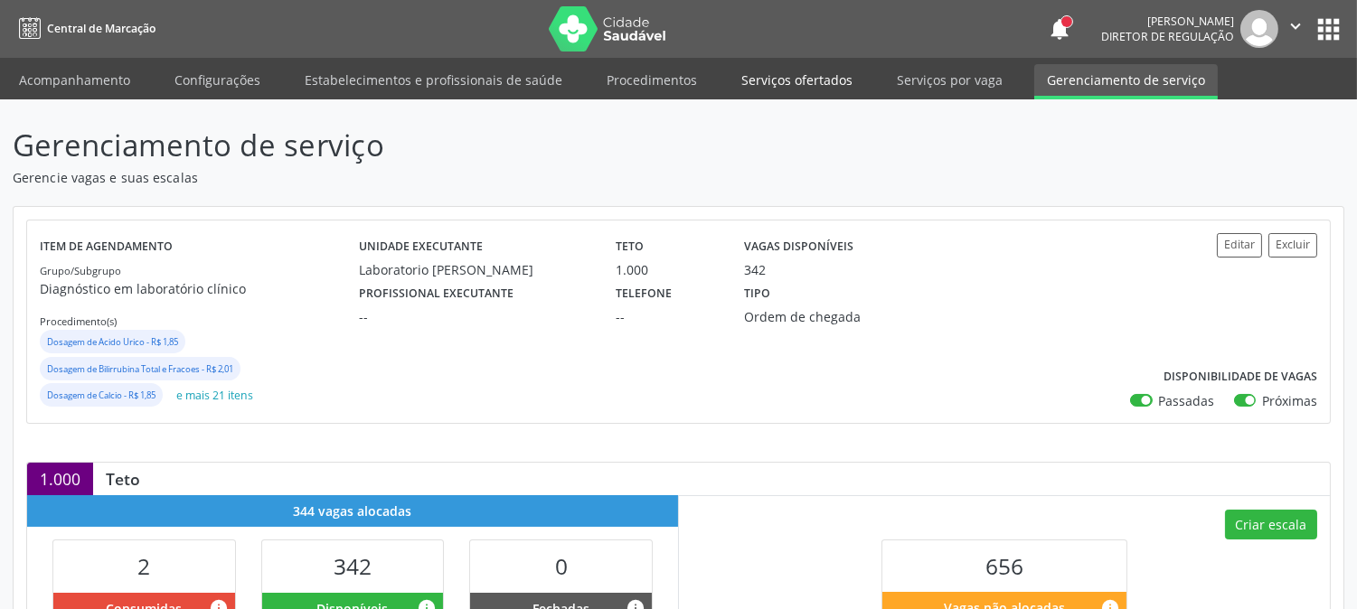
click at [835, 71] on link "Serviços ofertados" at bounding box center [797, 80] width 137 height 32
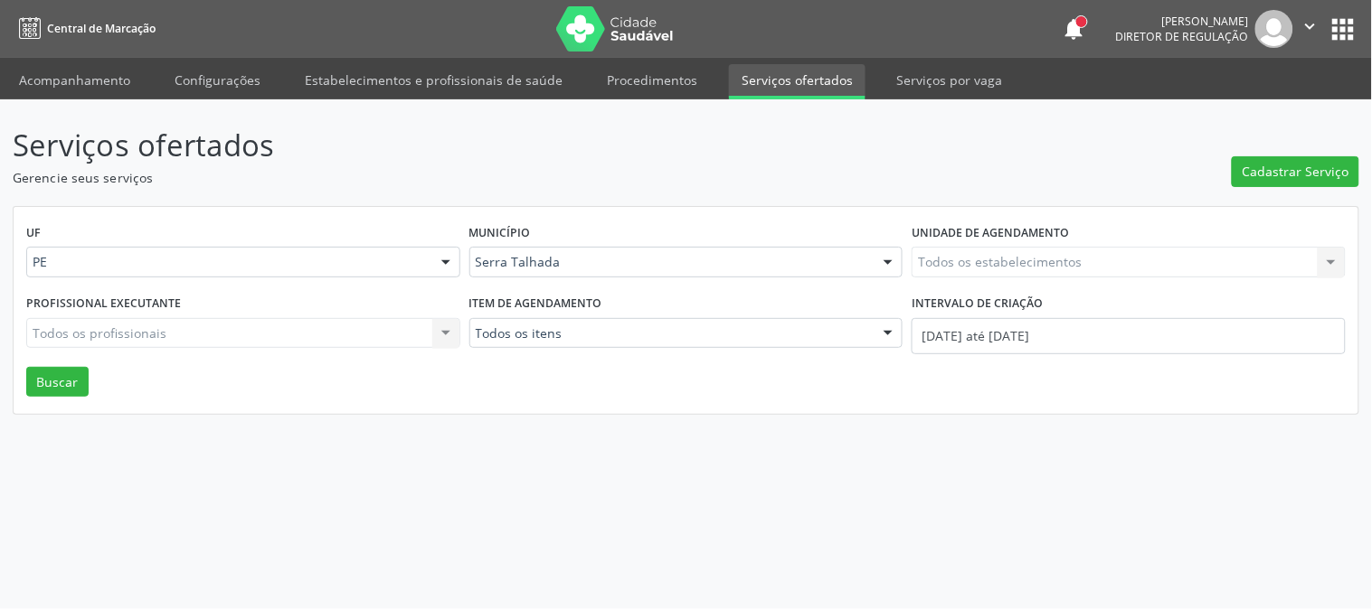
click at [1053, 251] on div "Todos os estabelecimentos Todos os estabelecimentos Nenhum resultado encontrado…" at bounding box center [1128, 262] width 434 height 31
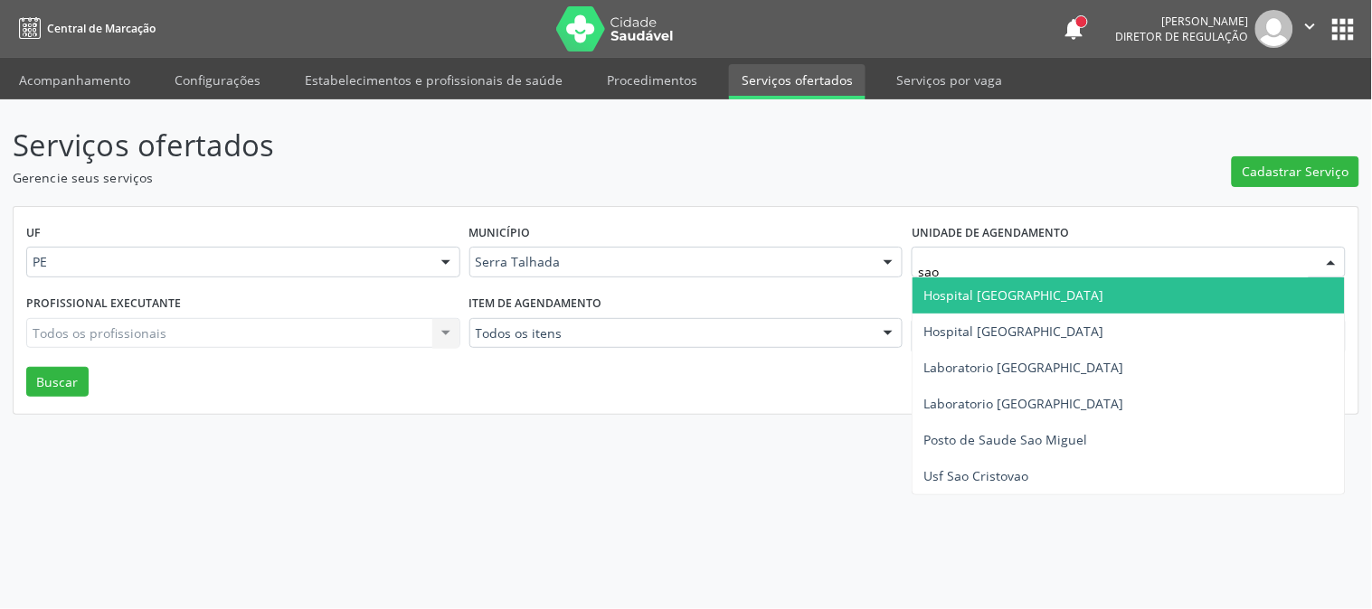
type input "sao f"
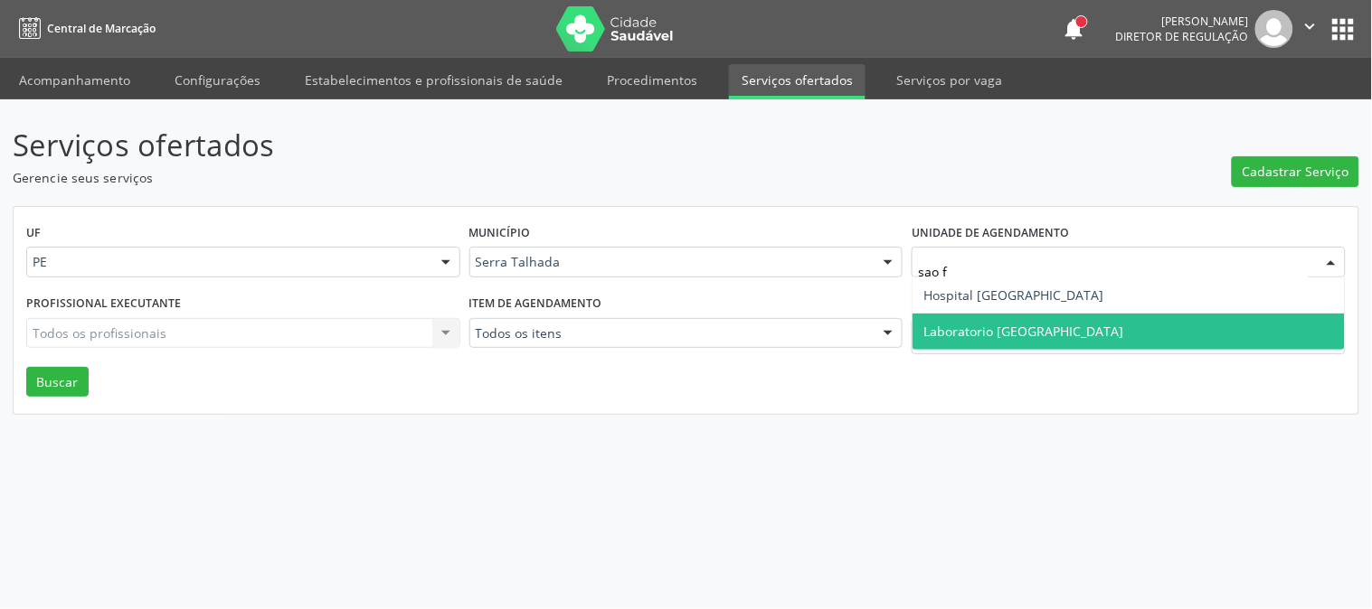
click at [1026, 314] on span "Laboratorio [GEOGRAPHIC_DATA]" at bounding box center [1128, 332] width 432 height 36
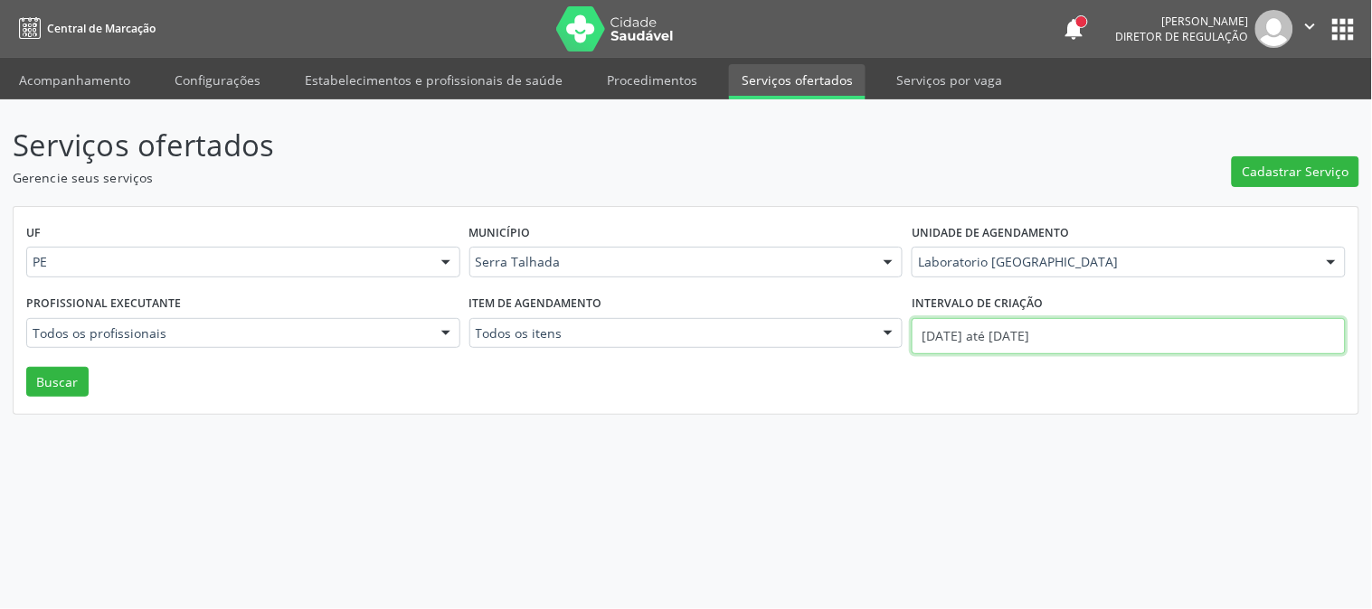
click at [1022, 326] on input "01/09/2025 até 25/09/2025" at bounding box center [1128, 336] width 434 height 36
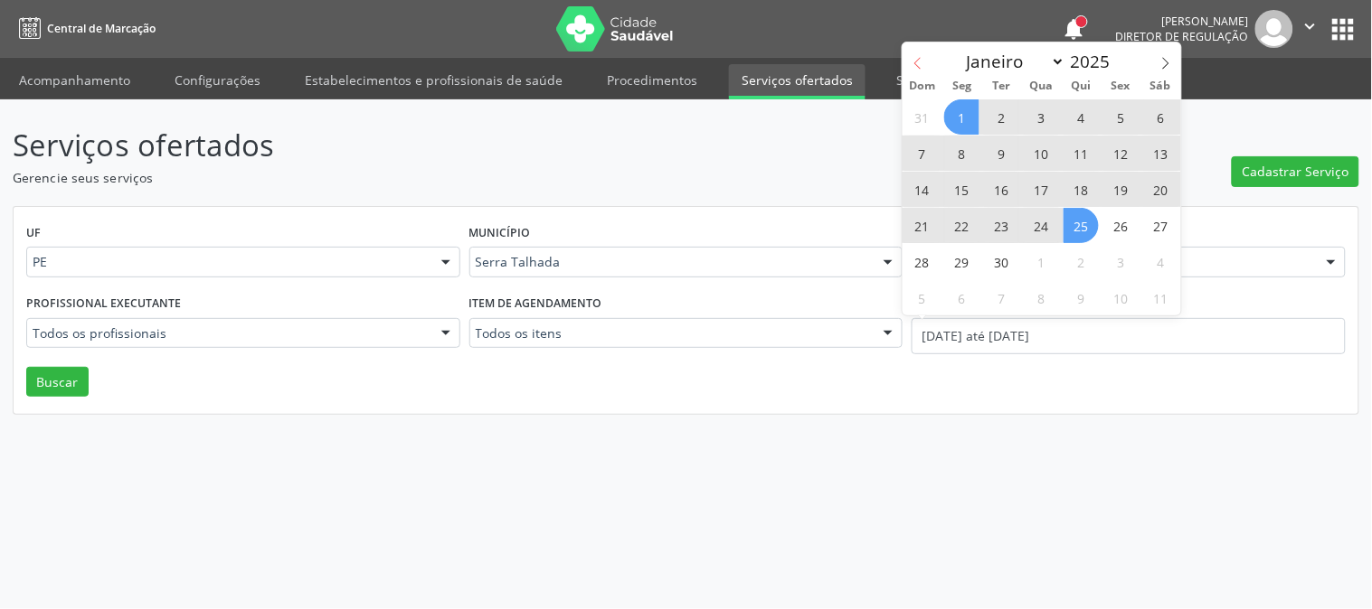
click at [916, 61] on icon at bounding box center [917, 63] width 13 height 13
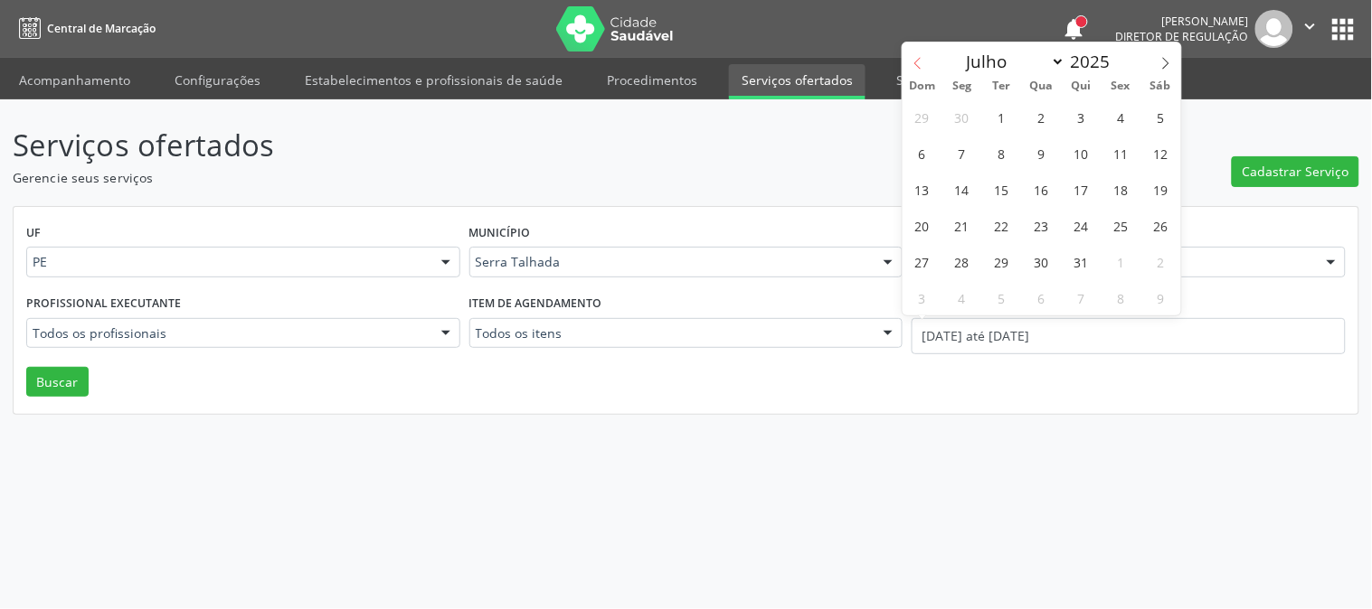
click at [916, 61] on icon at bounding box center [917, 63] width 13 height 13
select select "5"
click at [969, 163] on span "9" at bounding box center [961, 153] width 35 height 35
type input "09/06/2025"
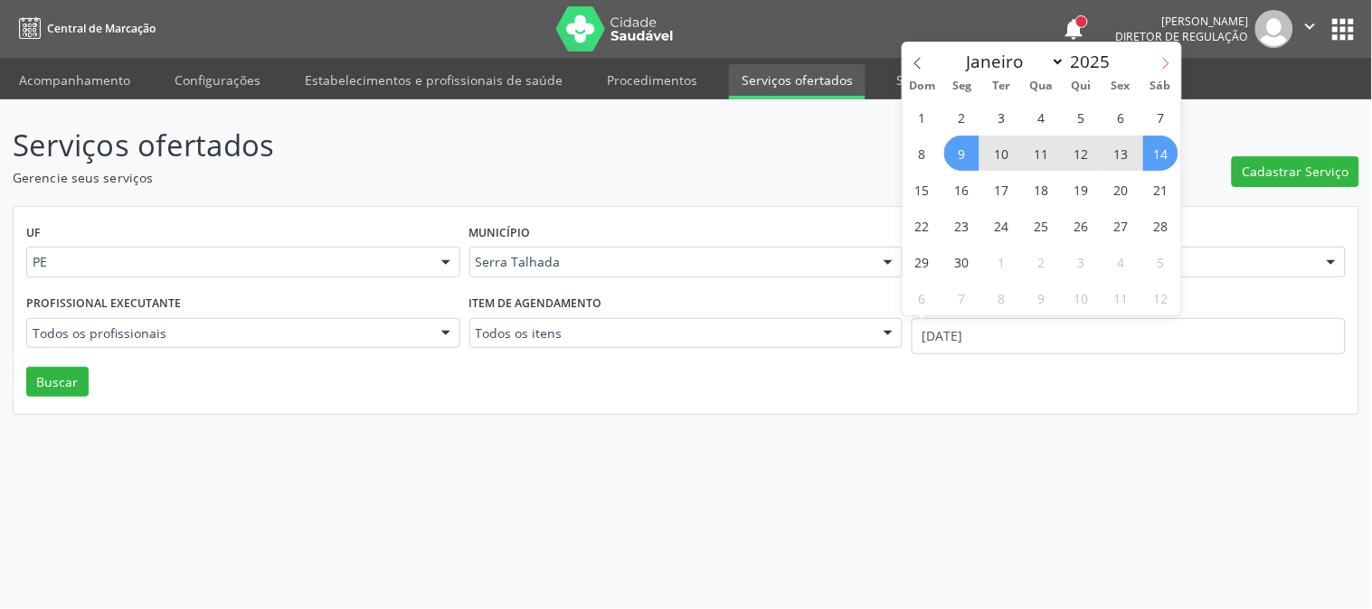
click at [1161, 68] on icon at bounding box center [1165, 63] width 13 height 13
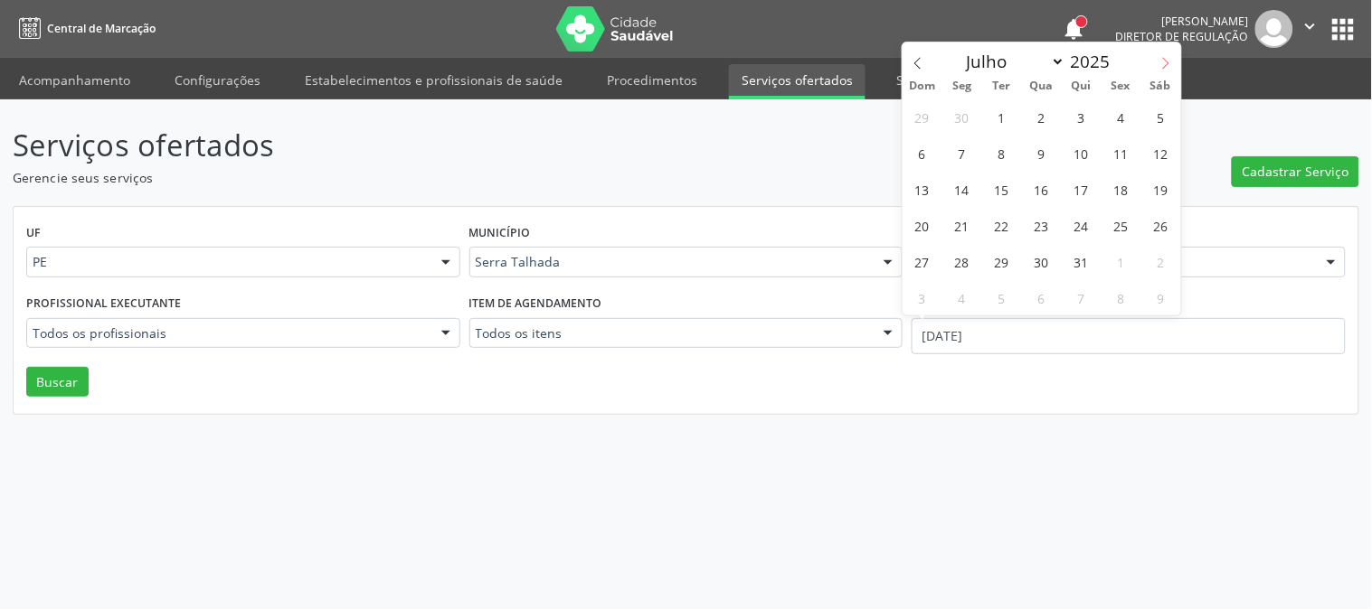
click at [1161, 68] on icon at bounding box center [1165, 63] width 13 height 13
select select "8"
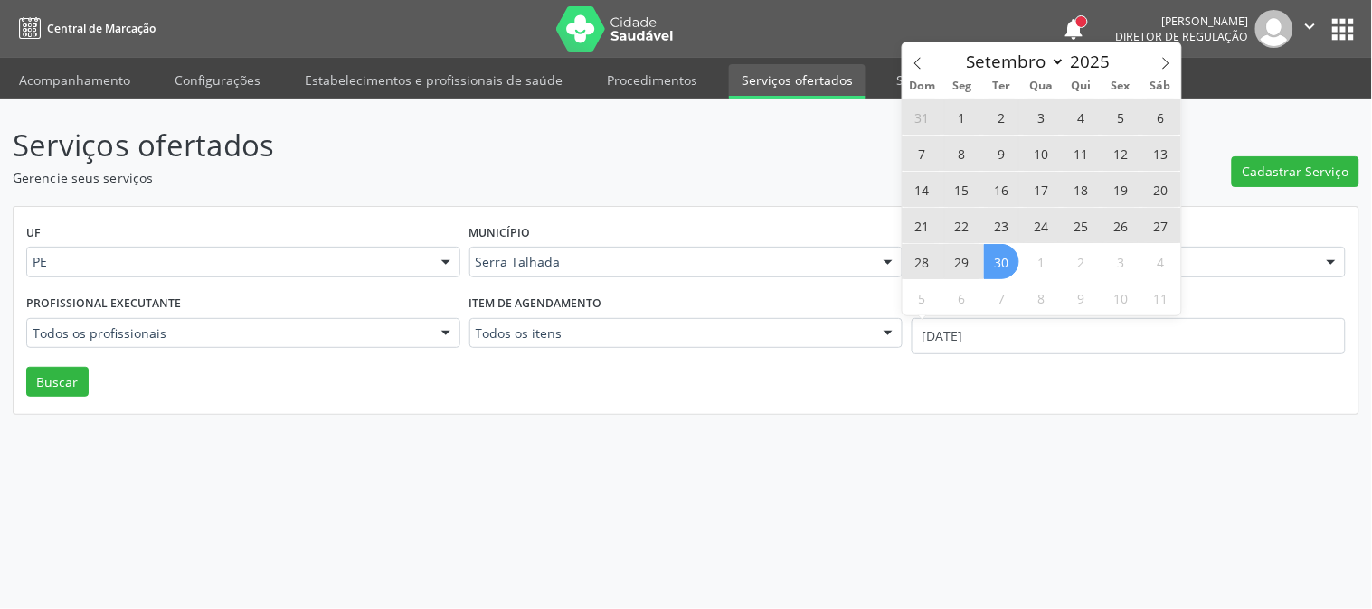
click at [1010, 250] on span "30" at bounding box center [1001, 261] width 35 height 35
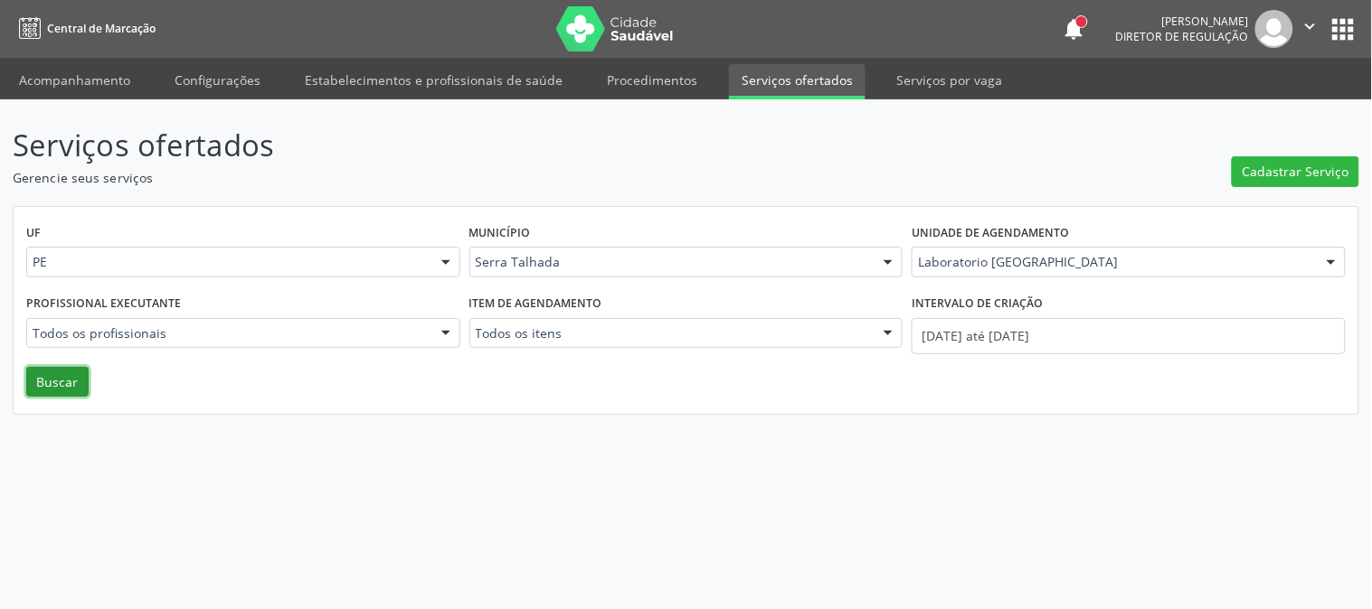
click at [85, 381] on button "Buscar" at bounding box center [57, 382] width 62 height 31
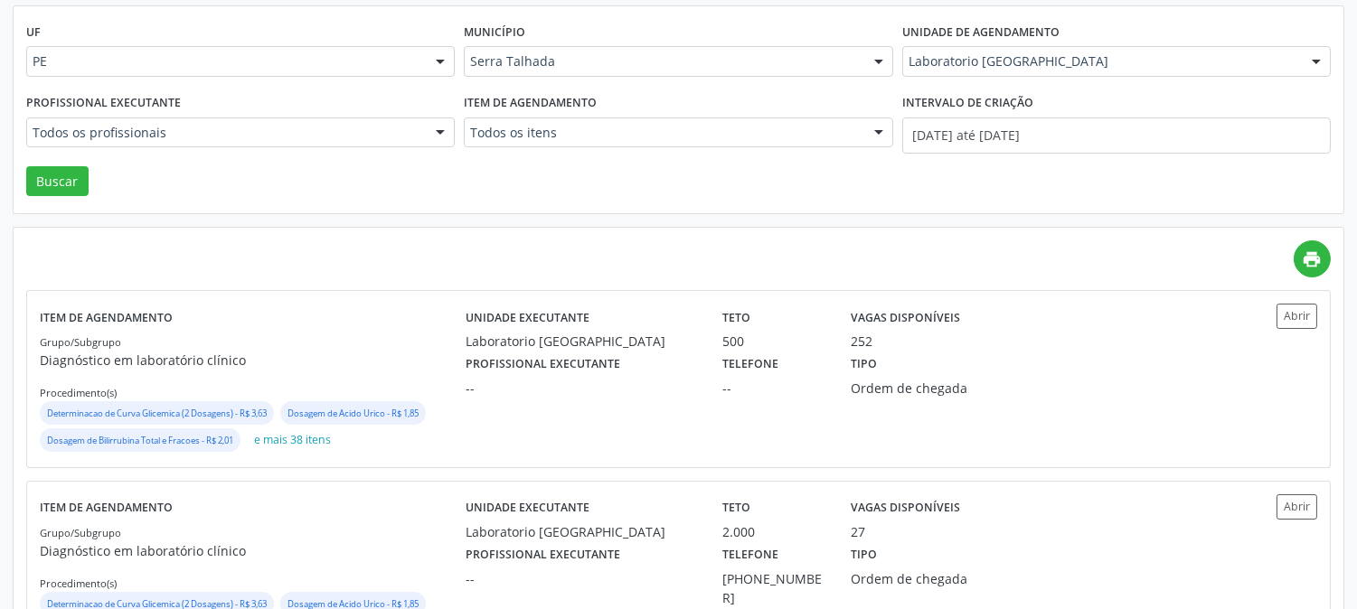
scroll to position [480, 0]
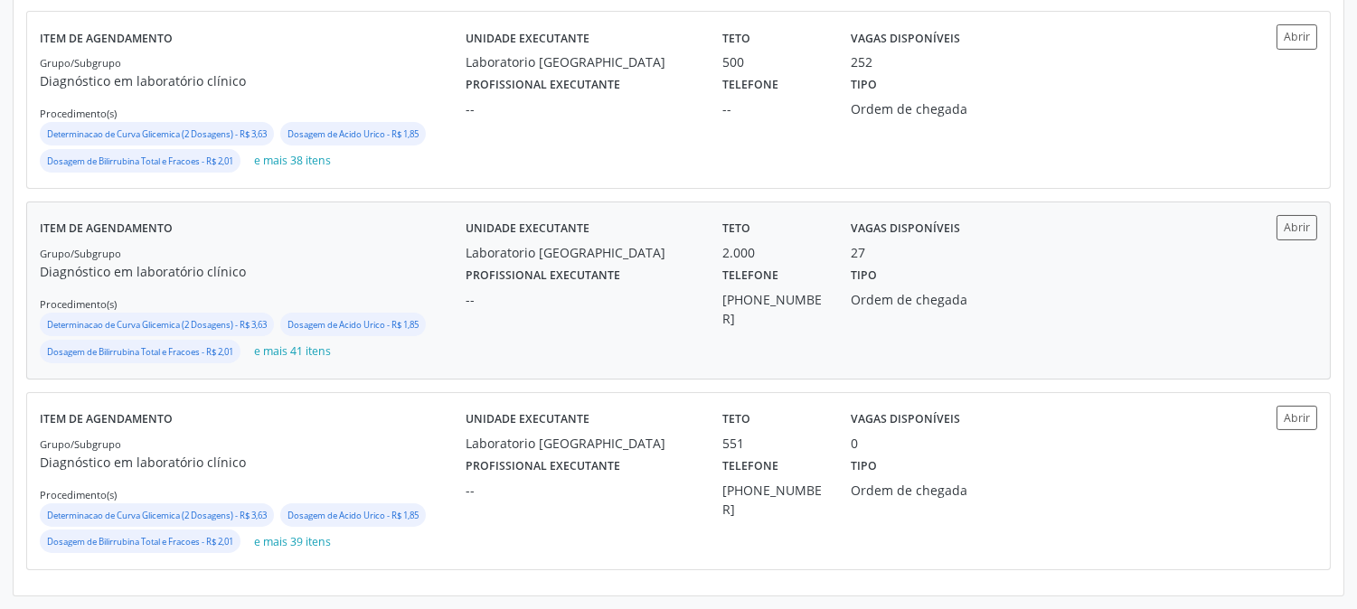
click at [524, 245] on div "Laboratorio [GEOGRAPHIC_DATA]" at bounding box center [581, 252] width 231 height 19
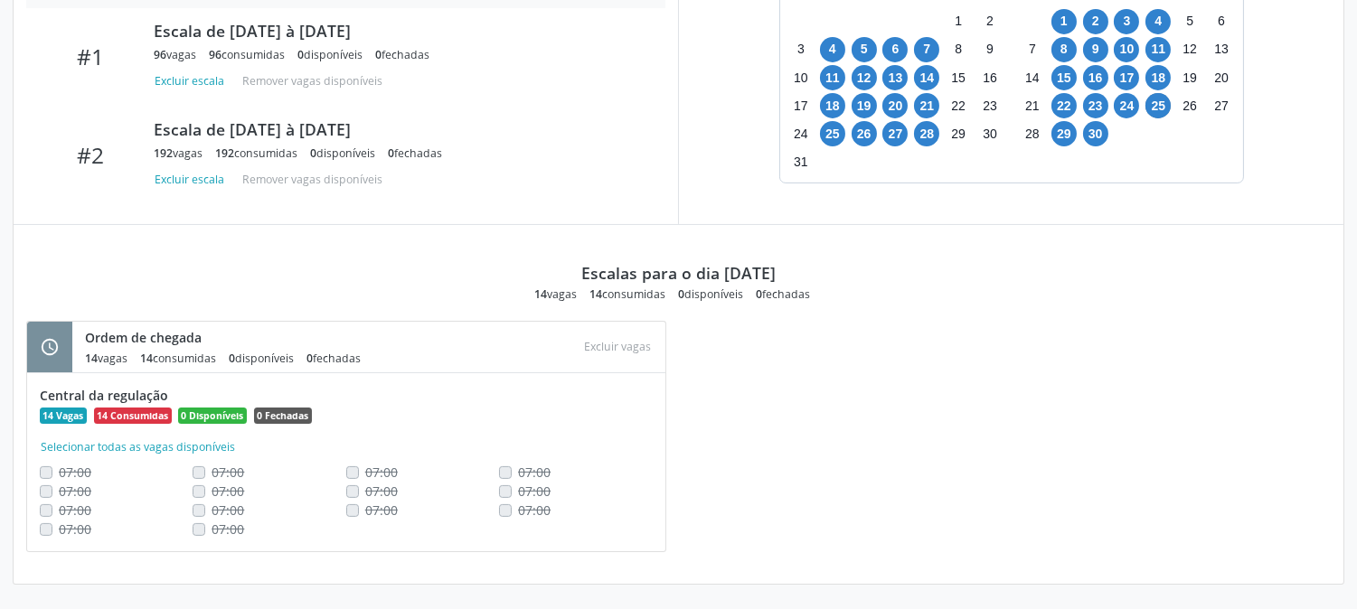
scroll to position [675, 0]
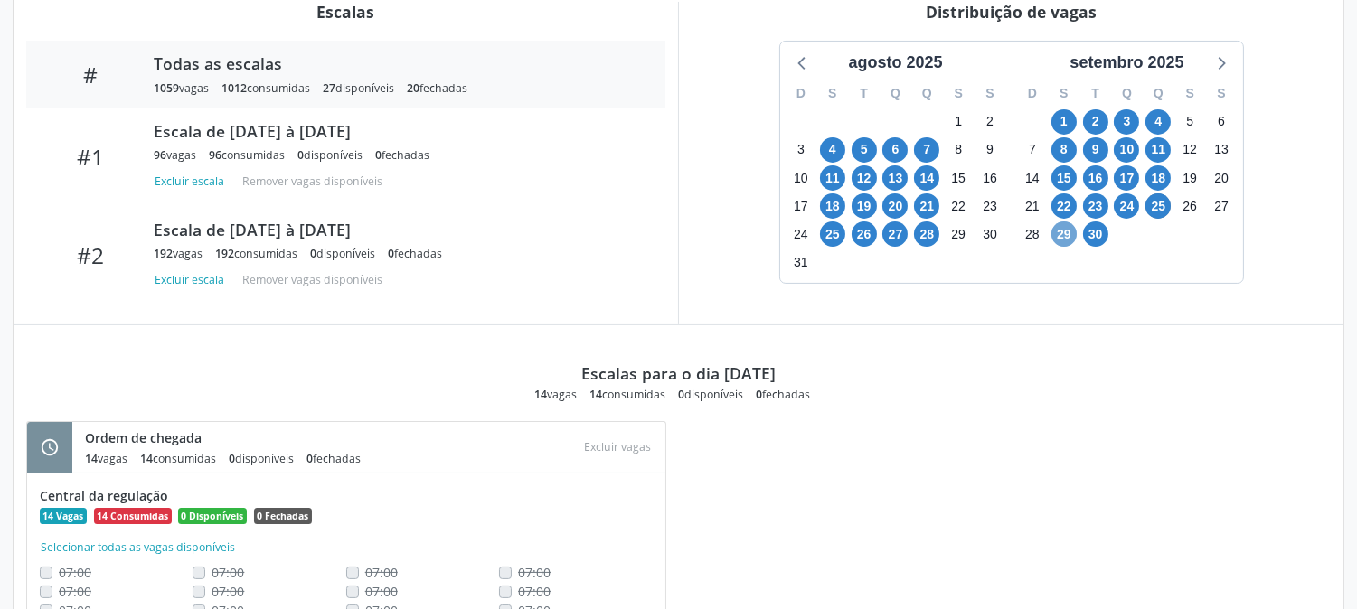
click at [1055, 242] on span "29" at bounding box center [1064, 234] width 25 height 25
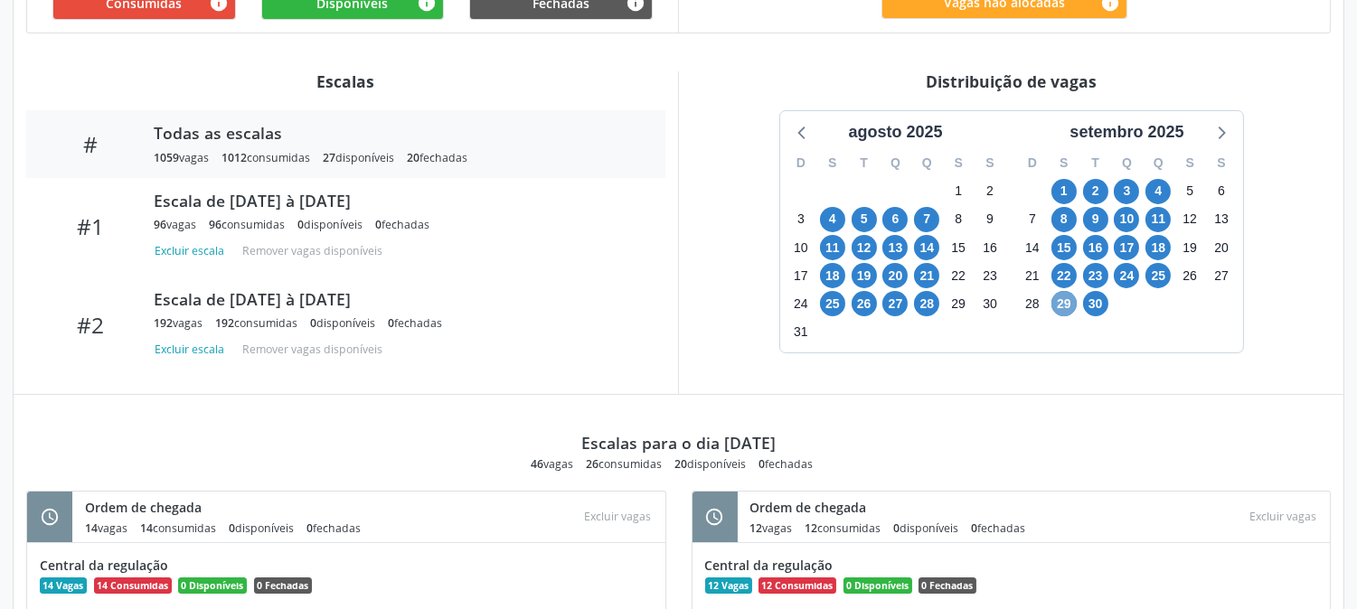
scroll to position [505, 0]
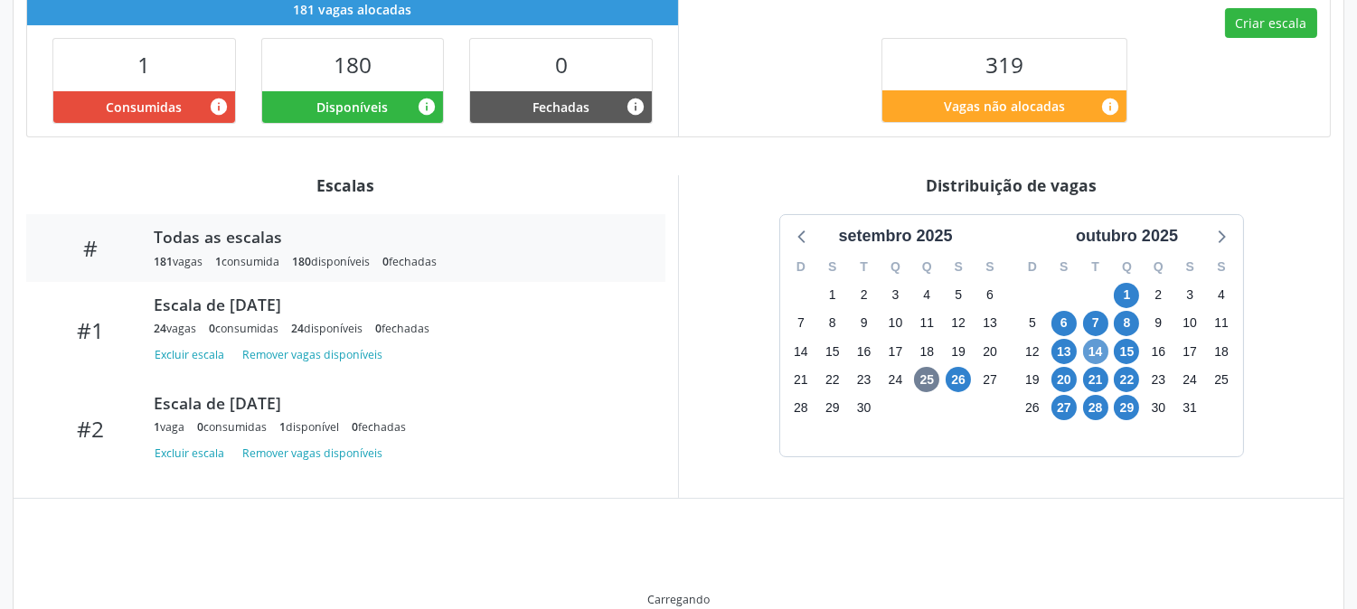
scroll to position [496, 0]
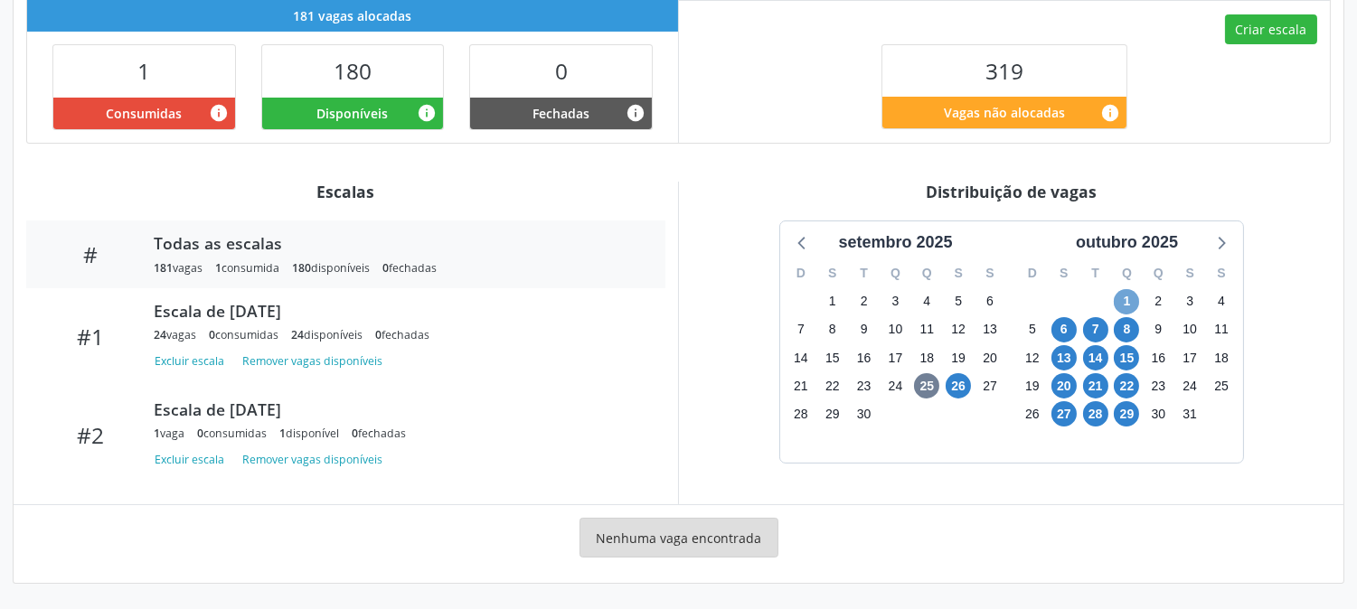
click at [1119, 313] on div "1" at bounding box center [1126, 302] width 25 height 28
click at [1129, 305] on span "1" at bounding box center [1126, 301] width 25 height 25
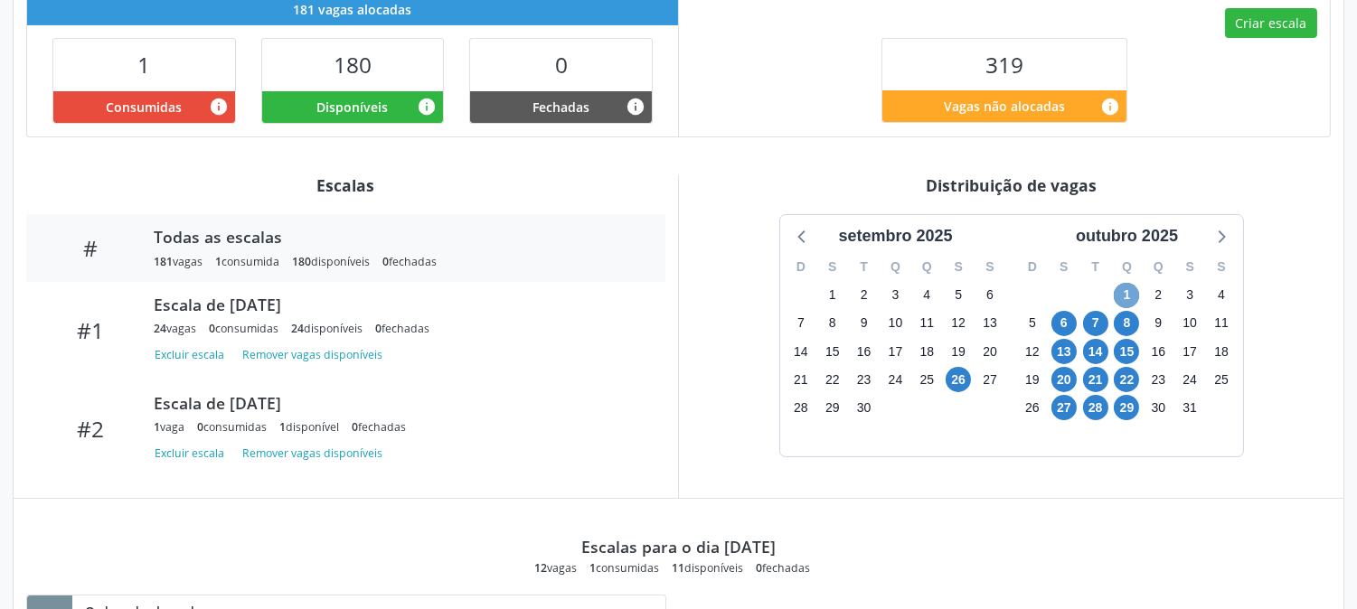
scroll to position [0, 0]
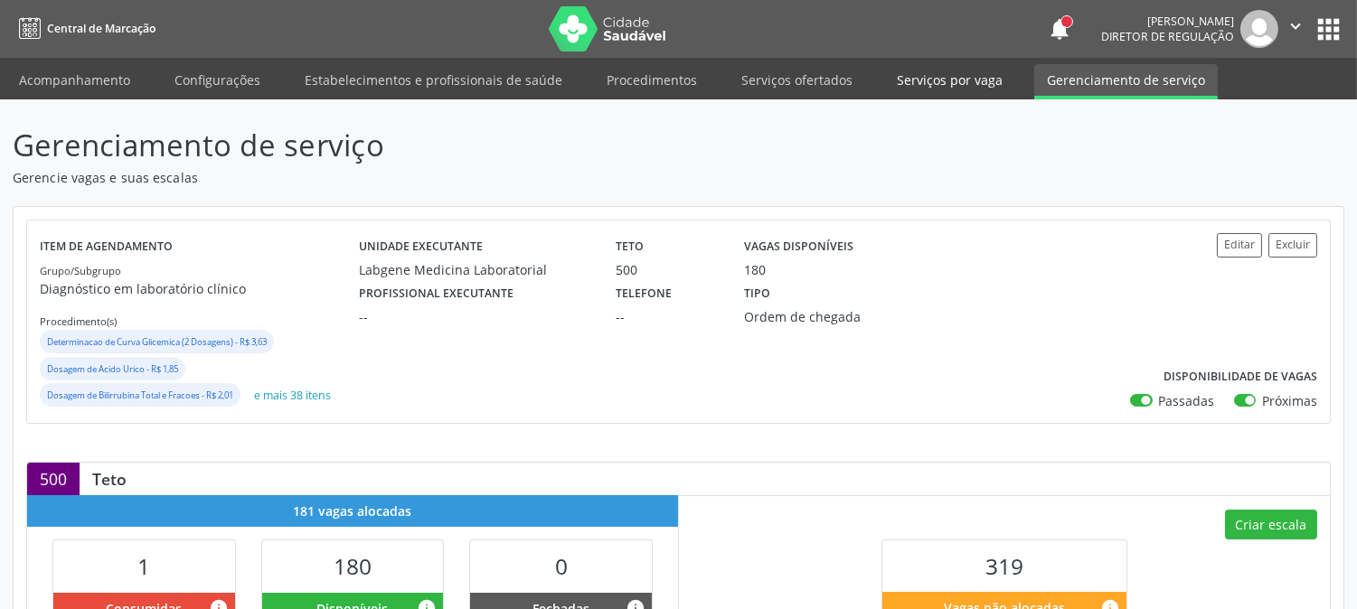
click at [910, 67] on link "Serviços por vaga" at bounding box center [949, 80] width 131 height 32
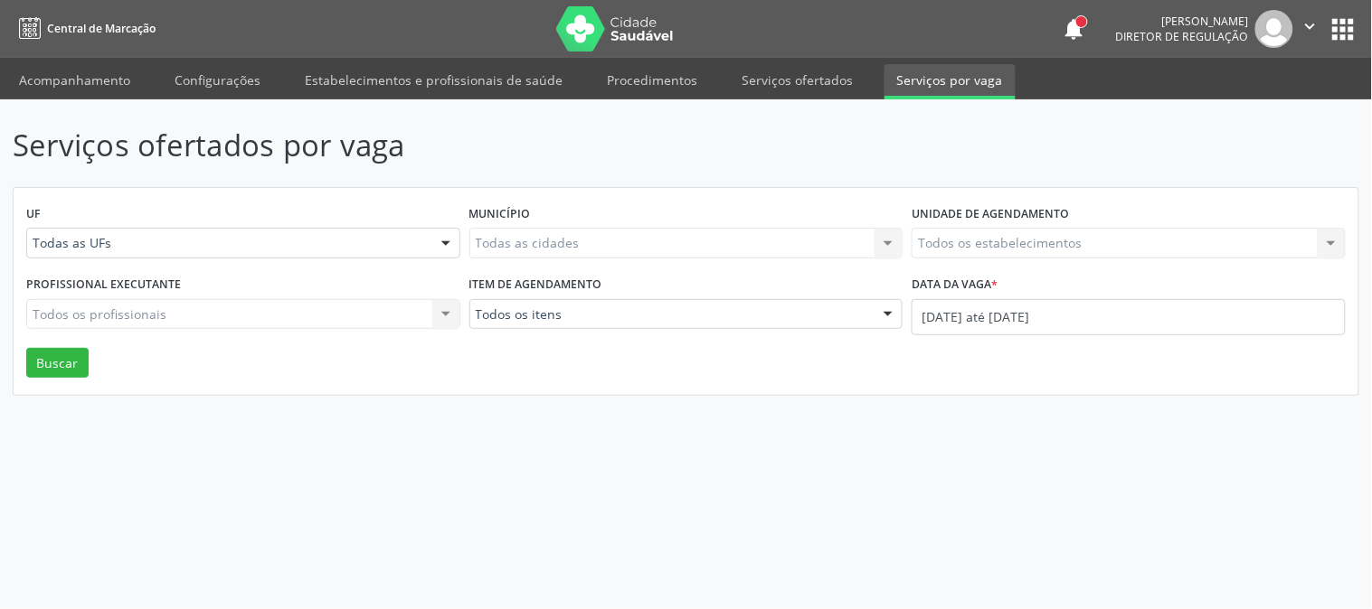
click at [790, 64] on link "Serviços ofertados" at bounding box center [797, 80] width 137 height 32
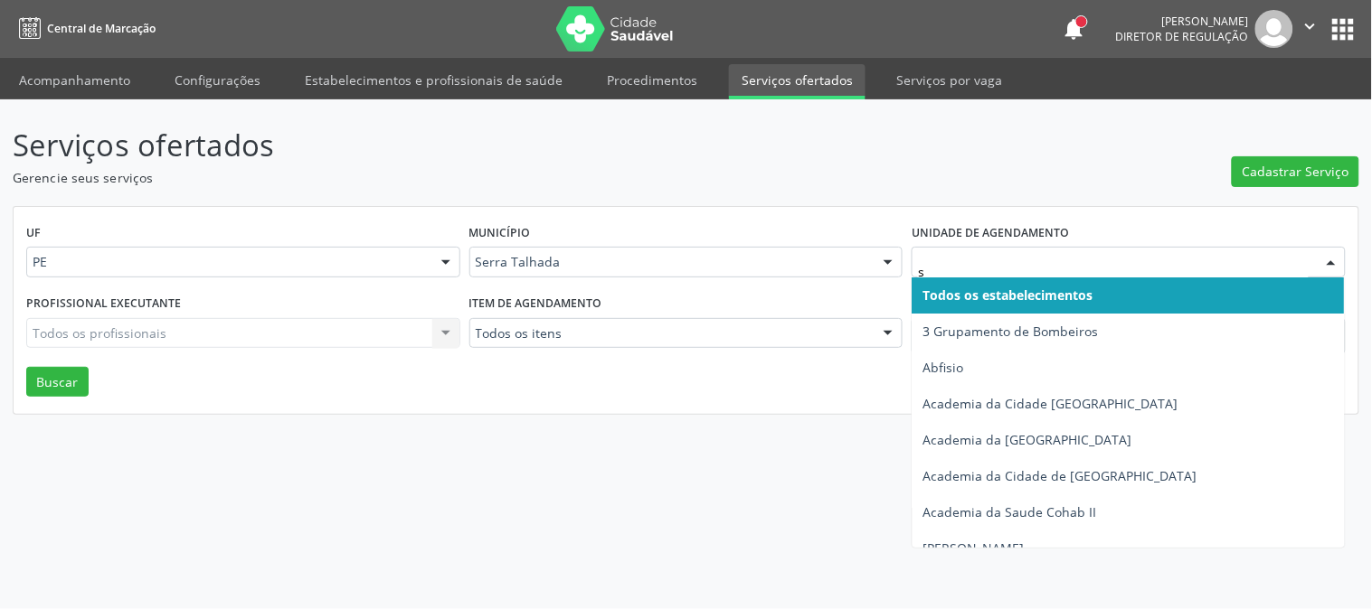
type input "s b"
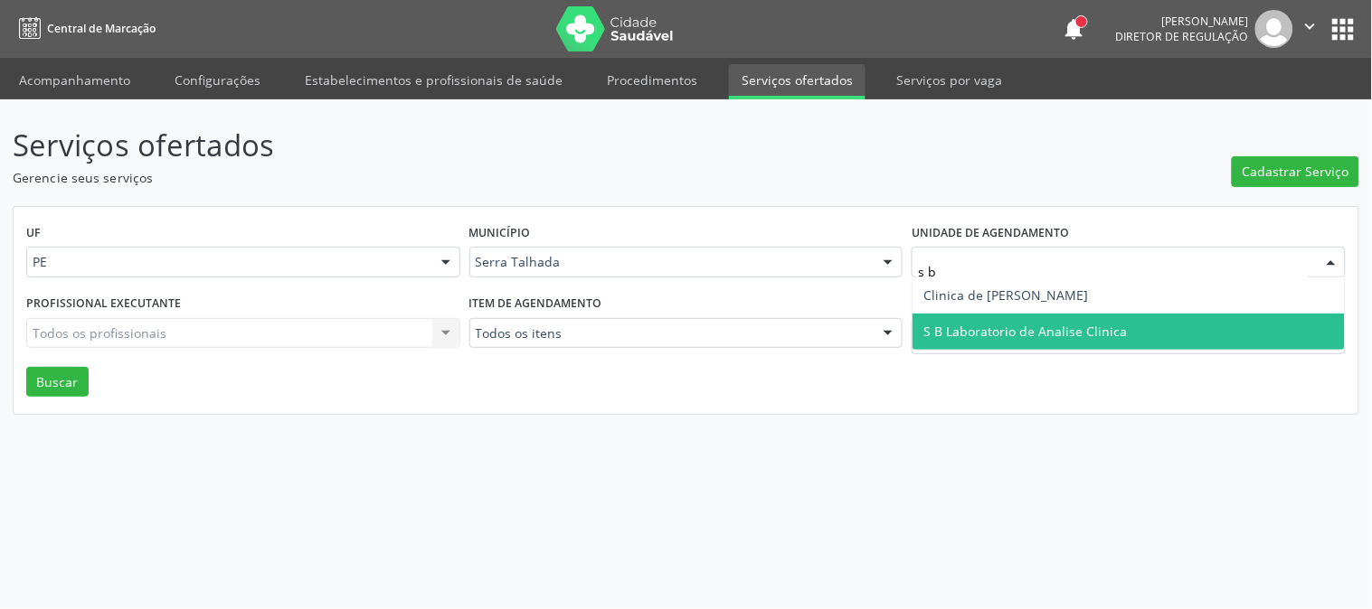
click at [984, 344] on span "S B Laboratorio de Analise Clinica" at bounding box center [1128, 332] width 432 height 36
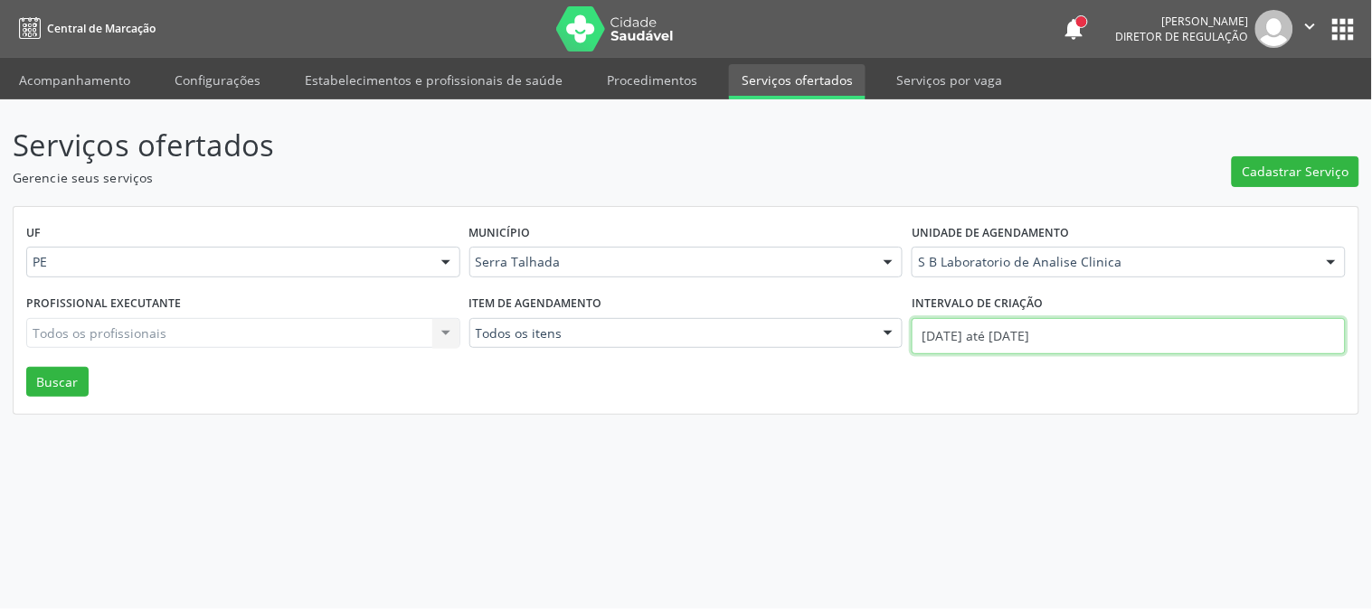
click at [998, 332] on input "[DATE] até [DATE]" at bounding box center [1128, 336] width 434 height 36
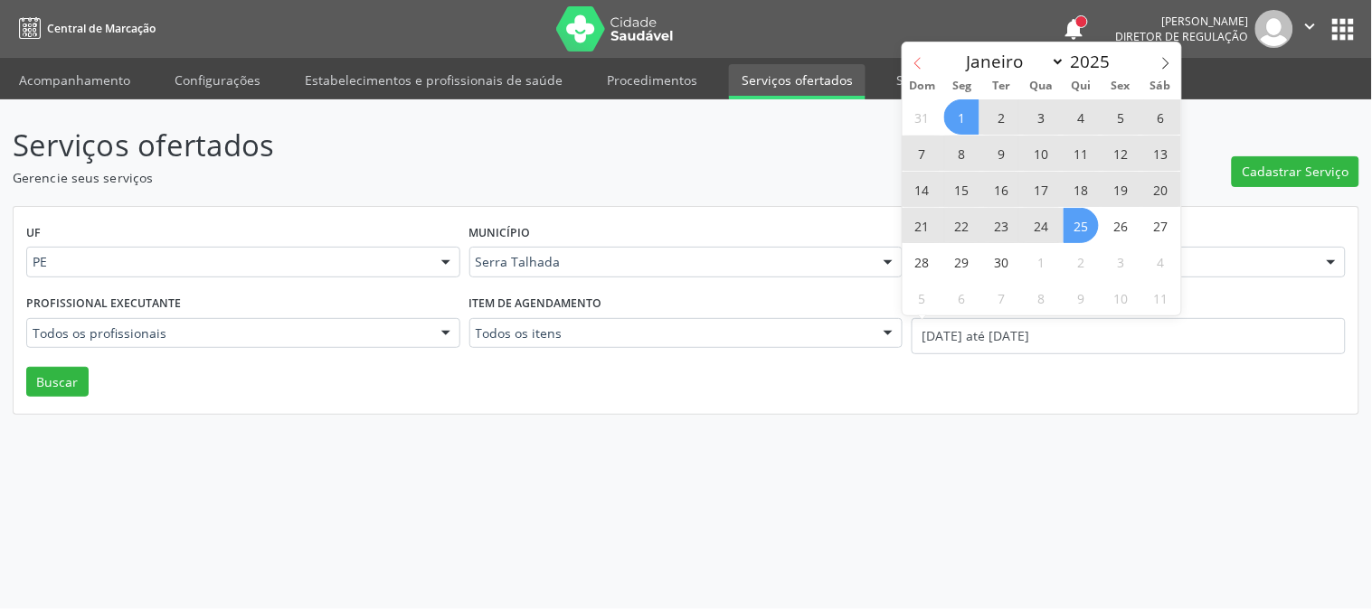
click at [922, 65] on icon at bounding box center [917, 63] width 13 height 13
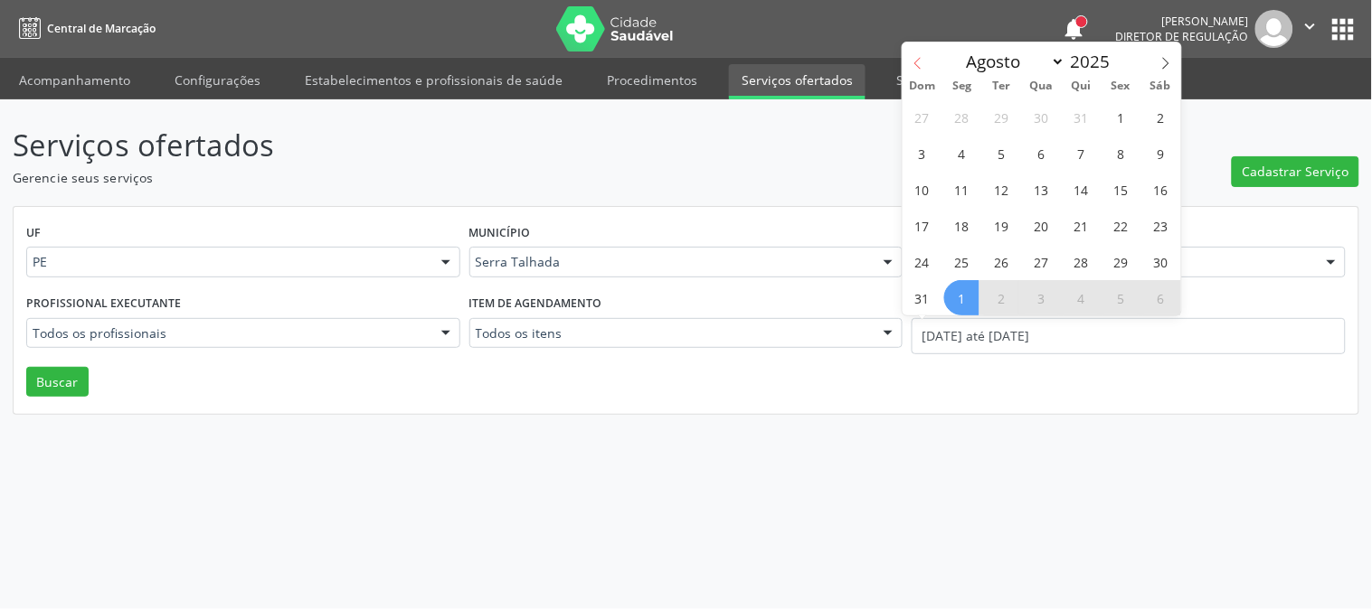
click at [922, 65] on icon at bounding box center [917, 63] width 13 height 13
select select "5"
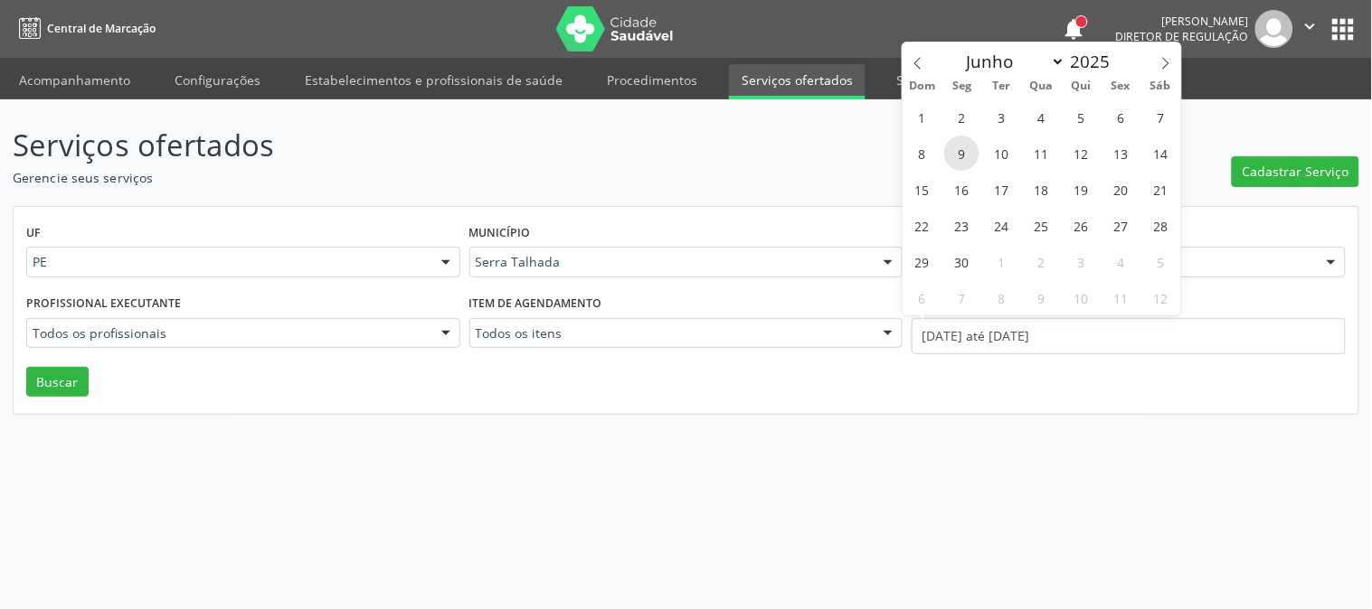
click at [968, 148] on span "9" at bounding box center [961, 153] width 35 height 35
type input "[DATE]"
click at [1169, 52] on span at bounding box center [1165, 58] width 31 height 31
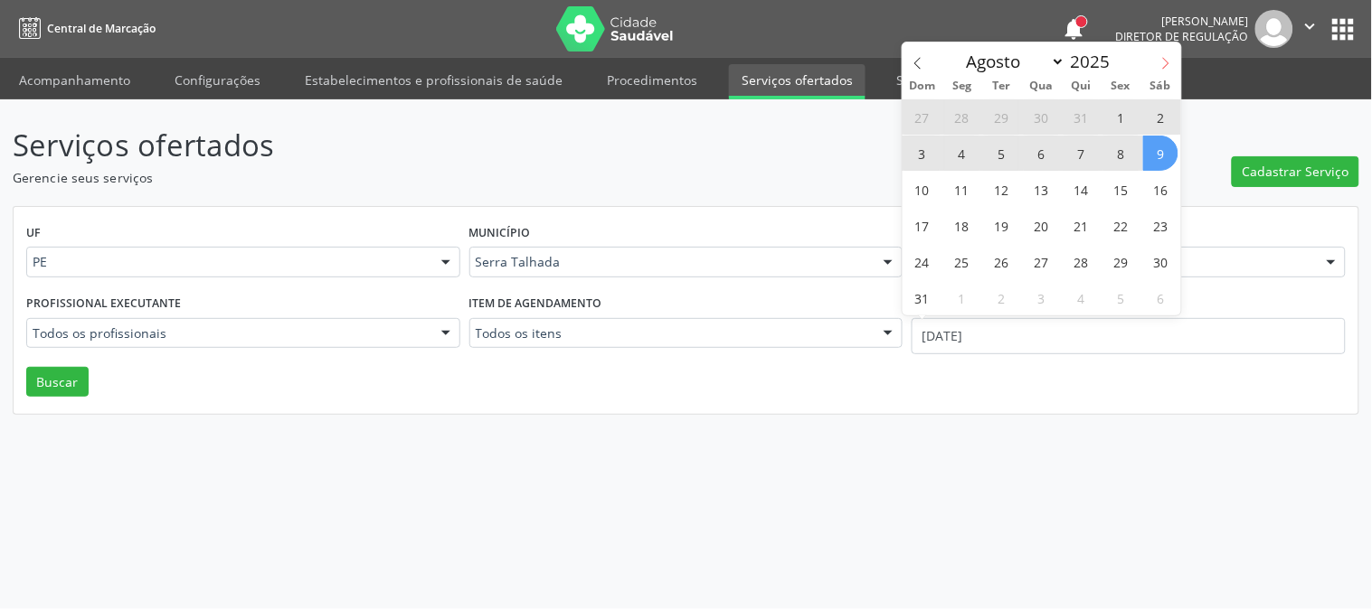
click at [1162, 69] on icon at bounding box center [1165, 63] width 13 height 13
select select "8"
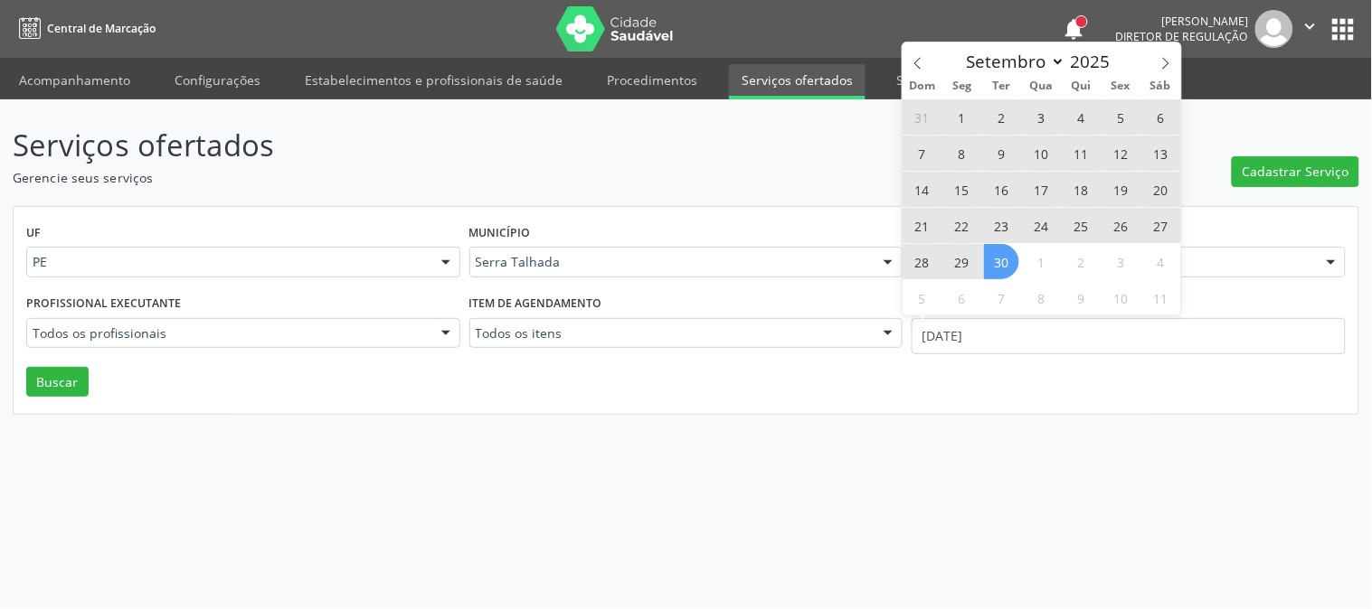
click at [1000, 250] on span "30" at bounding box center [1001, 261] width 35 height 35
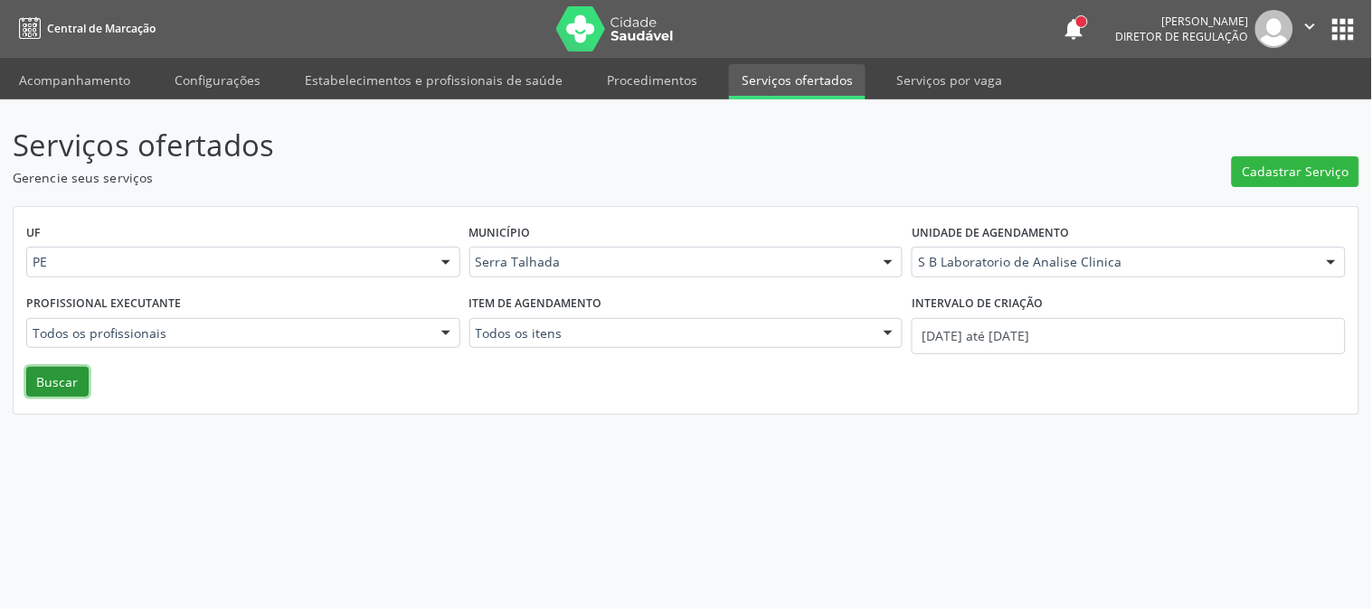
click at [48, 382] on button "Buscar" at bounding box center [57, 382] width 62 height 31
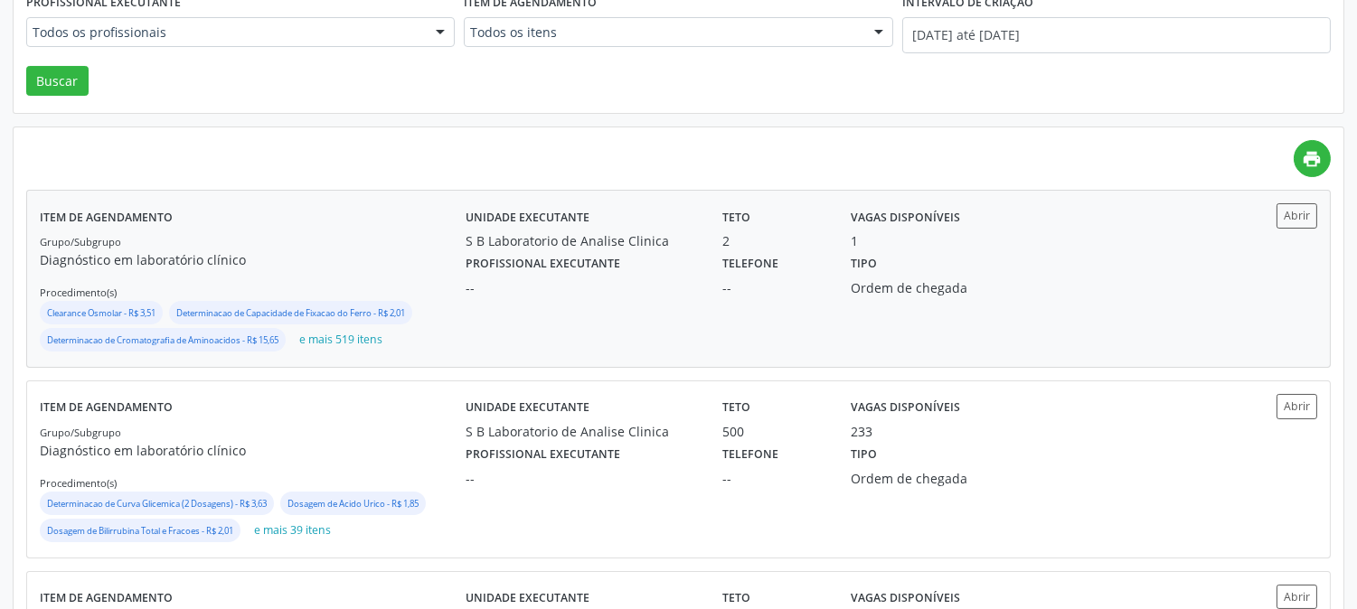
scroll to position [401, 0]
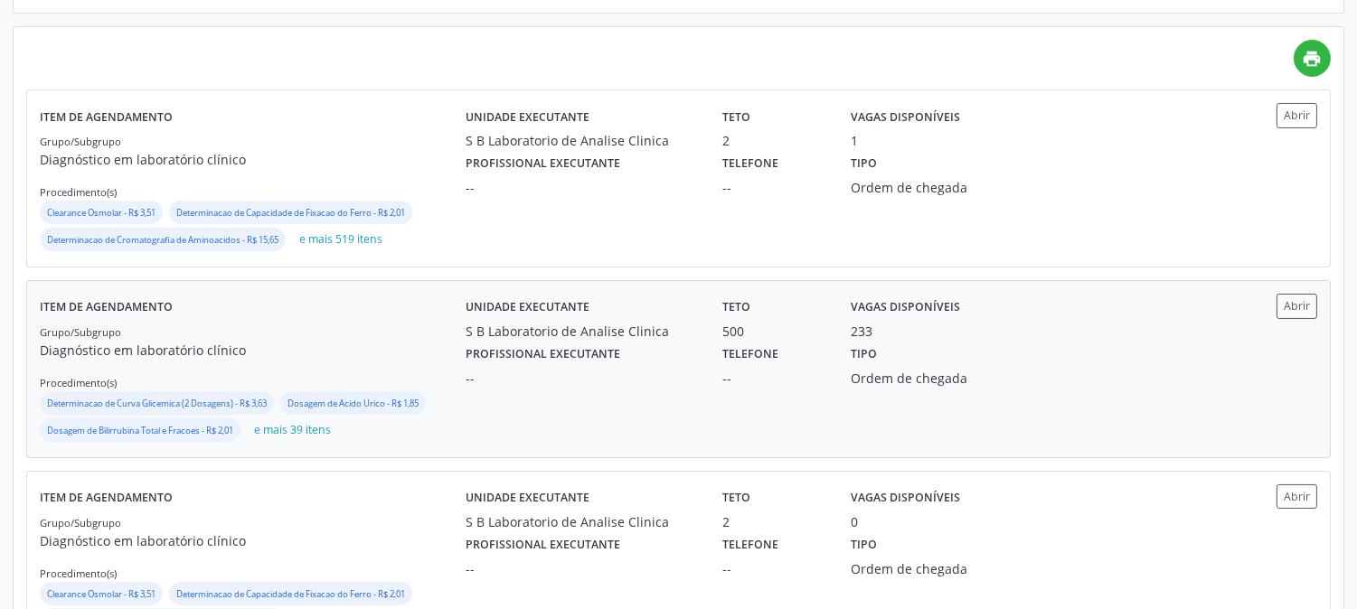
click at [604, 326] on div "S B Laboratorio de Analise Clinica" at bounding box center [581, 331] width 231 height 19
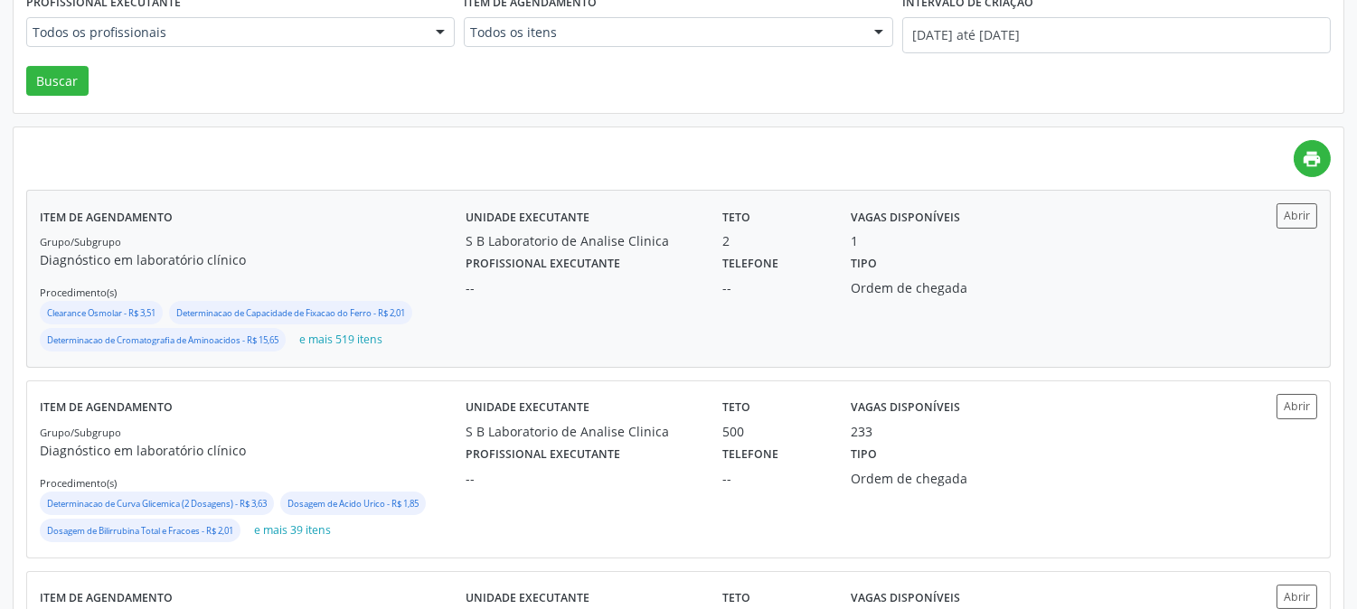
scroll to position [100, 0]
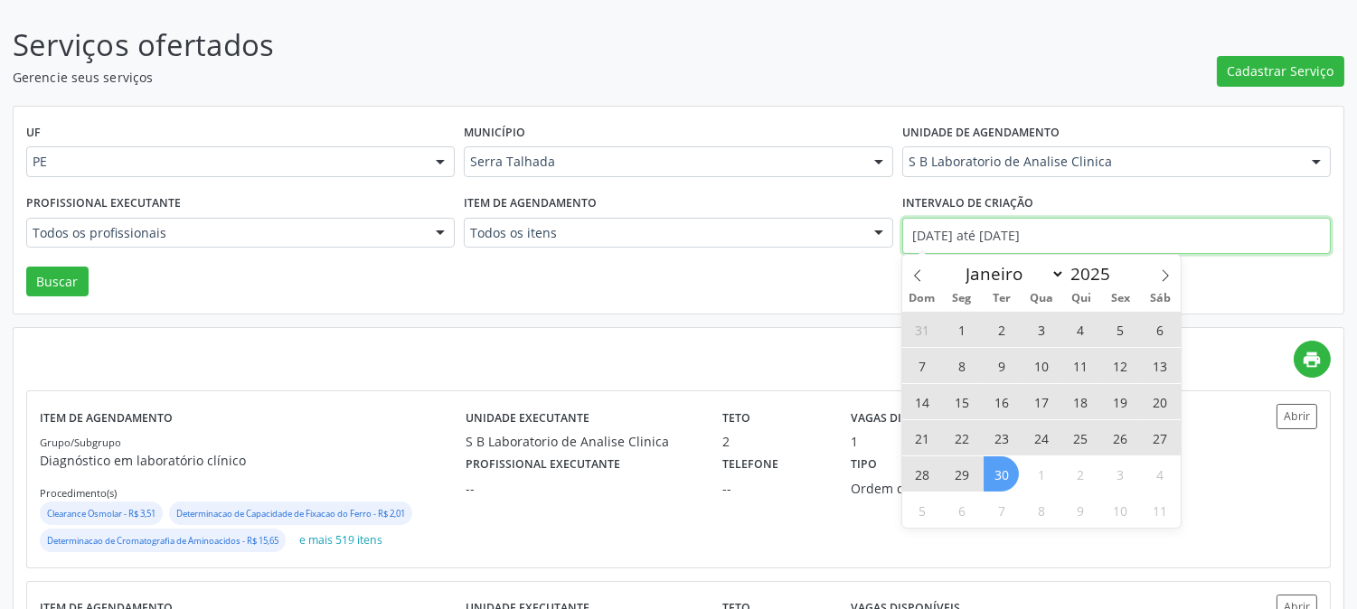
click at [951, 231] on input "[DATE] até [DATE]" at bounding box center [1116, 236] width 429 height 36
click at [913, 276] on icon at bounding box center [917, 275] width 13 height 13
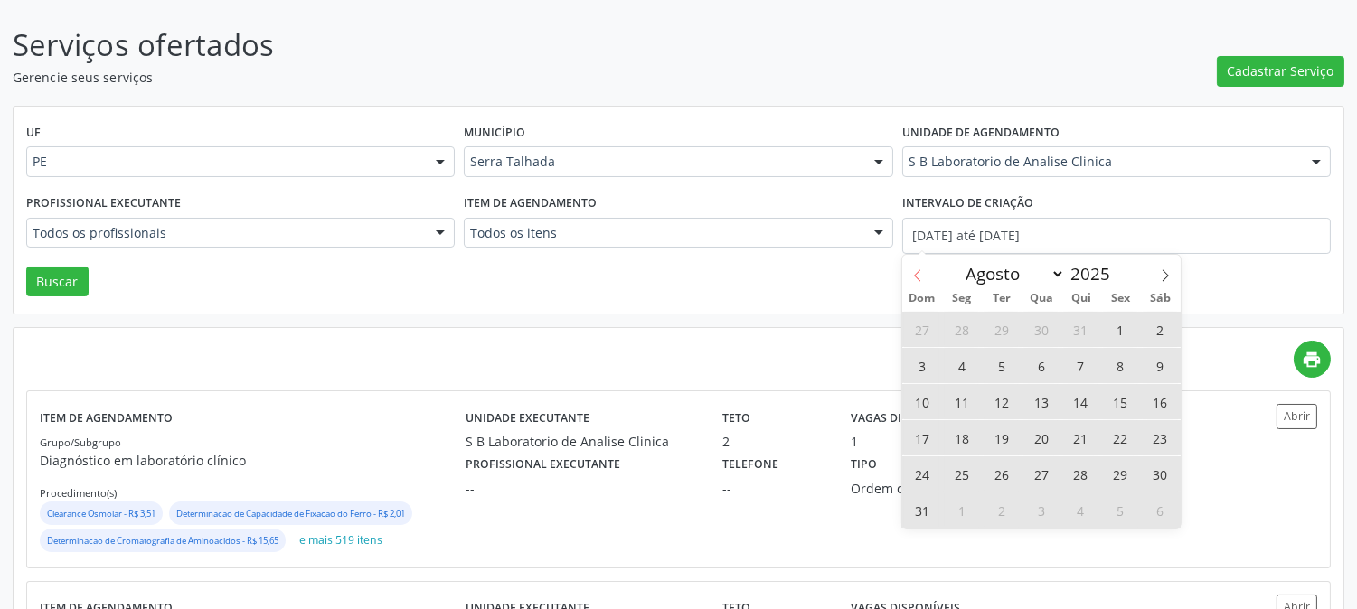
click at [913, 276] on icon at bounding box center [917, 275] width 13 height 13
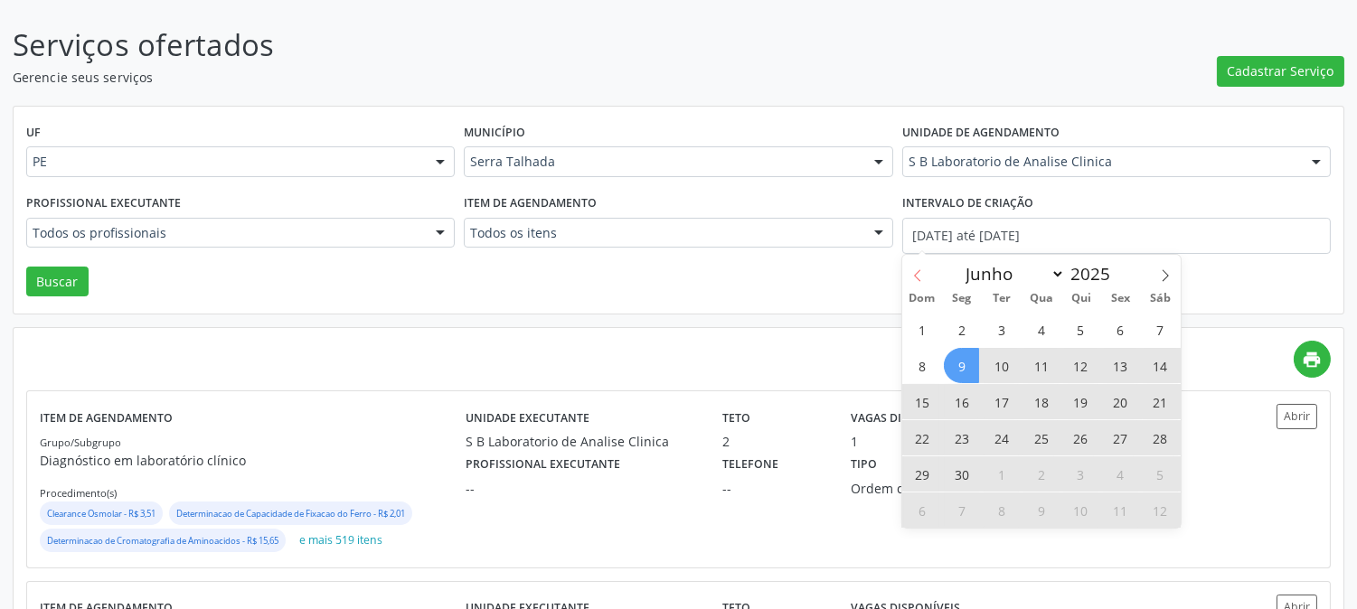
click at [913, 276] on icon at bounding box center [917, 275] width 13 height 13
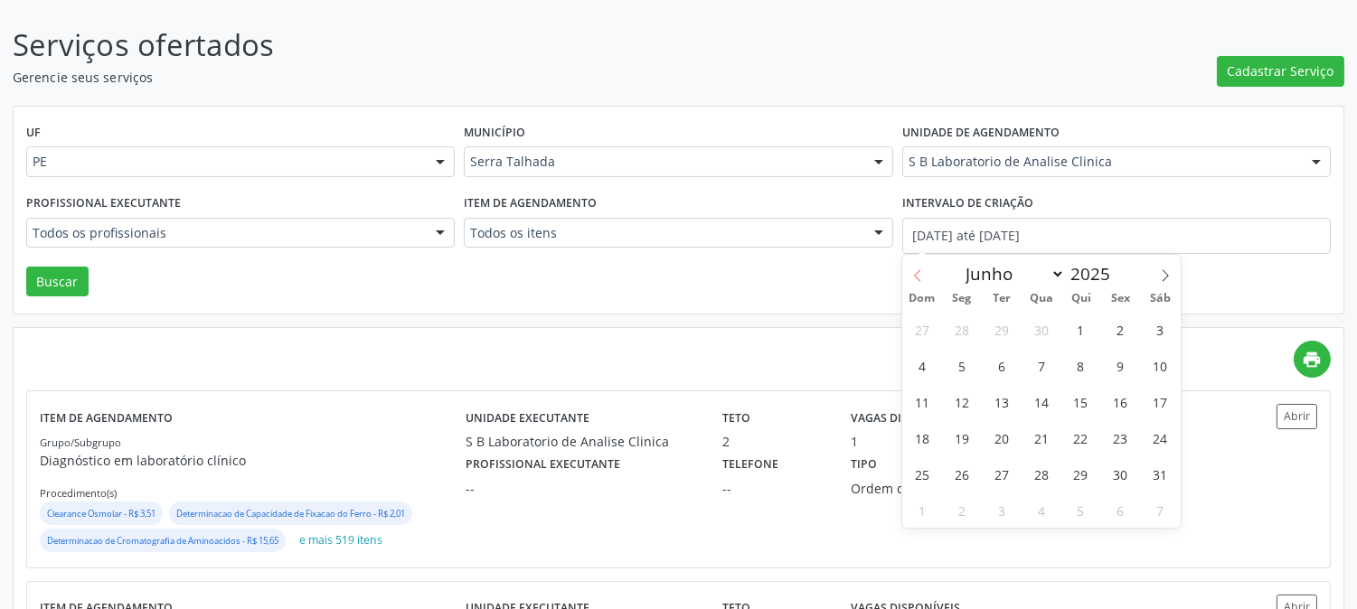
select select "4"
click at [950, 364] on span "5" at bounding box center [961, 365] width 35 height 35
type input "[DATE]"
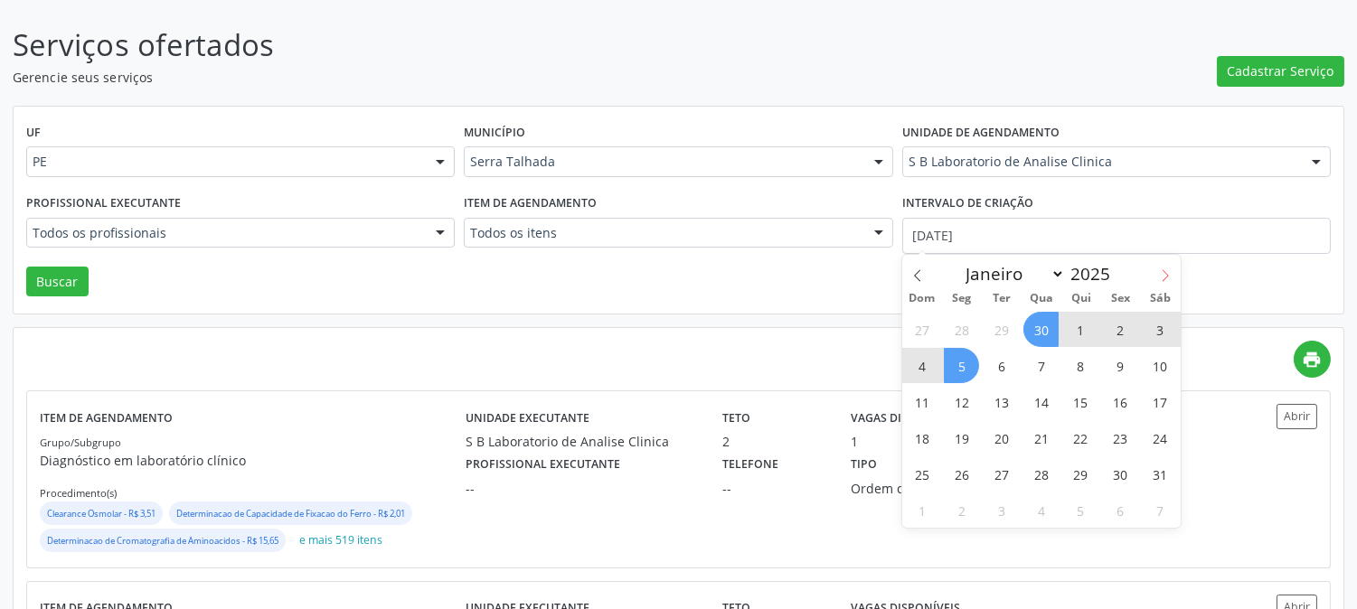
click at [1156, 279] on span at bounding box center [1165, 270] width 31 height 31
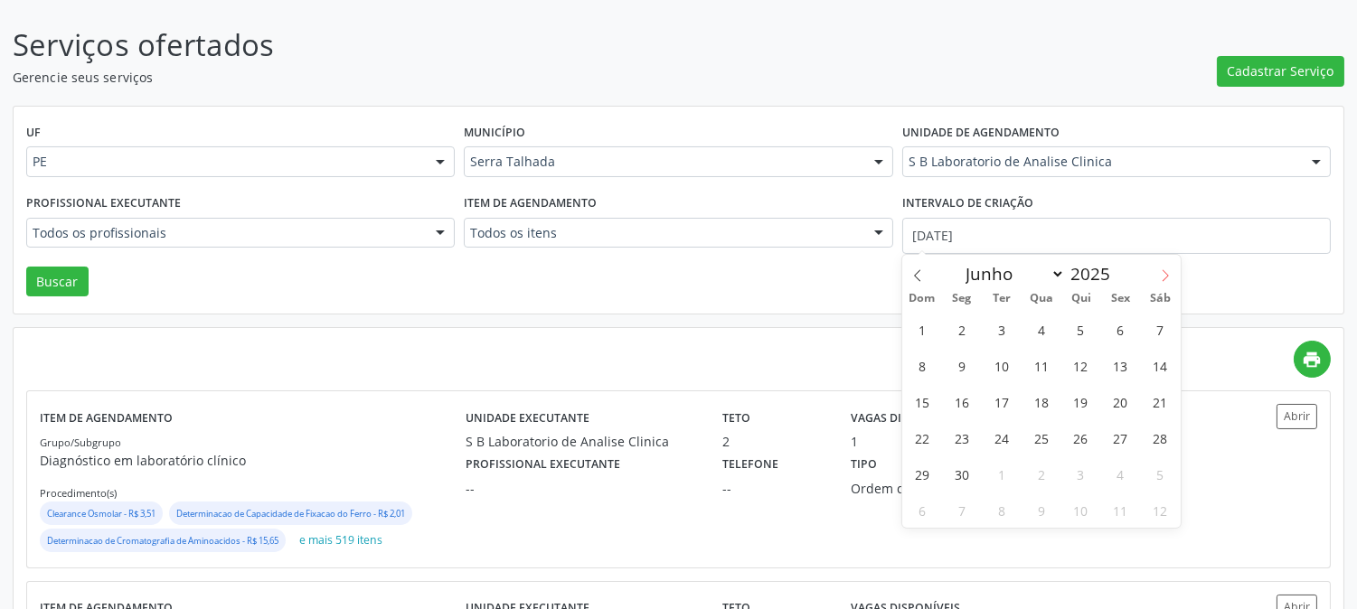
click at [1156, 279] on span at bounding box center [1165, 270] width 31 height 31
select select "8"
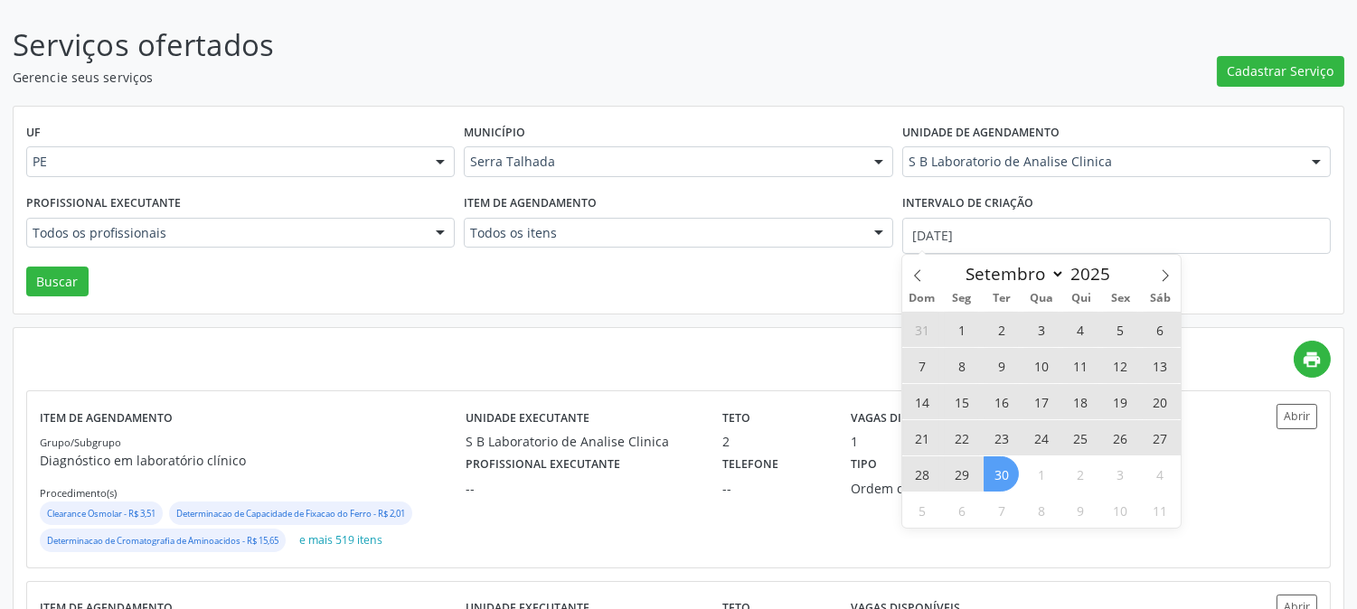
click at [1015, 476] on span "30" at bounding box center [1001, 474] width 35 height 35
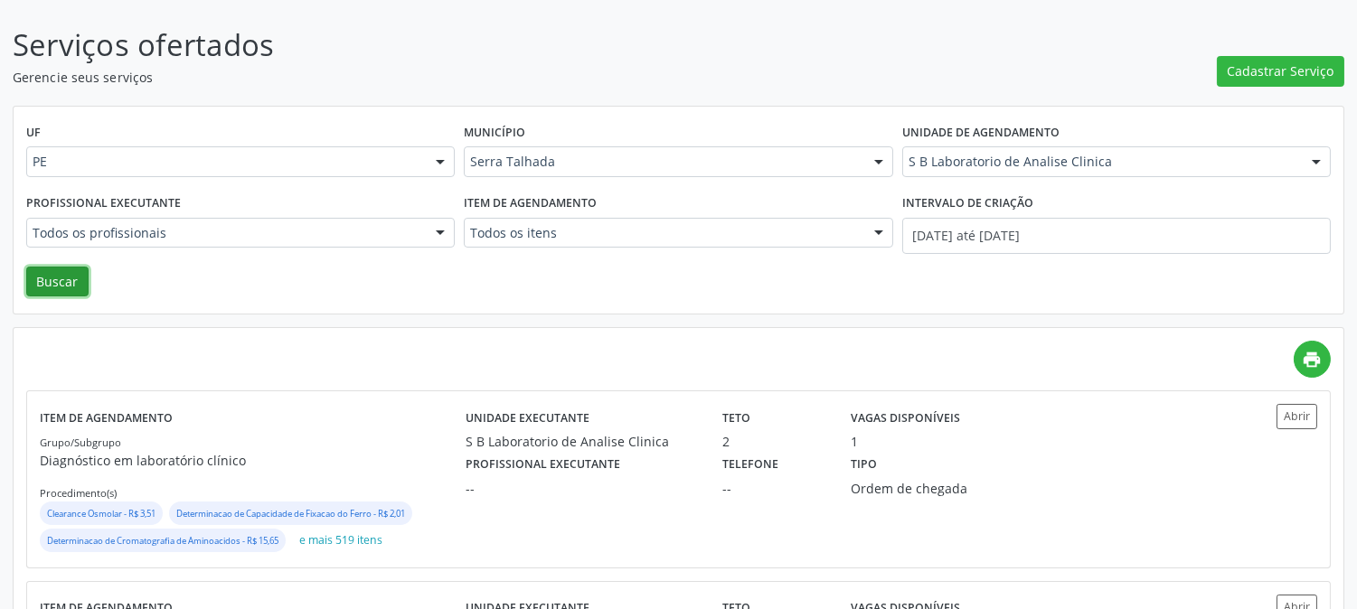
click at [67, 277] on button "Buscar" at bounding box center [57, 282] width 62 height 31
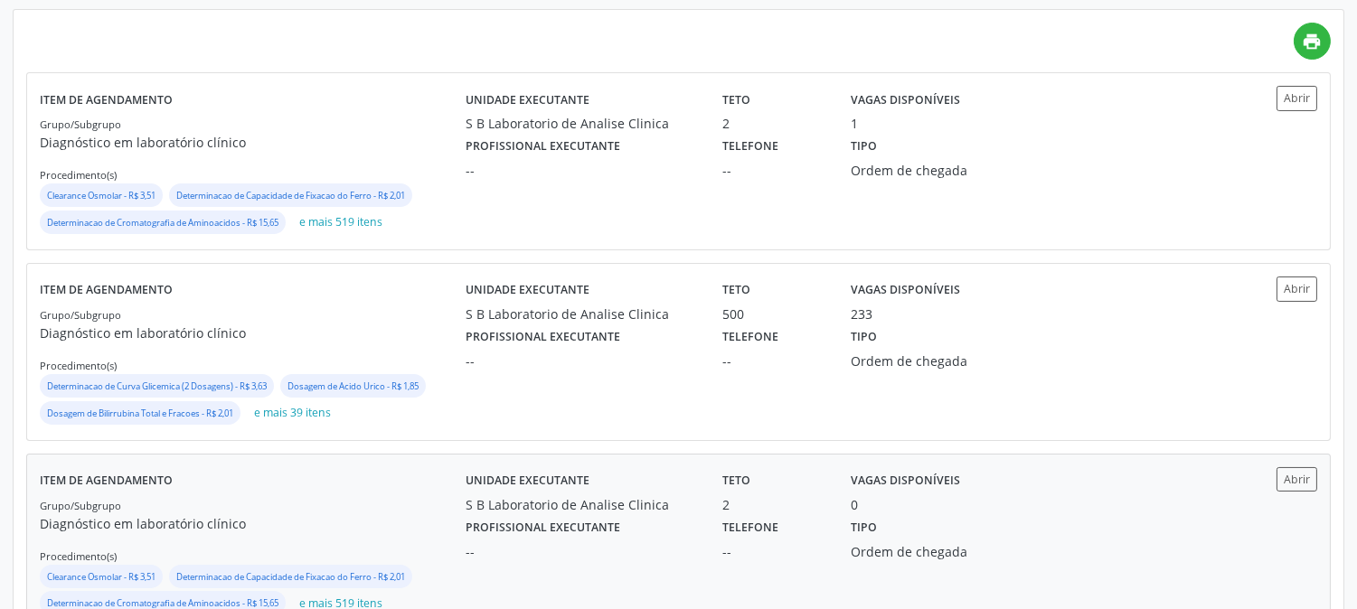
scroll to position [519, 0]
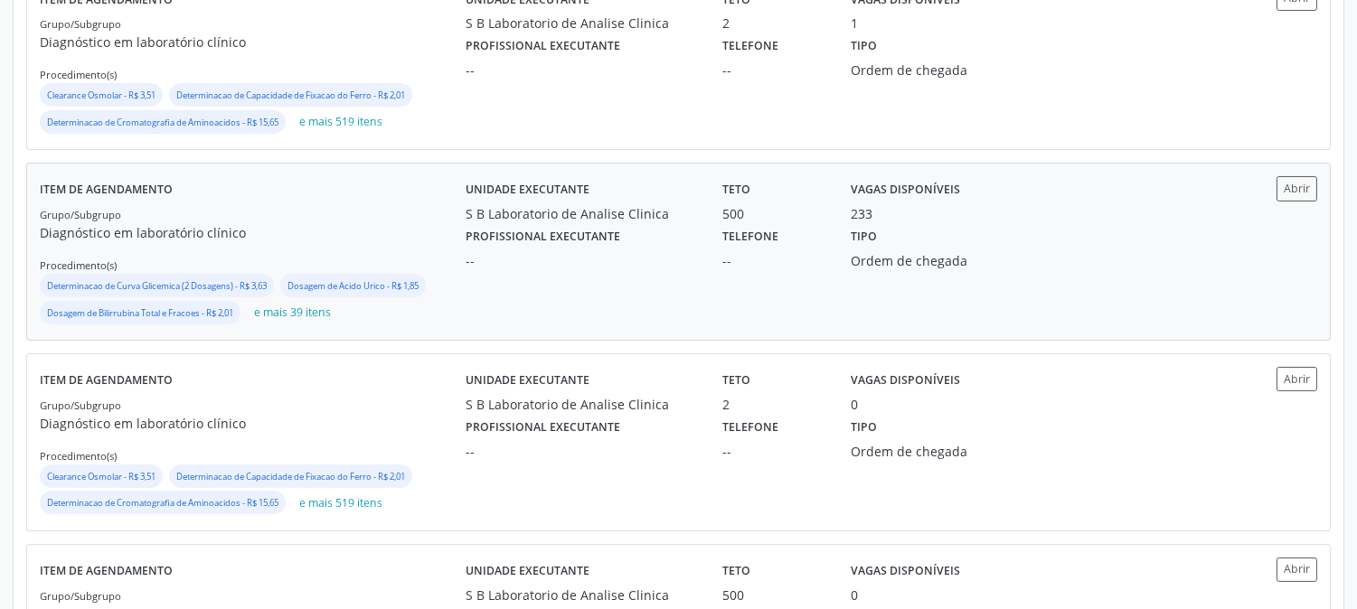
click at [573, 297] on div "Unidade executante S B Laboratorio de Analise Clinica Teto 500 Vagas disponívei…" at bounding box center [838, 251] width 745 height 151
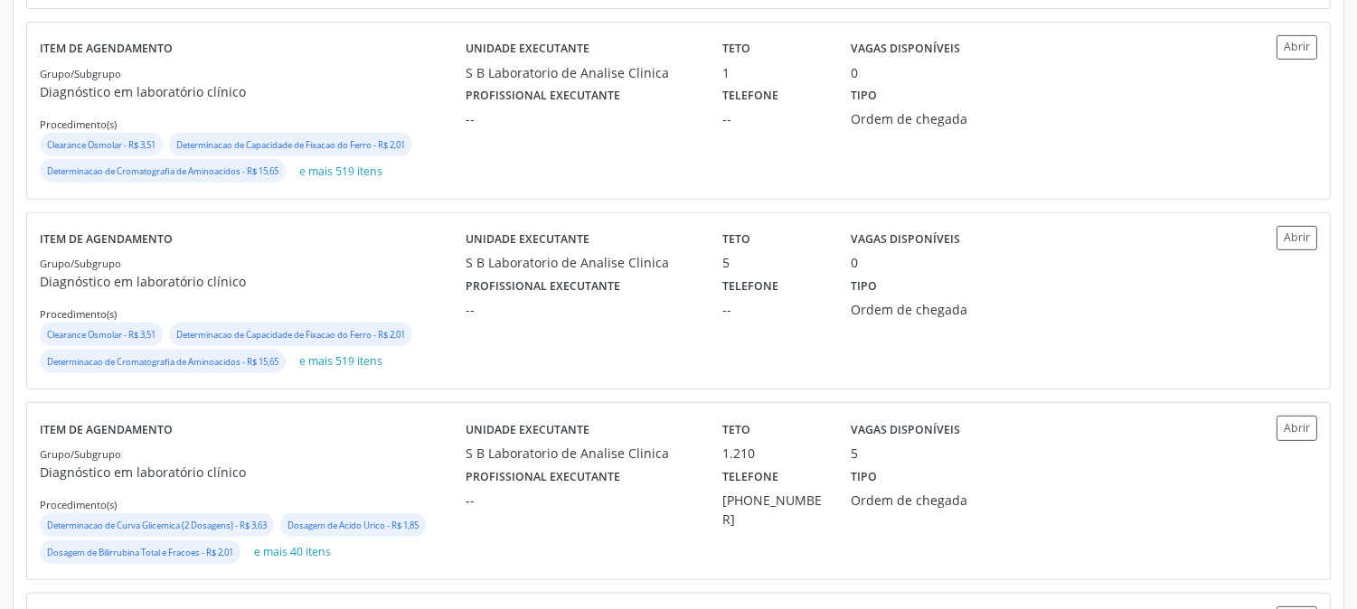
scroll to position [1624, 0]
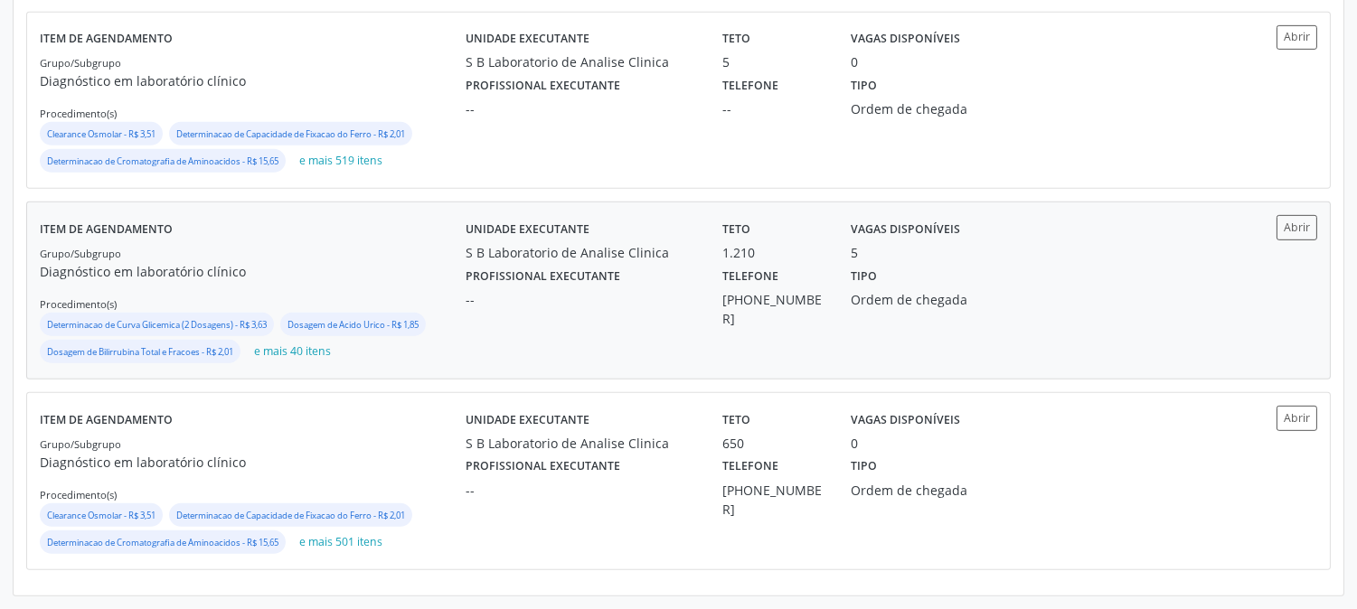
click at [652, 258] on div "S B Laboratorio de Analise Clinica" at bounding box center [581, 252] width 231 height 19
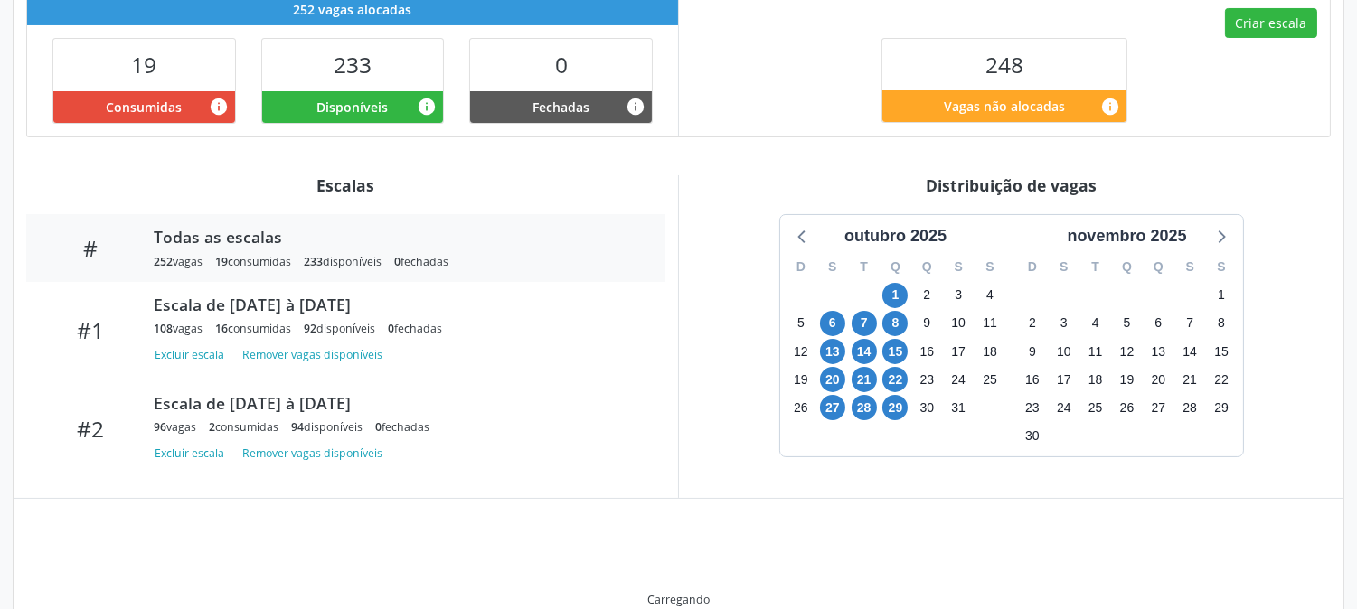
scroll to position [496, 0]
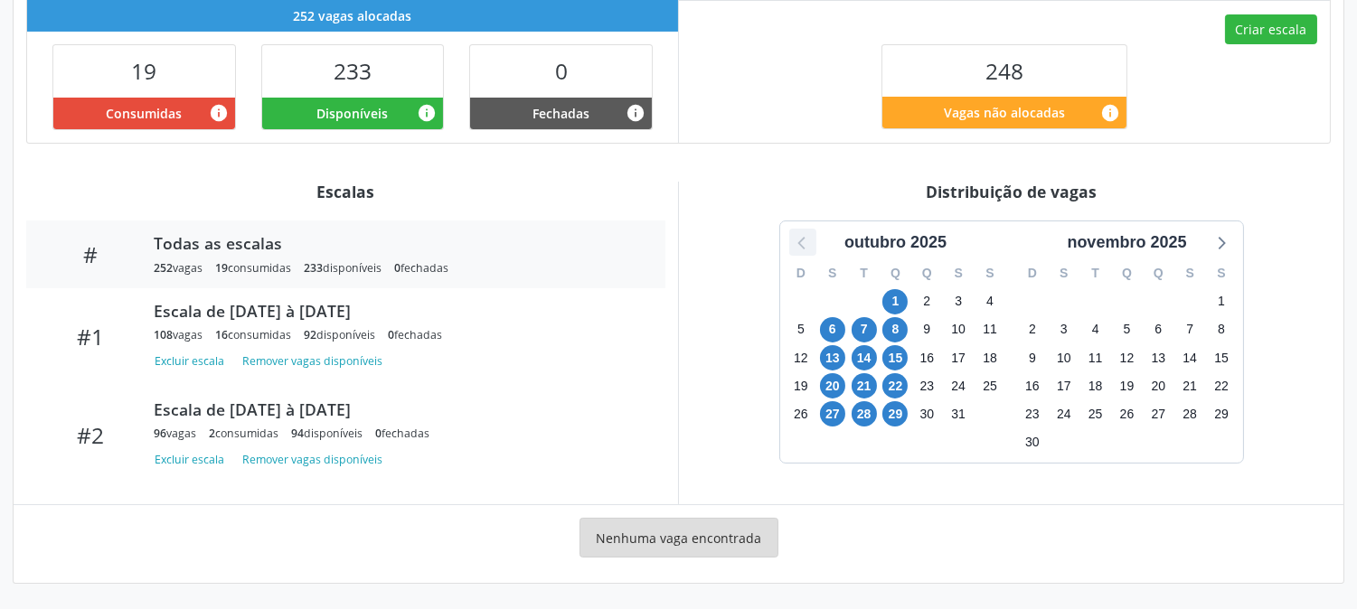
click at [802, 240] on icon at bounding box center [803, 243] width 24 height 24
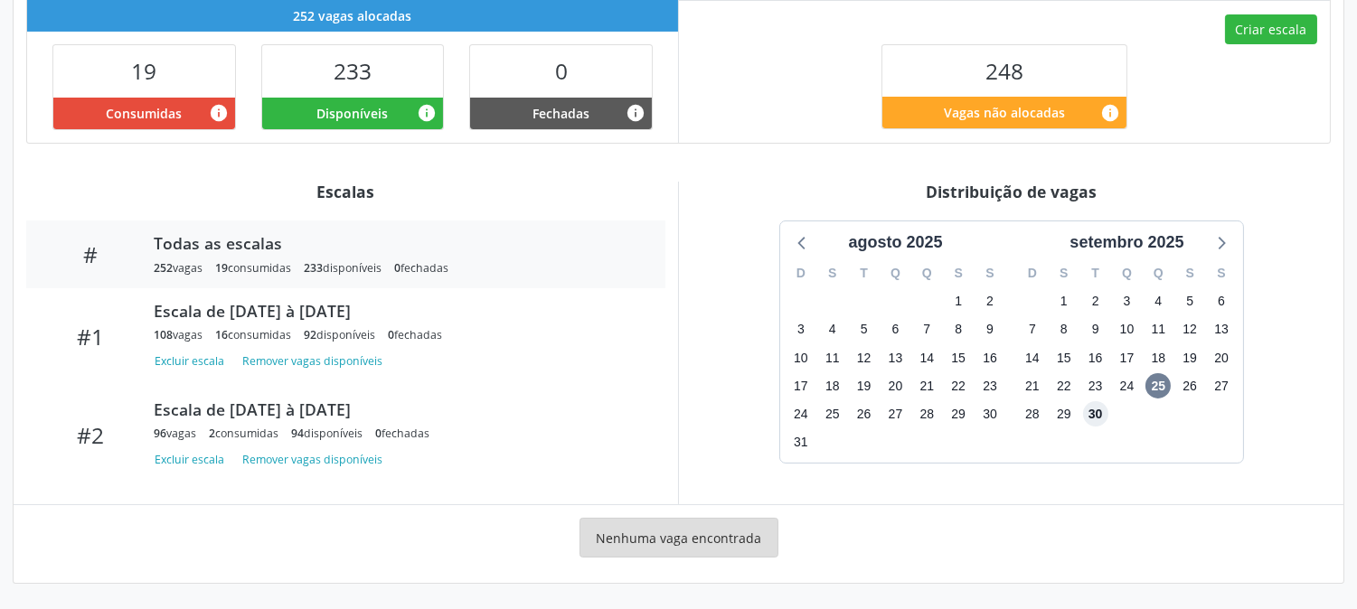
click at [1091, 419] on span "30" at bounding box center [1095, 413] width 25 height 25
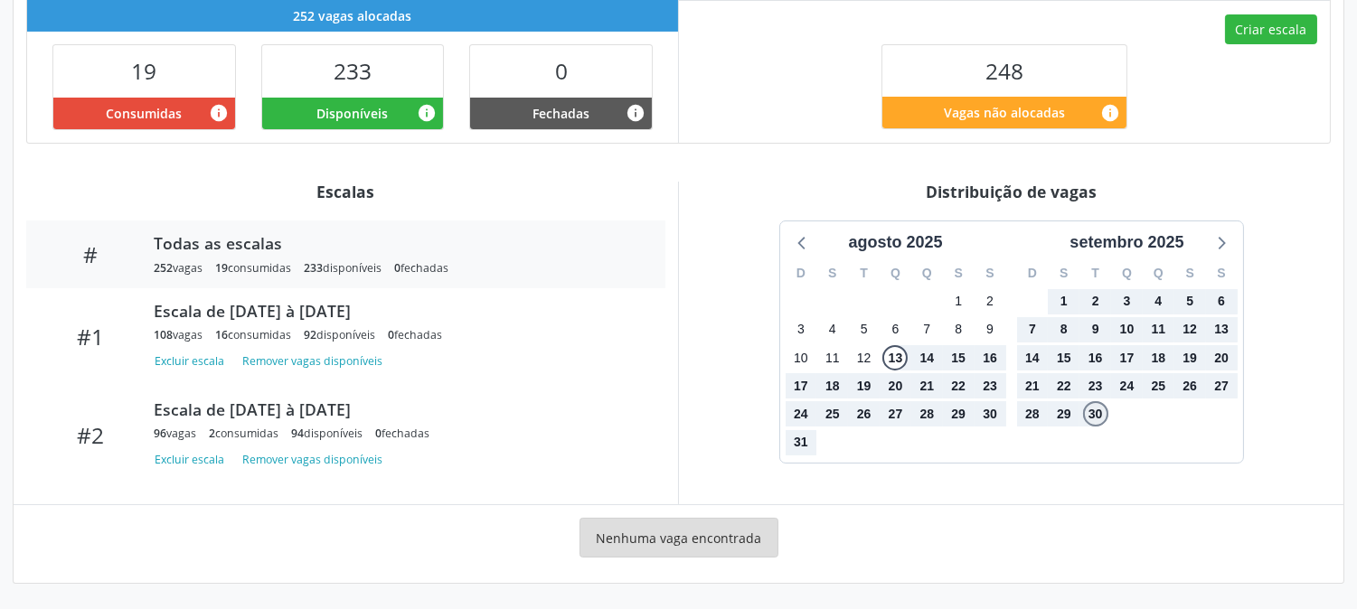
scroll to position [0, 0]
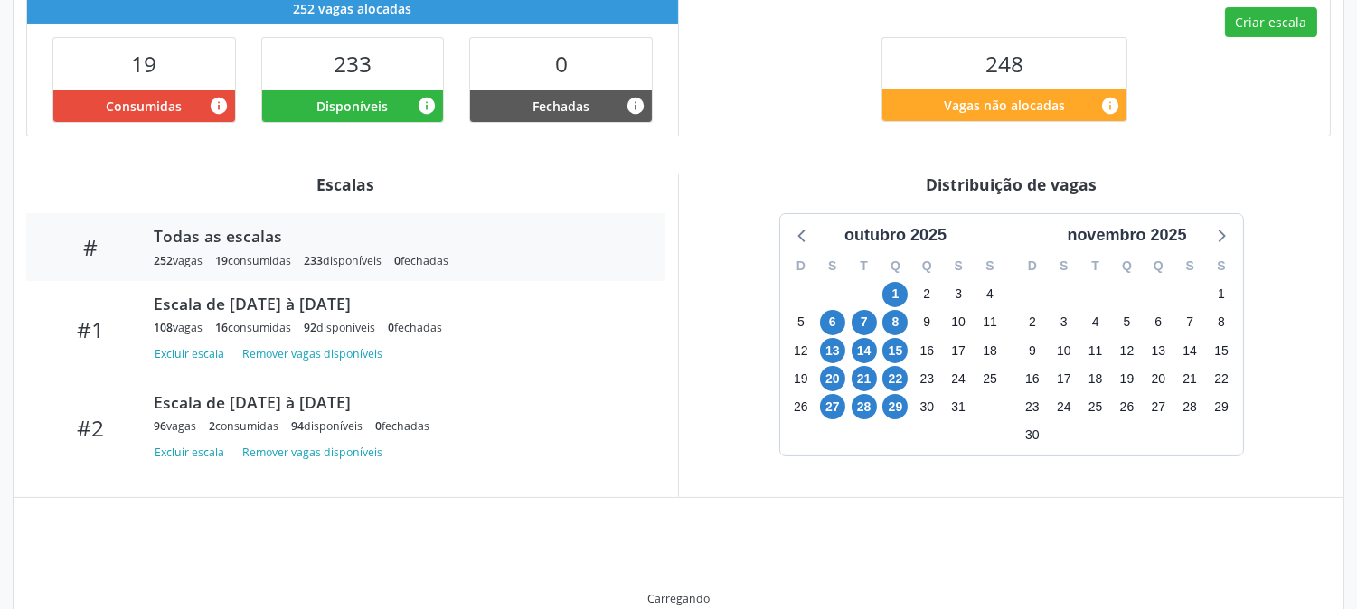
scroll to position [496, 0]
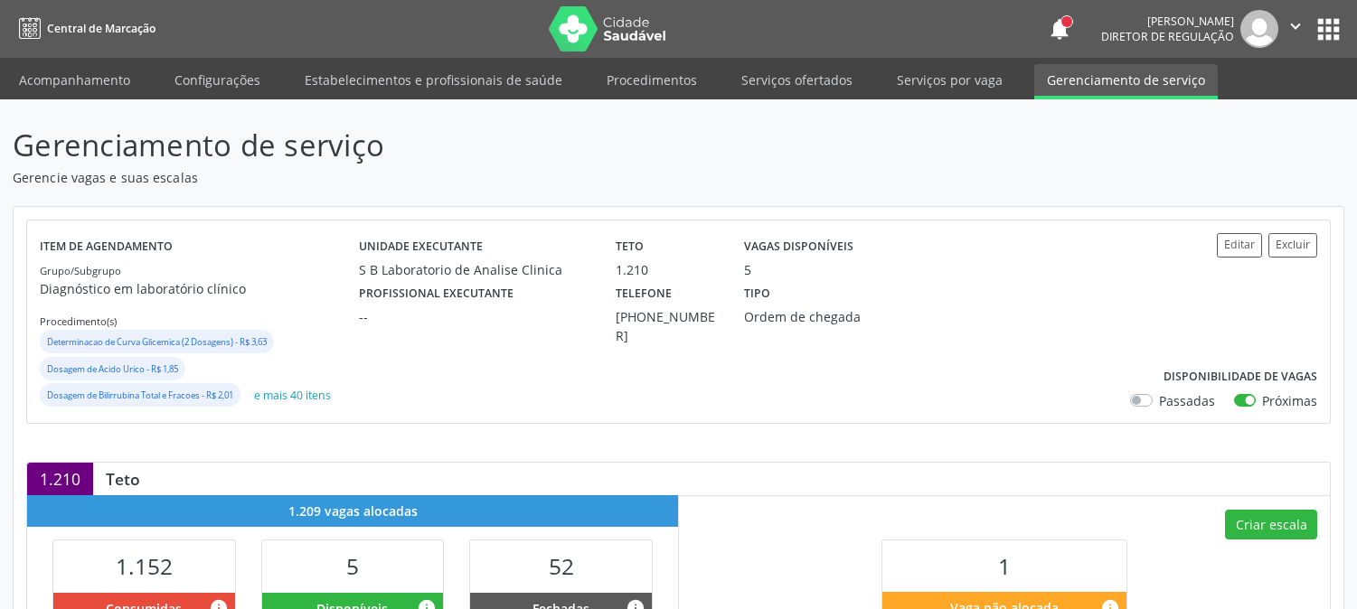
scroll to position [401, 0]
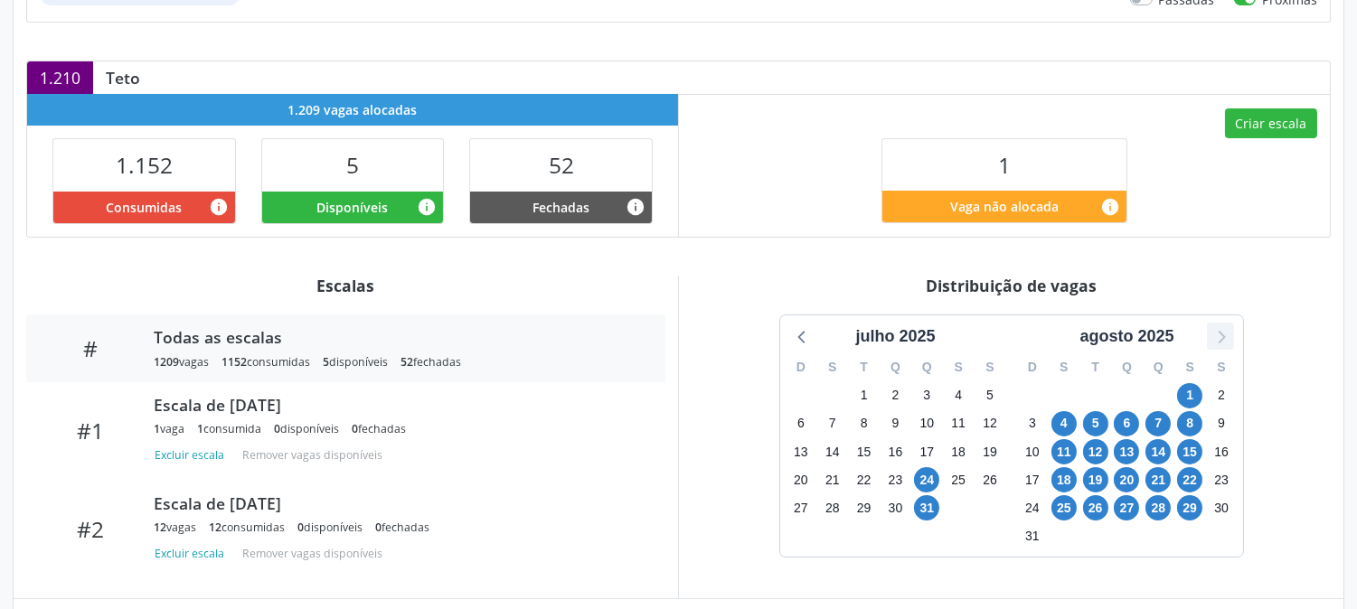
click at [1221, 340] on icon at bounding box center [1221, 337] width 24 height 24
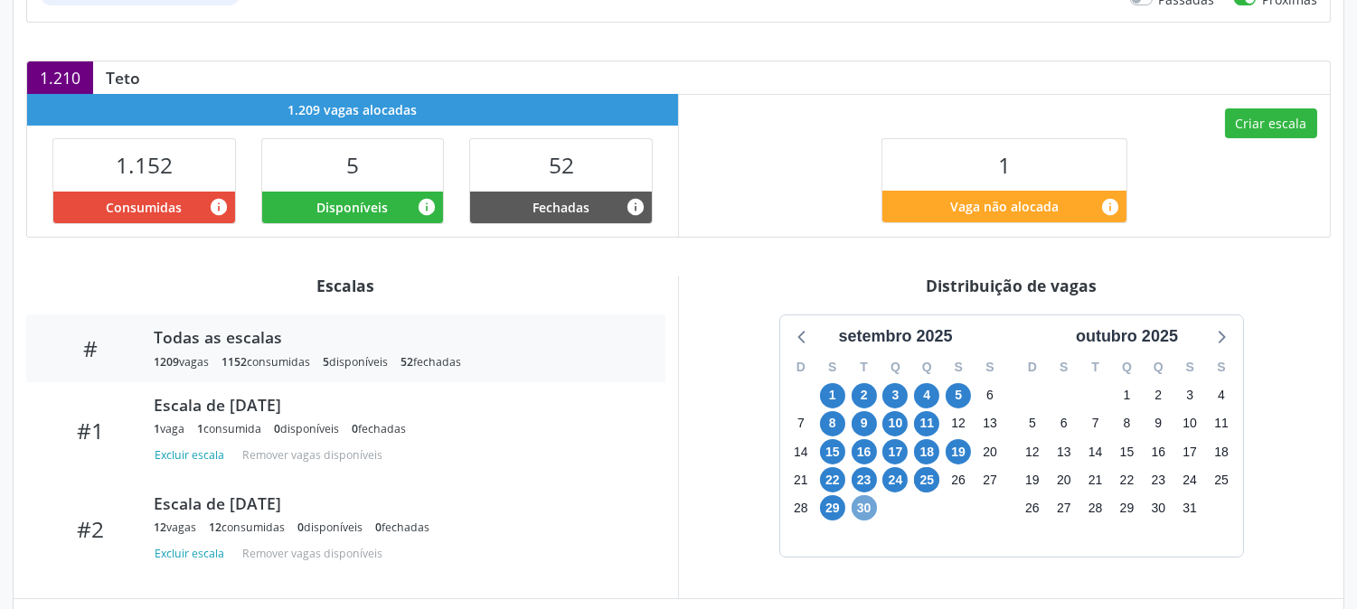
click at [874, 507] on span "30" at bounding box center [864, 508] width 25 height 25
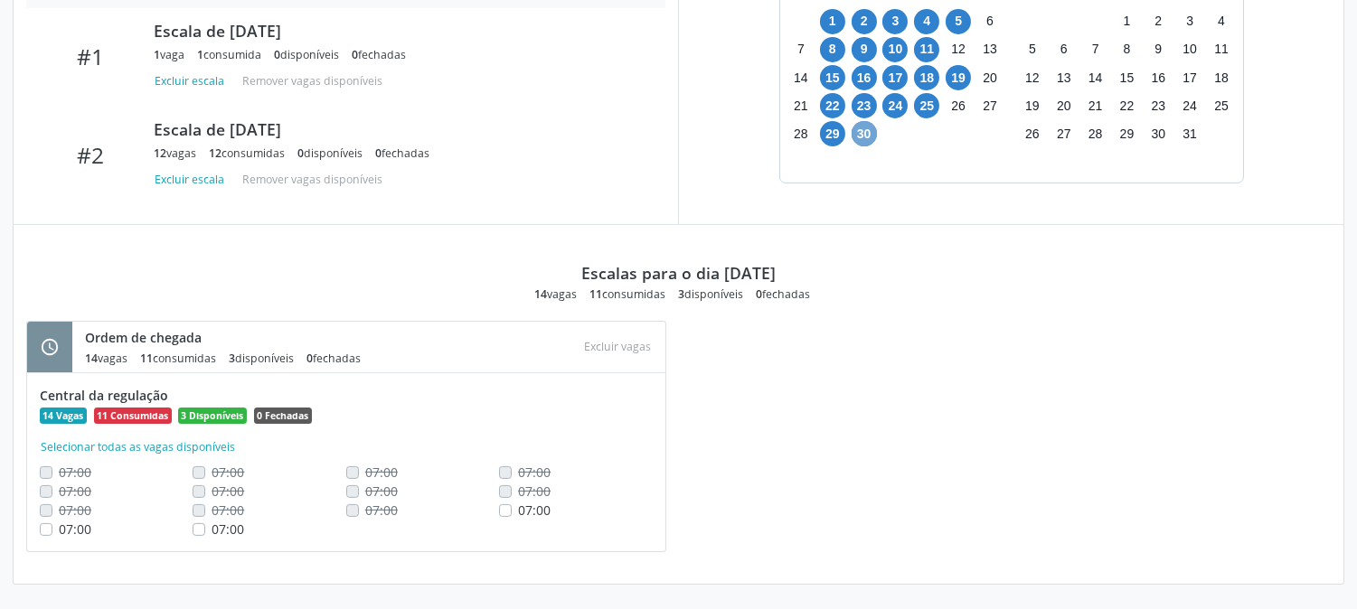
scroll to position [274, 0]
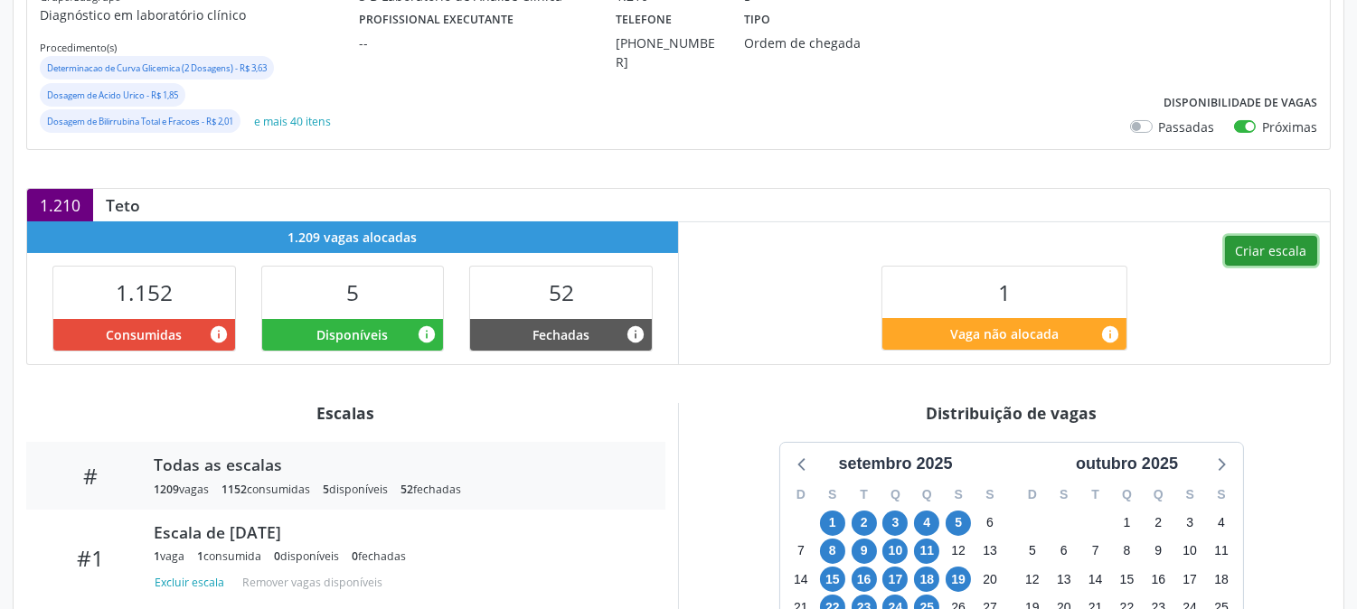
click at [1261, 254] on button "Criar escala" at bounding box center [1271, 251] width 92 height 31
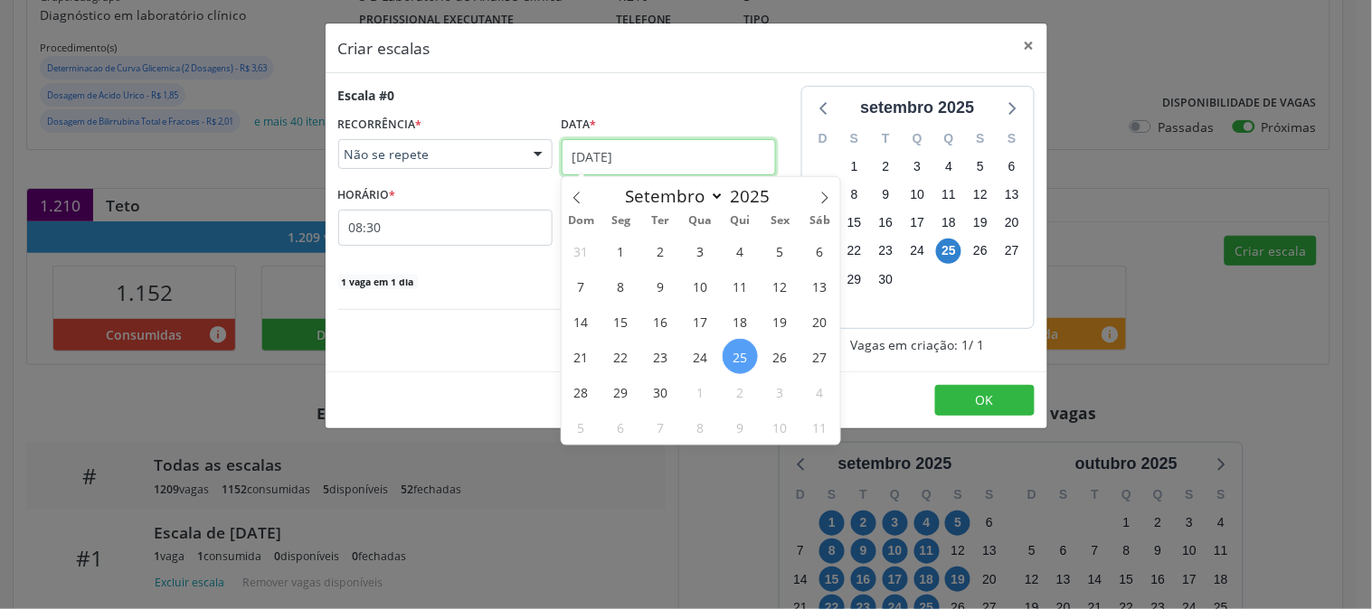
click at [657, 160] on input "[DATE]" at bounding box center [669, 157] width 214 height 36
click at [1019, 37] on button "×" at bounding box center [1029, 46] width 36 height 44
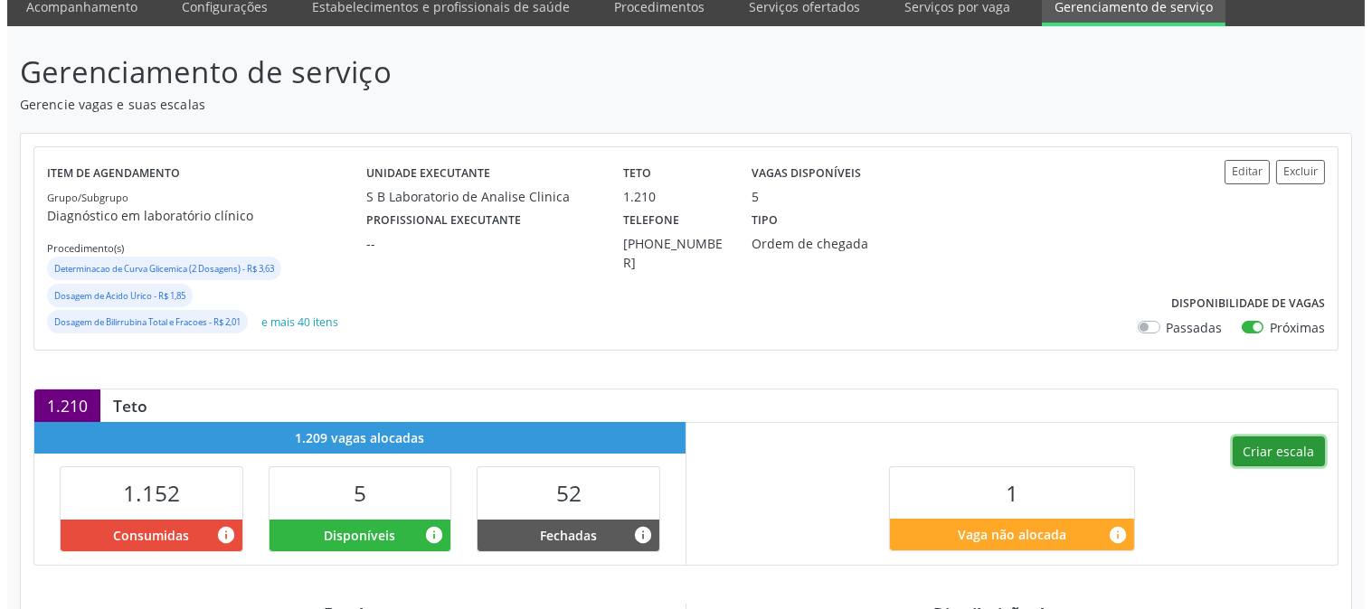
scroll to position [0, 0]
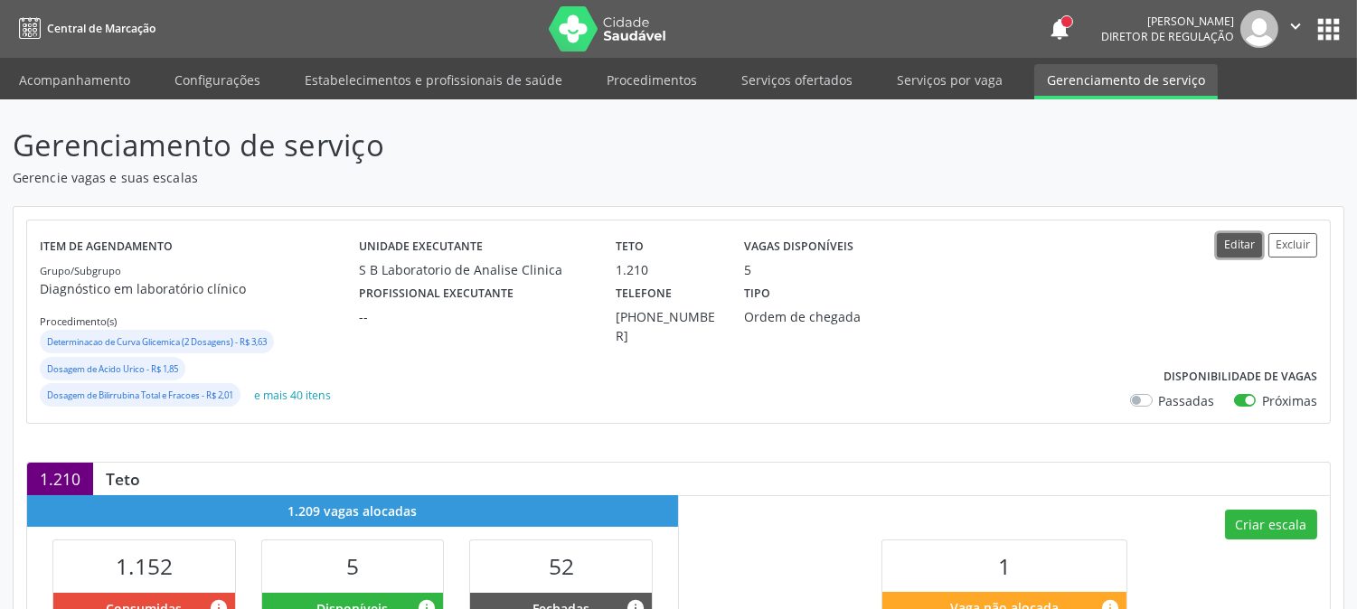
click at [1258, 254] on button "Editar" at bounding box center [1239, 245] width 45 height 24
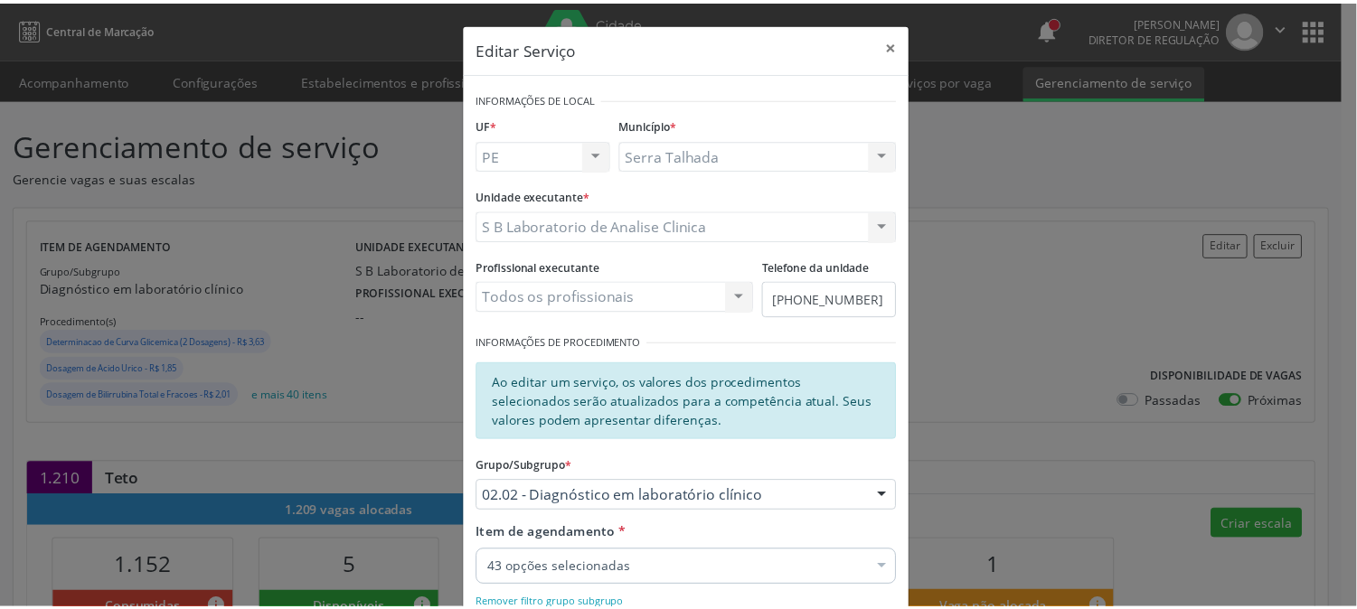
scroll to position [268, 0]
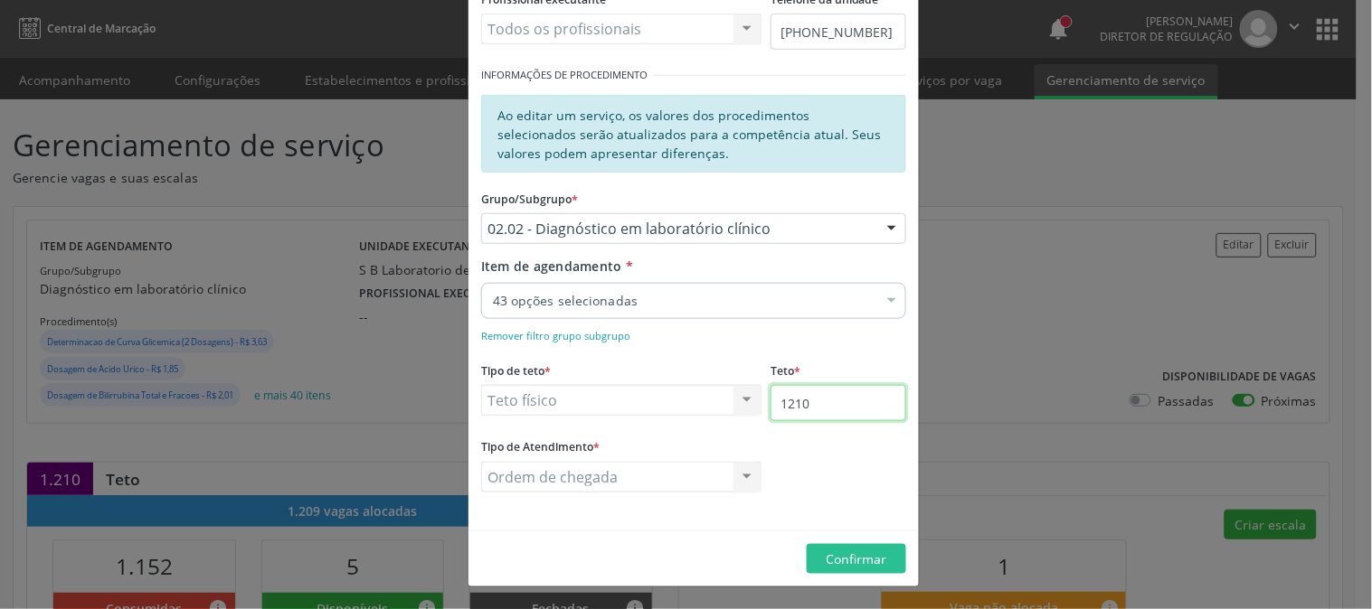
click at [826, 401] on input "1210" at bounding box center [838, 403] width 136 height 36
type input "1220"
click at [883, 565] on button "Confirmar" at bounding box center [856, 559] width 99 height 31
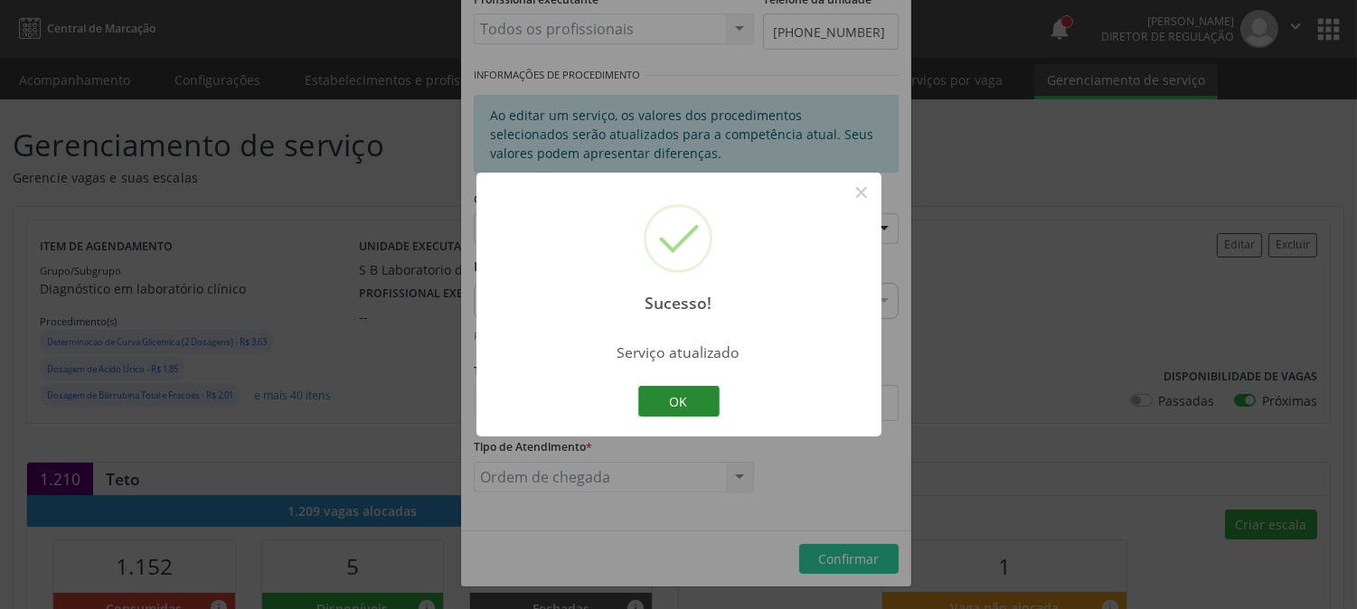
click at [676, 392] on button "OK" at bounding box center [678, 401] width 81 height 31
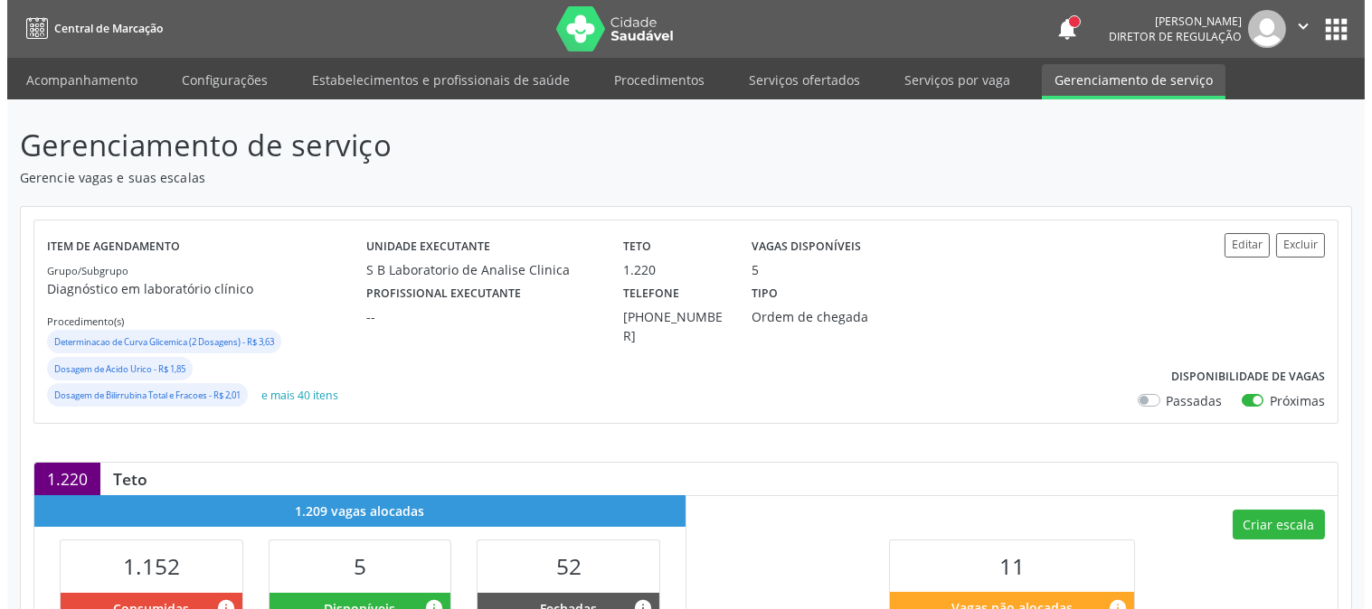
scroll to position [381, 0]
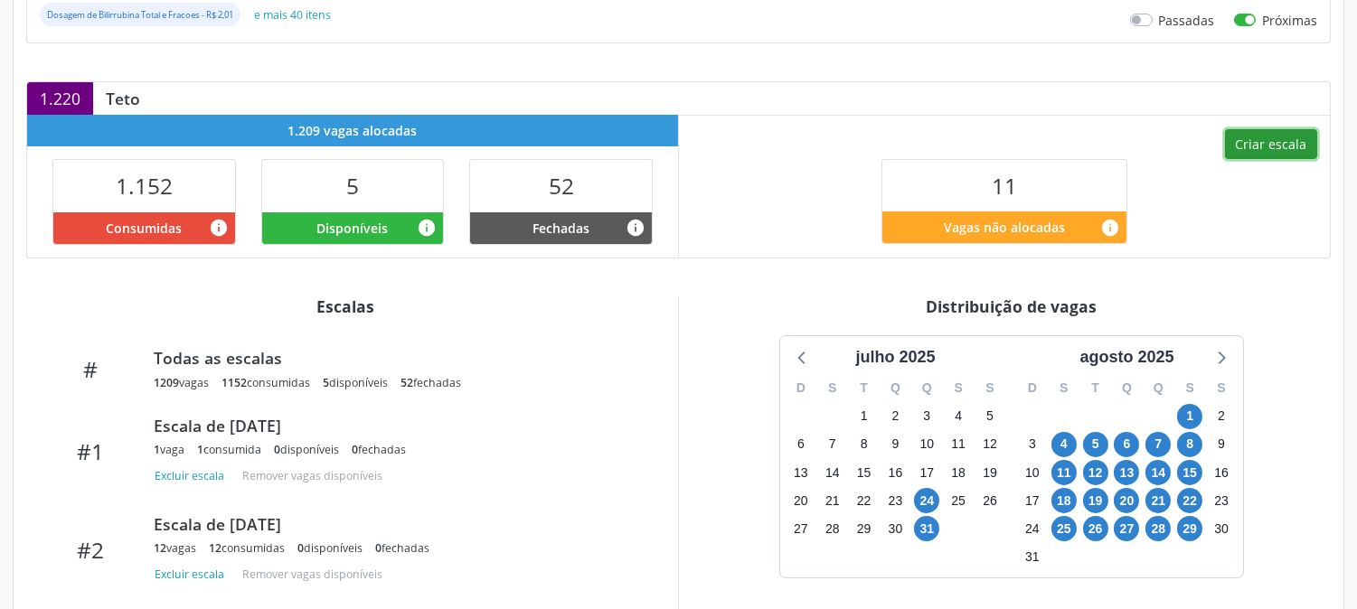
click at [1263, 151] on button "Criar escala" at bounding box center [1271, 144] width 92 height 31
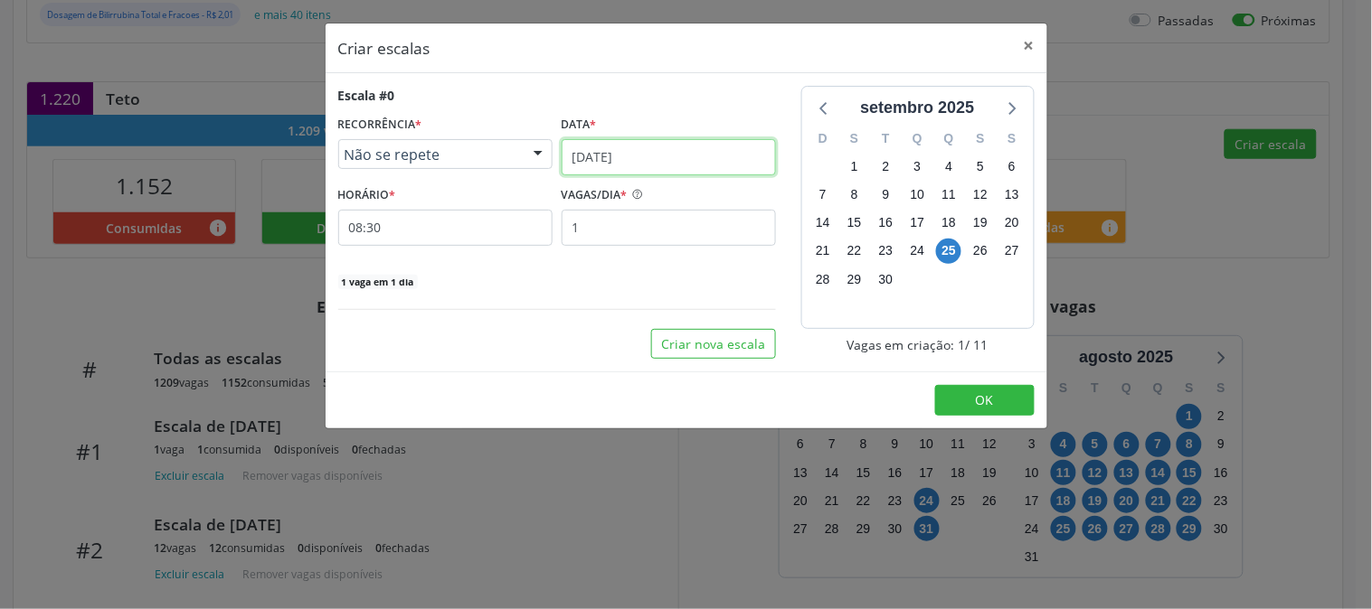
click at [629, 165] on input "[DATE]" at bounding box center [669, 157] width 214 height 36
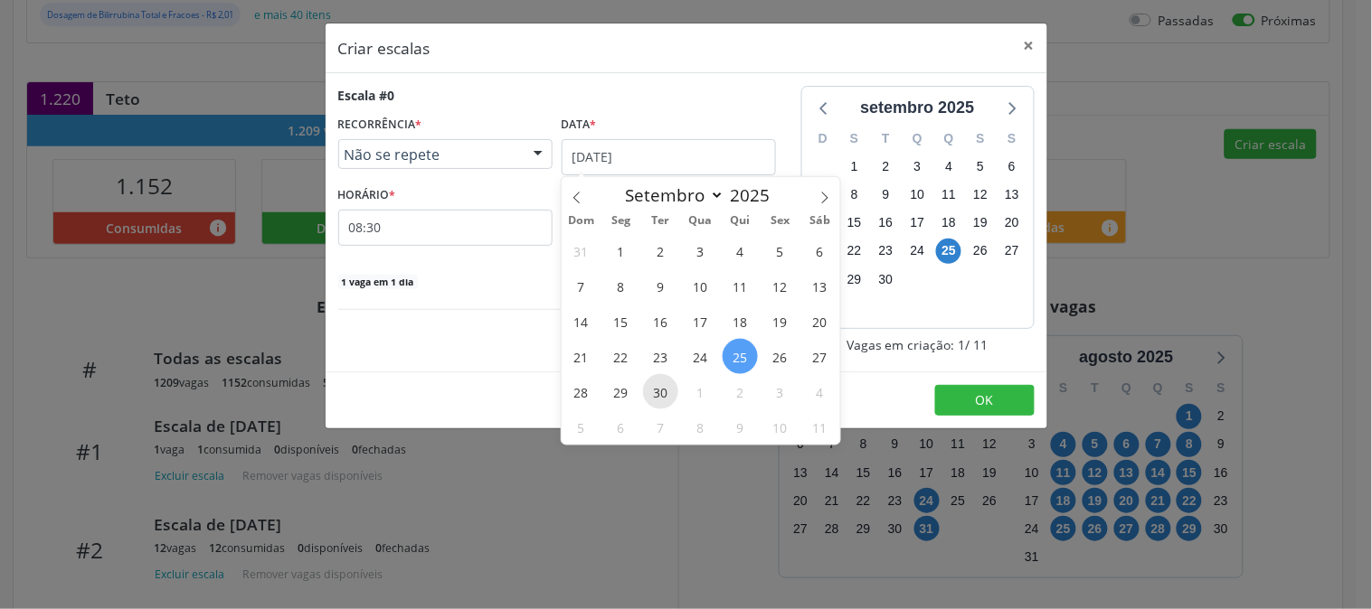
click at [655, 401] on span "30" at bounding box center [660, 391] width 35 height 35
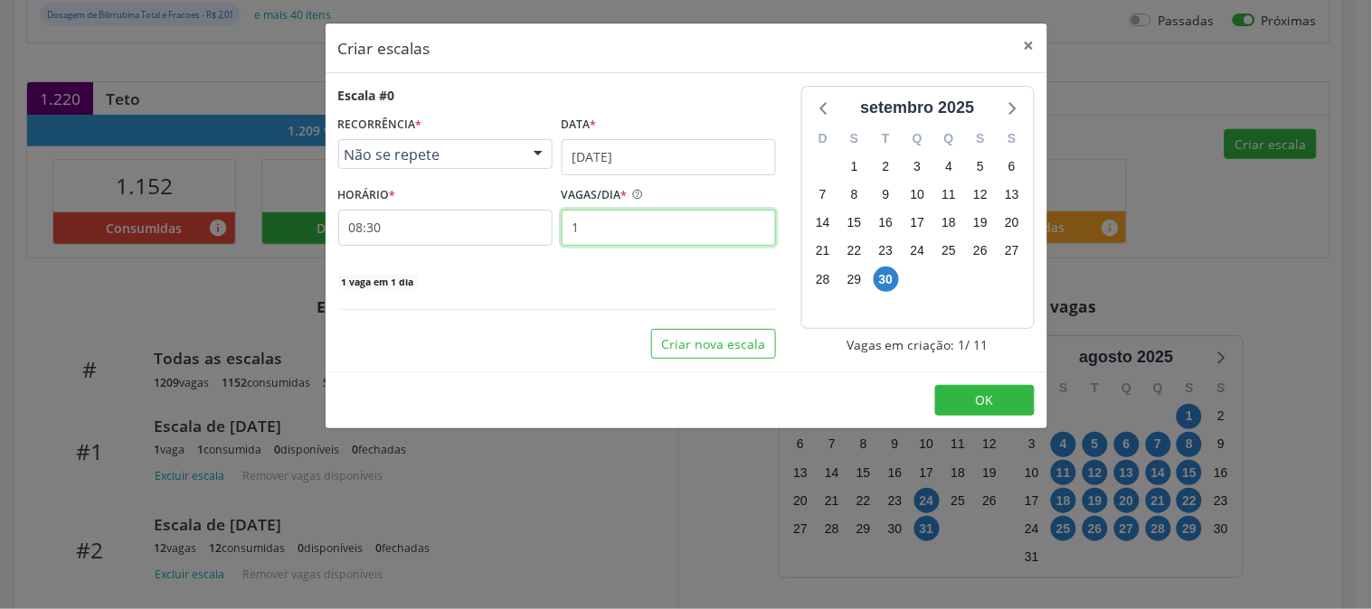
click at [613, 221] on input "1" at bounding box center [669, 228] width 214 height 36
type input "10"
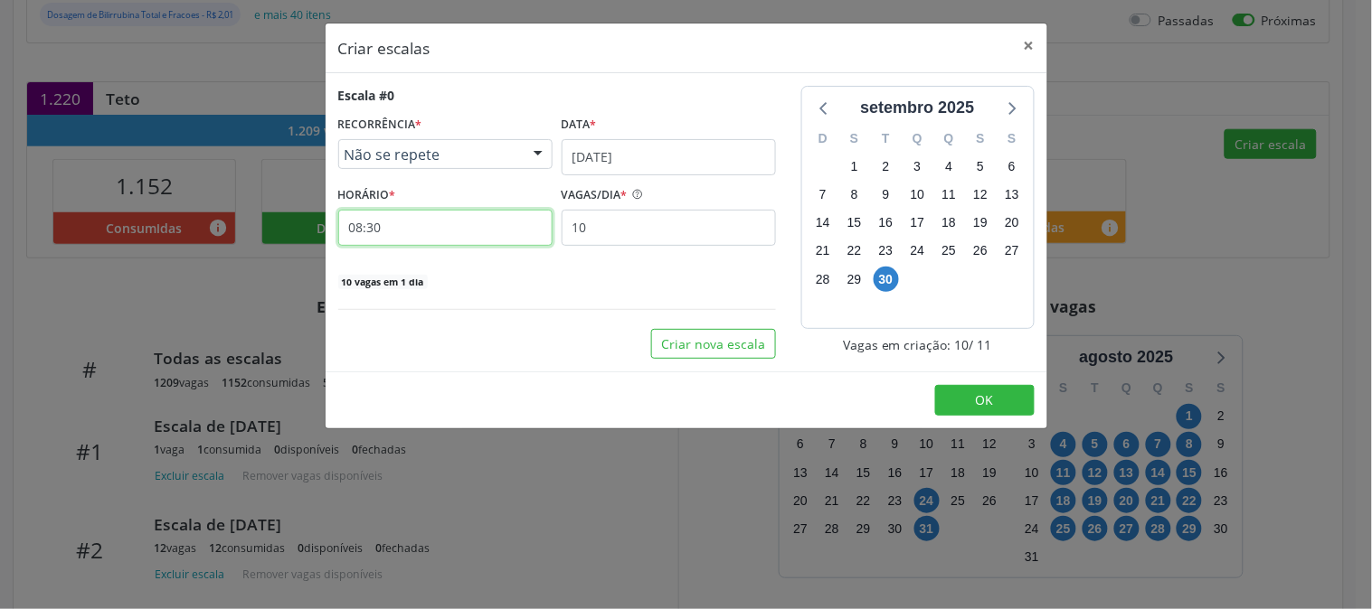
click at [502, 221] on input "08:30" at bounding box center [445, 228] width 214 height 36
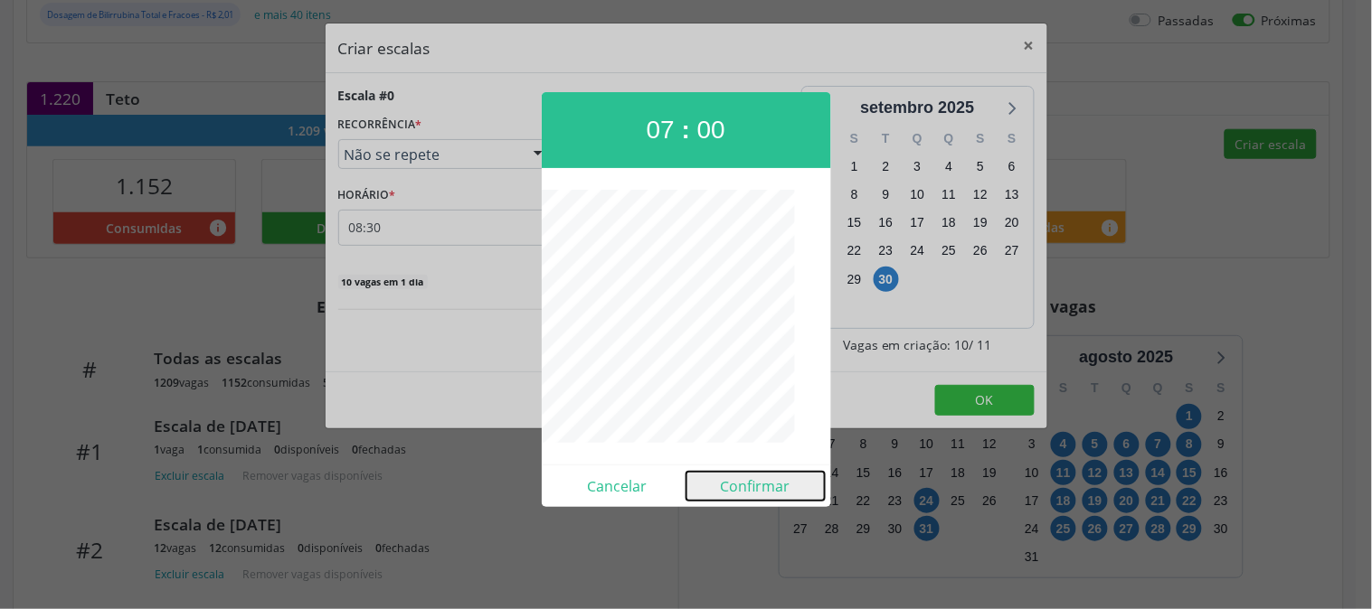
click at [760, 473] on button "Confirmar" at bounding box center [755, 486] width 138 height 29
type input "07:00"
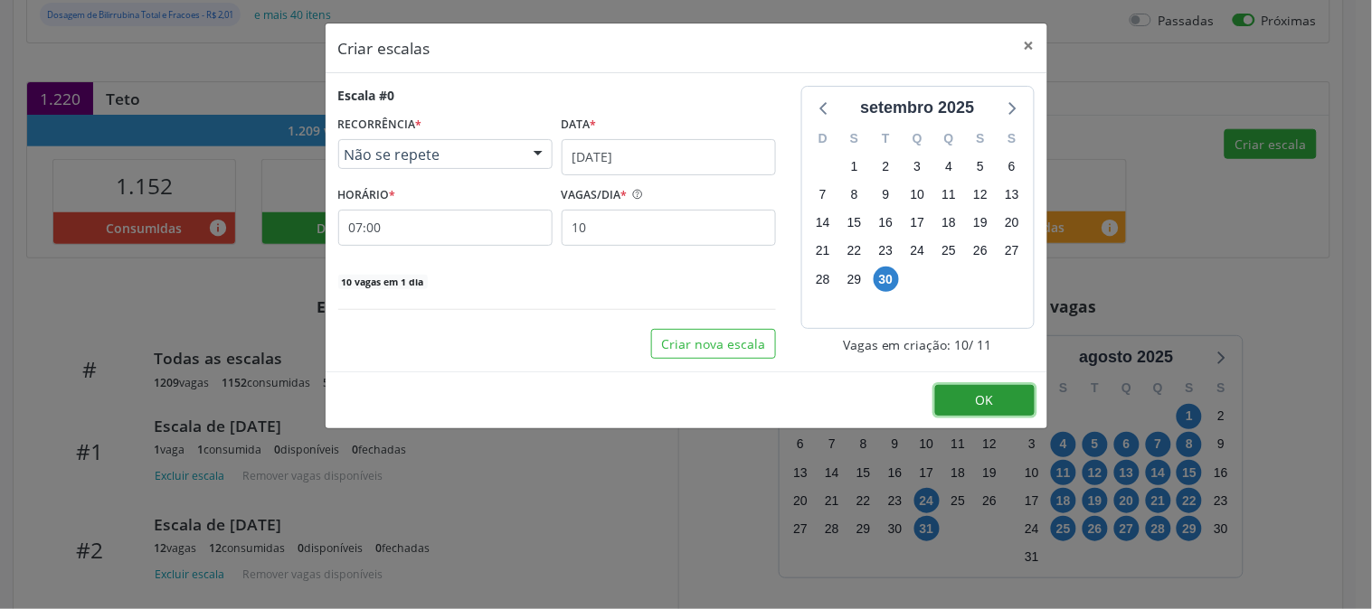
click at [981, 407] on span "OK" at bounding box center [985, 400] width 18 height 17
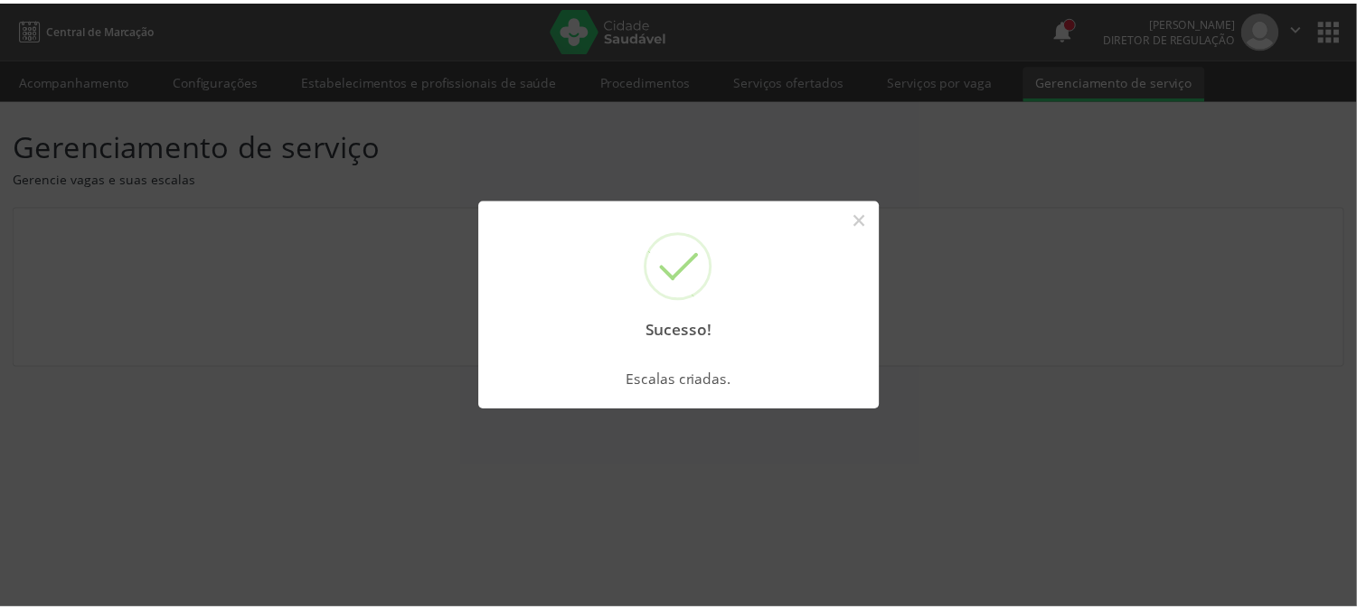
scroll to position [0, 0]
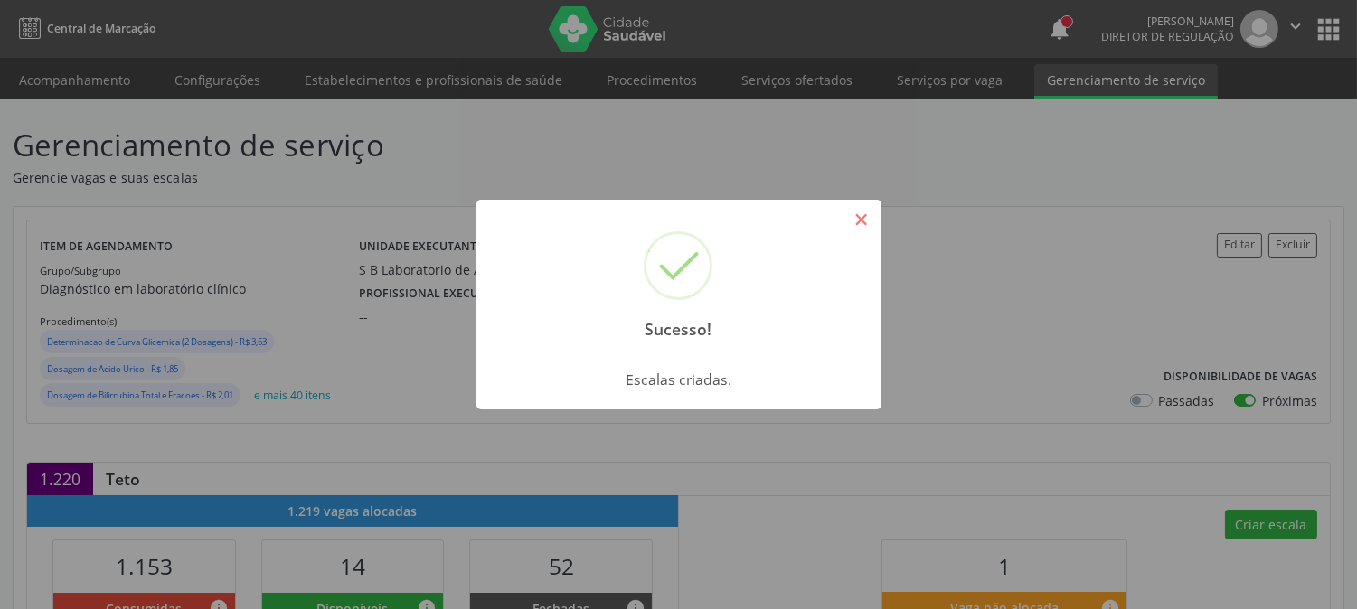
click at [865, 221] on button "×" at bounding box center [861, 219] width 31 height 31
